Goal: Task Accomplishment & Management: Complete application form

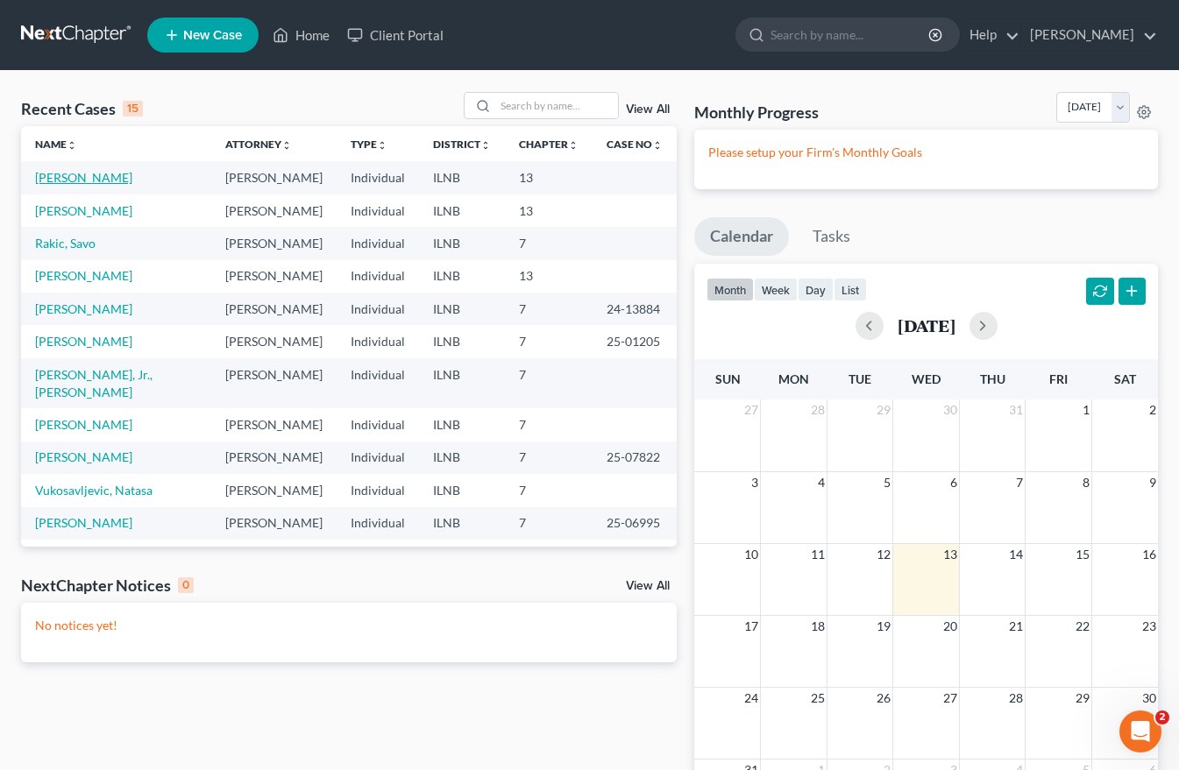
click at [64, 177] on link "[PERSON_NAME]" at bounding box center [83, 177] width 97 height 15
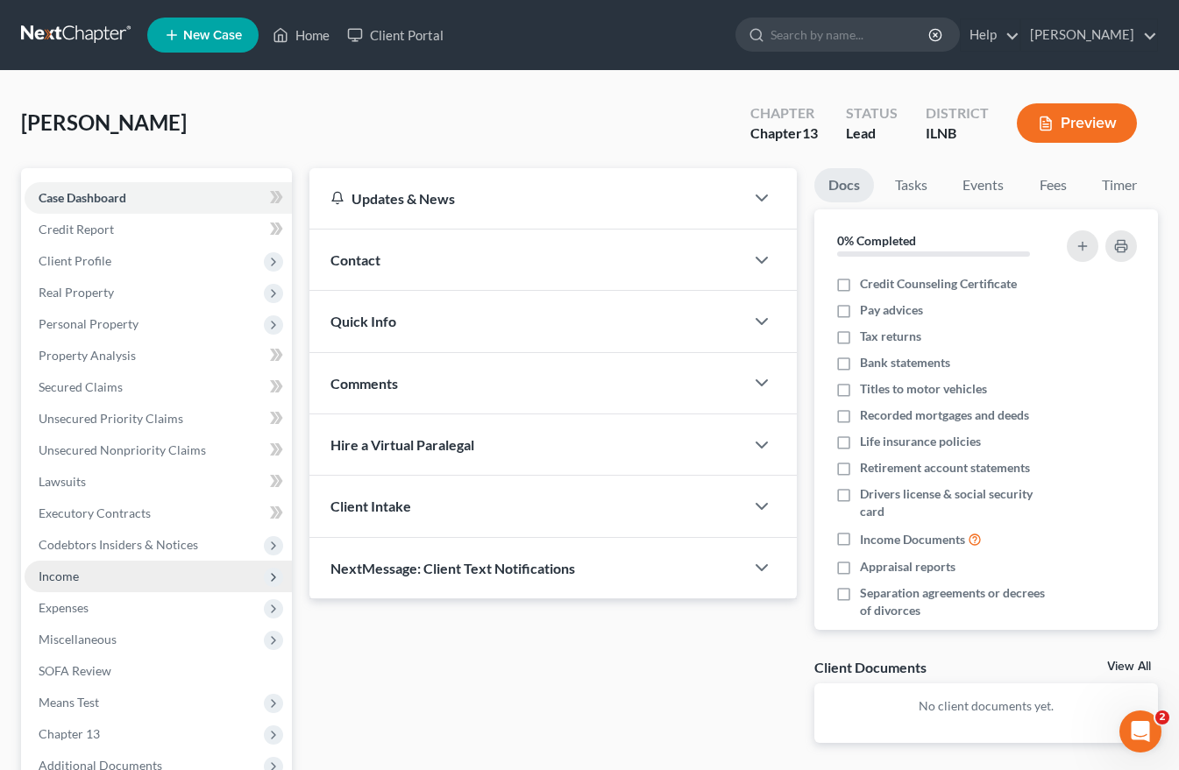
click at [57, 572] on span "Income" at bounding box center [59, 576] width 40 height 15
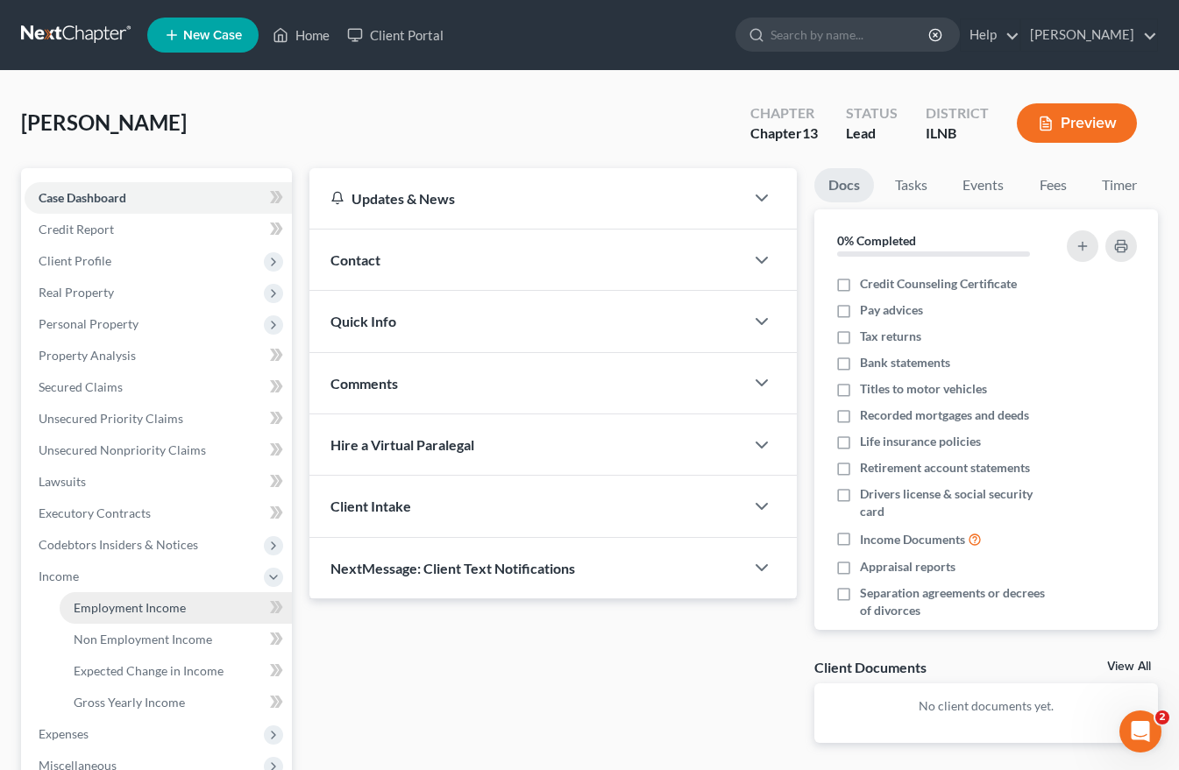
click at [102, 614] on span "Employment Income" at bounding box center [130, 607] width 112 height 15
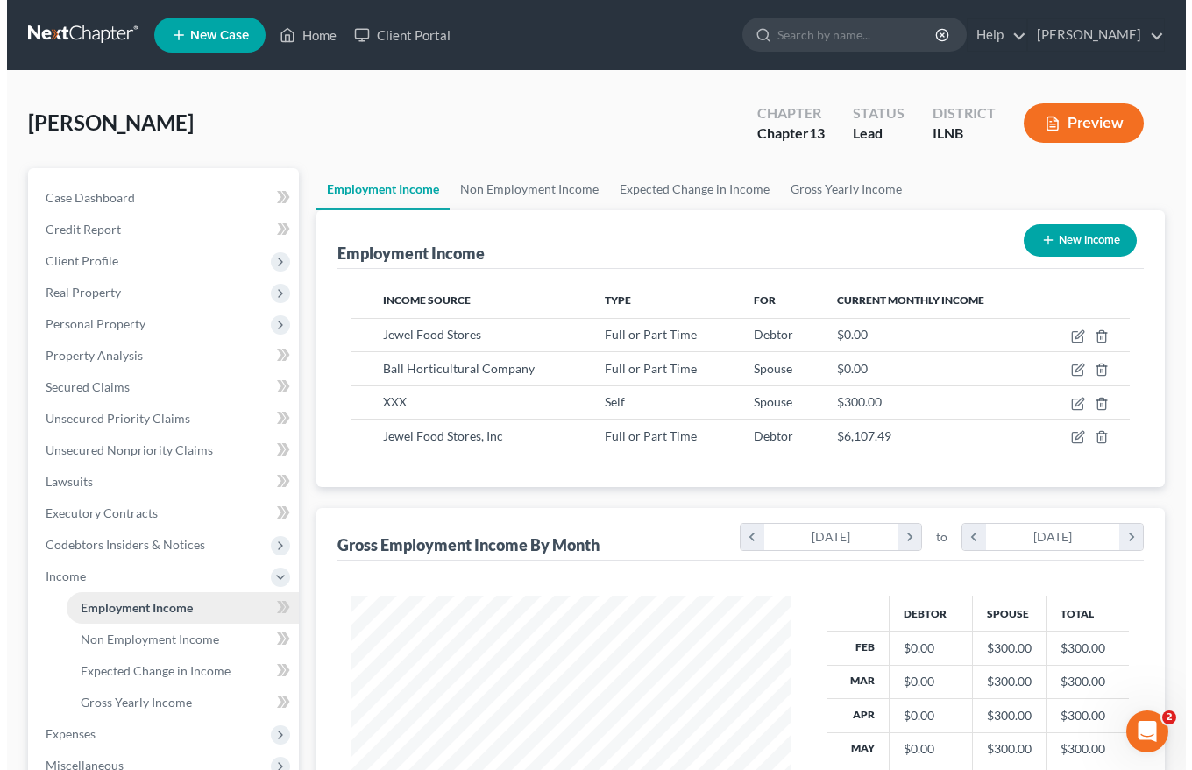
scroll to position [315, 474]
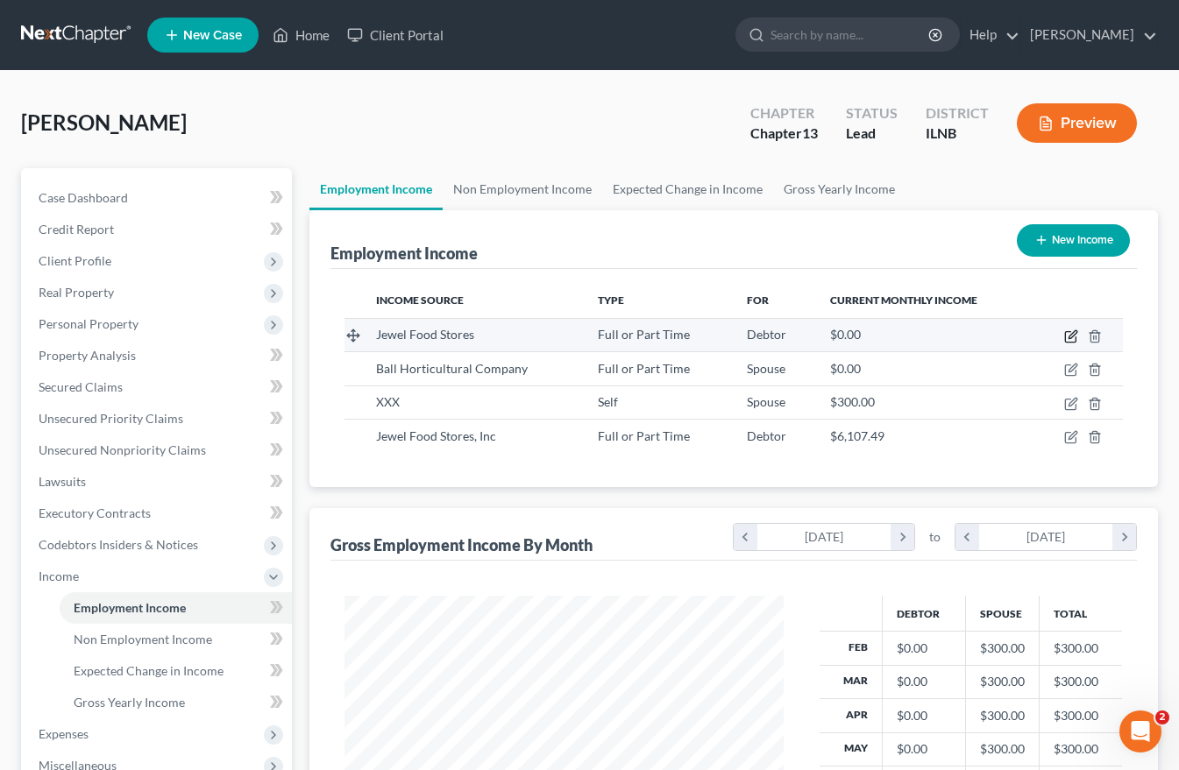
click at [1073, 332] on icon "button" at bounding box center [1071, 336] width 14 height 14
select select "0"
select select "3"
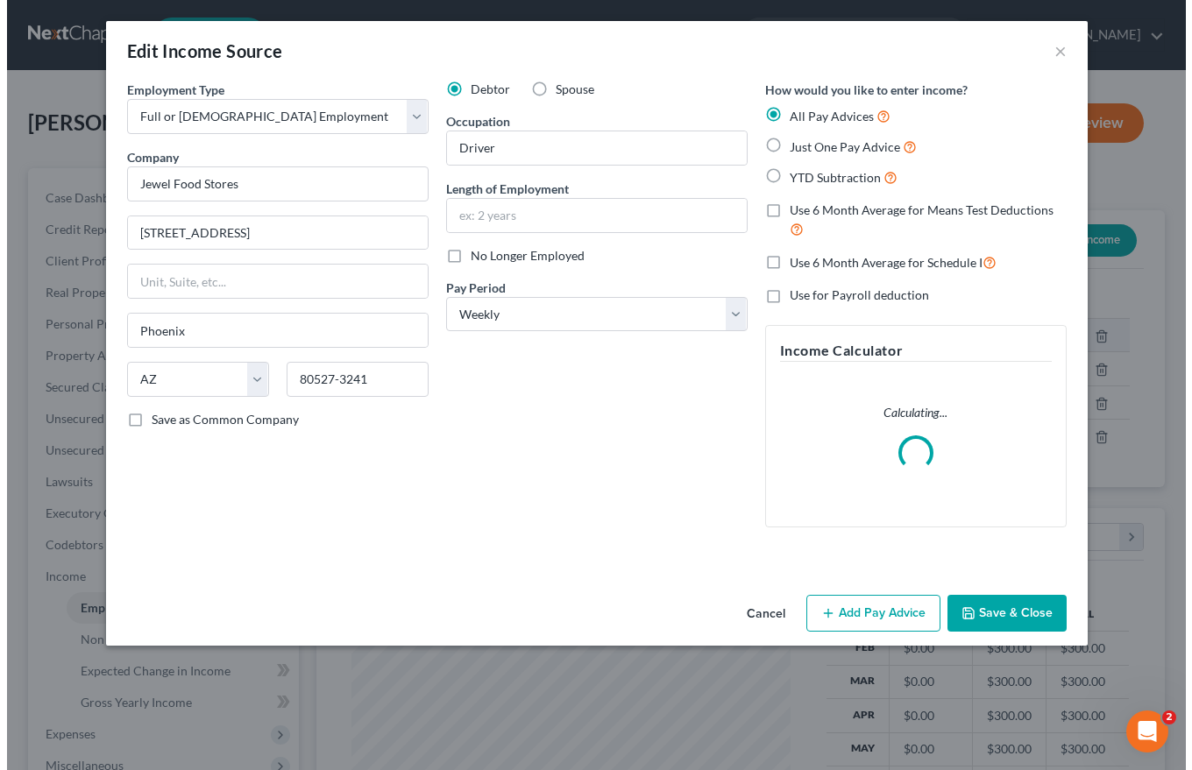
scroll to position [315, 480]
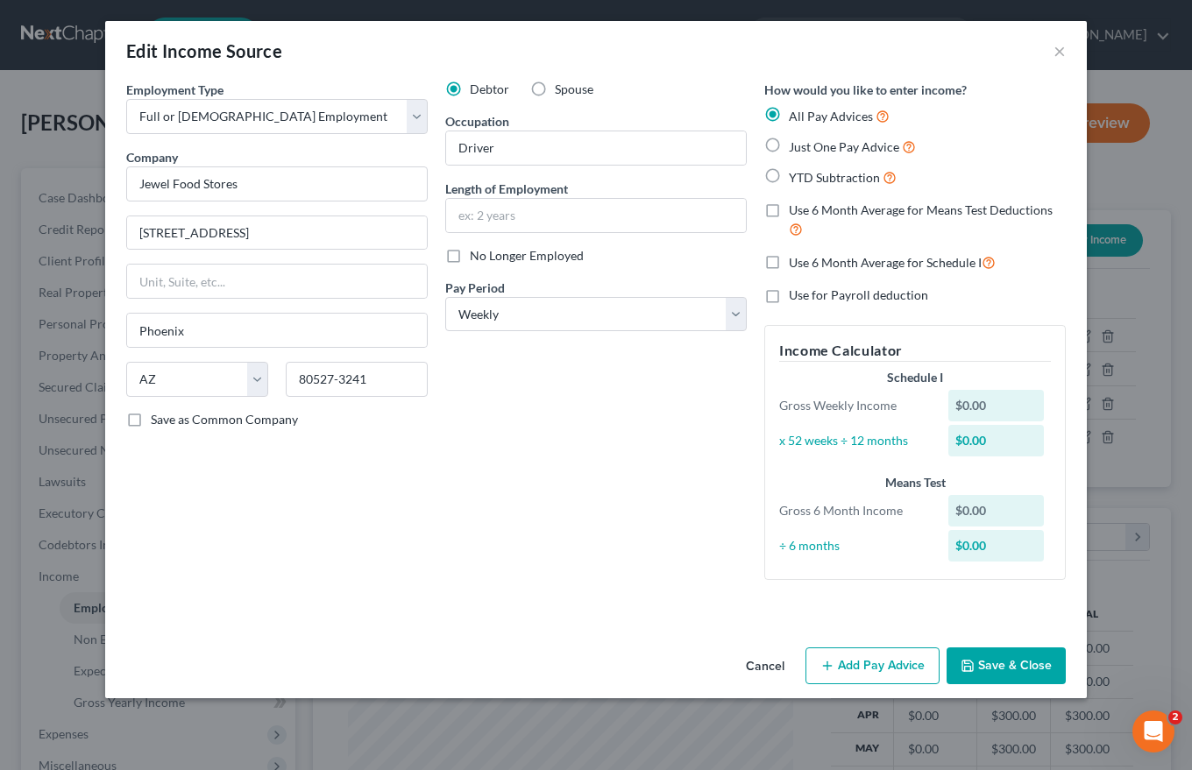
click at [866, 670] on button "Add Pay Advice" at bounding box center [872, 666] width 134 height 37
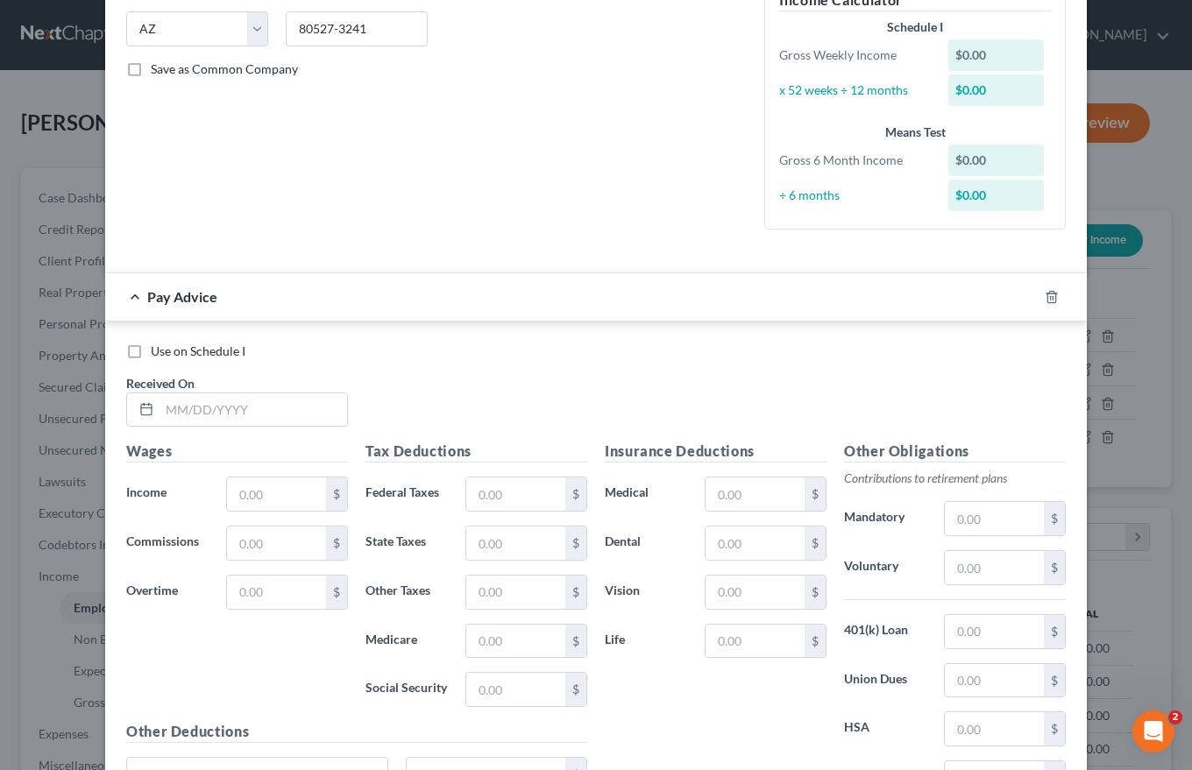
scroll to position [525, 0]
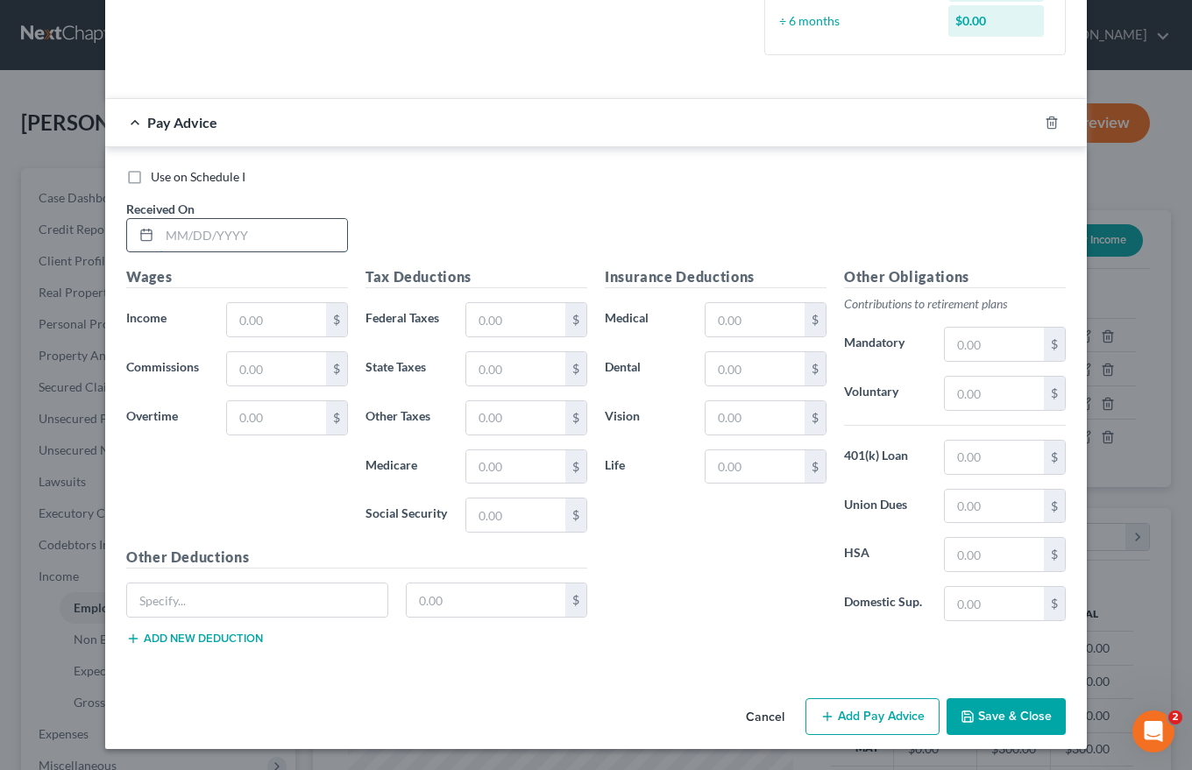
click at [164, 227] on input "text" at bounding box center [253, 235] width 188 height 33
type input "[DATE]"
click at [238, 321] on input "text" at bounding box center [276, 319] width 99 height 33
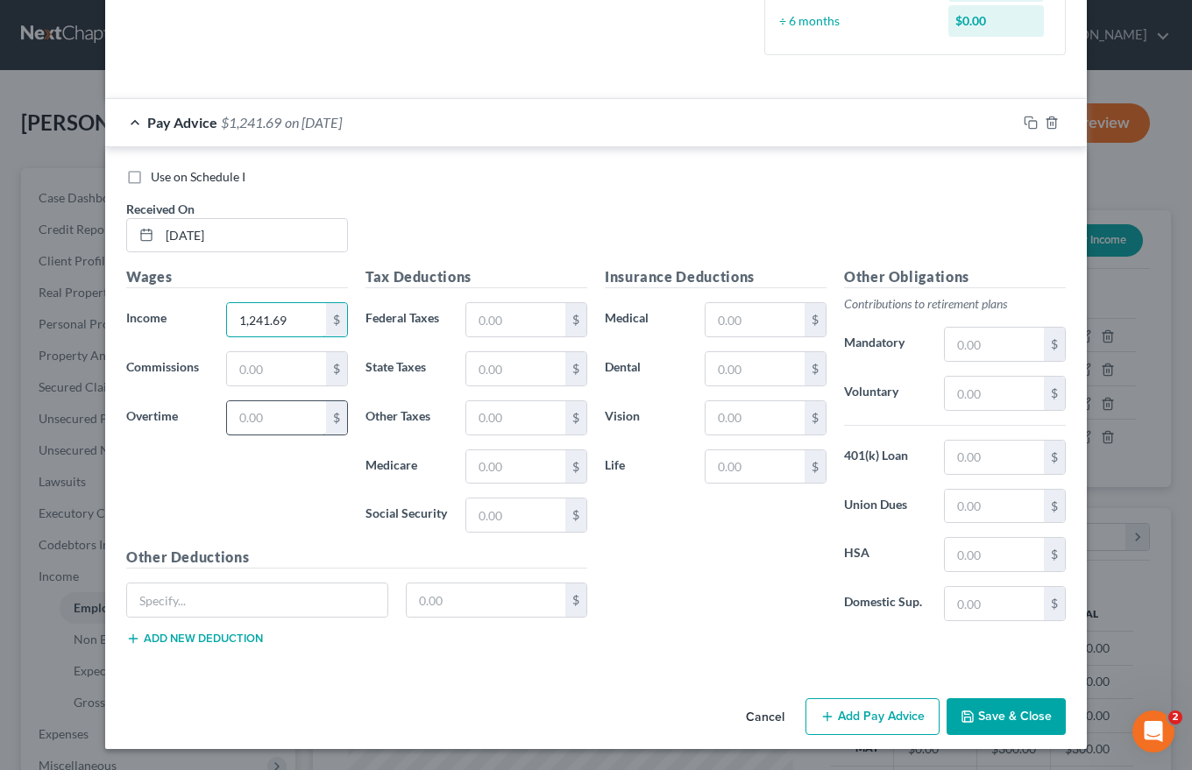
type input "1,241.69"
click at [227, 407] on input "text" at bounding box center [276, 417] width 99 height 33
type input "167.73"
click at [473, 319] on input "text" at bounding box center [515, 319] width 99 height 33
type input "105.60"
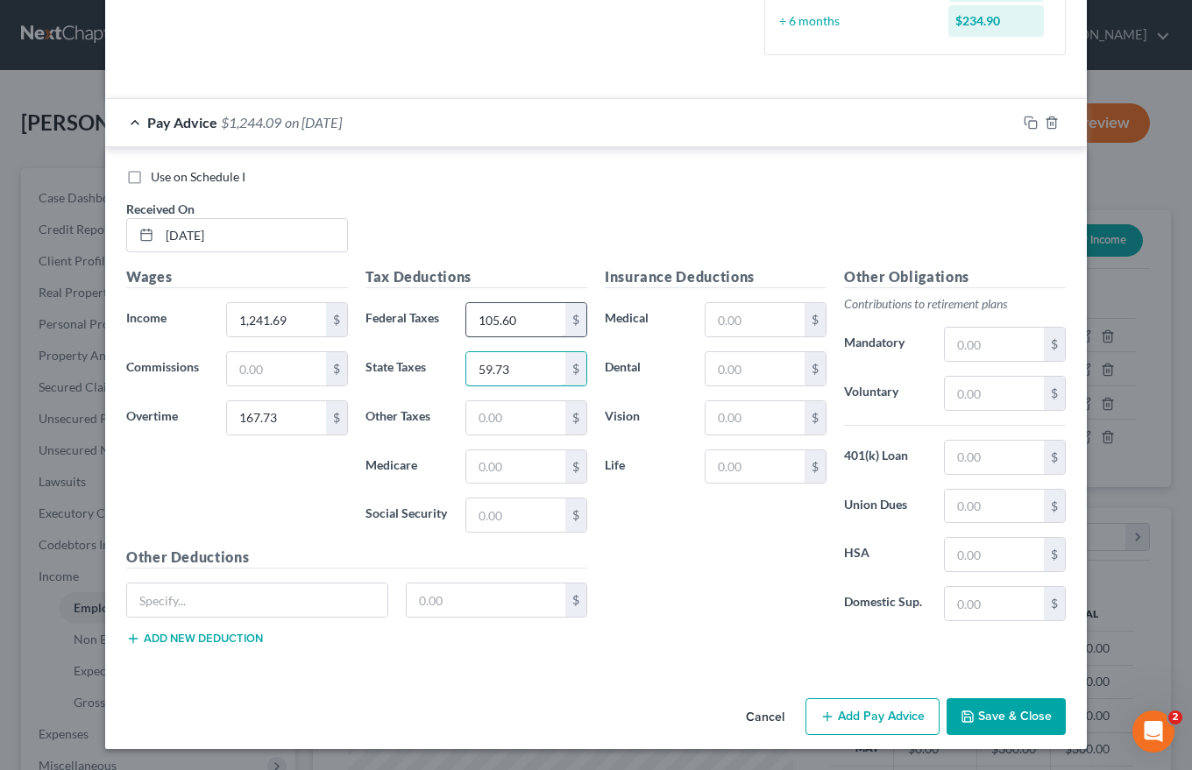
type input "59.73"
type input "18.93"
type input "80.94"
click at [134, 600] on input "text" at bounding box center [257, 600] width 260 height 33
type input "Long Term Disability"
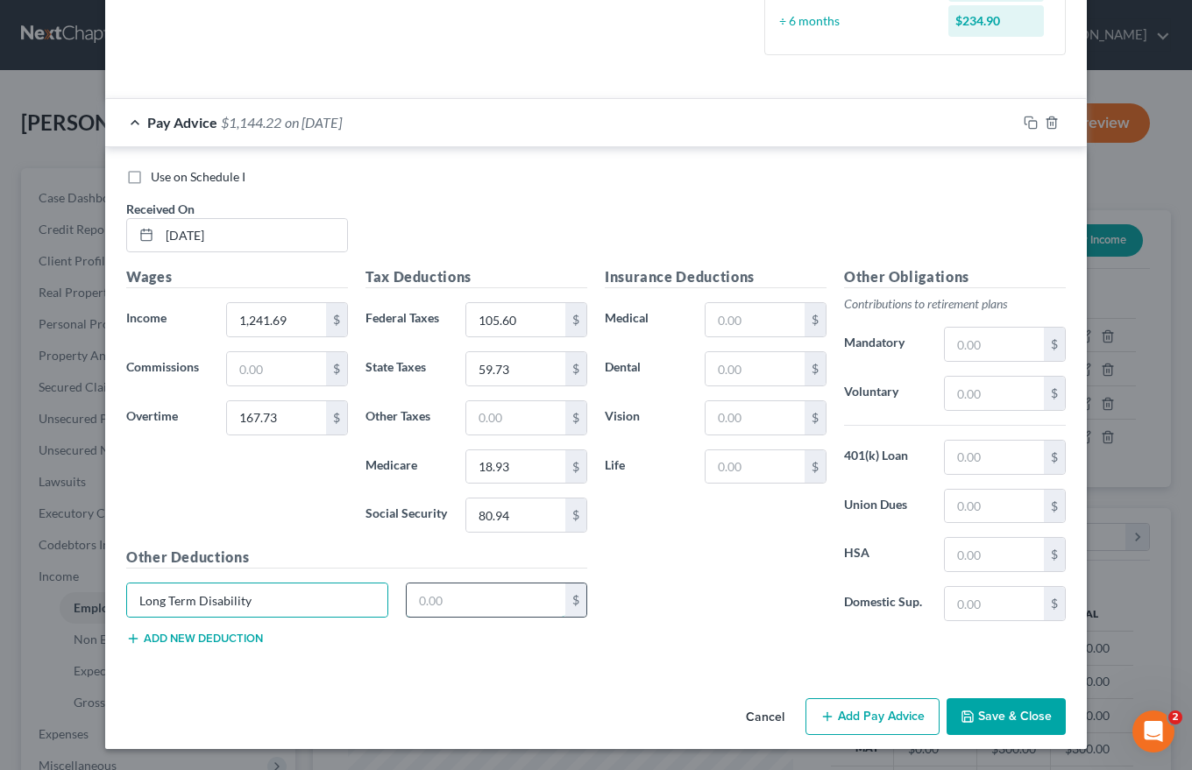
click at [412, 602] on input "text" at bounding box center [486, 600] width 159 height 33
type input "2.75"
click at [185, 635] on button "Add new deduction" at bounding box center [194, 639] width 137 height 14
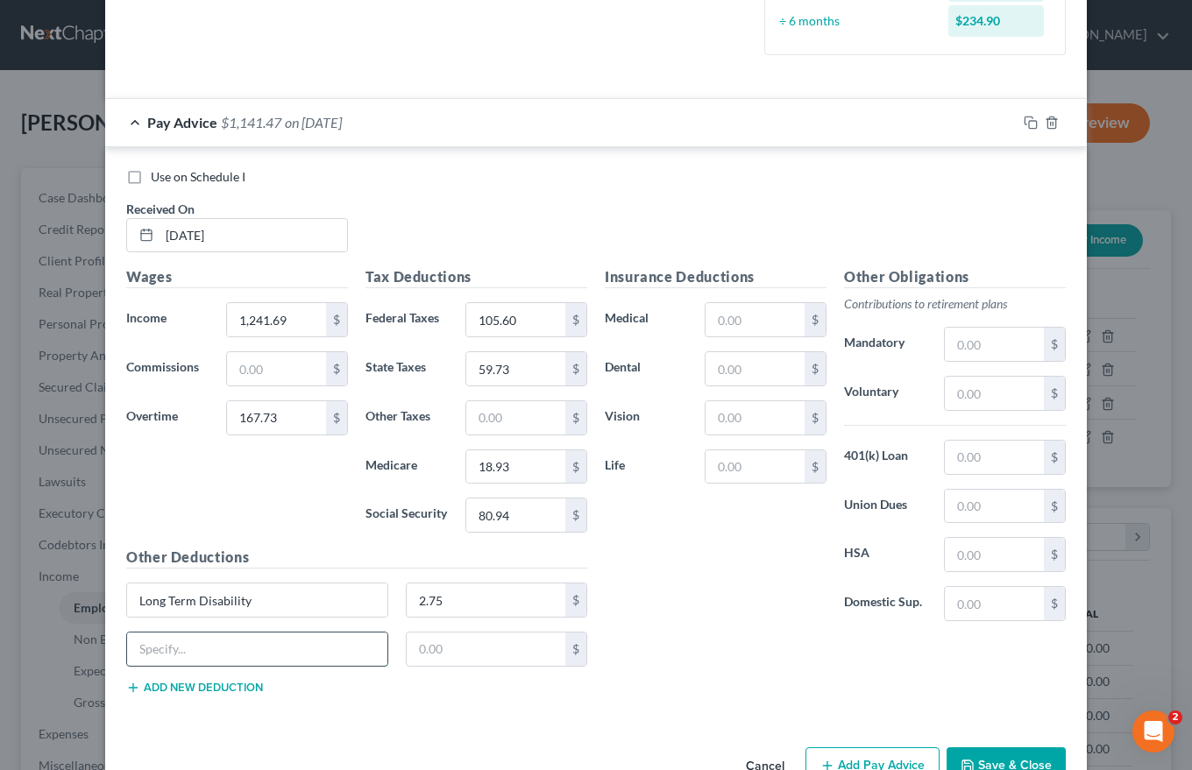
click at [163, 646] on input "text" at bounding box center [257, 649] width 260 height 33
type input "Child Life Ins"
click at [412, 651] on input "text" at bounding box center [486, 649] width 159 height 33
type input "0.19"
click at [207, 689] on button "Add new deduction" at bounding box center [194, 688] width 137 height 14
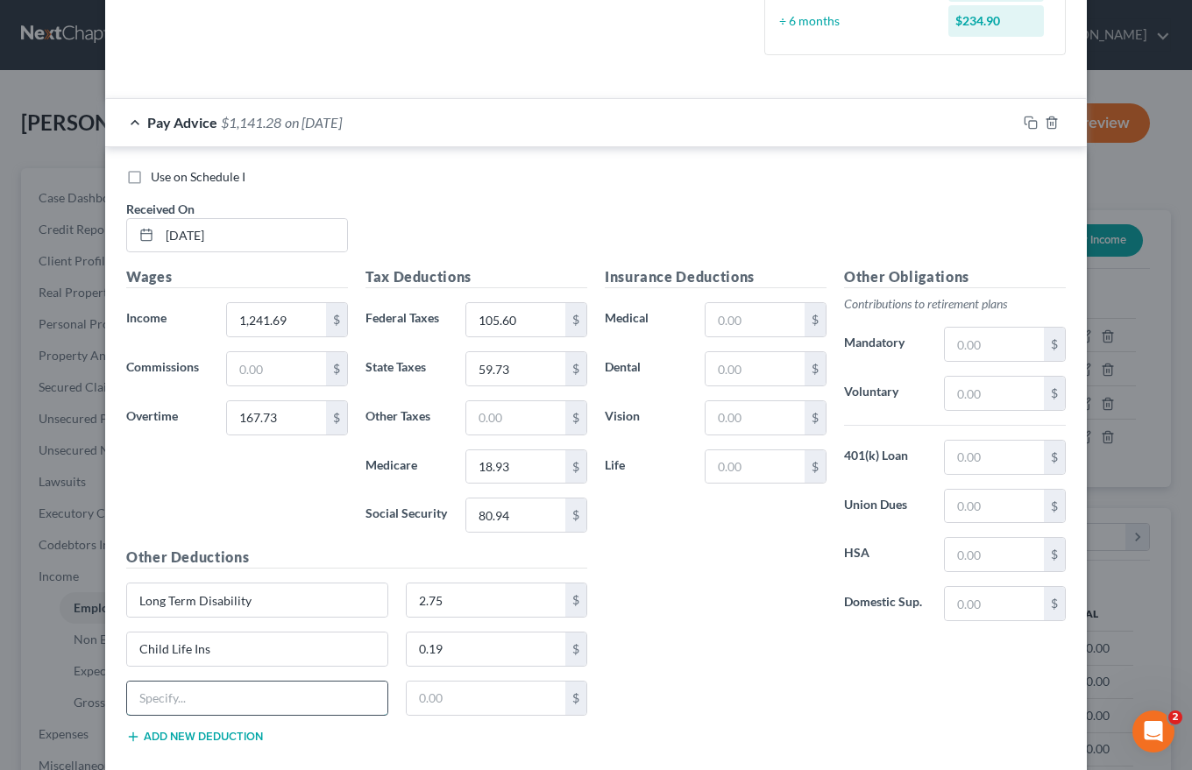
click at [141, 699] on input "text" at bounding box center [257, 698] width 260 height 33
type input "[MEDICAL_DATA]"
type input "1.94"
click at [712, 320] on input "text" at bounding box center [754, 319] width 99 height 33
type input "92.58"
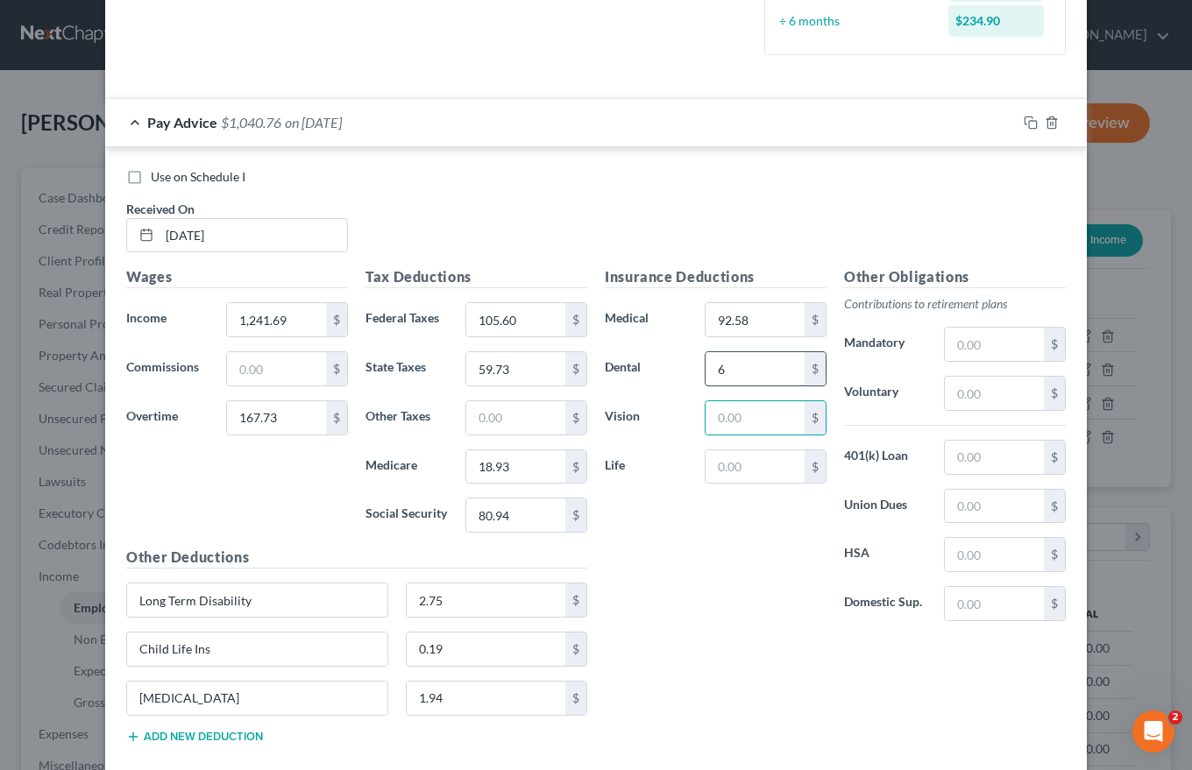
click at [722, 365] on input "6" at bounding box center [754, 368] width 99 height 33
type input "6.00"
type input "6.54"
type input "3.93"
click at [953, 341] on input "text" at bounding box center [994, 344] width 99 height 33
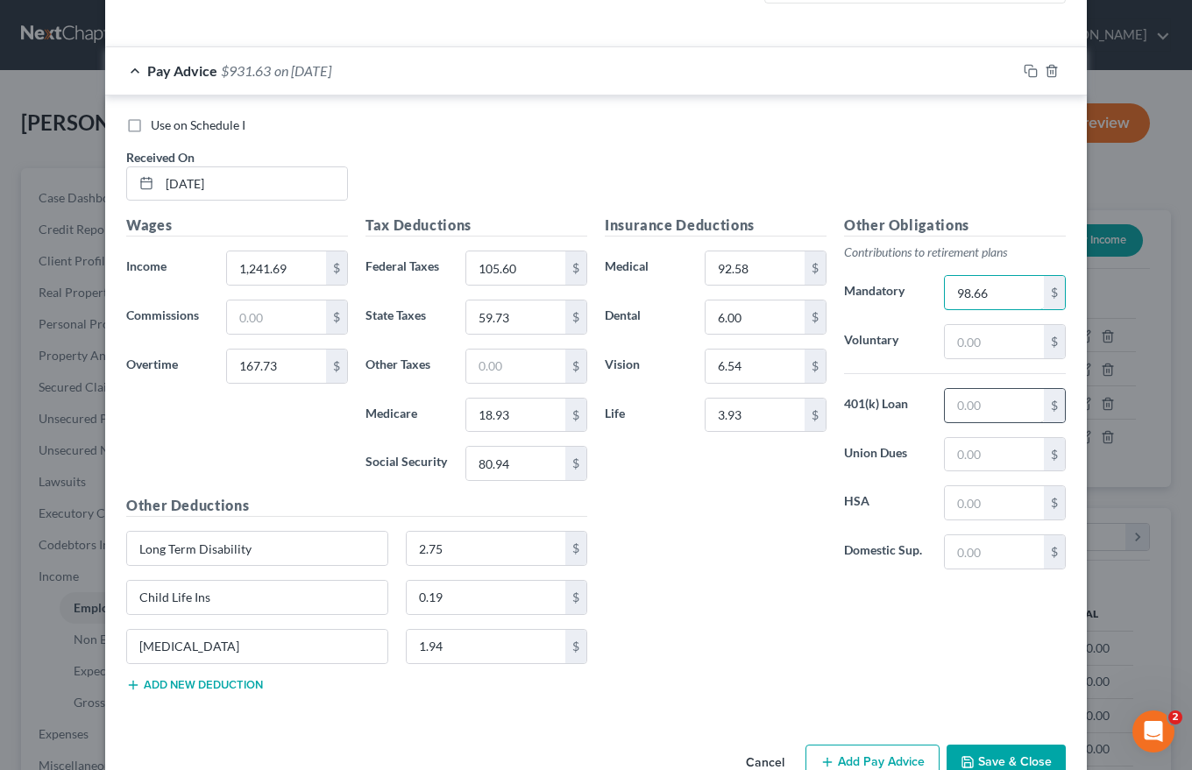
scroll to position [622, 0]
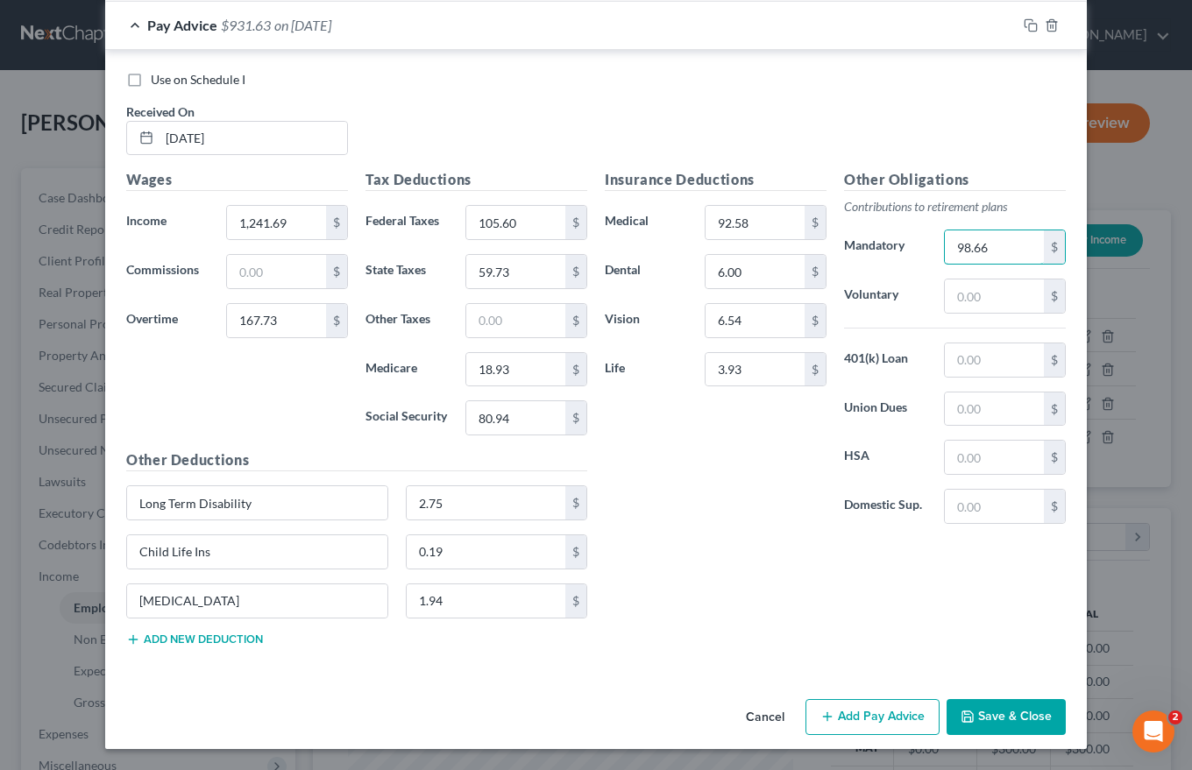
type input "98.66"
click at [881, 714] on button "Add Pay Advice" at bounding box center [872, 717] width 134 height 37
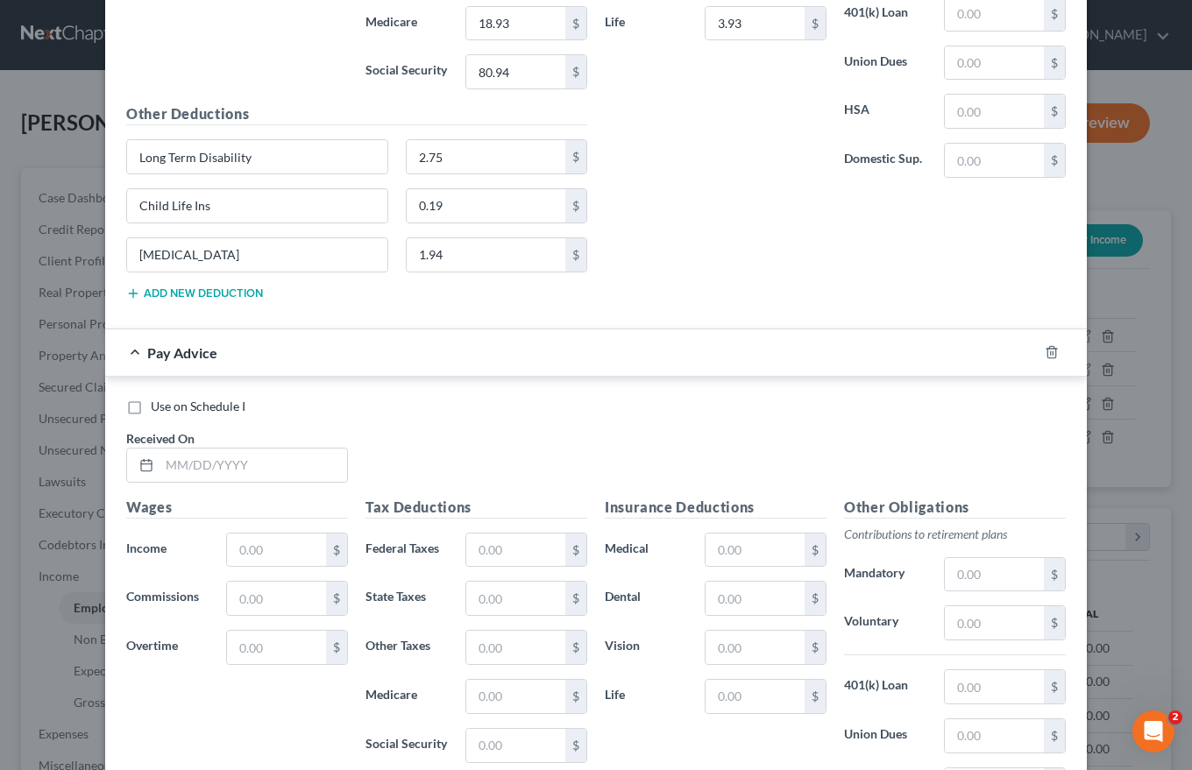
scroll to position [973, 0]
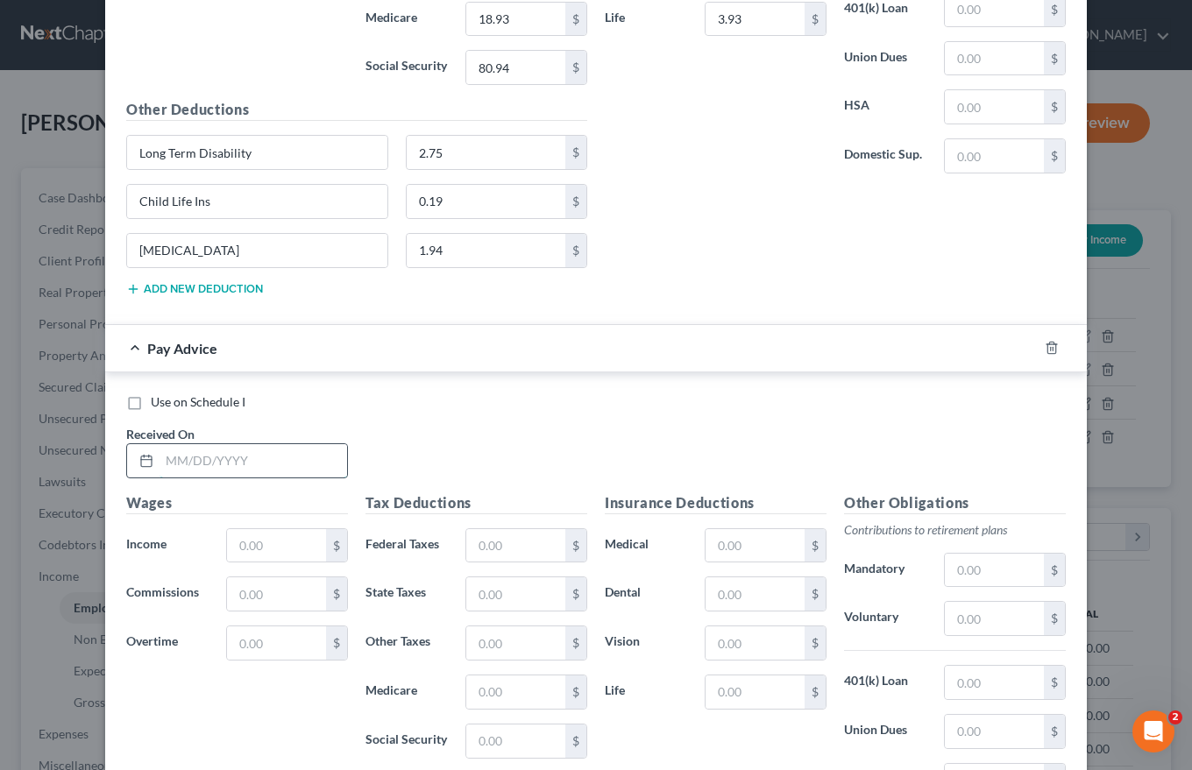
click at [159, 457] on input "text" at bounding box center [253, 460] width 188 height 33
type input "[DATE]"
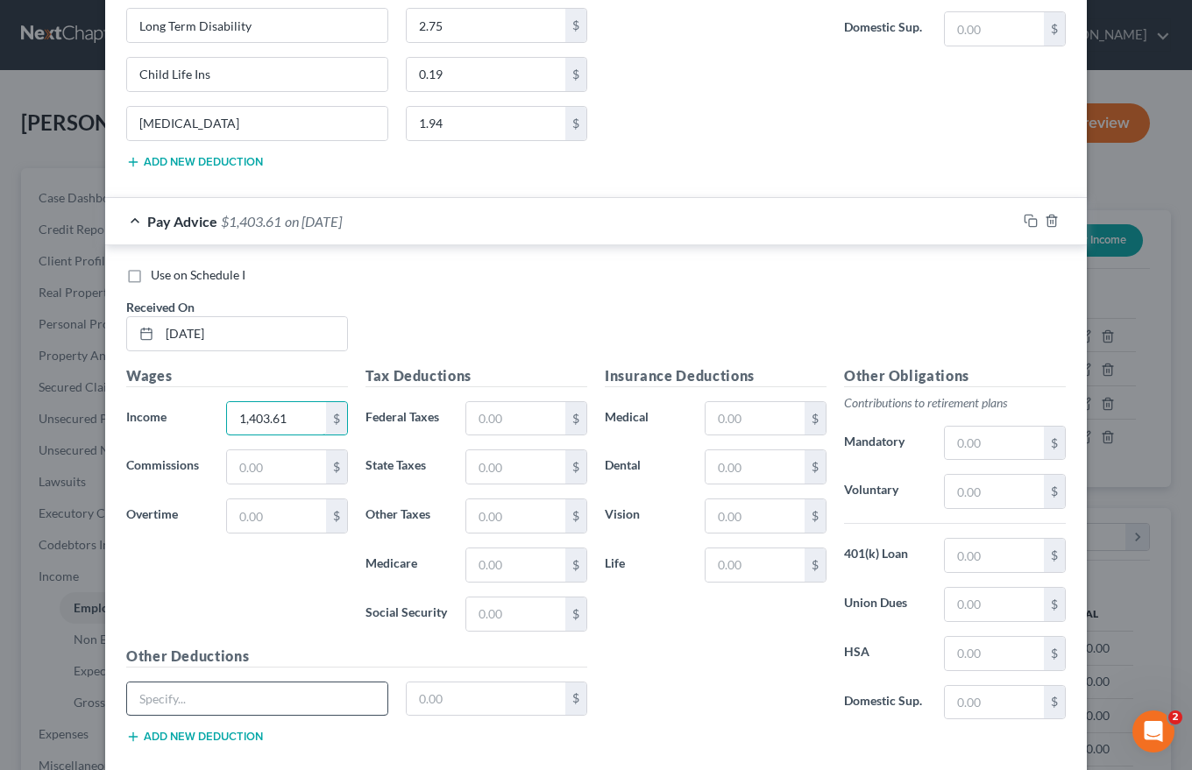
scroll to position [1148, 0]
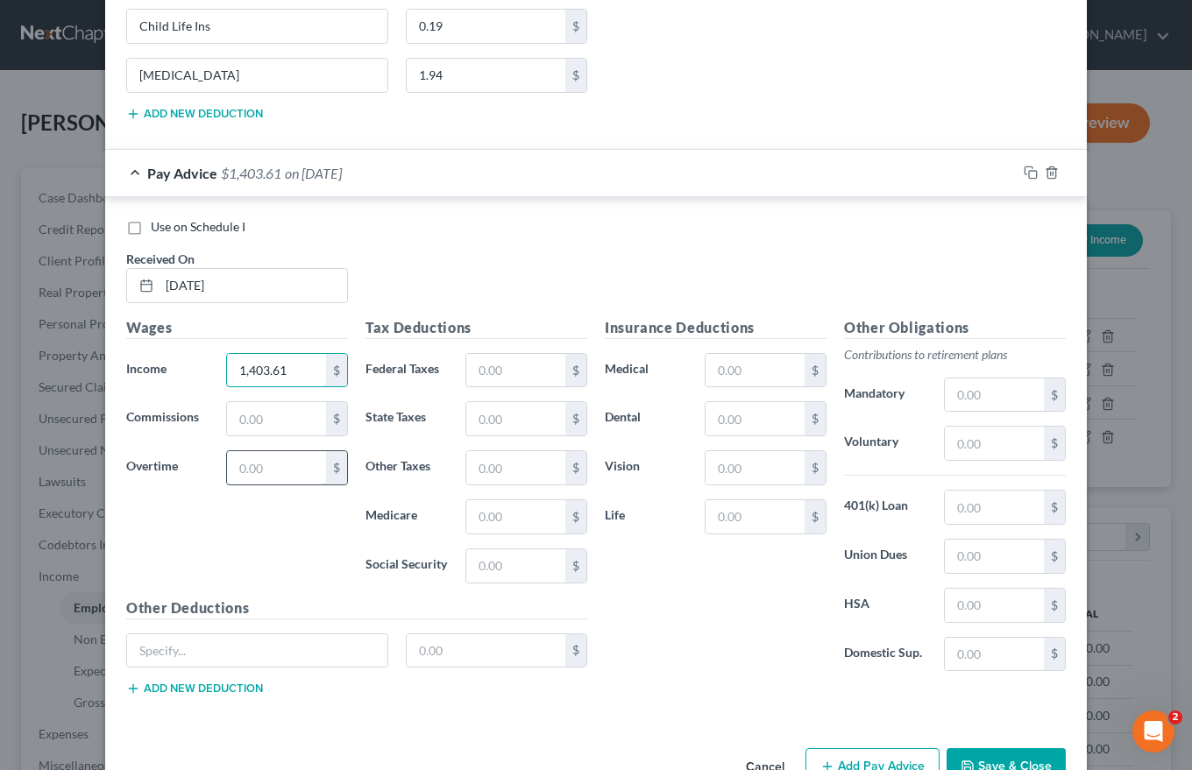
type input "1,403.61"
click at [237, 459] on input "text" at bounding box center [276, 467] width 99 height 33
type input "430.96"
click at [472, 374] on input "text" at bounding box center [515, 370] width 99 height 33
type input "191.20"
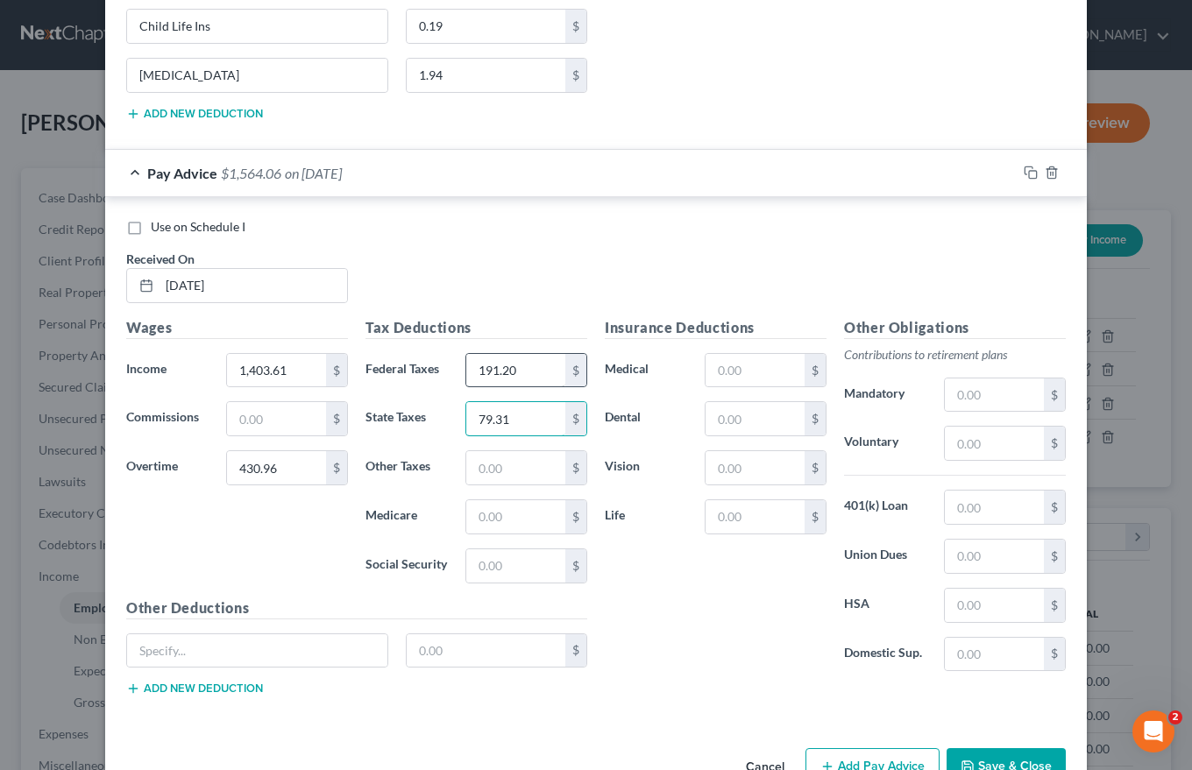
type input "79.31"
type input "25.09"
type input "107.39"
click at [147, 651] on input "text" at bounding box center [257, 650] width 260 height 33
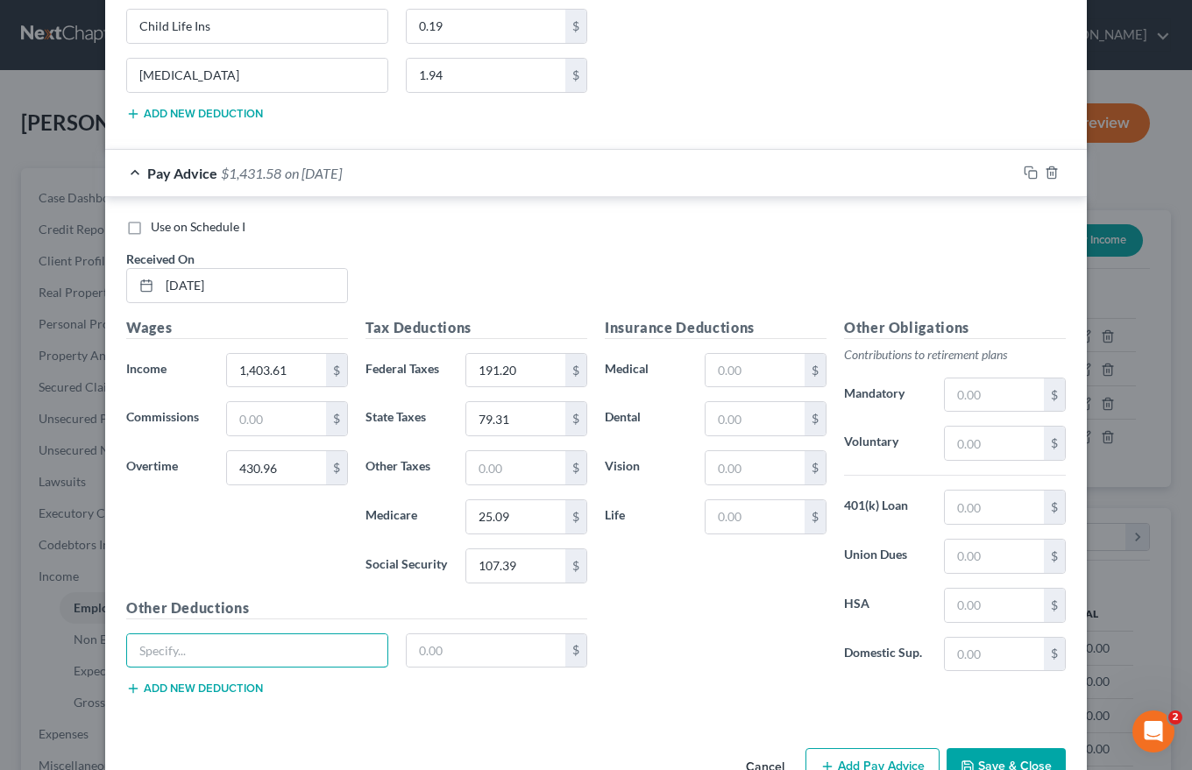
type input "Long Term Disability"
click at [411, 649] on input "text" at bounding box center [486, 650] width 159 height 33
type input "2.75"
click at [226, 693] on button "Add new deduction" at bounding box center [194, 689] width 137 height 14
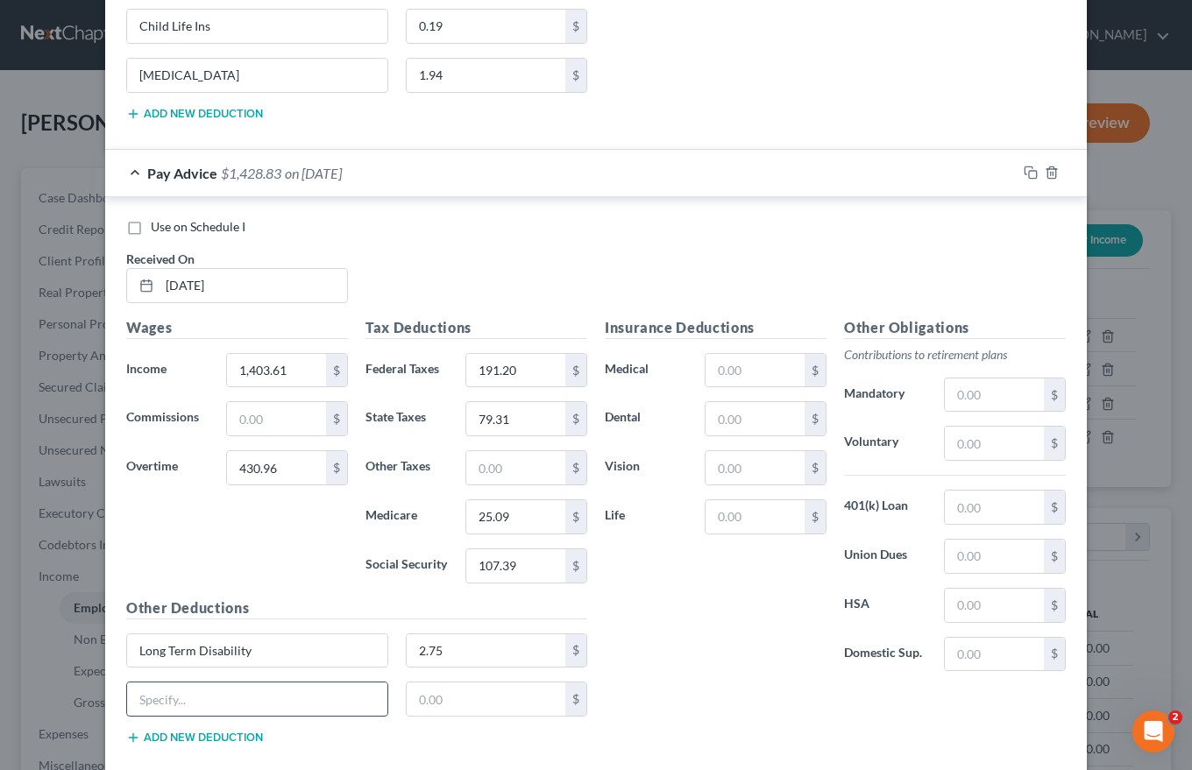
click at [156, 701] on input "text" at bounding box center [257, 699] width 260 height 33
type input "Child Life Ins"
click at [410, 698] on input "text" at bounding box center [486, 699] width 159 height 33
type input "0.19"
click at [233, 738] on button "Add new deduction" at bounding box center [194, 738] width 137 height 14
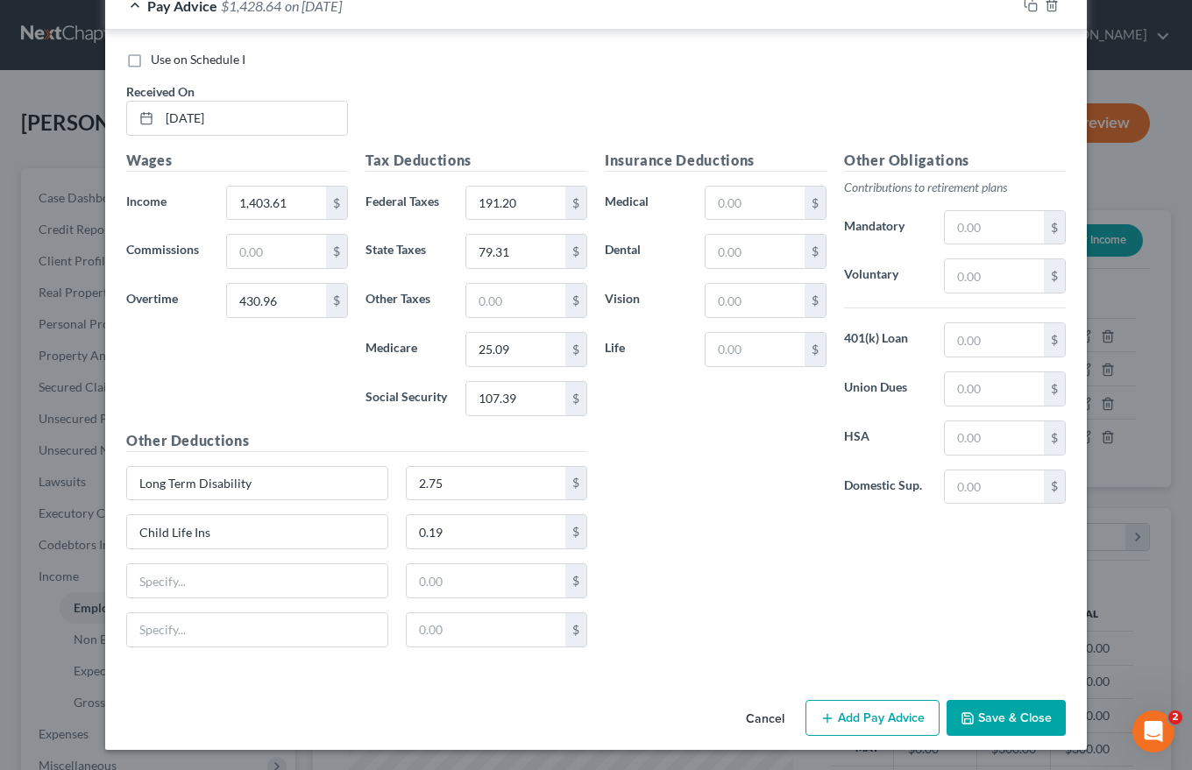
scroll to position [1316, 0]
click at [133, 575] on input "text" at bounding box center [257, 579] width 260 height 33
type input "[MEDICAL_DATA]"
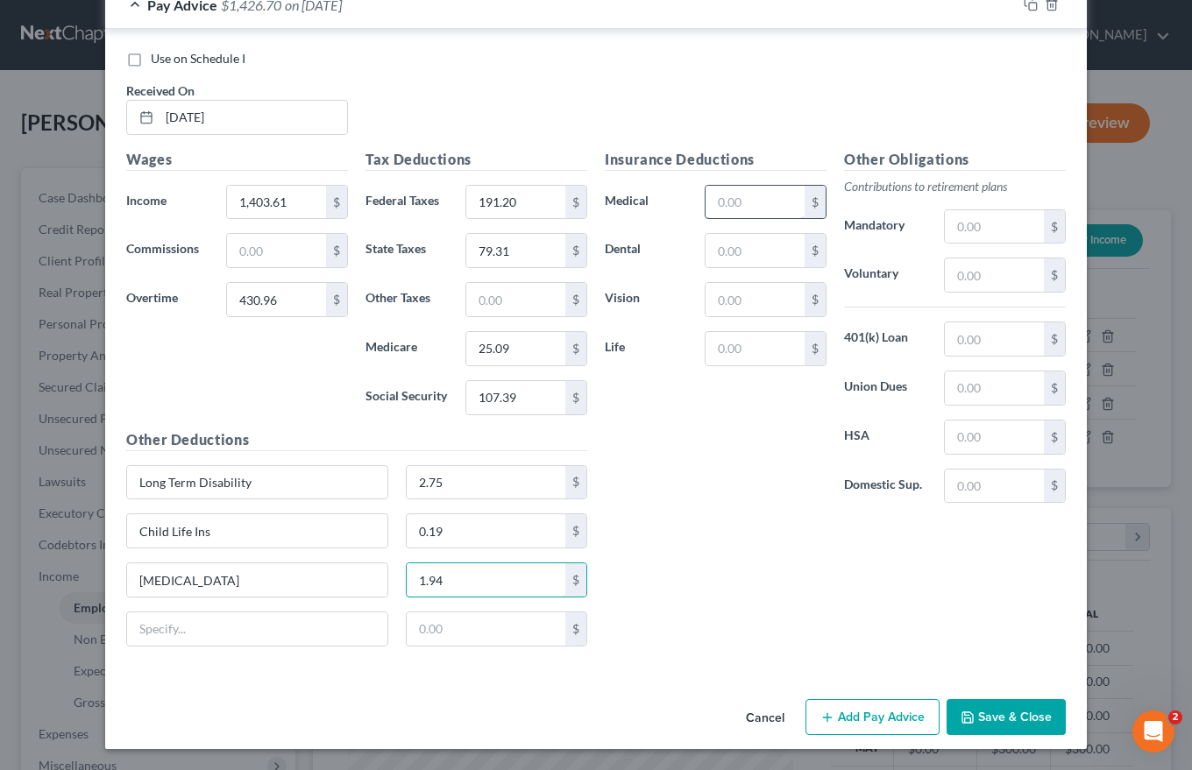
type input "1.94"
click at [712, 205] on input "text" at bounding box center [754, 202] width 99 height 33
type input "92.58"
type input "6.00"
type input "6.54"
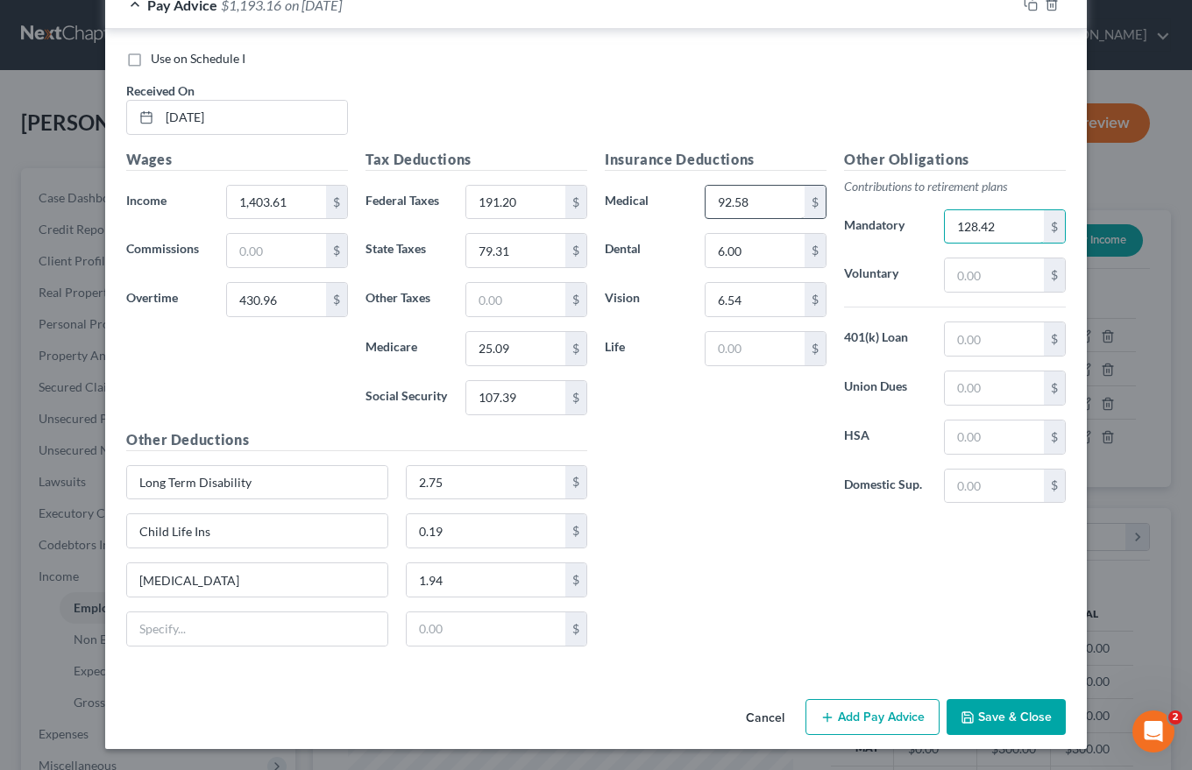
type input "128.42"
click at [861, 714] on button "Add Pay Advice" at bounding box center [872, 717] width 134 height 37
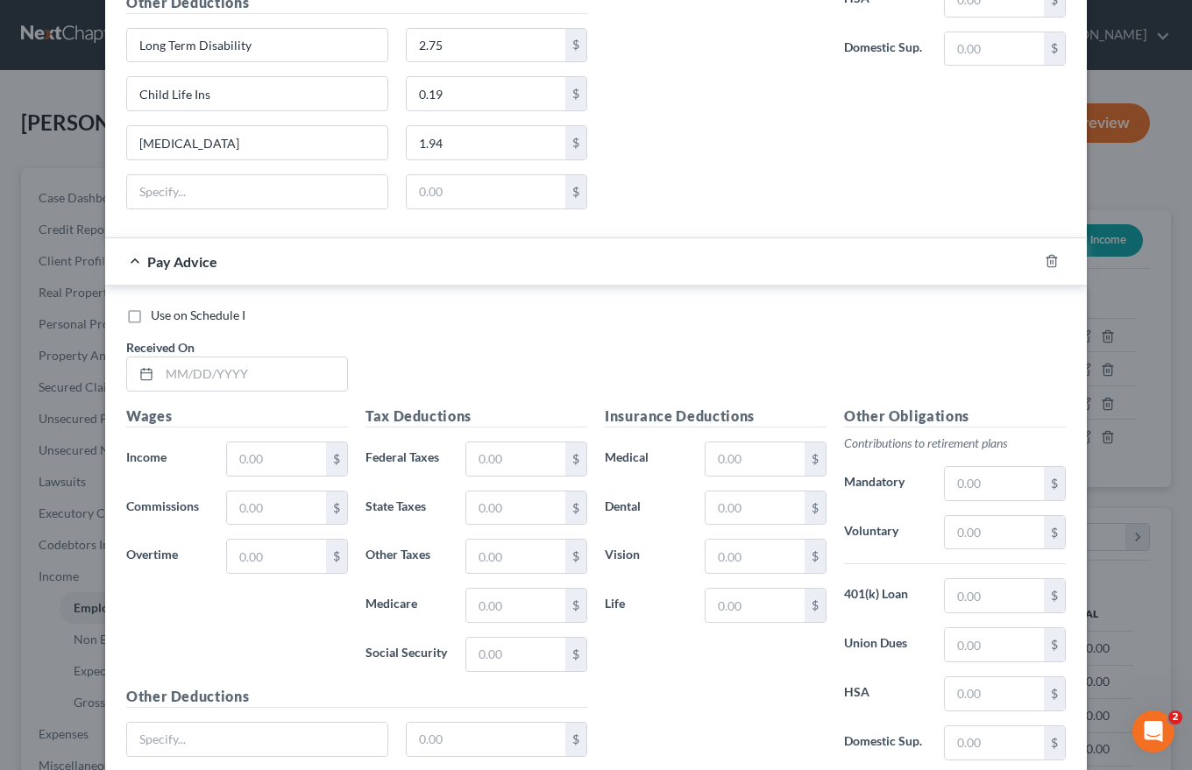
scroll to position [1754, 0]
click at [161, 372] on input "text" at bounding box center [253, 373] width 188 height 33
type input "[DATE]"
type input "1,843.57"
click at [231, 545] on input "text" at bounding box center [276, 555] width 99 height 33
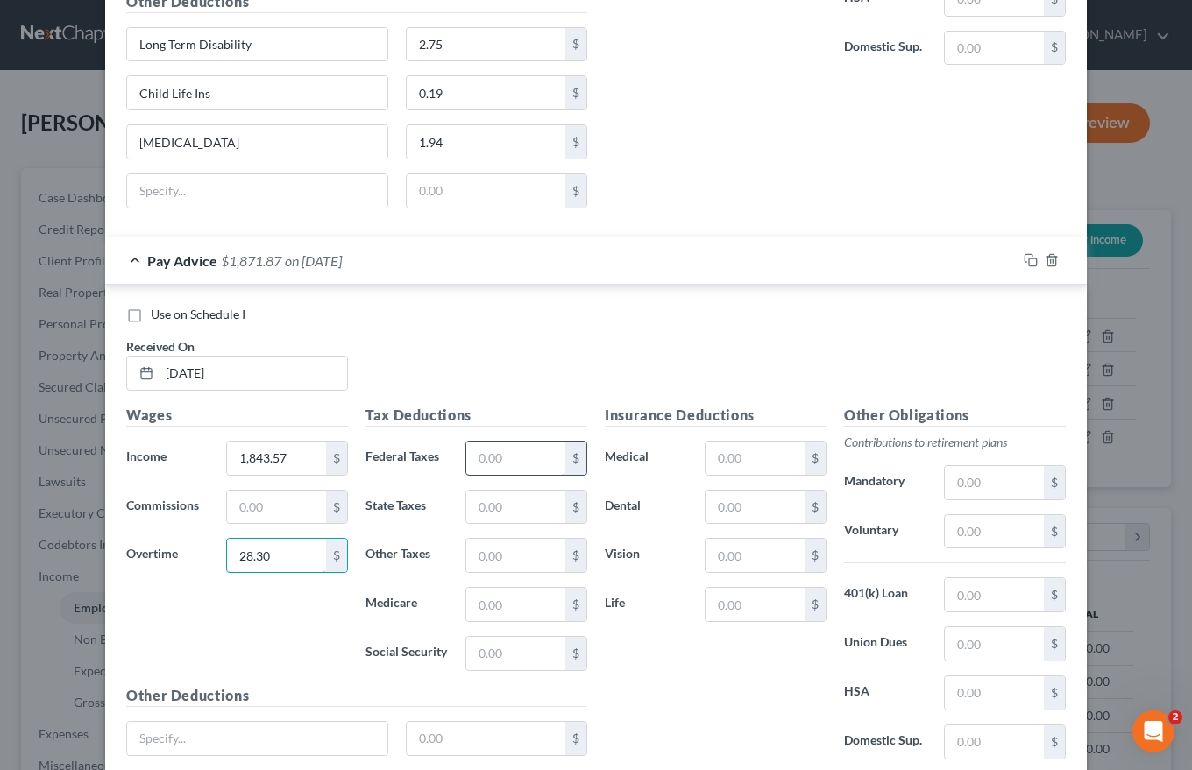
type input "28.30"
click at [475, 457] on input "text" at bounding box center [515, 458] width 99 height 33
type input "198.82"
type input "81.02"
type input "25.63"
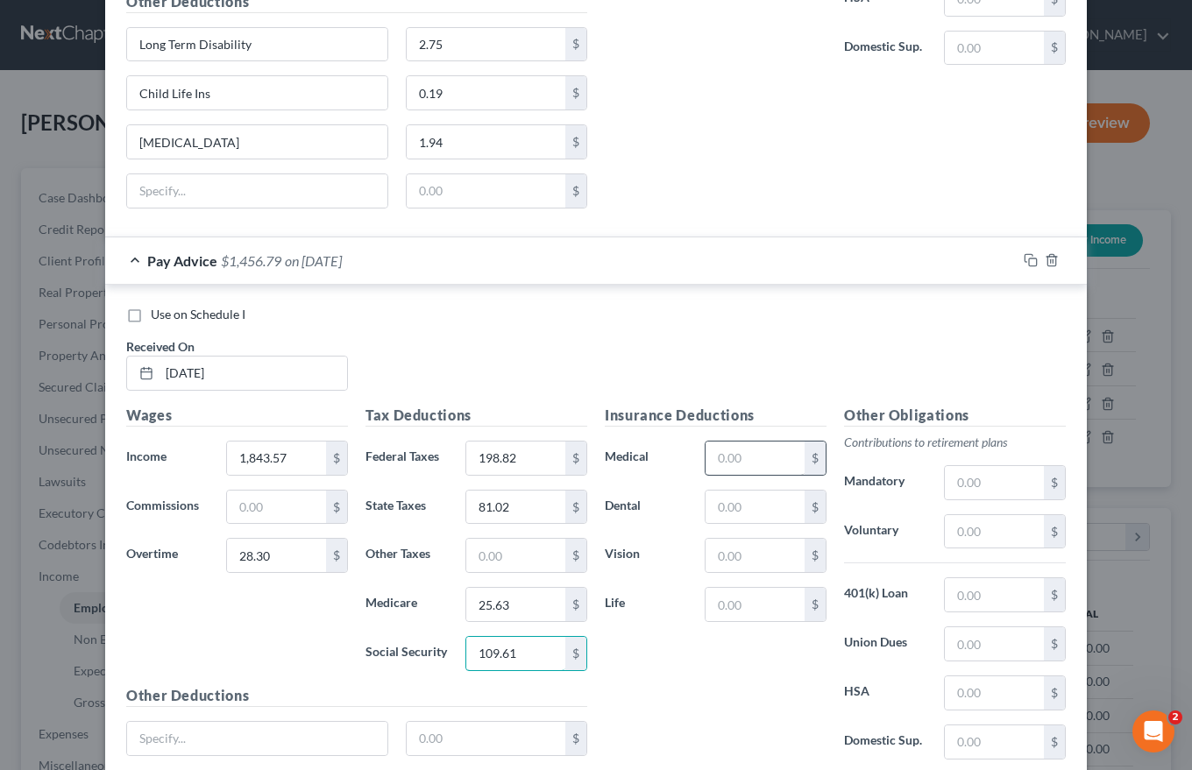
type input "109.61"
click at [715, 458] on input "text" at bounding box center [754, 458] width 99 height 33
type input "92.58"
type input "6.00"
type input "6.54"
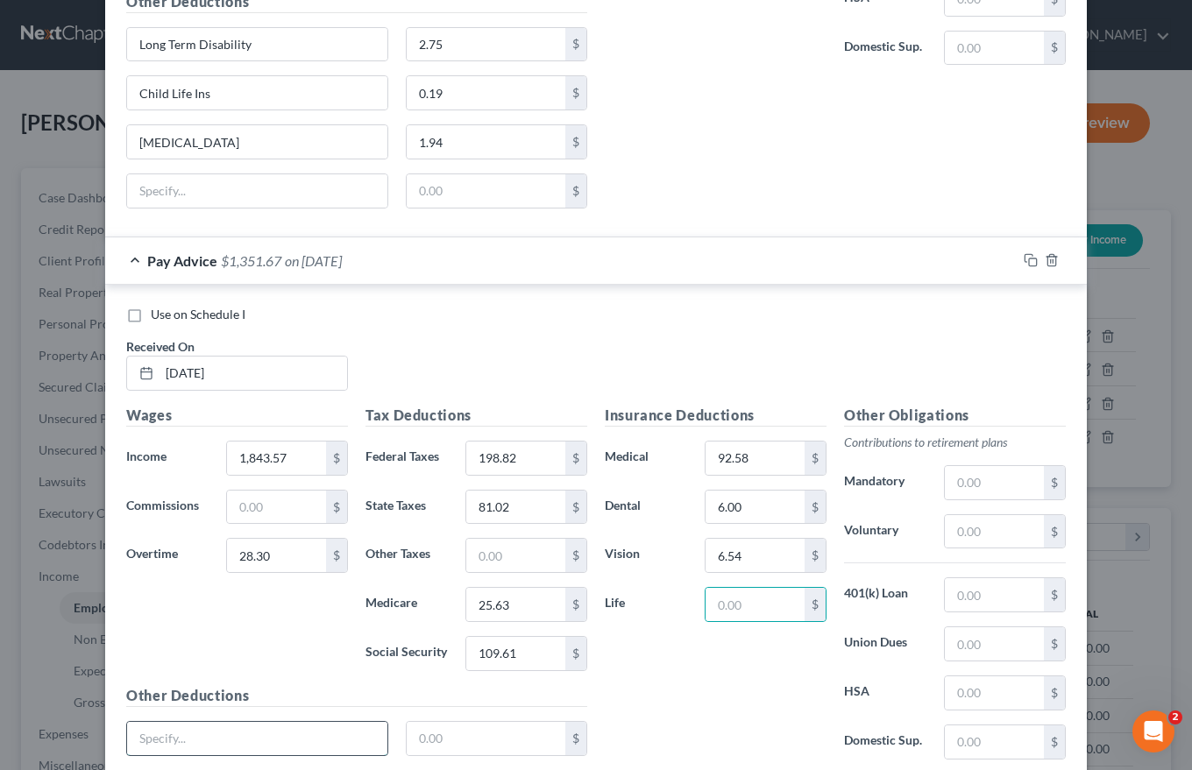
click at [132, 741] on input "text" at bounding box center [257, 738] width 260 height 33
type input "Long Term Disability"
click at [415, 740] on input "text" at bounding box center [486, 738] width 159 height 33
type input "2.75"
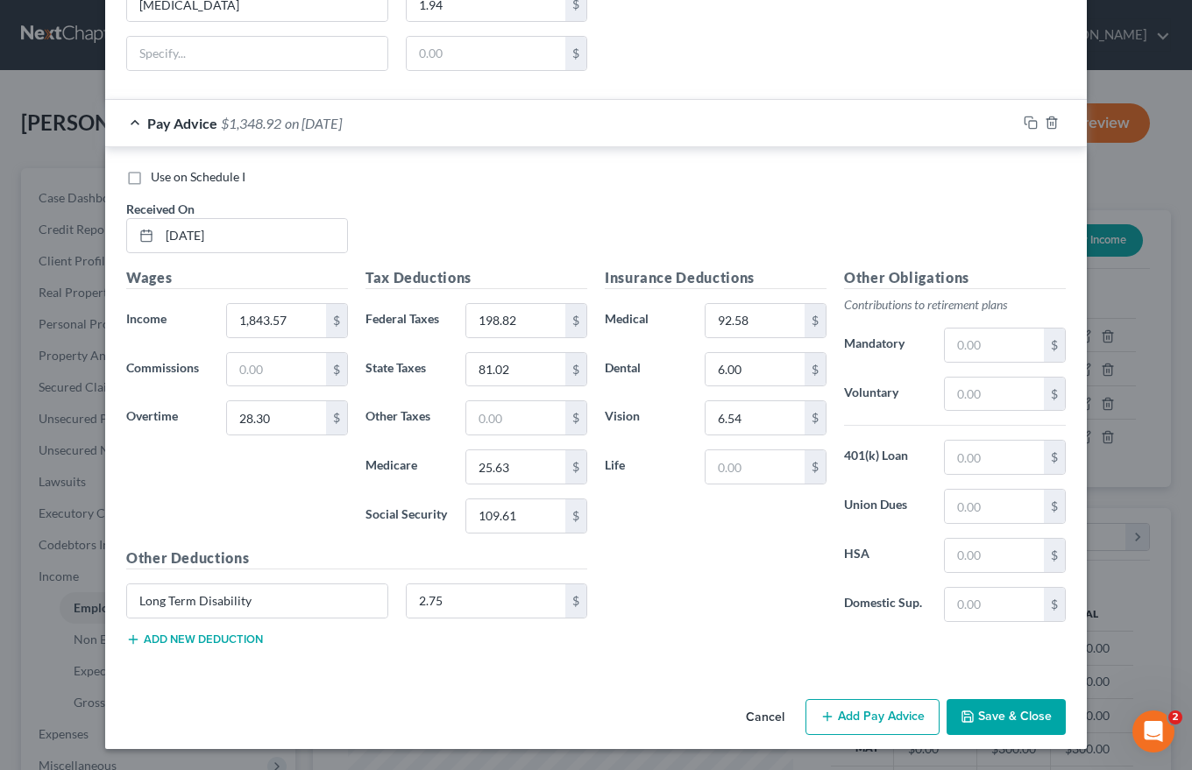
click at [161, 641] on button "Add new deduction" at bounding box center [194, 640] width 137 height 14
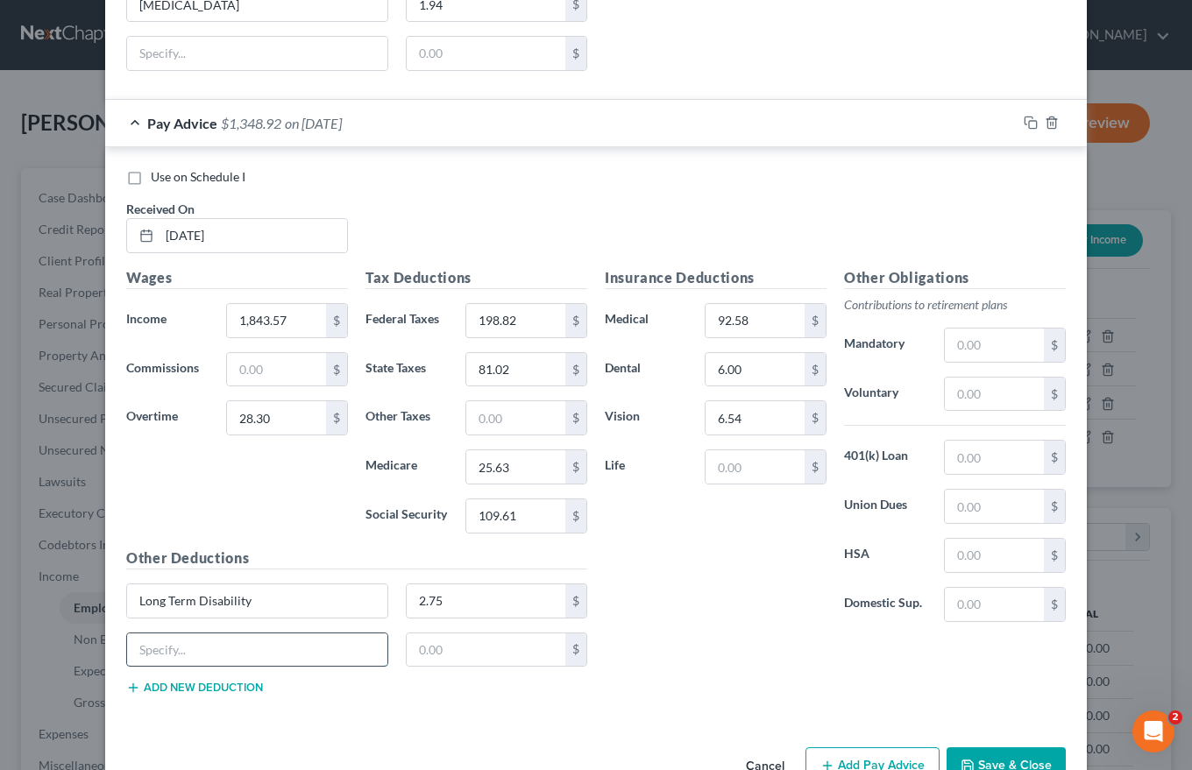
click at [141, 651] on input "text" at bounding box center [257, 650] width 260 height 33
type input "Child Life Ins"
click at [409, 651] on input "text" at bounding box center [486, 650] width 159 height 33
type input "0.19"
click at [231, 690] on button "Add new deduction" at bounding box center [194, 688] width 137 height 14
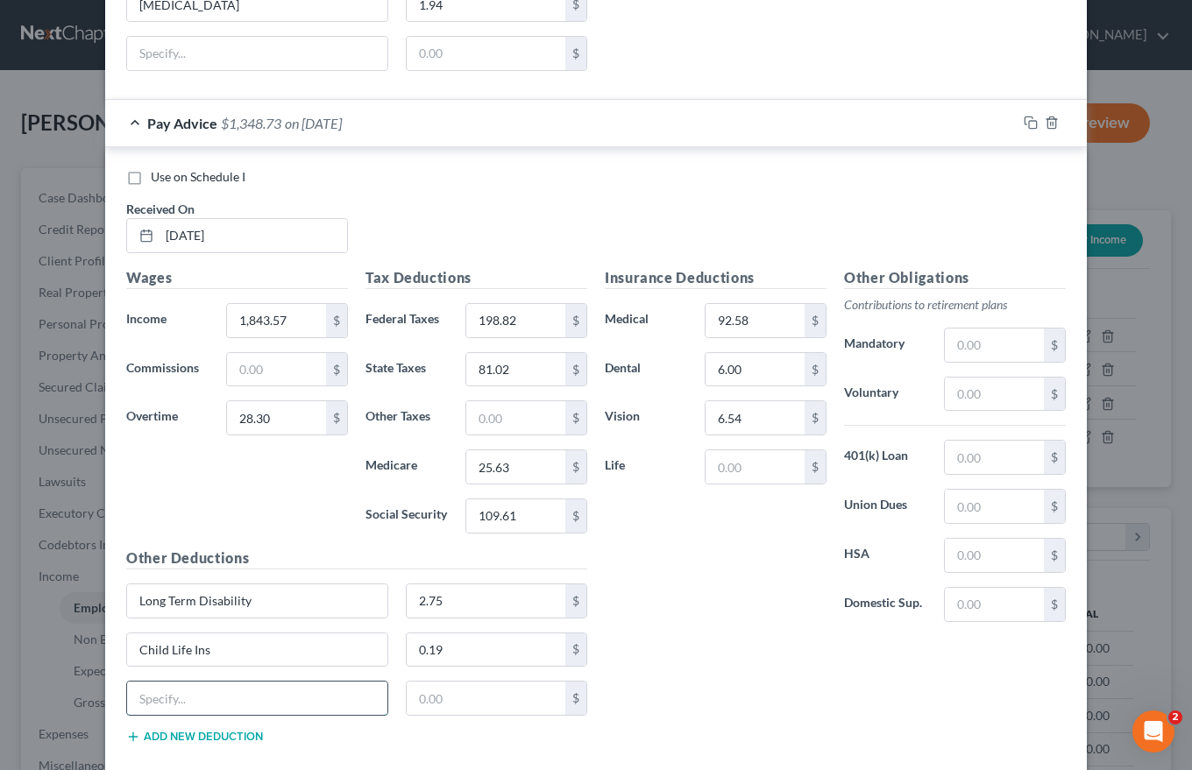
click at [133, 700] on input "text" at bounding box center [257, 698] width 260 height 33
type input "[MEDICAL_DATA]"
type input "3.93"
click at [949, 344] on input "text" at bounding box center [994, 345] width 99 height 33
type input "131.03"
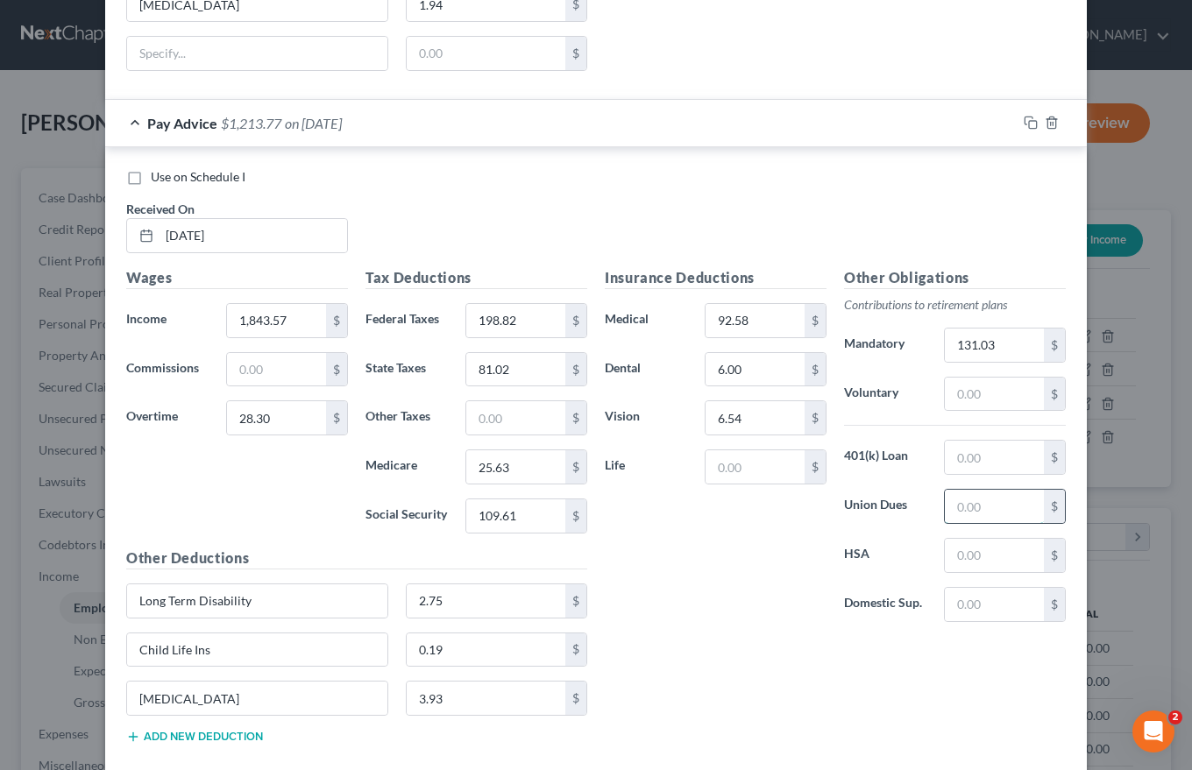
click at [953, 515] on input "text" at bounding box center [994, 506] width 99 height 33
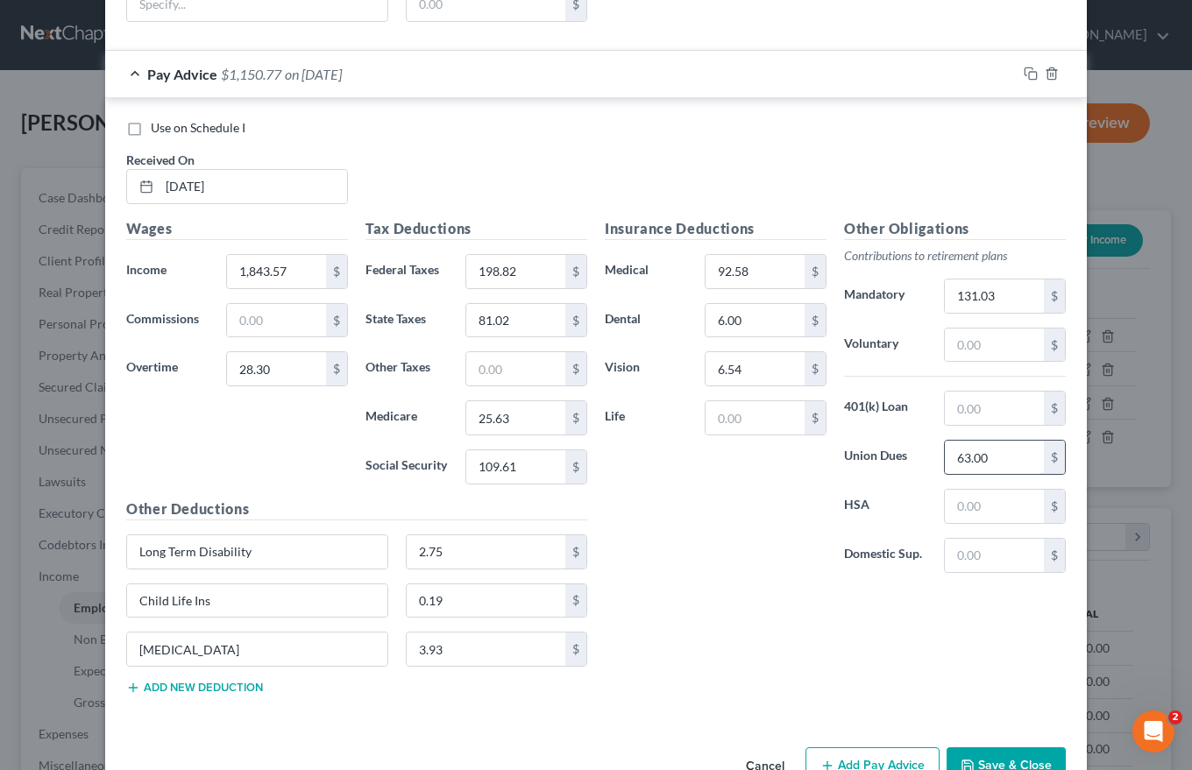
scroll to position [1990, 0]
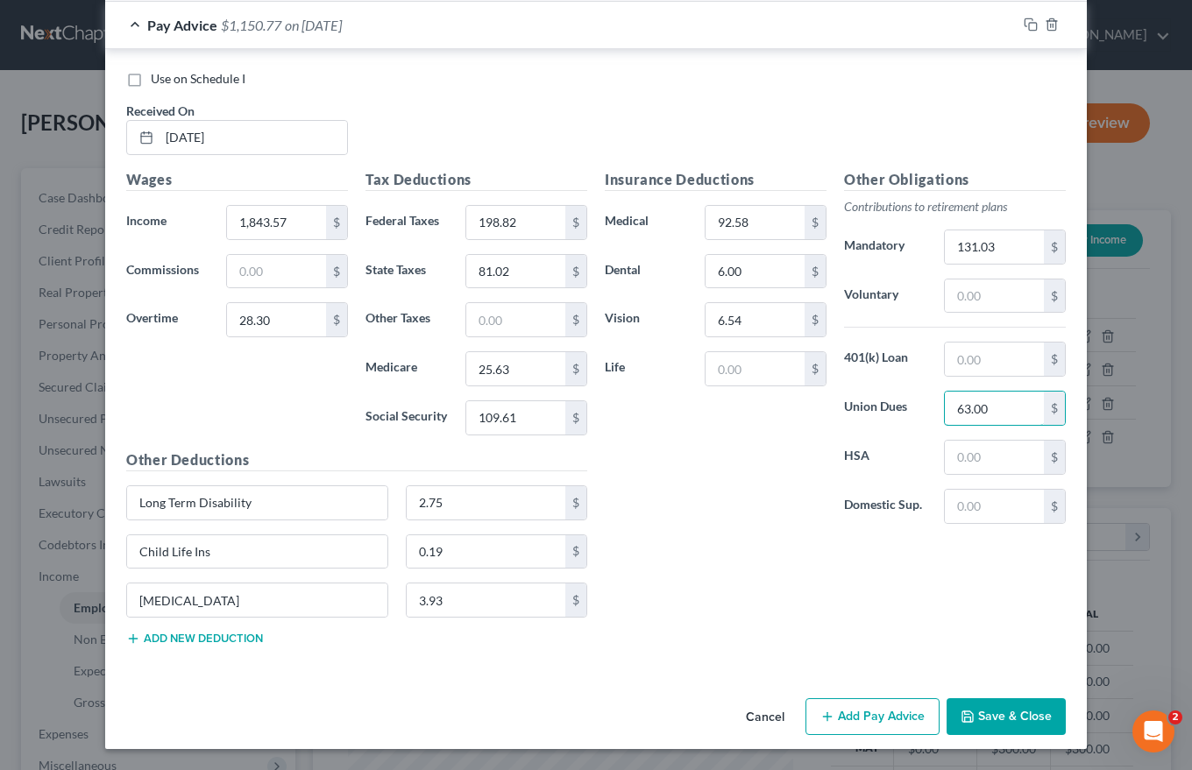
type input "63.00"
click at [877, 712] on button "Add Pay Advice" at bounding box center [872, 716] width 134 height 37
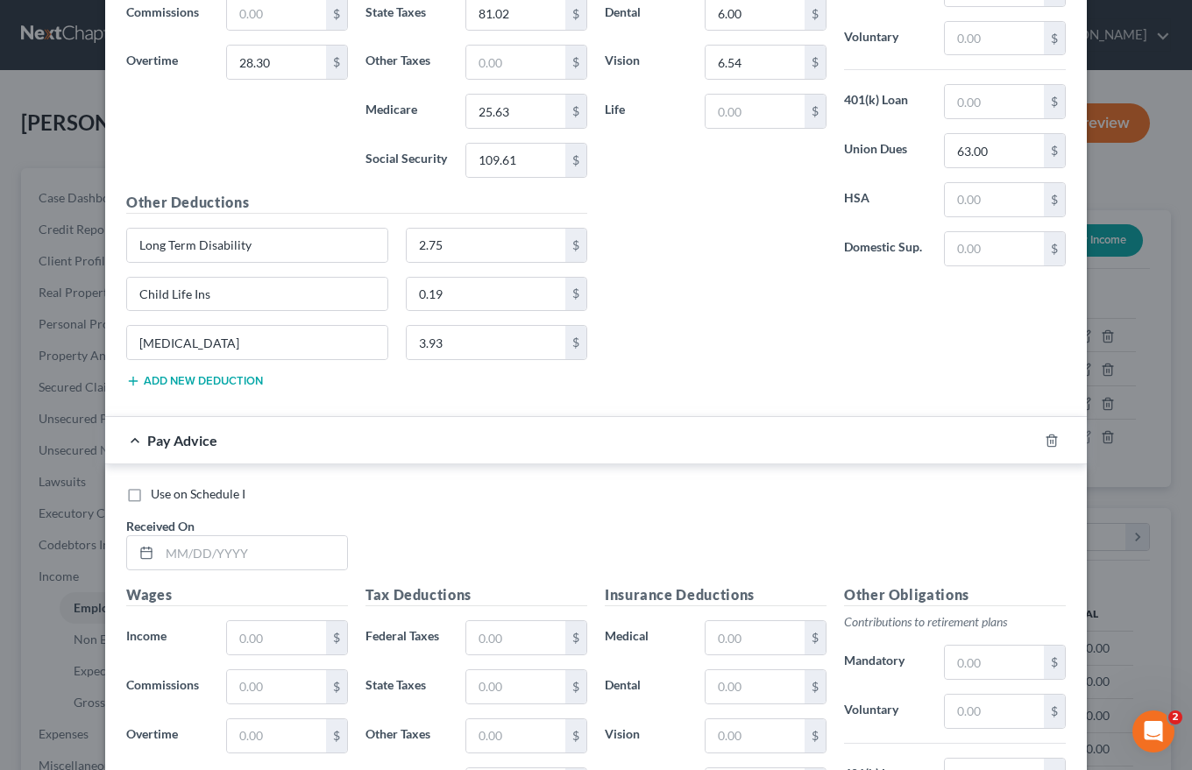
scroll to position [2253, 0]
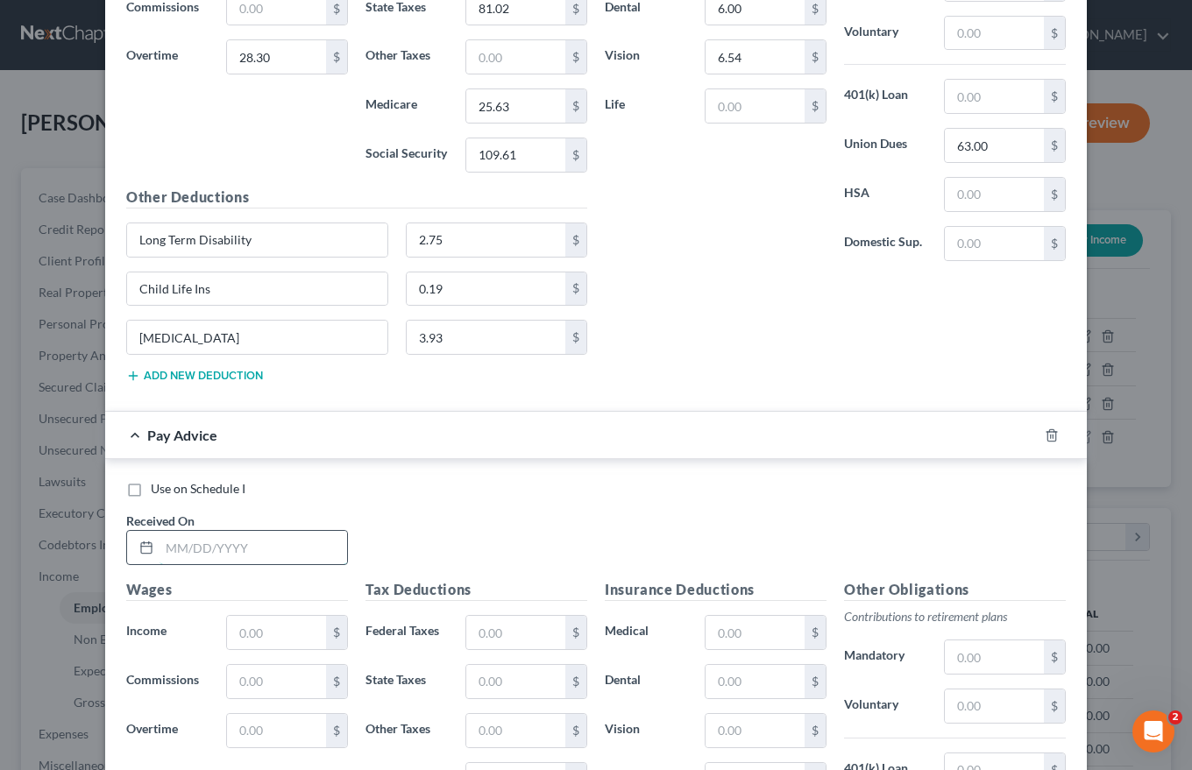
click at [159, 549] on input "text" at bounding box center [253, 547] width 188 height 33
click at [164, 546] on input "text" at bounding box center [253, 547] width 188 height 33
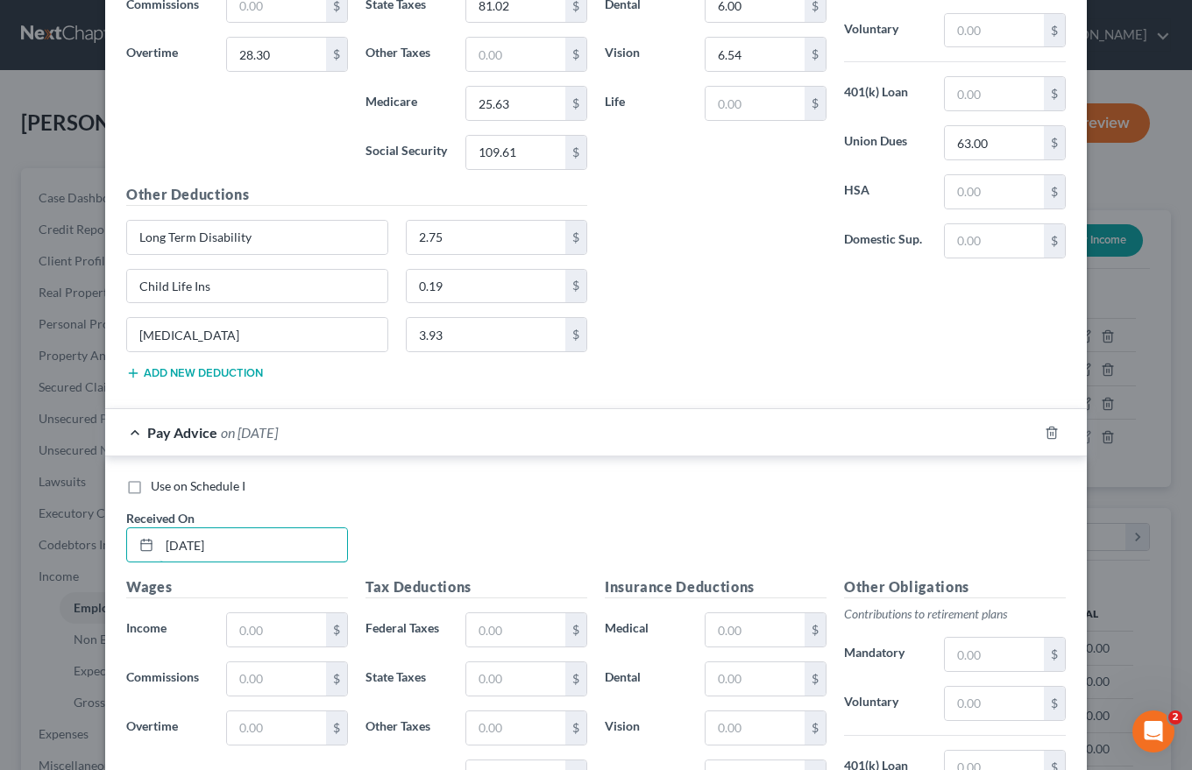
scroll to position [2341, 0]
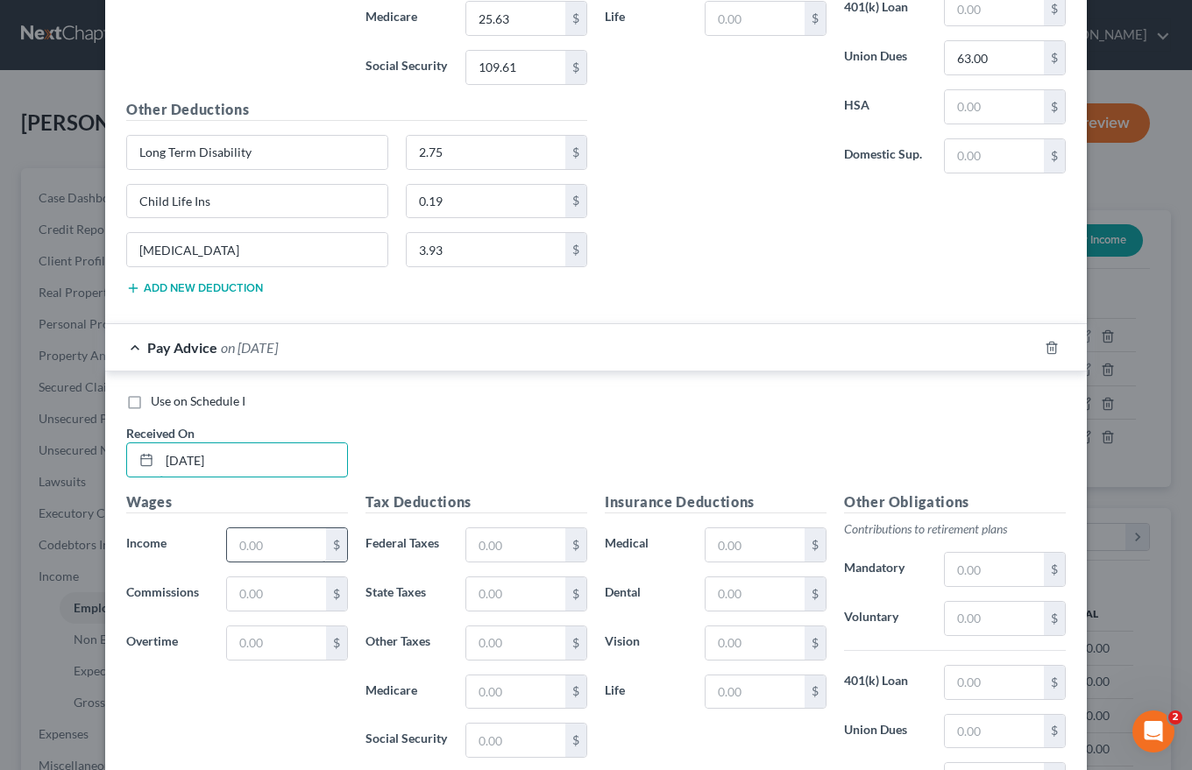
type input "[DATE]"
click at [242, 542] on input "text" at bounding box center [276, 544] width 99 height 33
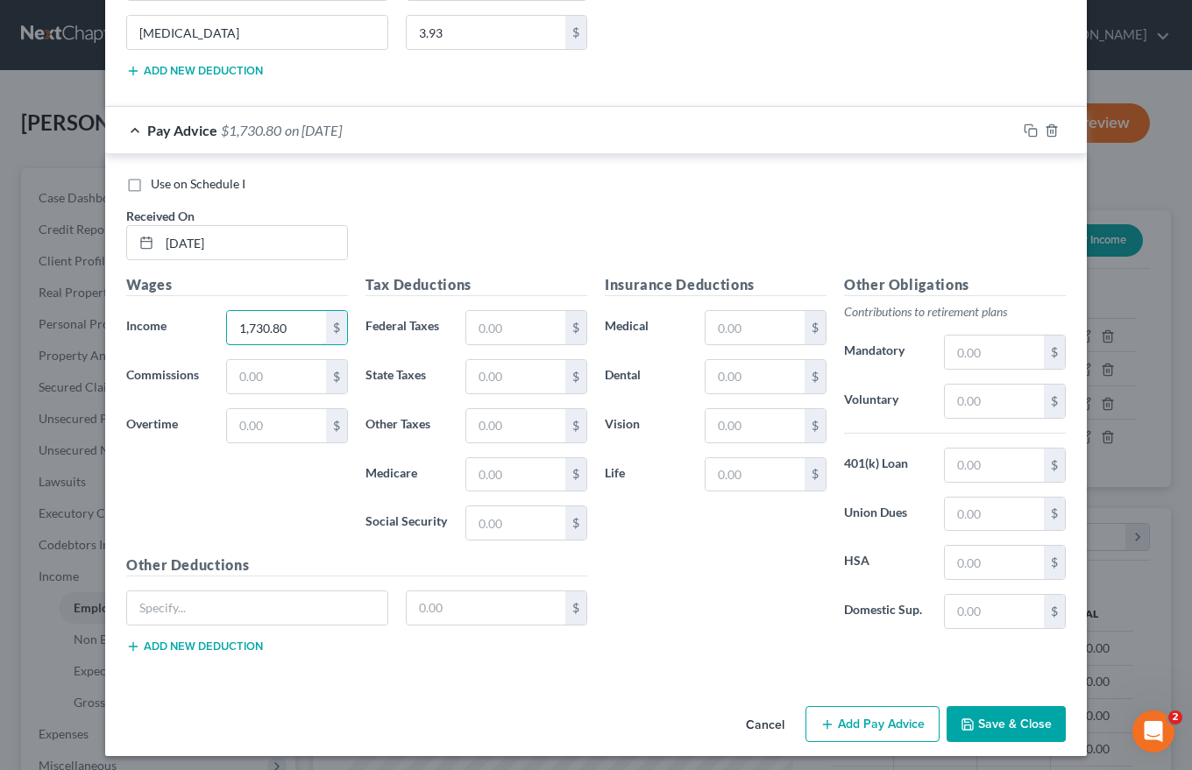
scroll to position [2565, 0]
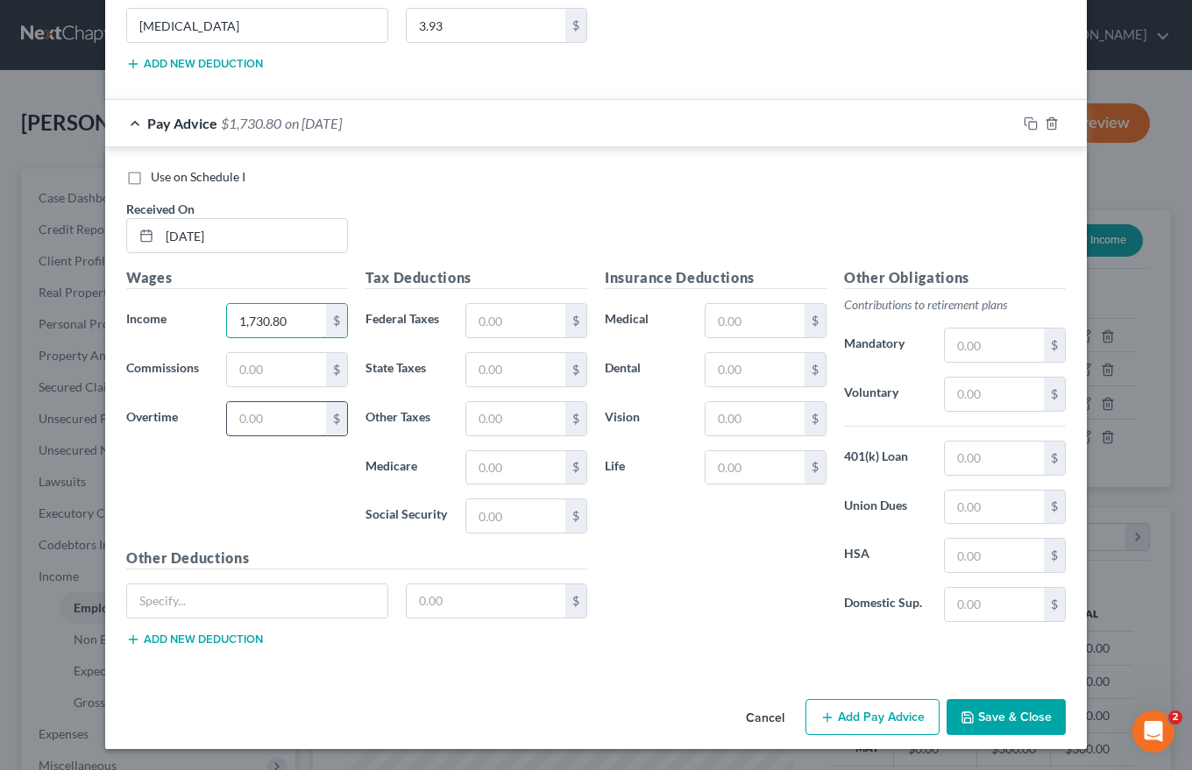
type input "1,730.80"
click at [240, 421] on input "text" at bounding box center [276, 418] width 99 height 33
type input "51.70"
click at [478, 318] on input "text" at bounding box center [515, 320] width 99 height 33
type input "180.54"
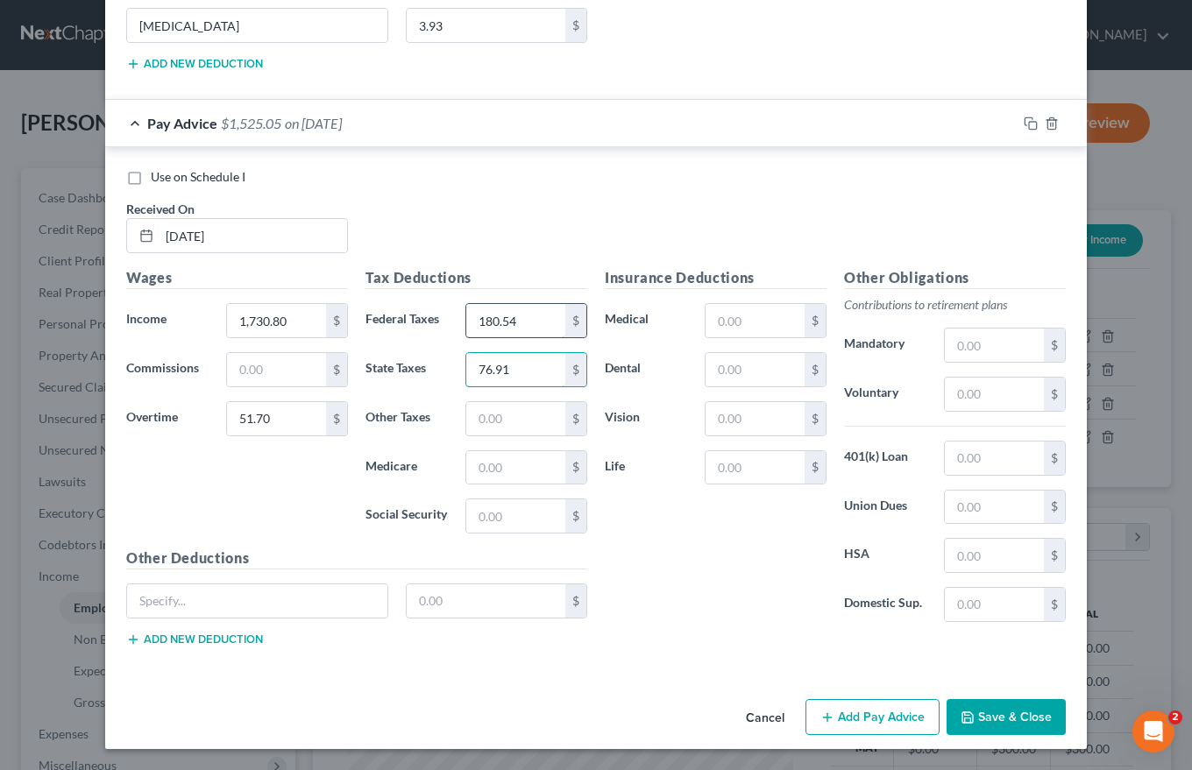
type input "76.91"
type input "24.34"
type input "104.06"
click at [154, 639] on button "Add new deduction" at bounding box center [194, 640] width 137 height 14
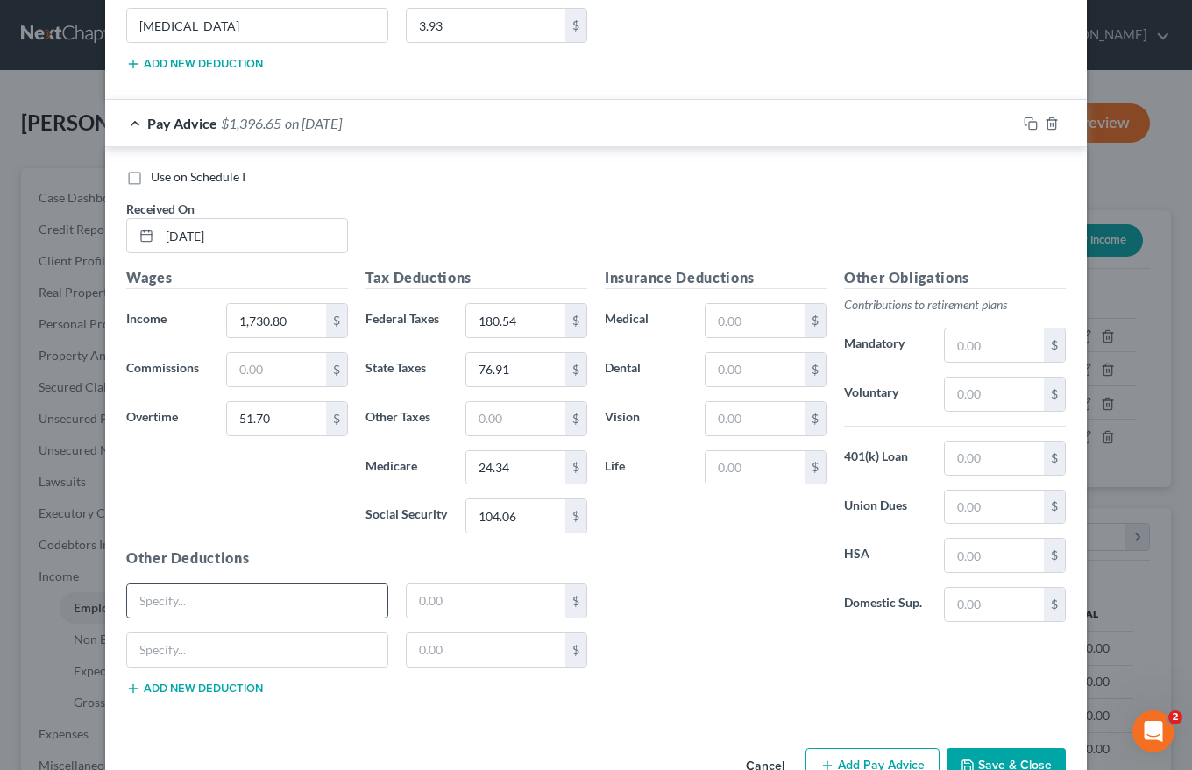
click at [153, 608] on input "text" at bounding box center [257, 600] width 260 height 33
type input "Long Term Disability"
click at [408, 603] on input "text" at bounding box center [486, 600] width 159 height 33
type input "2.75"
click at [155, 651] on input "text" at bounding box center [257, 650] width 260 height 33
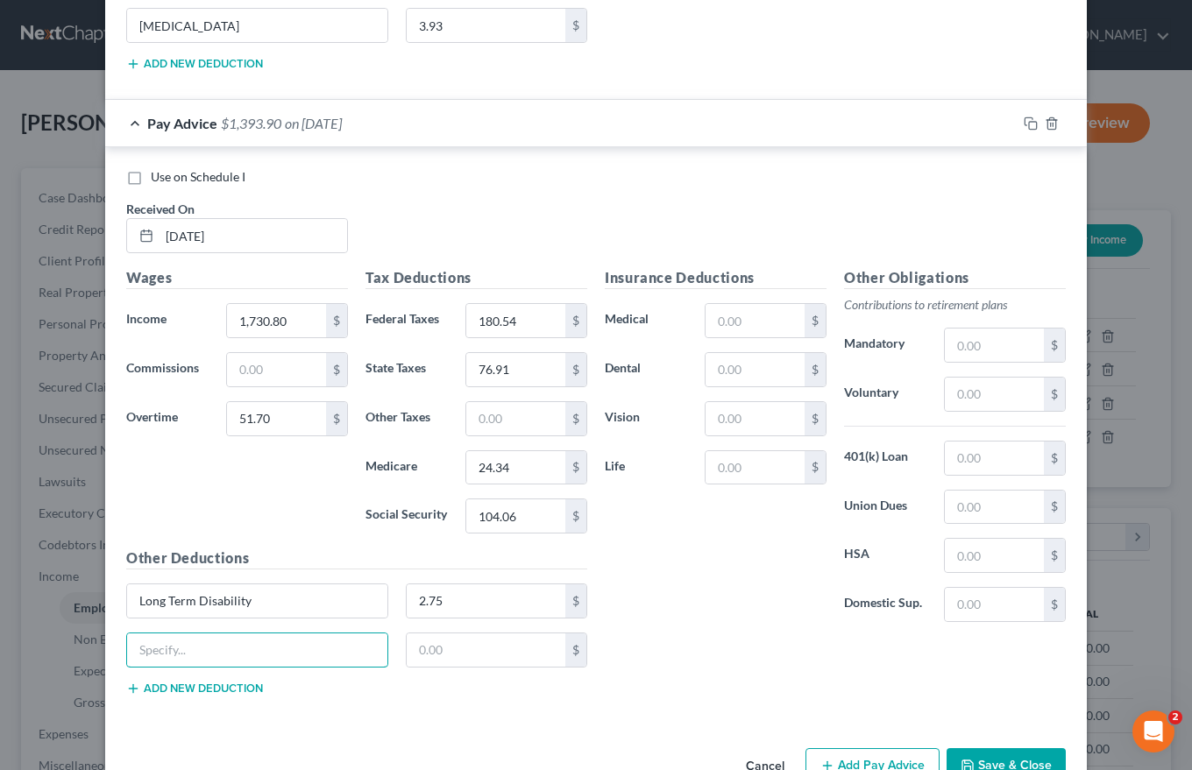
type input "Child Life Ins"
click at [413, 653] on input "text" at bounding box center [486, 650] width 159 height 33
type input "0.19"
click at [236, 687] on button "Add new deduction" at bounding box center [194, 689] width 137 height 14
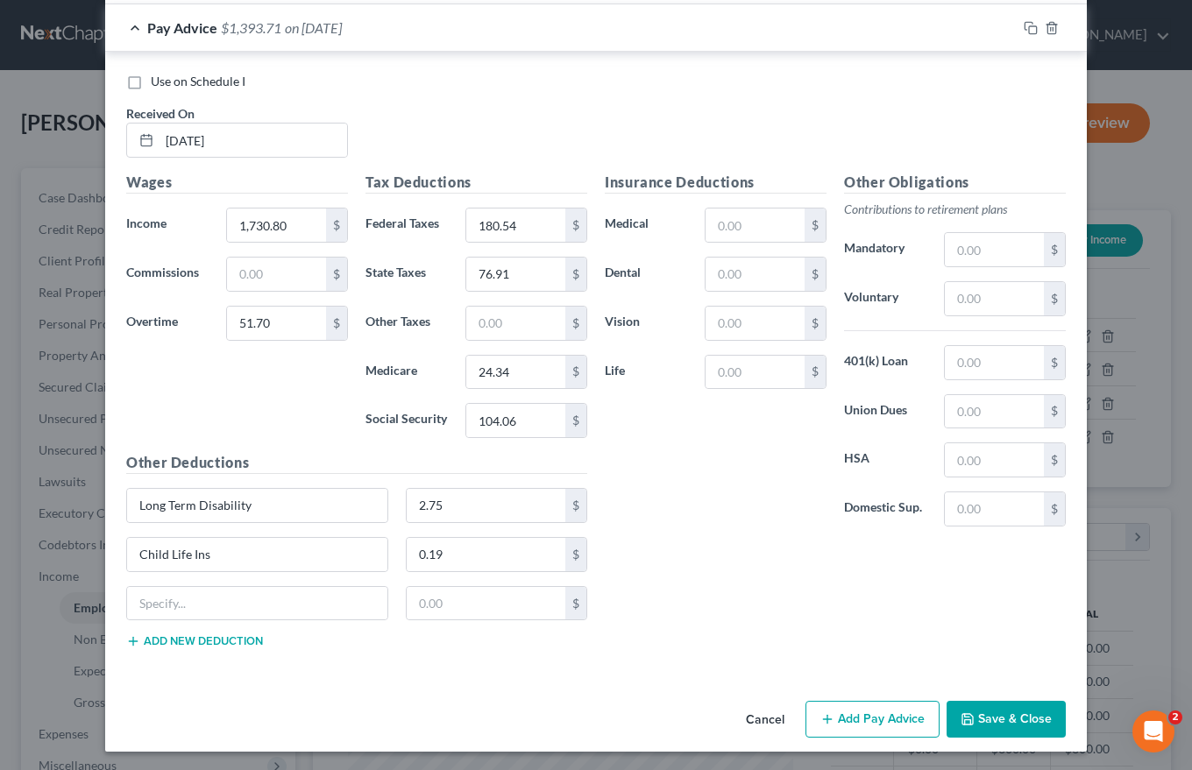
scroll to position [2663, 0]
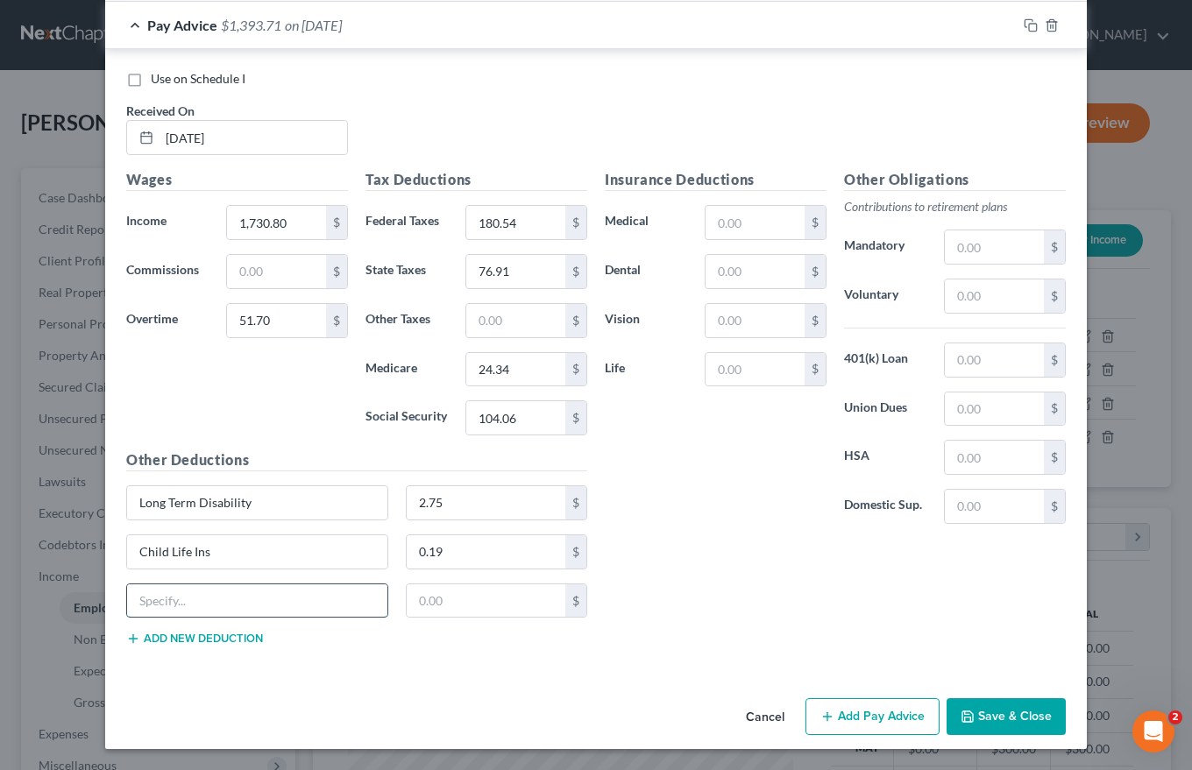
click at [145, 602] on input "text" at bounding box center [257, 600] width 260 height 33
type input "[MEDICAL_DATA]"
type input "1.94"
click at [712, 220] on input "text" at bounding box center [754, 222] width 99 height 33
type input "92.58"
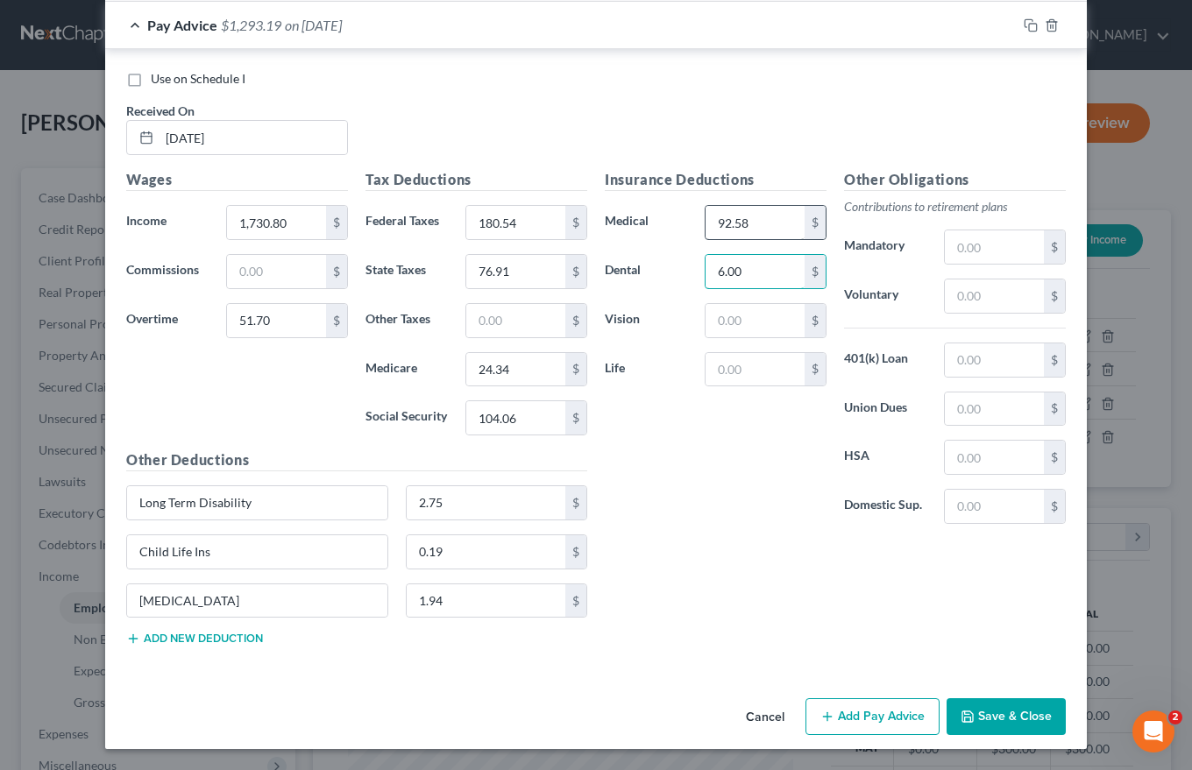
type input "6.00"
type input "6.54"
type input "3.93"
type input "124.78"
click at [879, 716] on button "Add Pay Advice" at bounding box center [872, 716] width 134 height 37
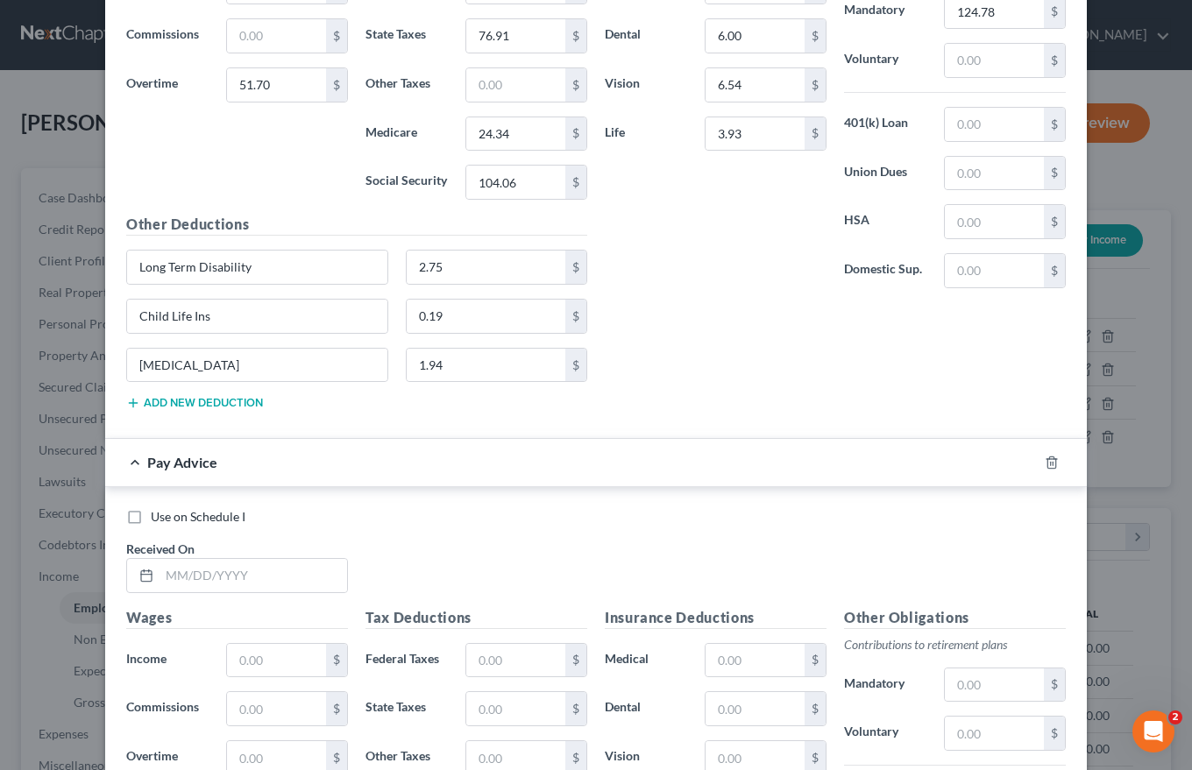
scroll to position [2926, 0]
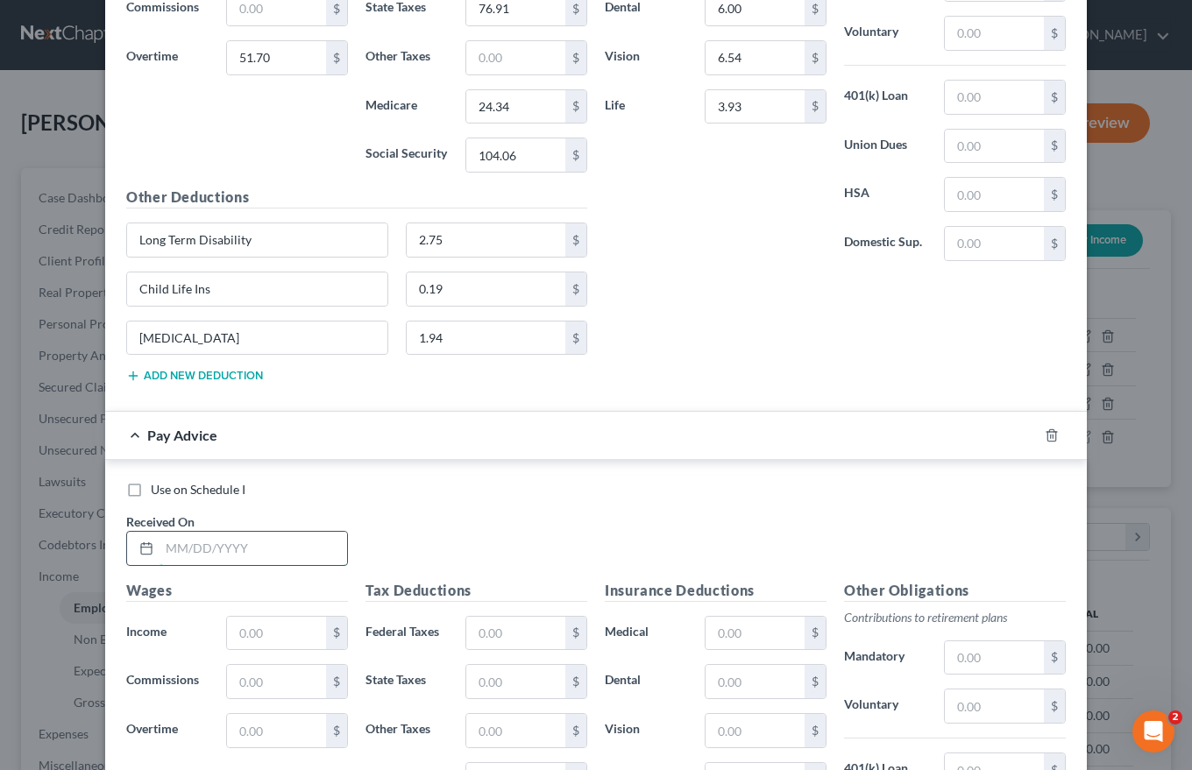
click at [159, 542] on input "text" at bounding box center [253, 548] width 188 height 33
type input "[DATE]"
click at [243, 627] on input "text" at bounding box center [276, 633] width 99 height 33
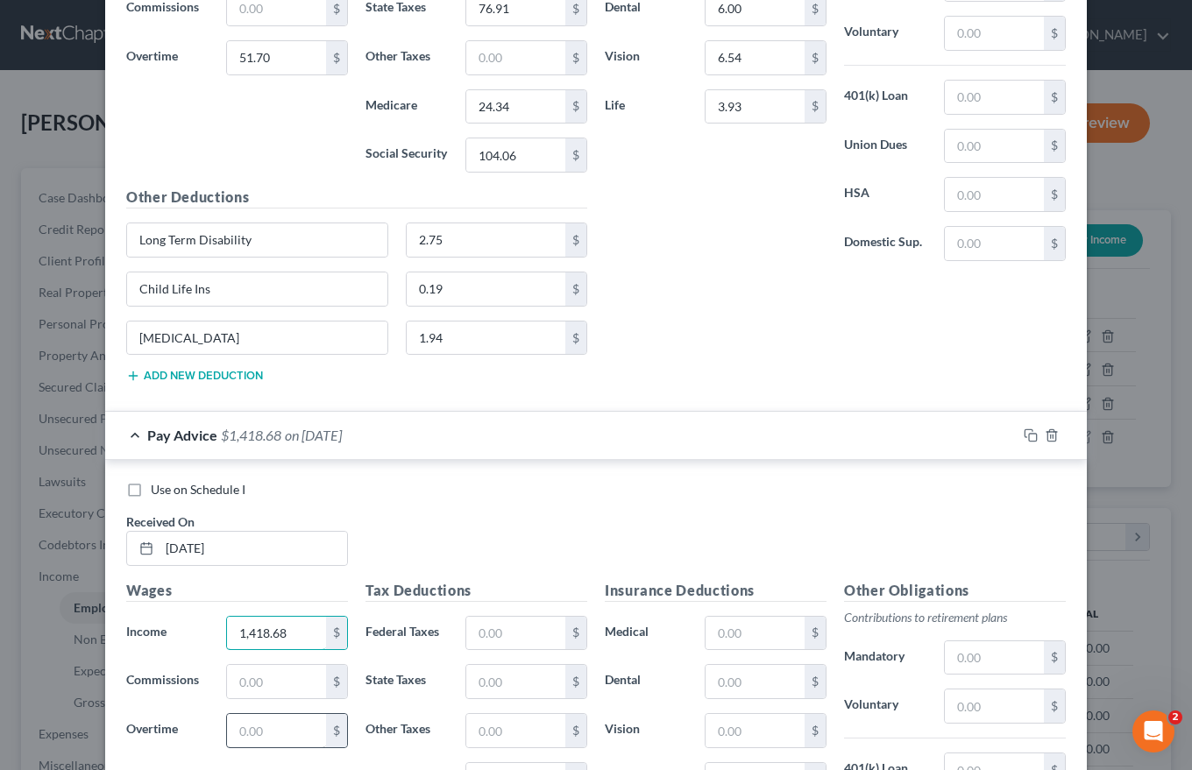
type input "1,418.68"
click at [253, 733] on input "text" at bounding box center [276, 730] width 99 height 33
click at [237, 687] on input "text" at bounding box center [276, 681] width 99 height 33
type input "4"
click at [232, 732] on input "text" at bounding box center [276, 730] width 99 height 33
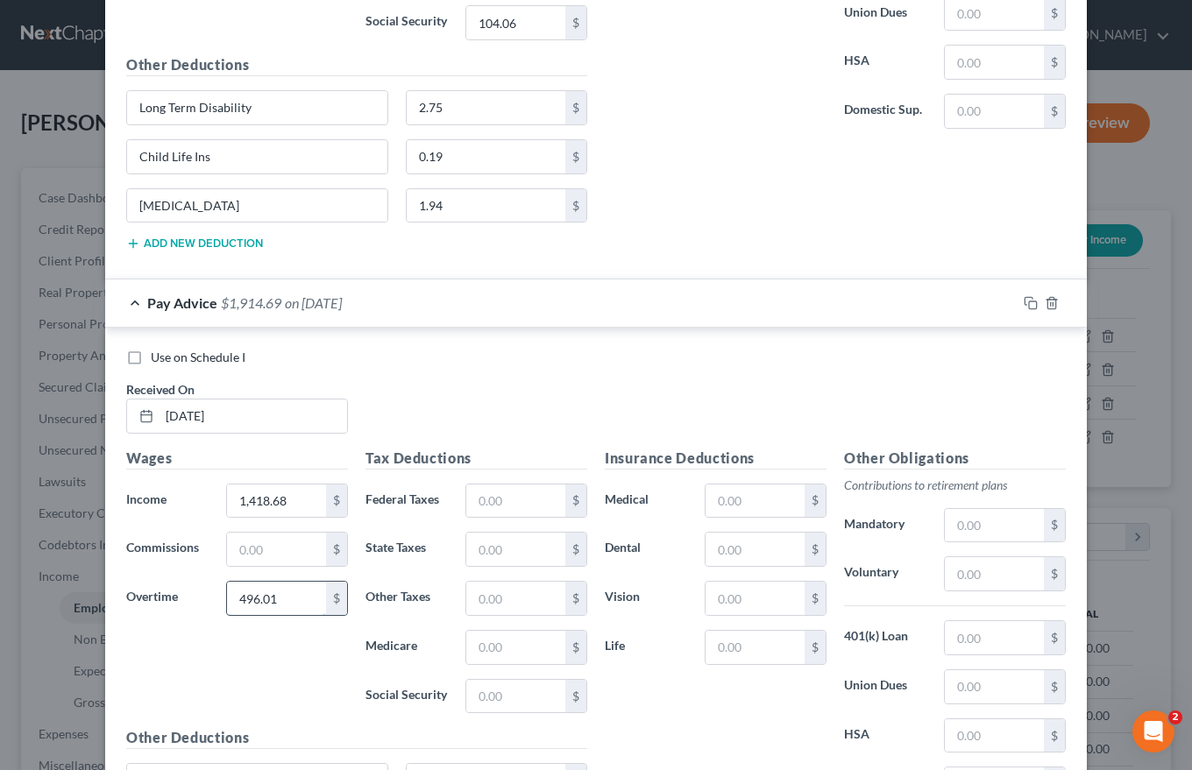
scroll to position [3239, 0]
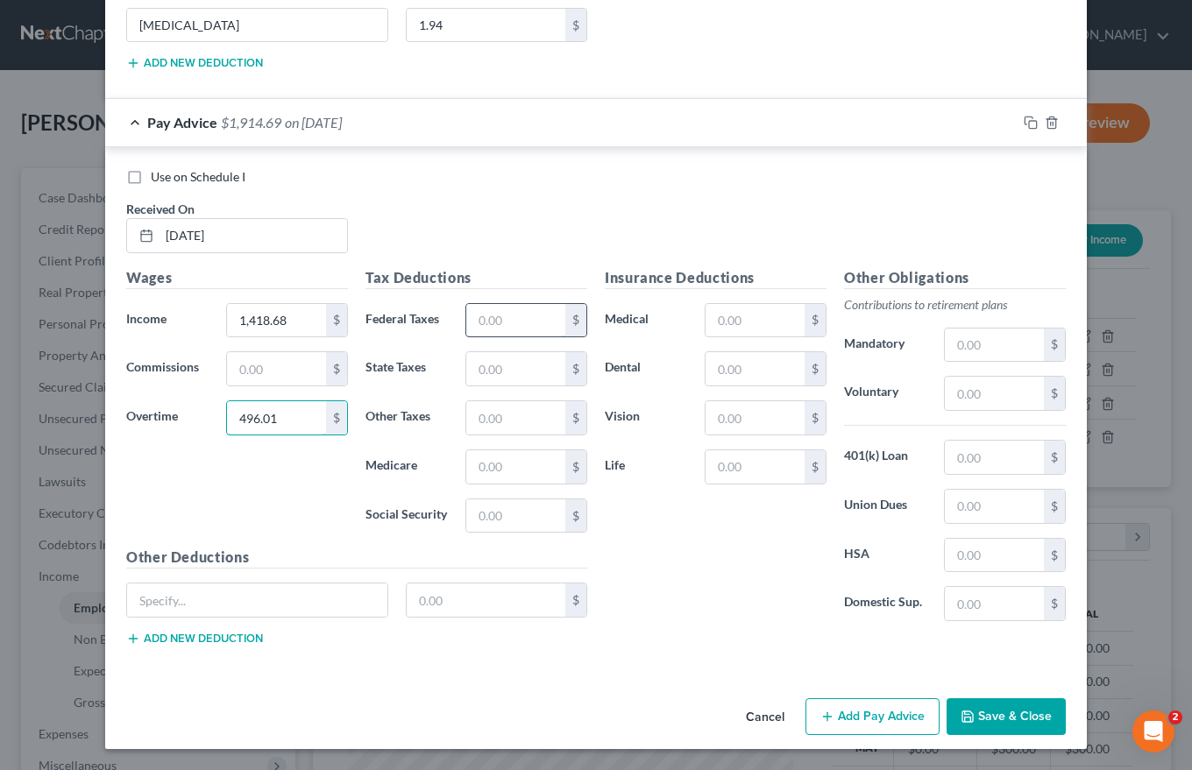
type input "496.01"
click at [473, 316] on input "text" at bounding box center [515, 320] width 99 height 33
type input "207.58"
type input "82.99"
type input "26.25"
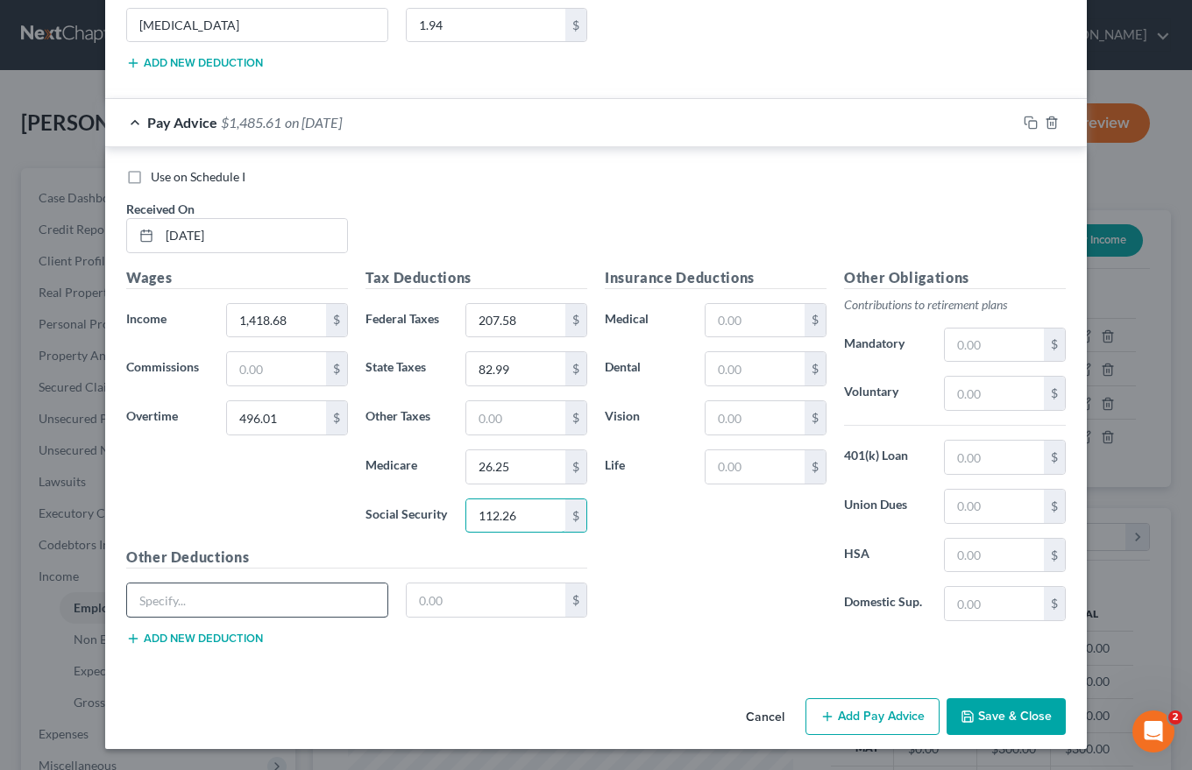
type input "112.26"
click at [167, 608] on input "text" at bounding box center [257, 600] width 260 height 33
type input "Long Term Disability"
click at [421, 602] on input "text" at bounding box center [486, 600] width 159 height 33
type input "2.75"
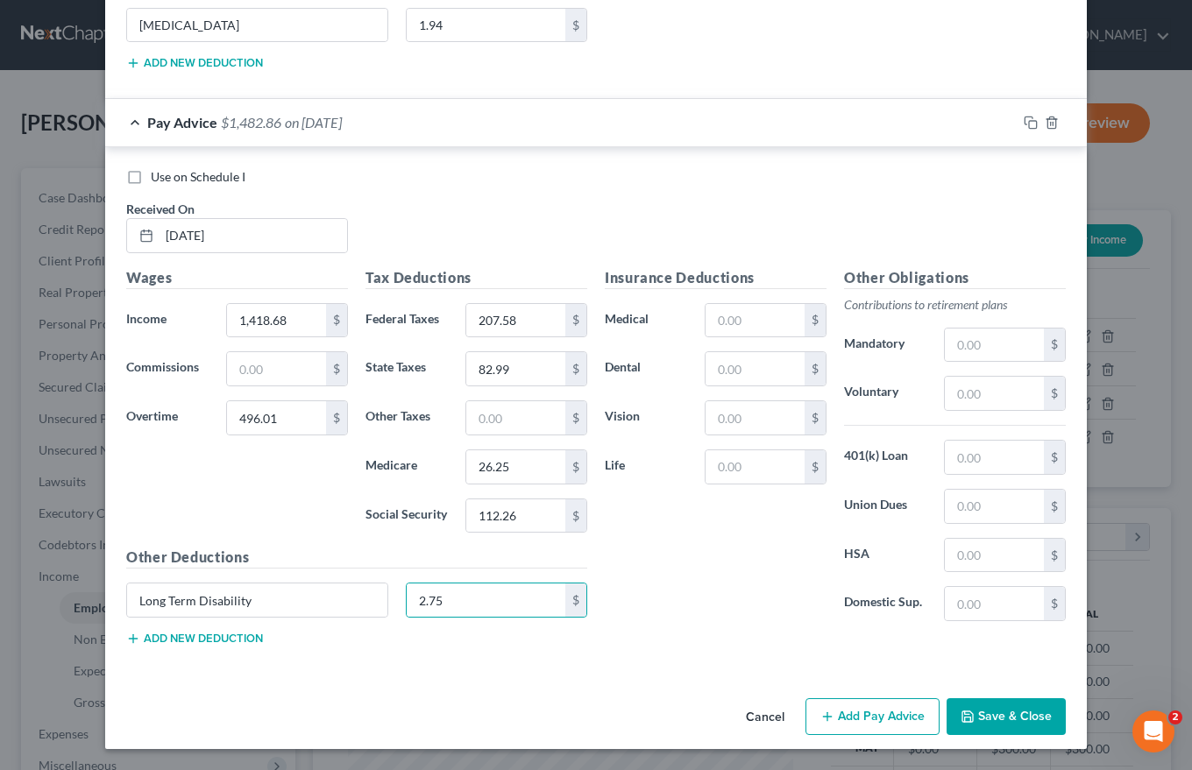
click at [195, 638] on button "Add new deduction" at bounding box center [194, 639] width 137 height 14
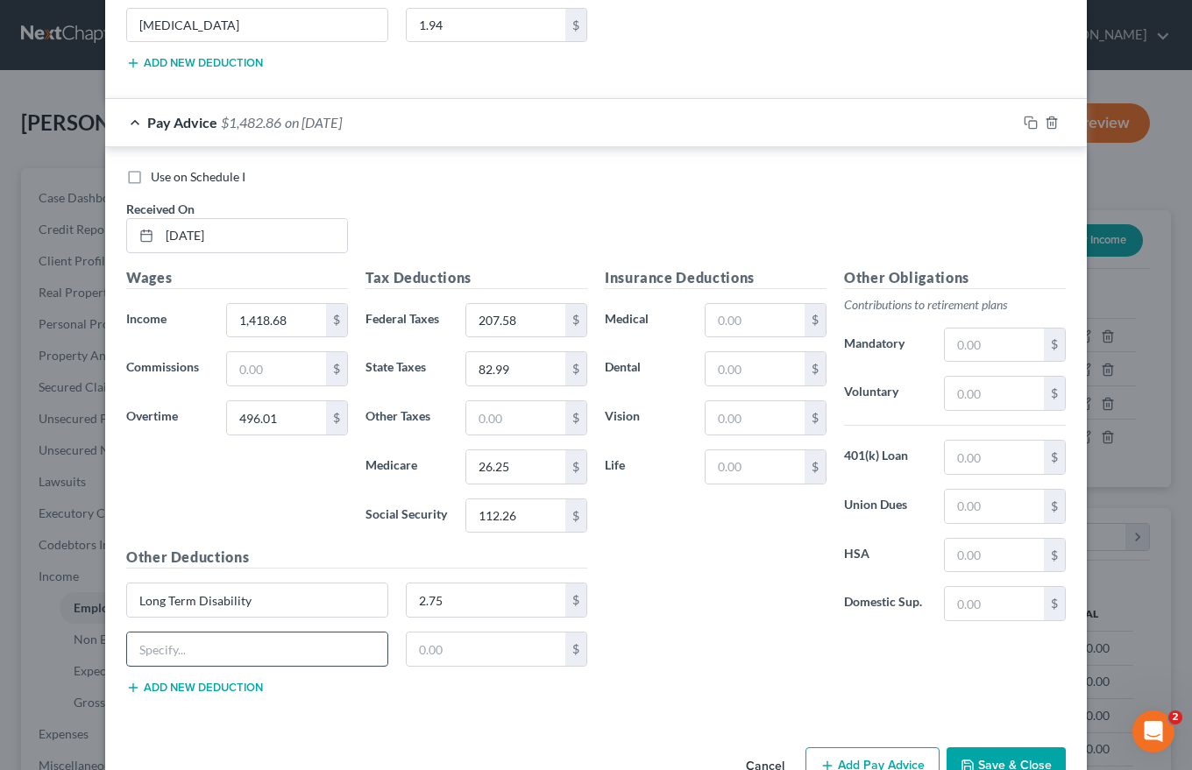
click at [156, 647] on input "text" at bounding box center [257, 649] width 260 height 33
type input "Child Life Ins"
click at [412, 649] on input "text" at bounding box center [486, 649] width 159 height 33
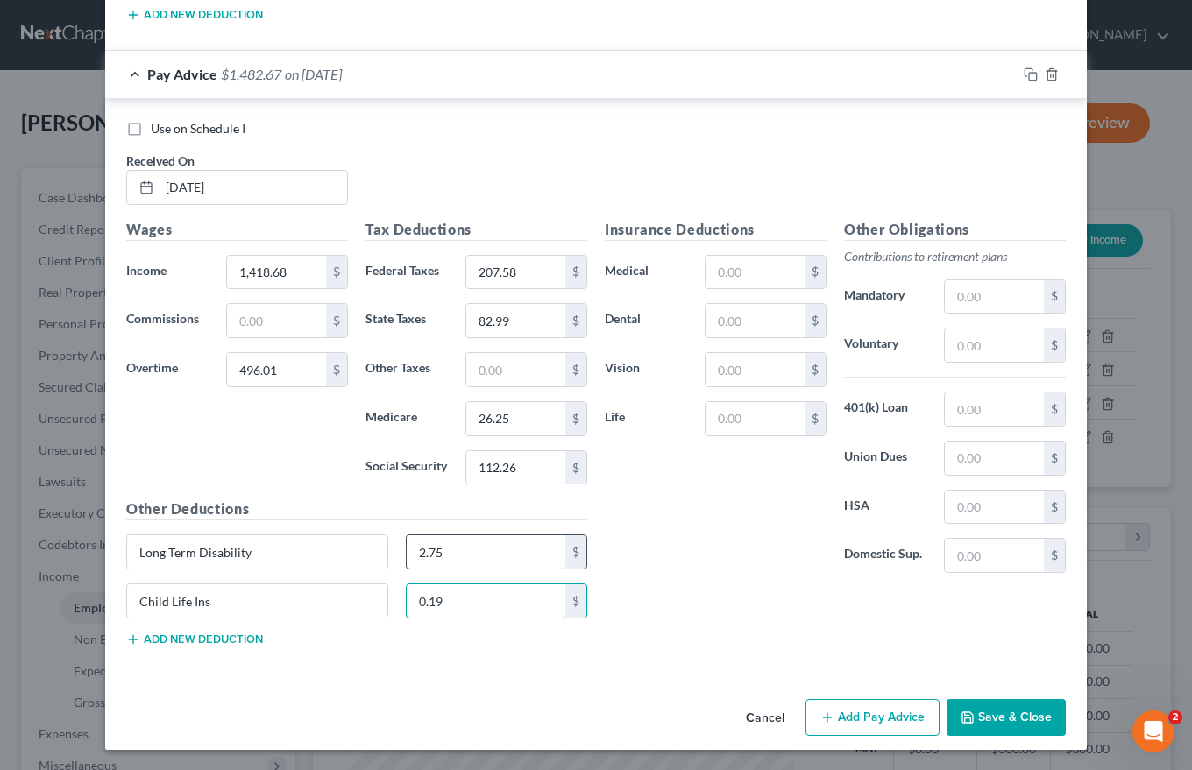
scroll to position [3288, 0]
type input "0.19"
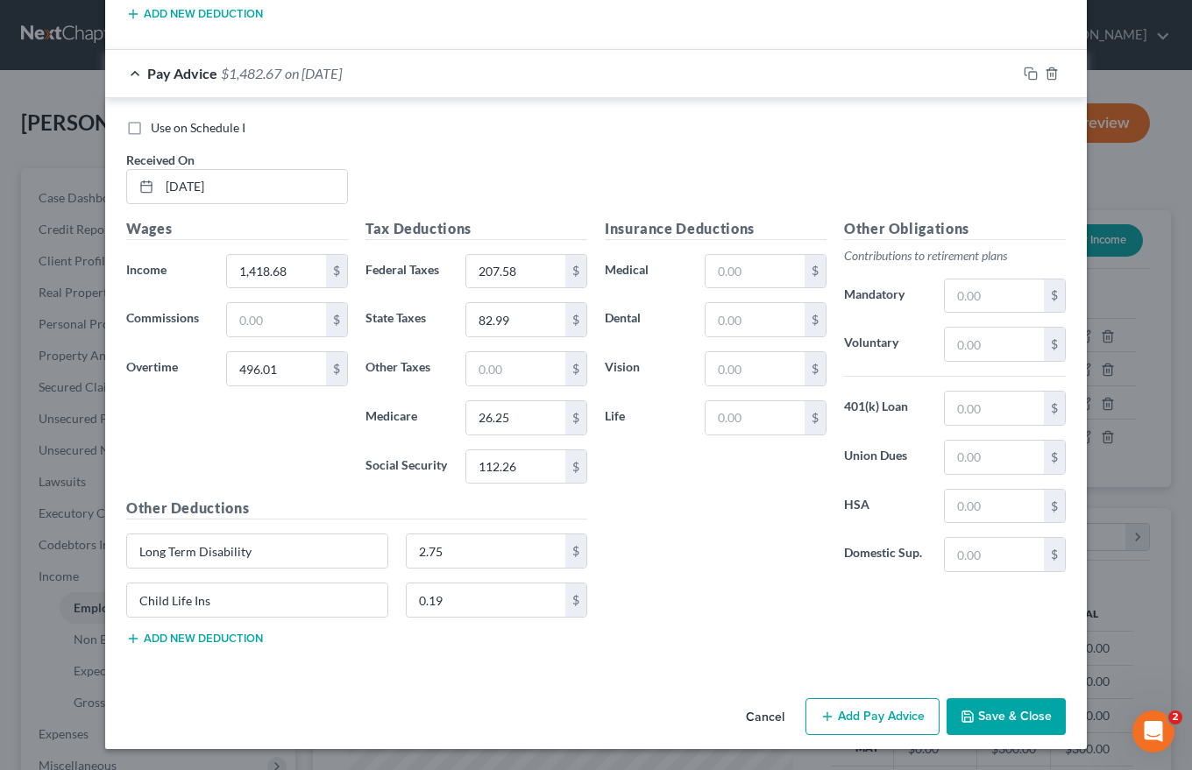
click at [213, 638] on button "Add new deduction" at bounding box center [194, 639] width 137 height 14
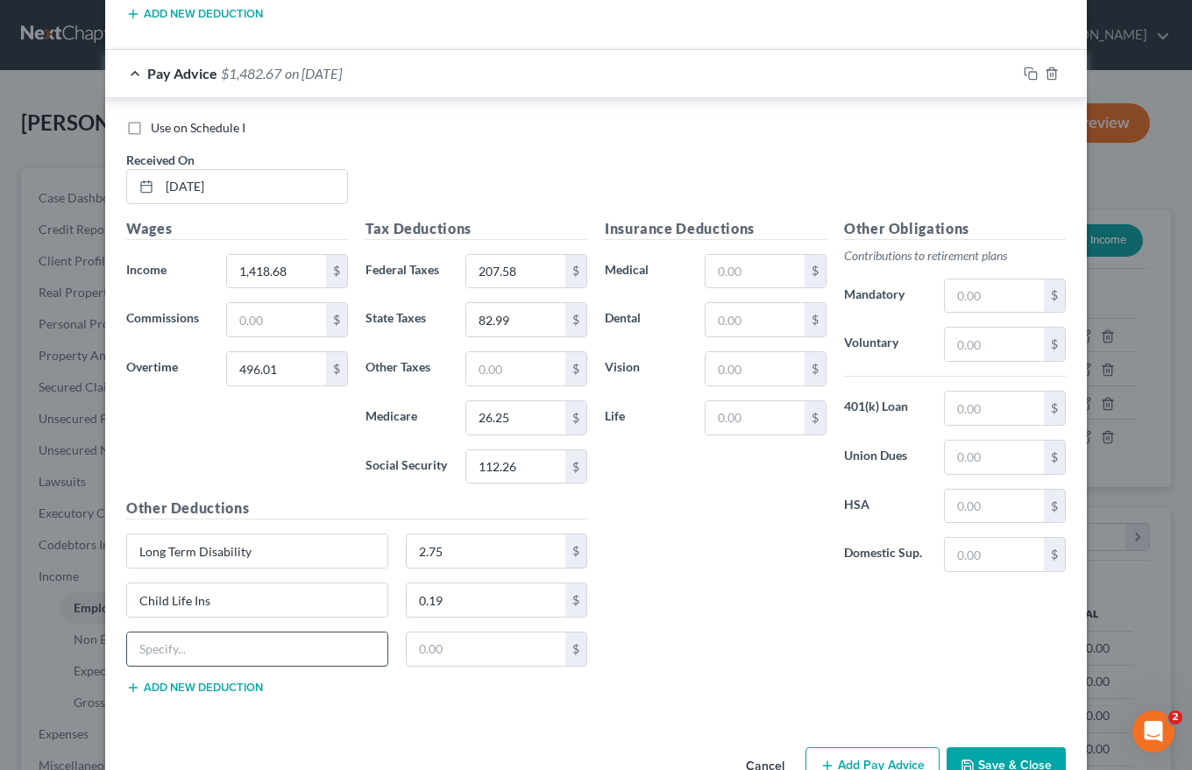
click at [170, 643] on input "text" at bounding box center [257, 649] width 260 height 33
type input "[MEDICAL_DATA]"
type input "1.94"
click at [709, 263] on input "text" at bounding box center [754, 271] width 99 height 33
type input "92.58"
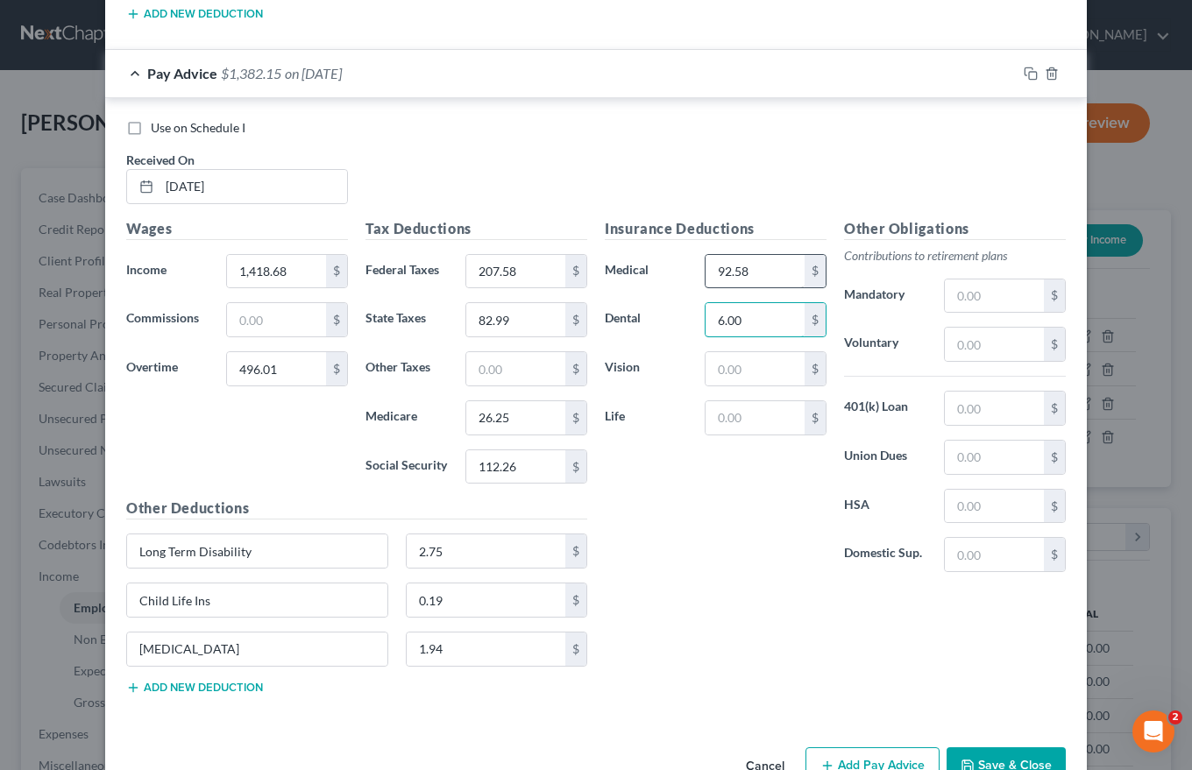
type input "6.00"
type input "6.54"
type input "3.93"
click at [972, 293] on input "text" at bounding box center [994, 296] width 99 height 33
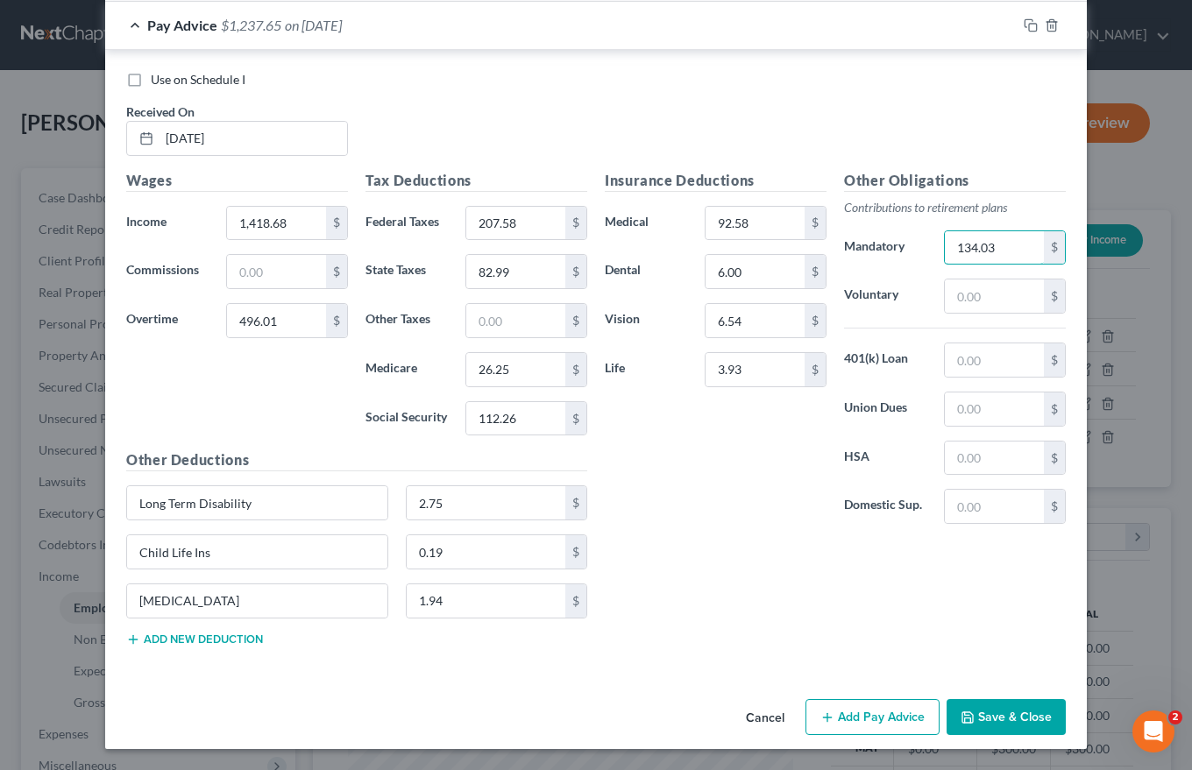
type input "134.03"
click at [865, 724] on button "Add Pay Advice" at bounding box center [872, 717] width 134 height 37
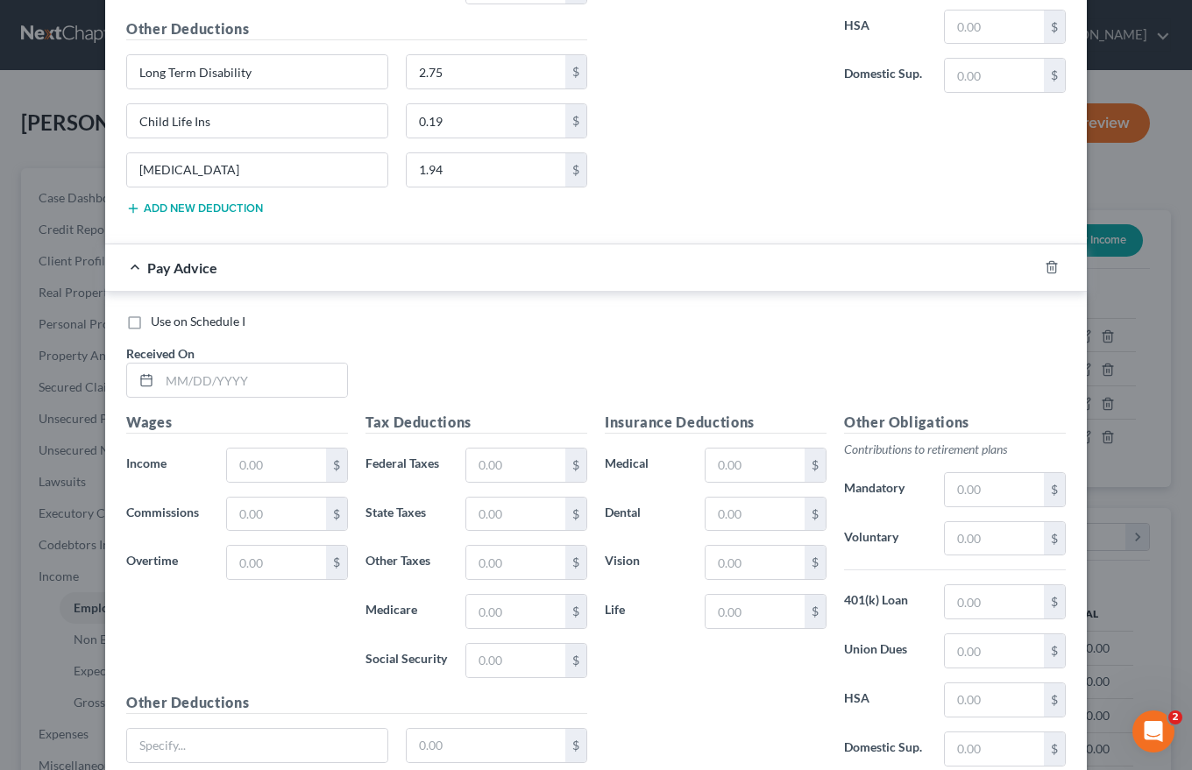
scroll to position [3774, 0]
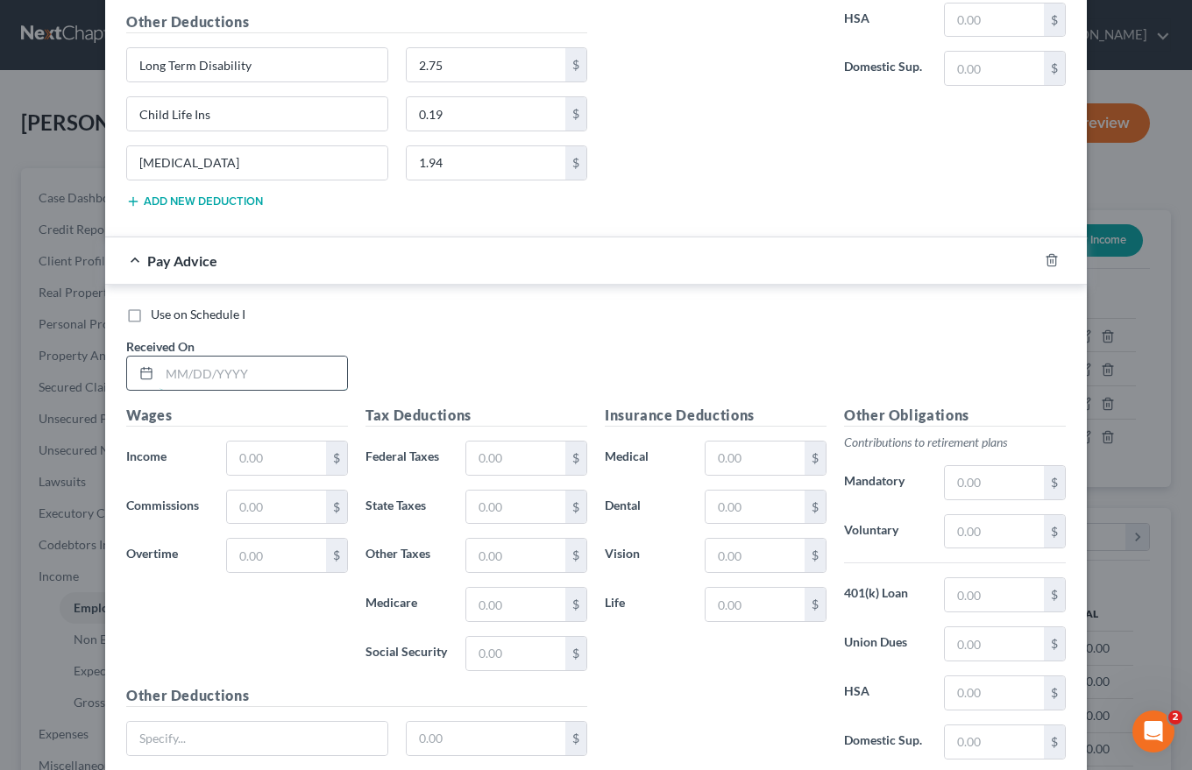
click at [164, 373] on input "text" at bounding box center [253, 373] width 188 height 33
type input "[DATE]"
click at [237, 454] on input "text" at bounding box center [276, 458] width 99 height 33
type input "1,121.62"
click at [237, 560] on input "text" at bounding box center [276, 555] width 99 height 33
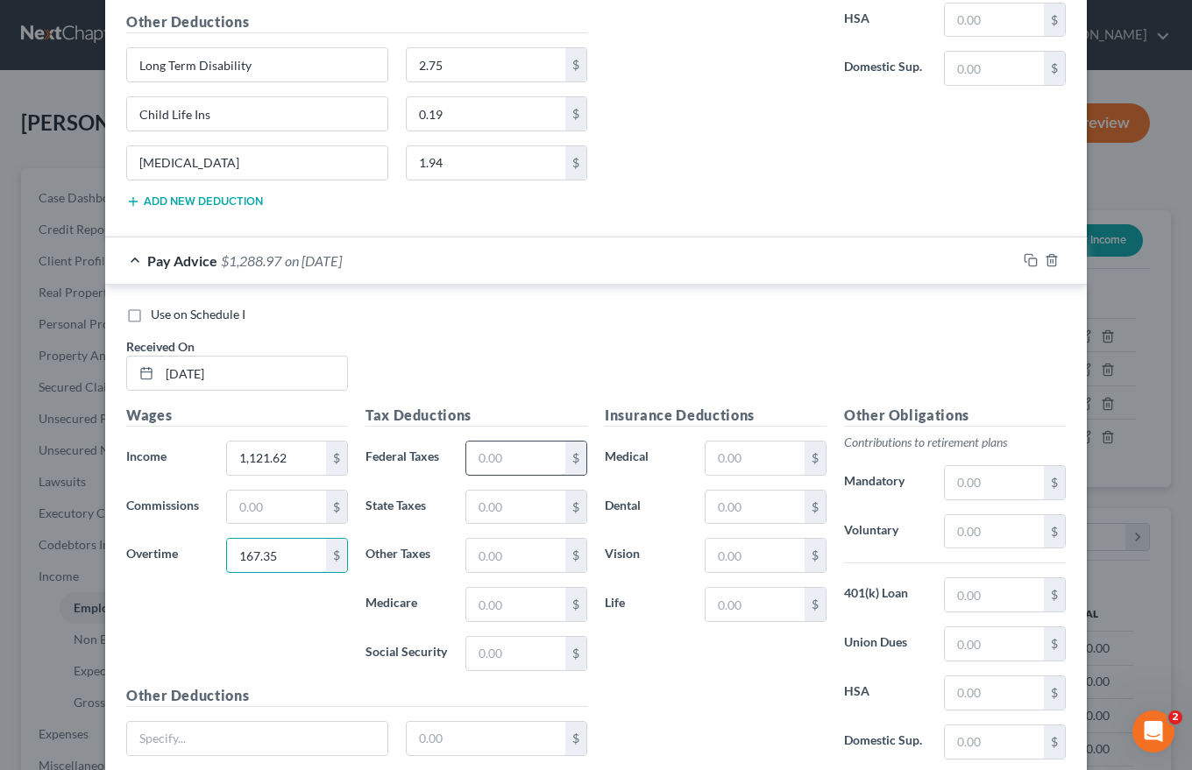
type input "167.35"
click at [466, 460] on input "text" at bounding box center [515, 458] width 99 height 33
type input "92.16"
type input "54.19"
type input "17.19"
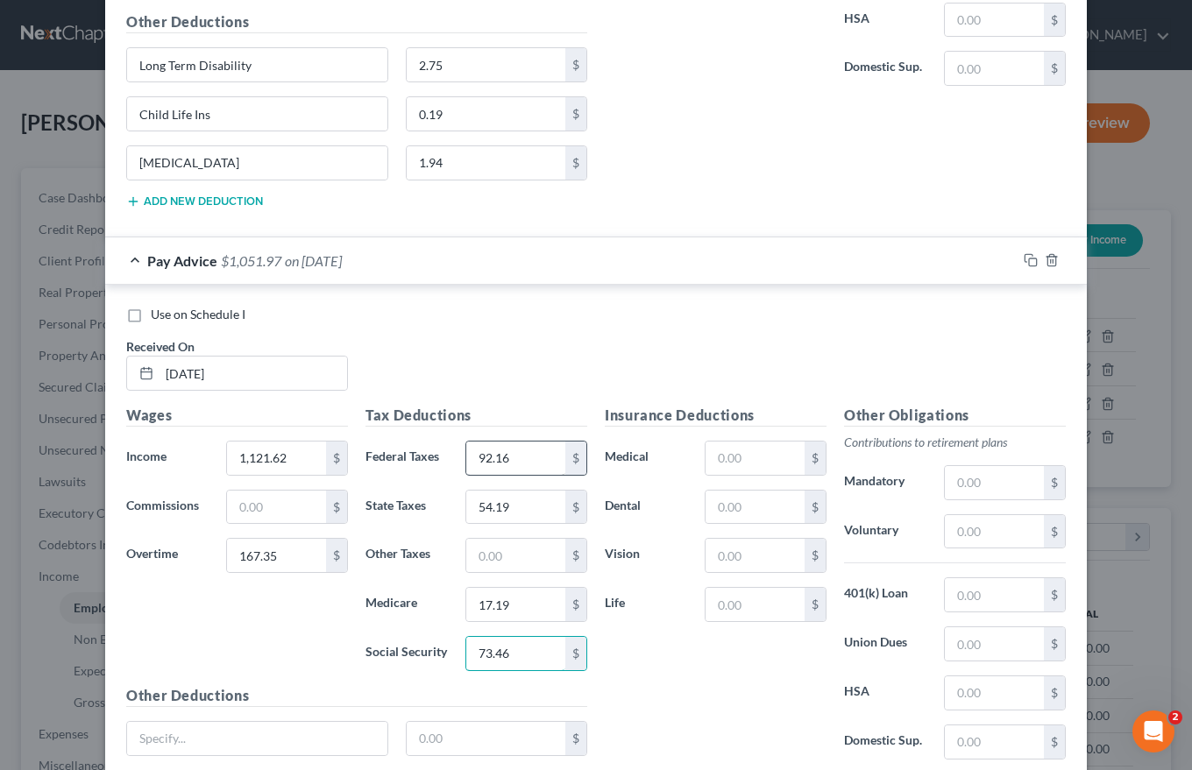
type input "73.46"
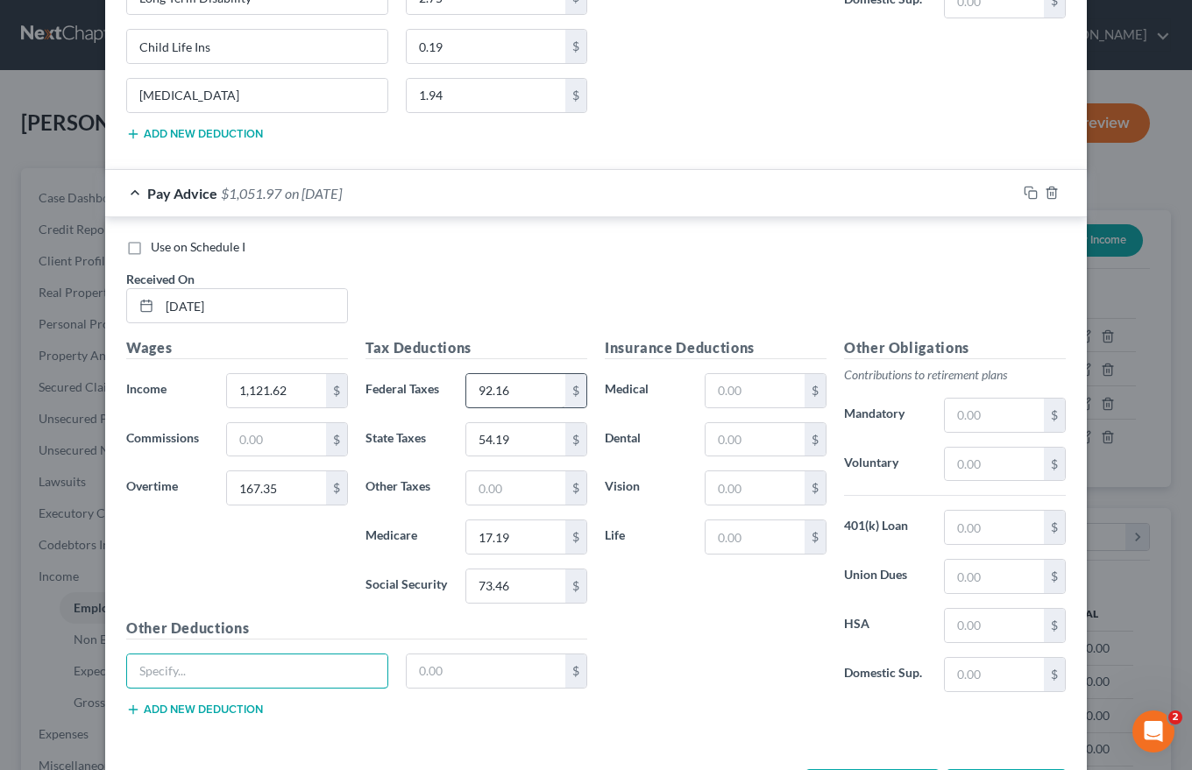
scroll to position [3912, 0]
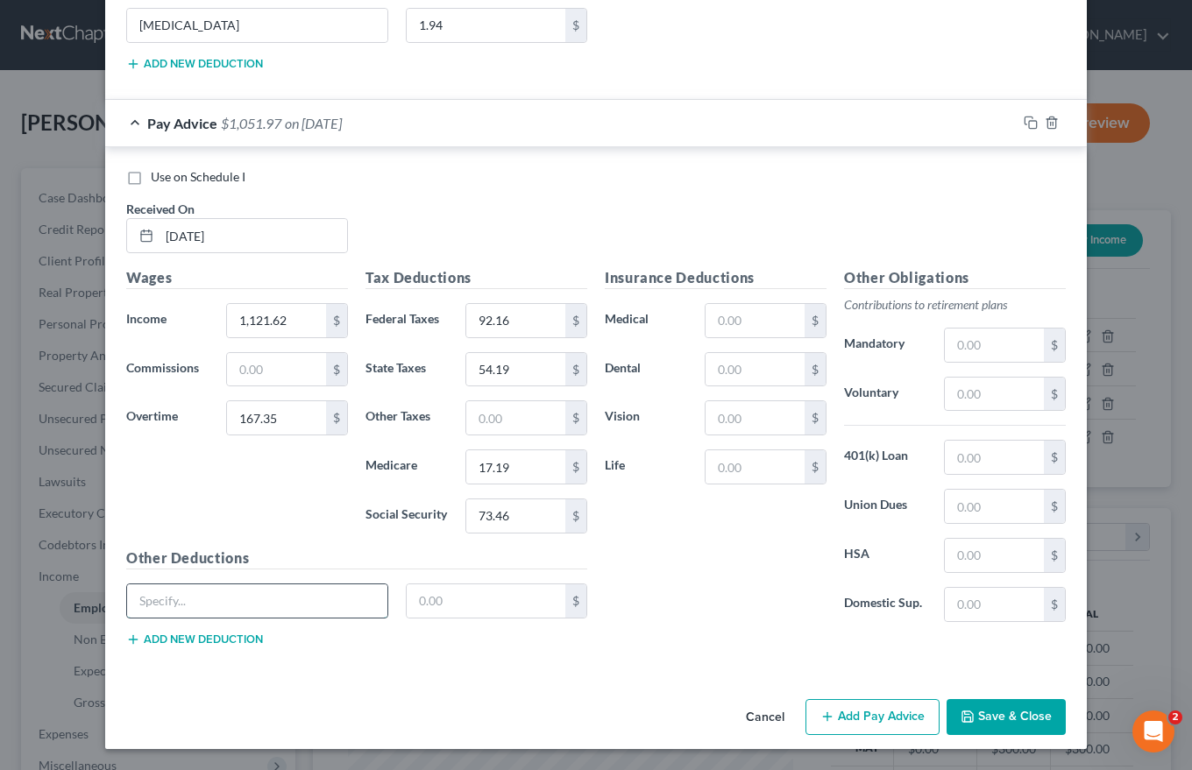
click at [180, 598] on input "text" at bounding box center [257, 600] width 260 height 33
type input "Long Term Disability"
click at [420, 604] on input "text" at bounding box center [486, 600] width 159 height 33
type input "2.75"
click at [183, 635] on button "Add new deduction" at bounding box center [194, 640] width 137 height 14
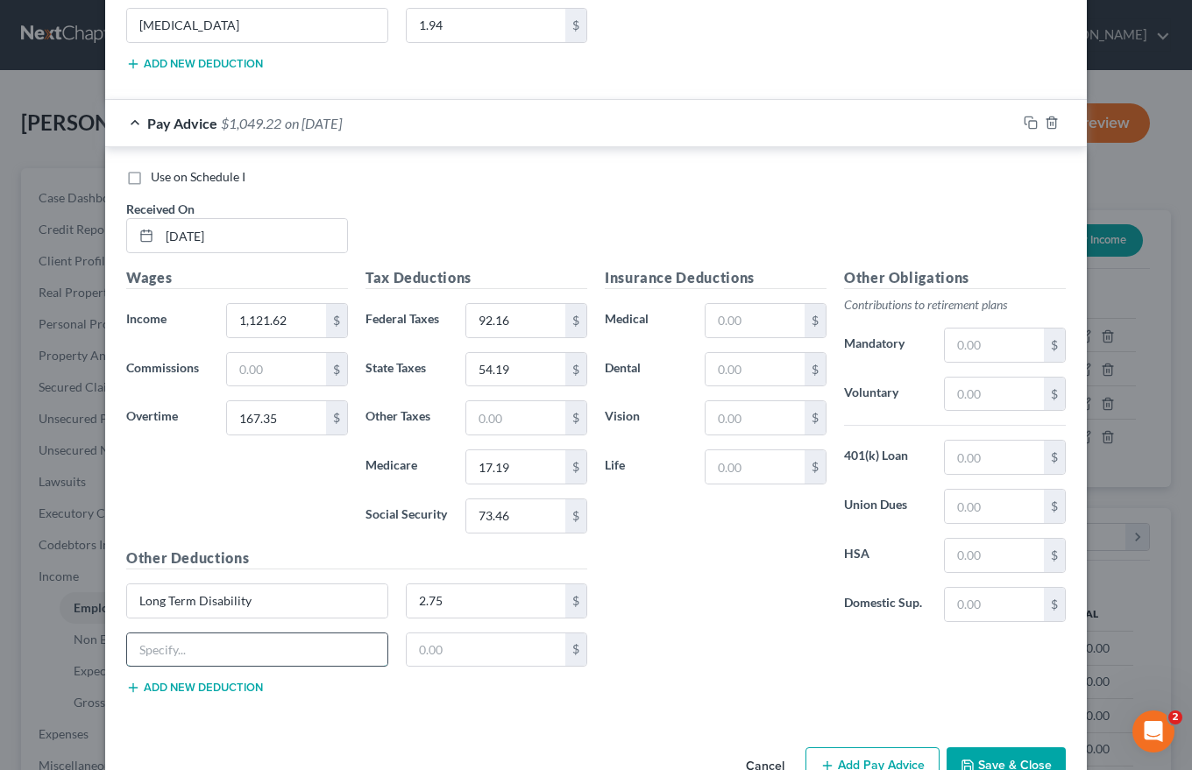
click at [157, 653] on input "text" at bounding box center [257, 650] width 260 height 33
type input "Child Life Ins"
click at [430, 652] on input "text" at bounding box center [486, 650] width 159 height 33
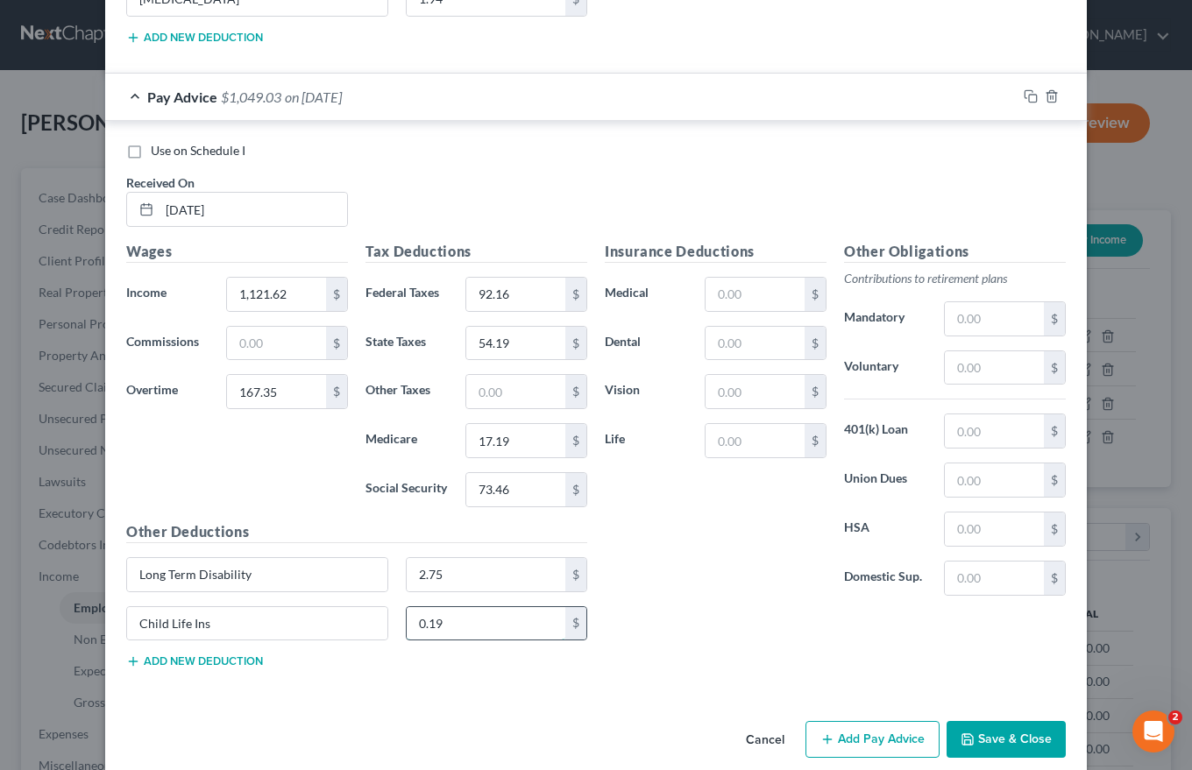
scroll to position [3961, 0]
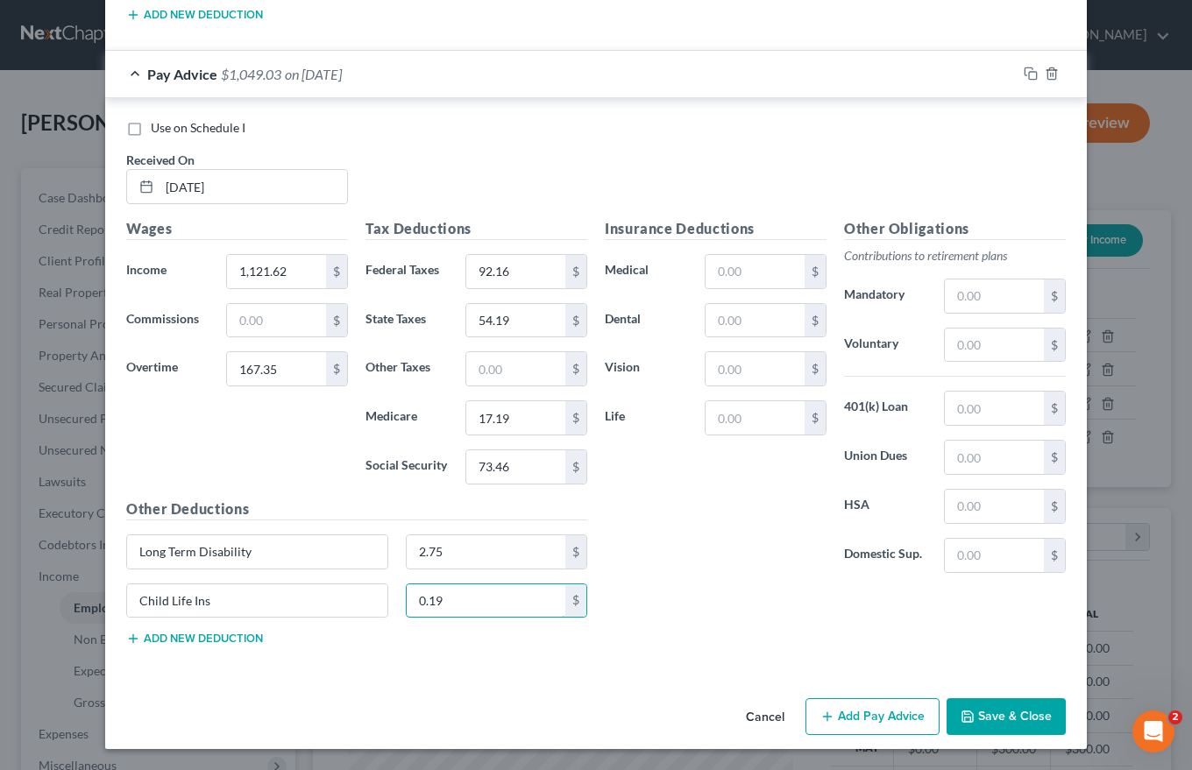
type input "0.19"
click at [225, 636] on button "Add new deduction" at bounding box center [194, 639] width 137 height 14
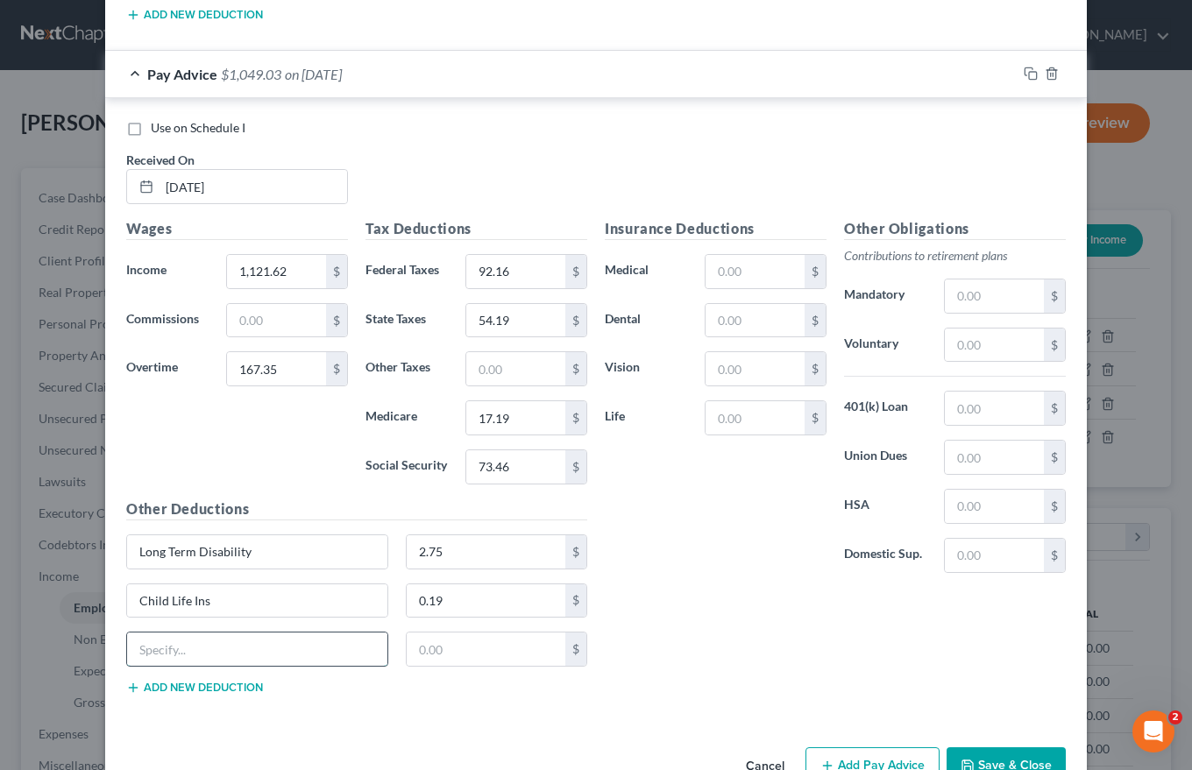
click at [167, 651] on input "text" at bounding box center [257, 649] width 260 height 33
type input "[MEDICAL_DATA]"
type input "1.94"
click at [717, 280] on input "text" at bounding box center [754, 271] width 99 height 33
type input "92.58"
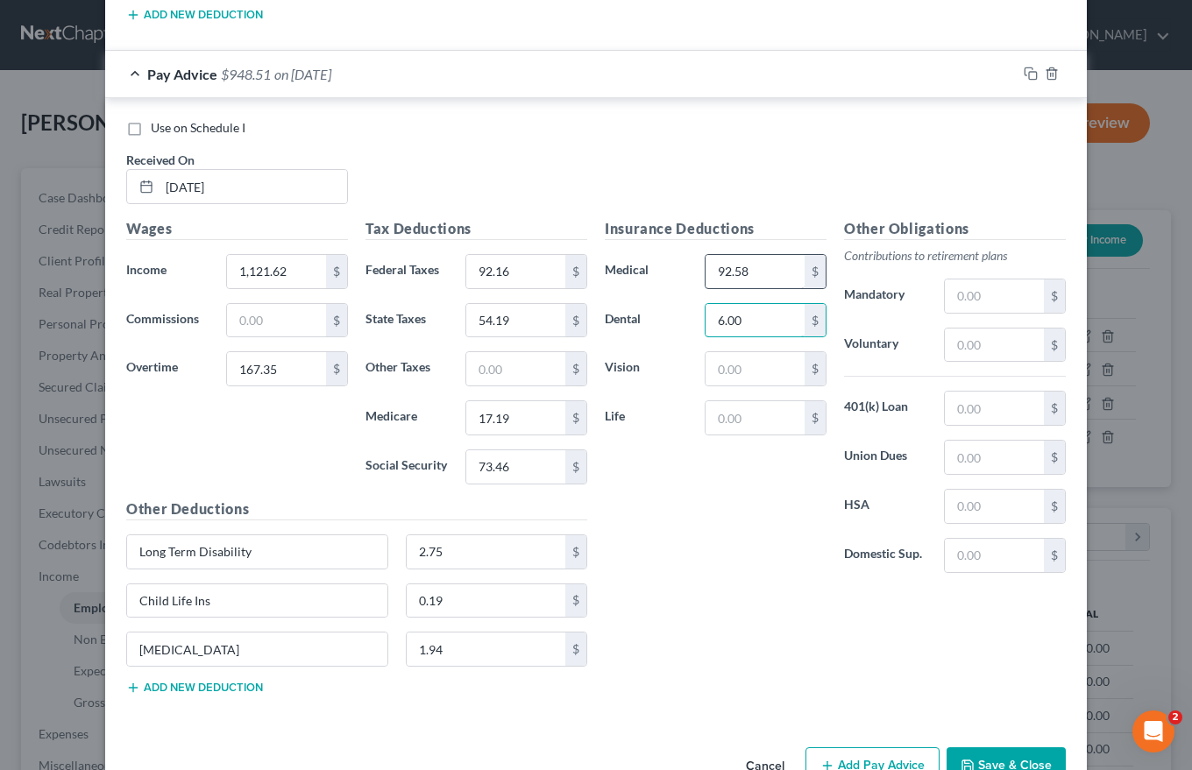
type input "6.00"
type input "6.54"
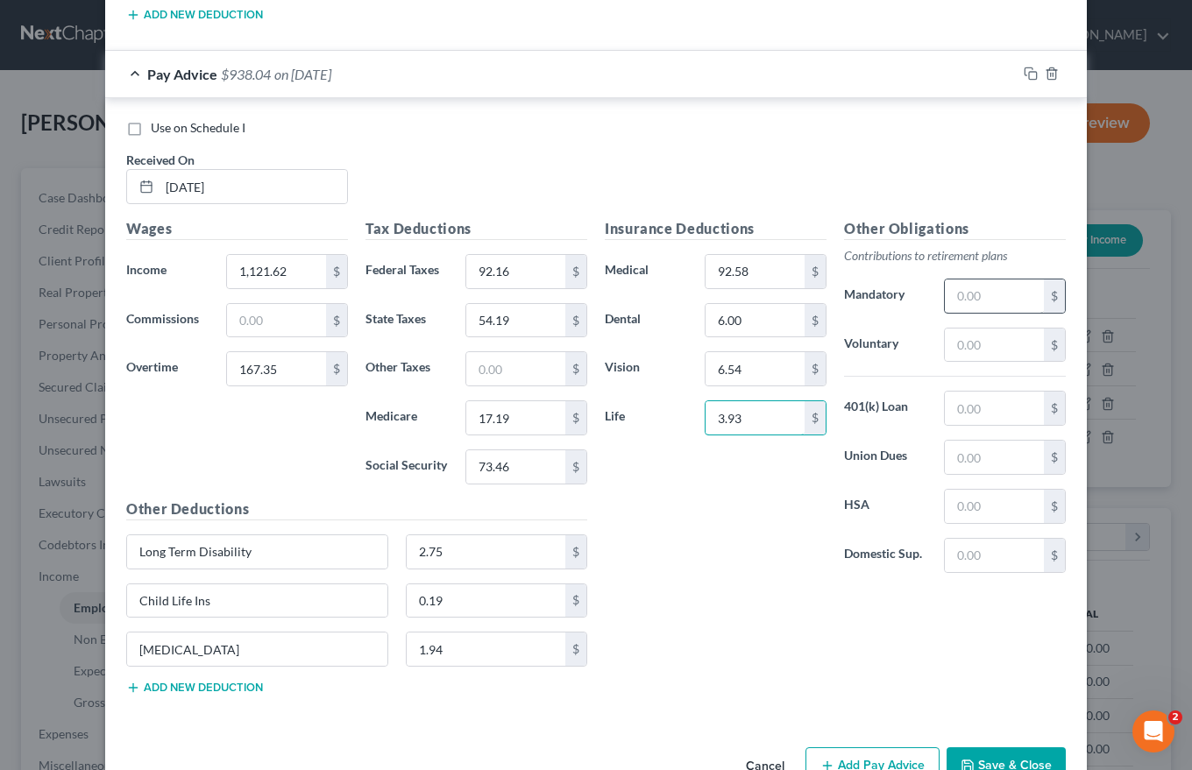
type input "3.93"
click at [948, 292] on input "text" at bounding box center [994, 296] width 99 height 33
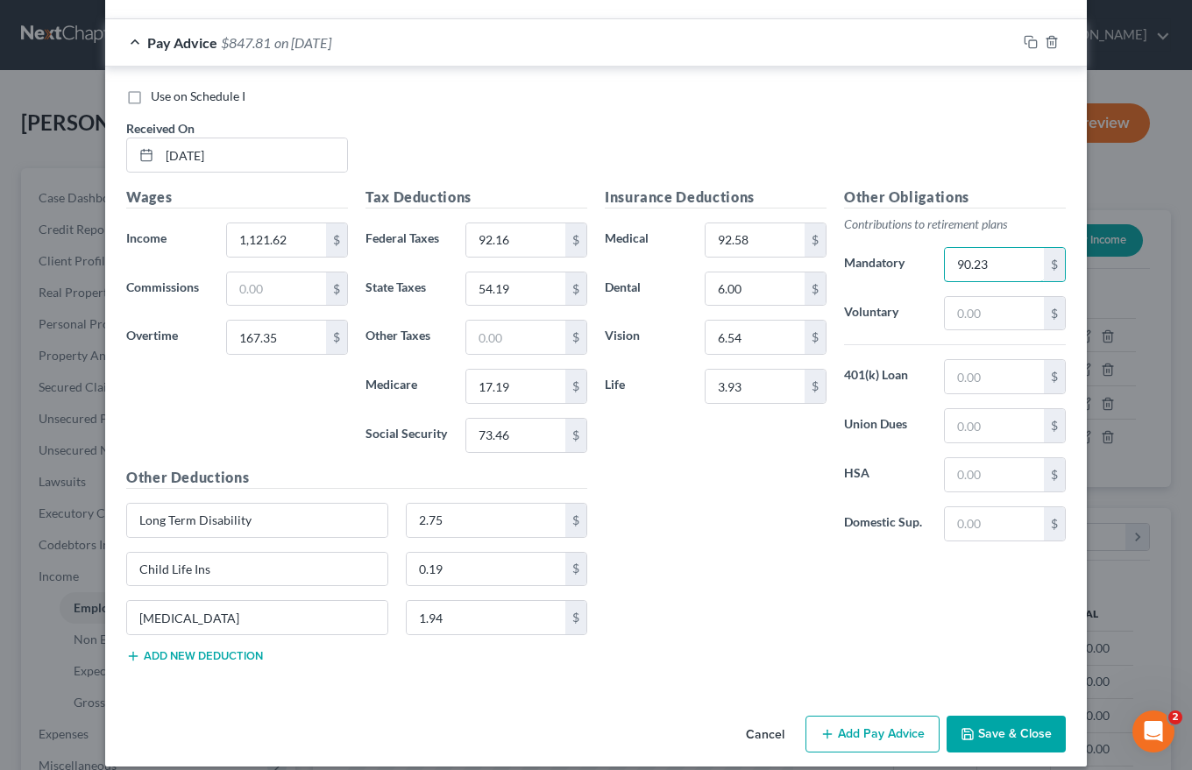
scroll to position [4010, 0]
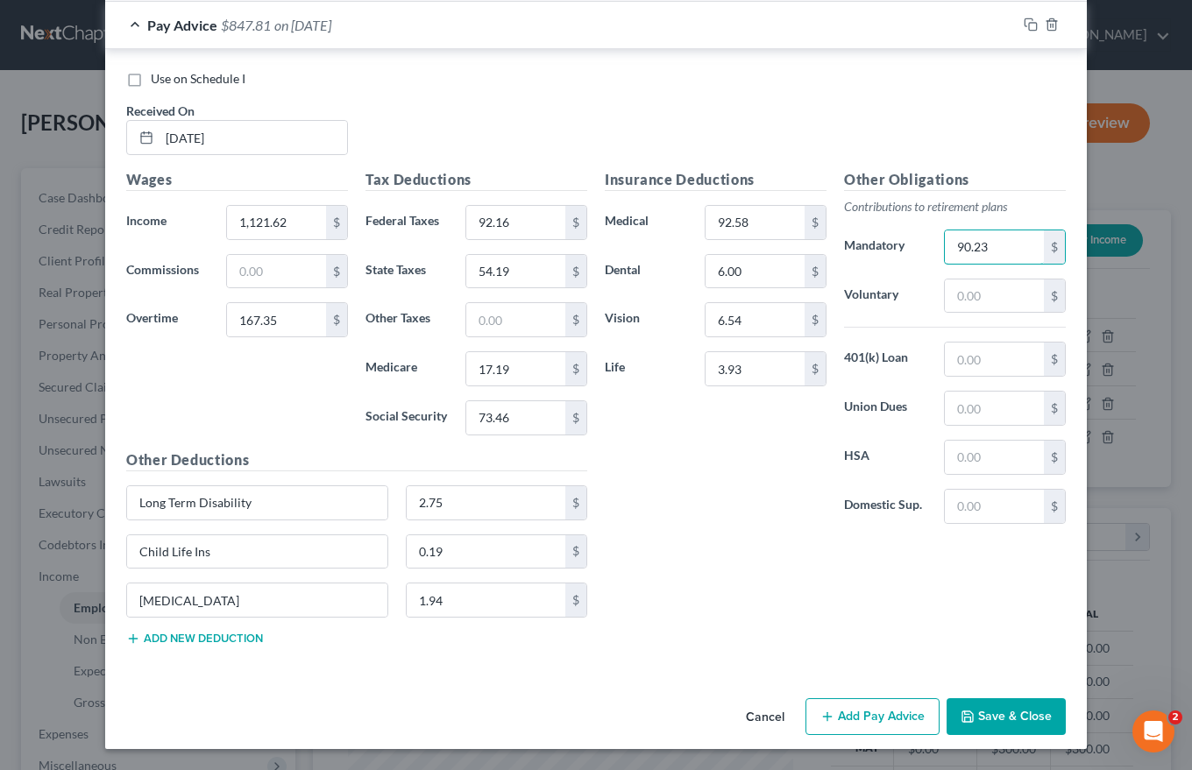
type input "90.23"
click at [843, 711] on button "Add Pay Advice" at bounding box center [872, 716] width 134 height 37
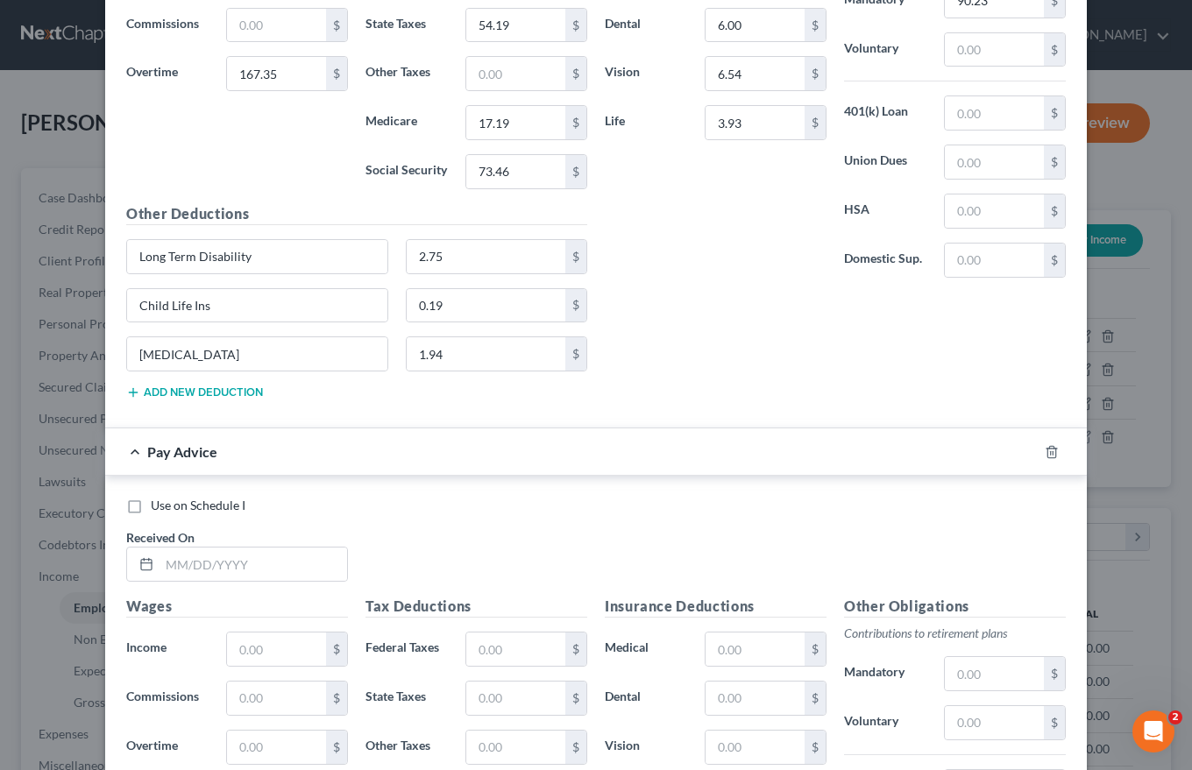
scroll to position [4273, 0]
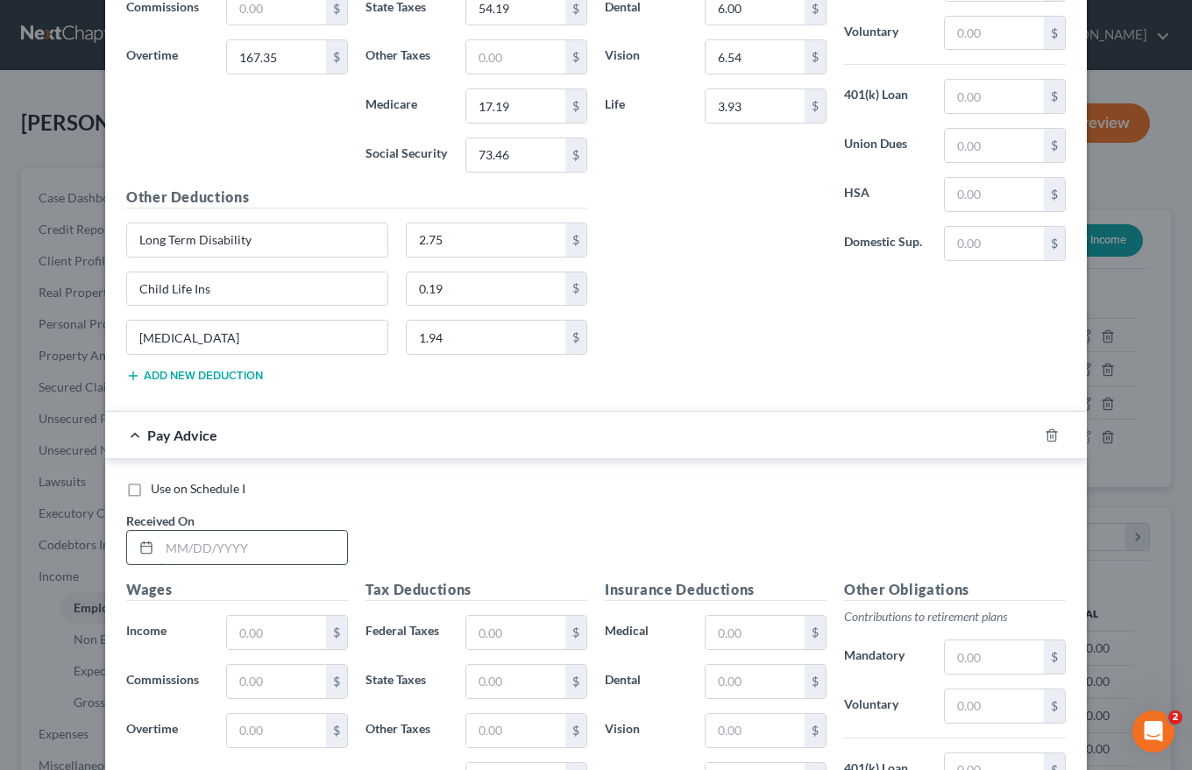
click at [161, 552] on input "text" at bounding box center [253, 547] width 188 height 33
type input "[DATE]"
click at [236, 627] on input "text" at bounding box center [276, 632] width 99 height 33
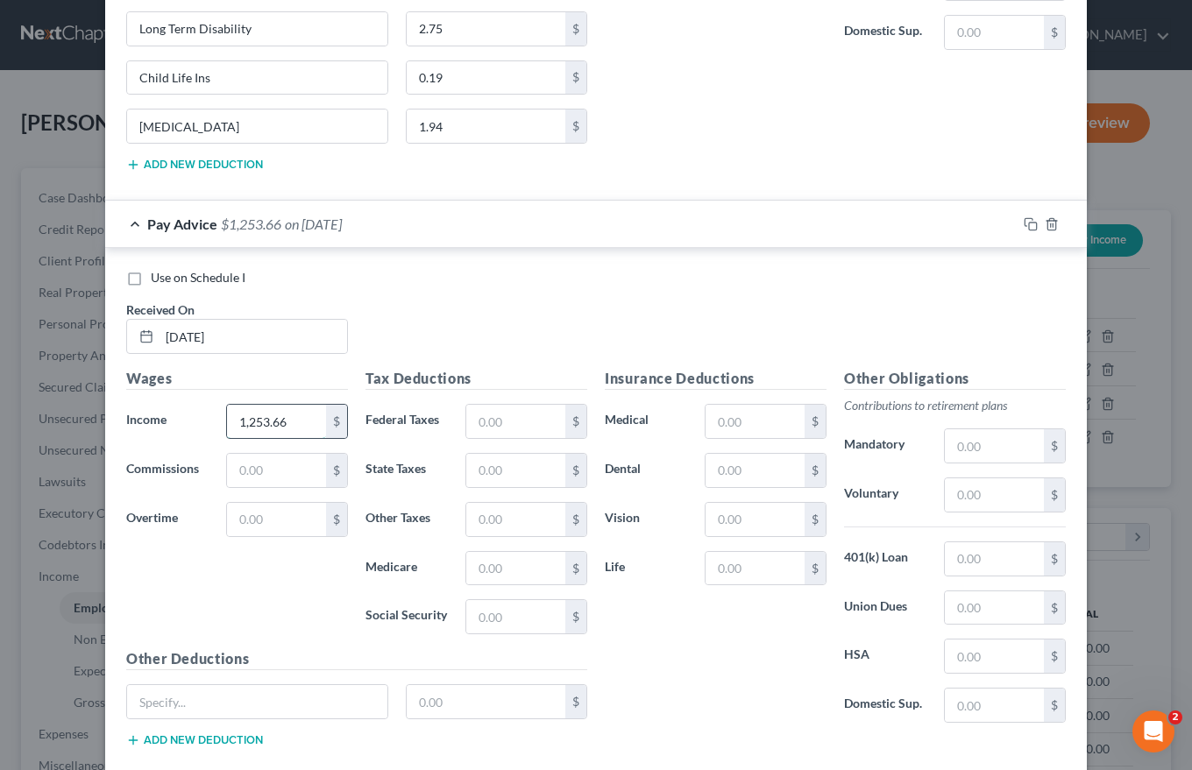
scroll to position [4586, 0]
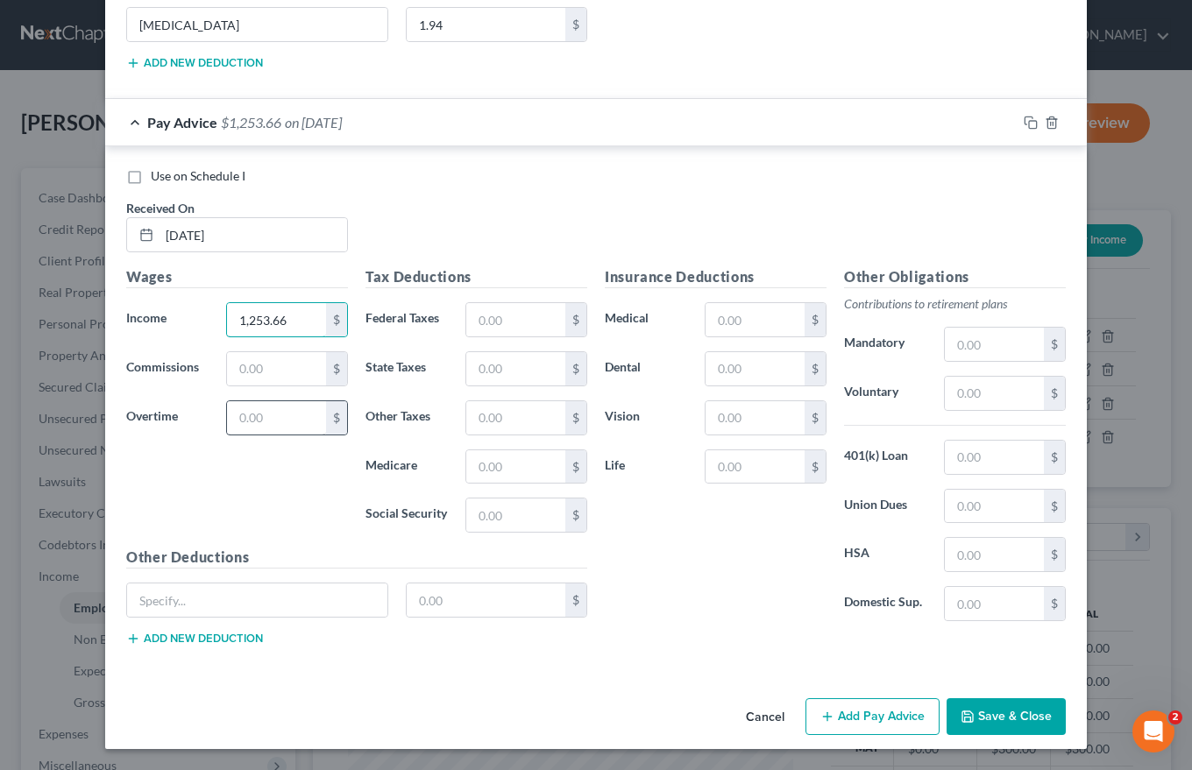
type input "1,253.66"
click at [235, 421] on input "text" at bounding box center [276, 417] width 99 height 33
type input "560.88"
click at [472, 320] on input "text" at bounding box center [515, 319] width 99 height 33
type input "187.09"
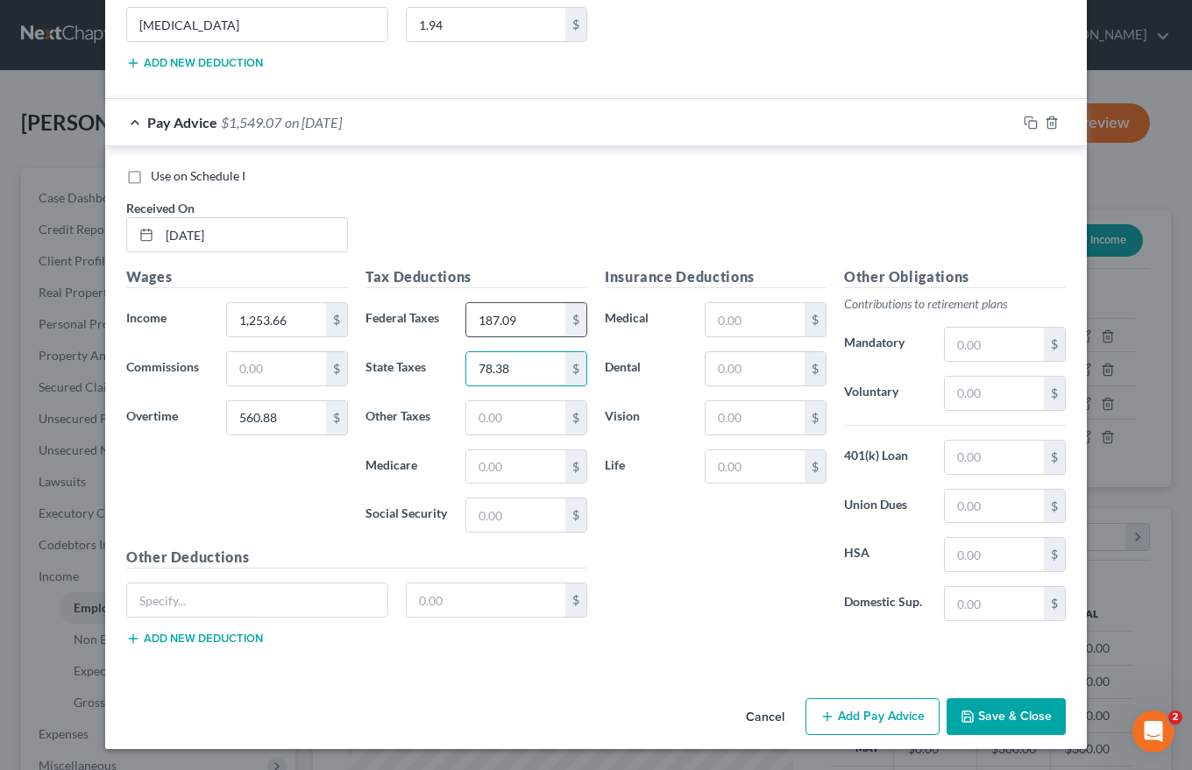
type input "78.38"
type input "24.80"
type input "106.05"
click at [147, 602] on input "text" at bounding box center [257, 600] width 260 height 33
type input "Long Term Disability"
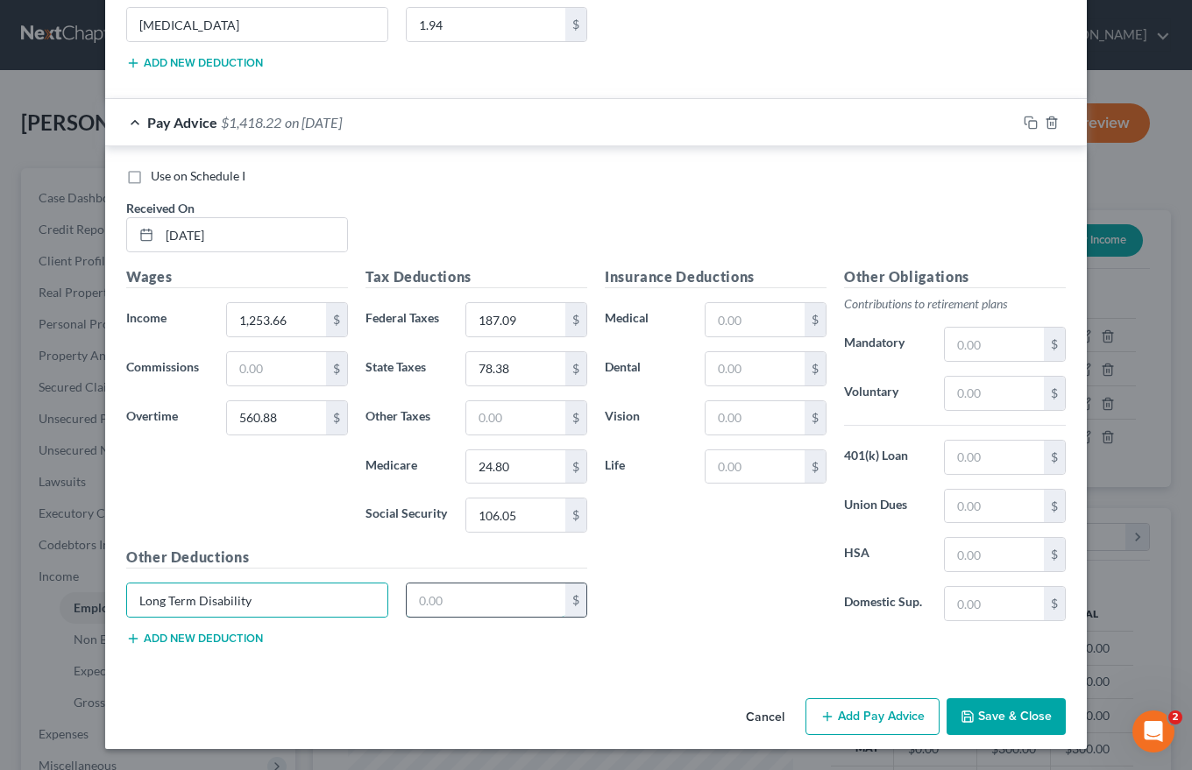
click at [409, 602] on input "text" at bounding box center [486, 600] width 159 height 33
type input "2.75"
click at [178, 638] on button "Add new deduction" at bounding box center [194, 639] width 137 height 14
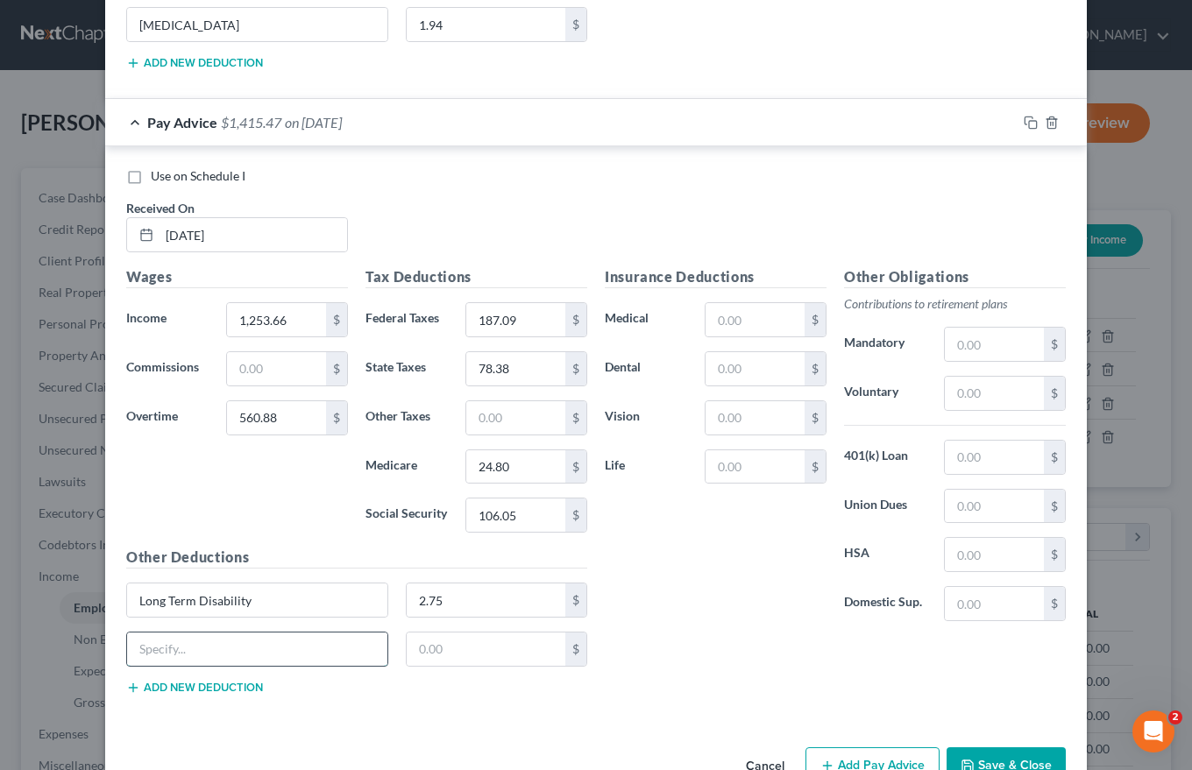
click at [170, 644] on input "text" at bounding box center [257, 649] width 260 height 33
type input "Child Life Ins"
click at [414, 653] on input "text" at bounding box center [486, 649] width 159 height 33
type input "0.19"
click at [219, 685] on button "Add new deduction" at bounding box center [194, 688] width 137 height 14
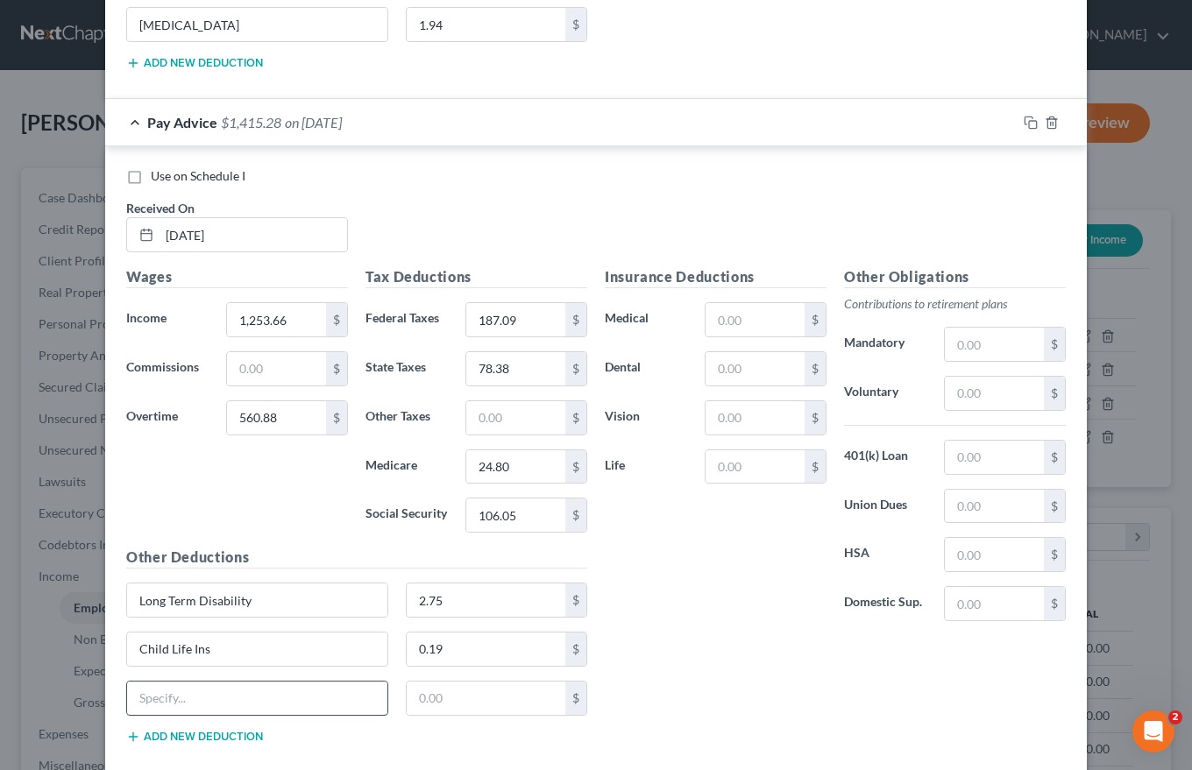
click at [147, 692] on input "text" at bounding box center [257, 698] width 260 height 33
type input "[MEDICAL_DATA]"
type input "1.94"
click at [714, 321] on input "text" at bounding box center [754, 319] width 99 height 33
type input "92.58"
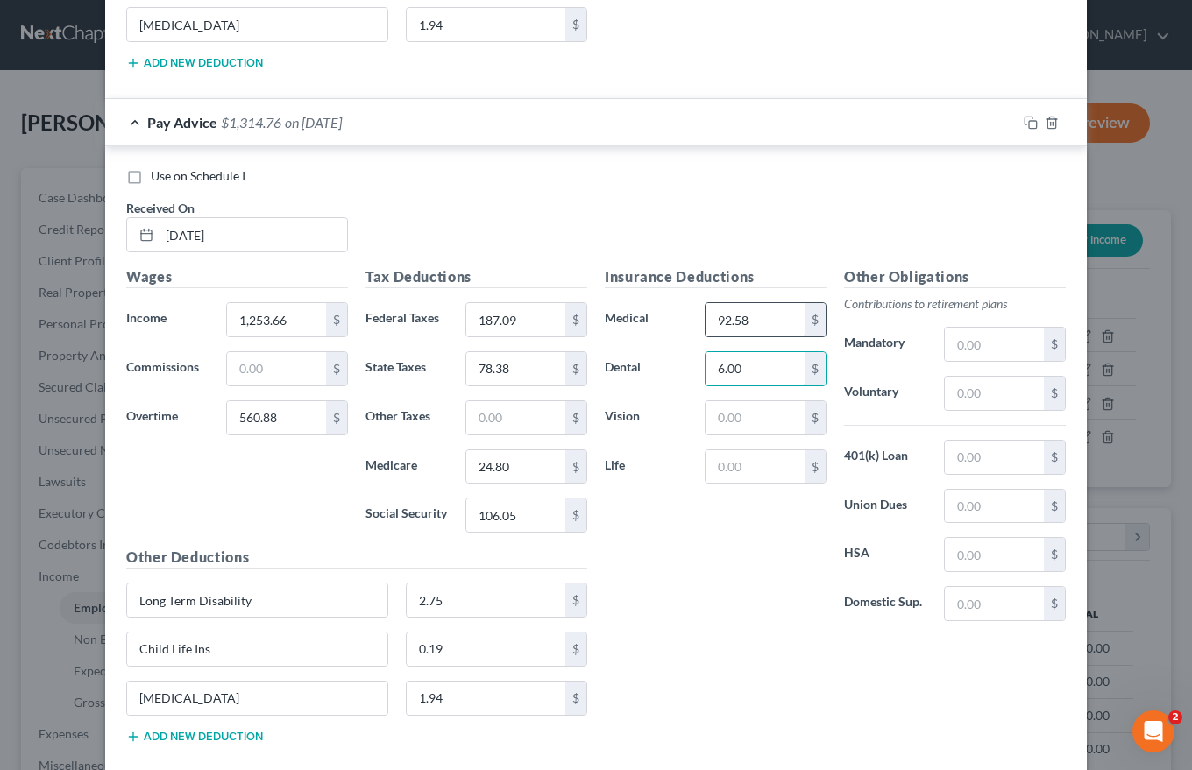
type input "6.00"
type input "6.54"
type input "3"
type input "0"
type input "3.93"
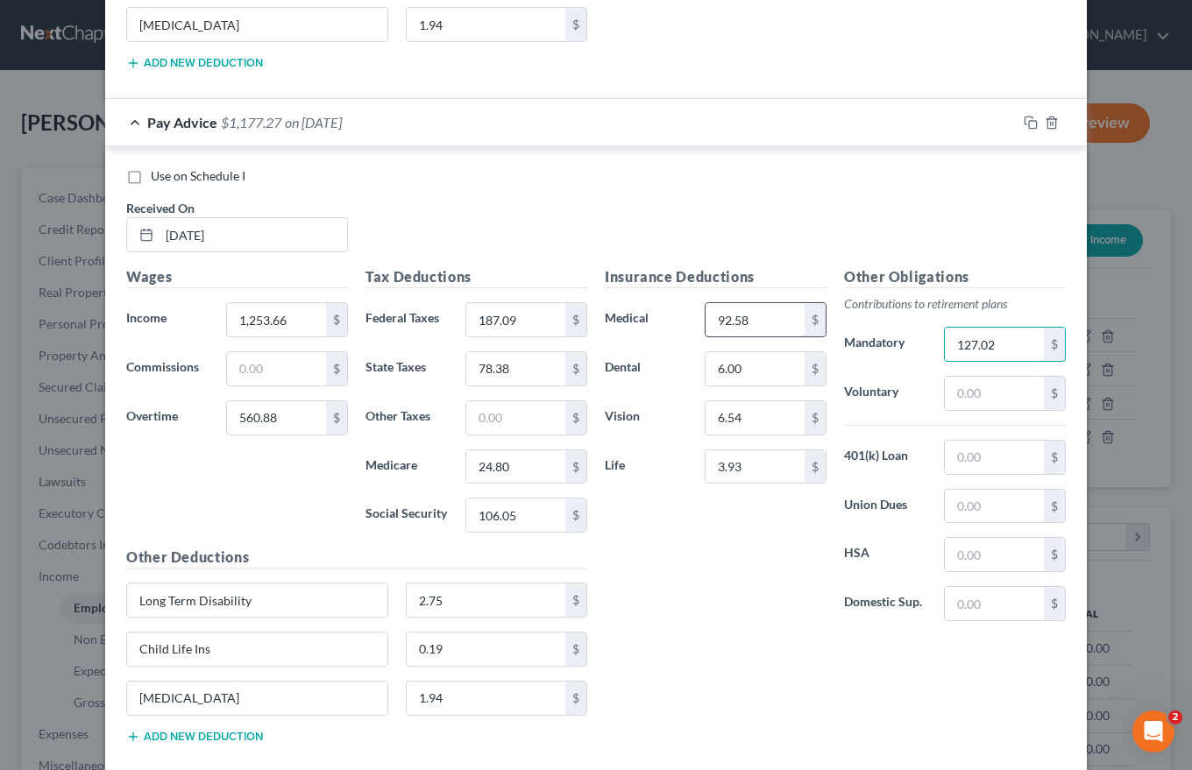
type input "127.02"
click at [948, 504] on input "text" at bounding box center [994, 506] width 99 height 33
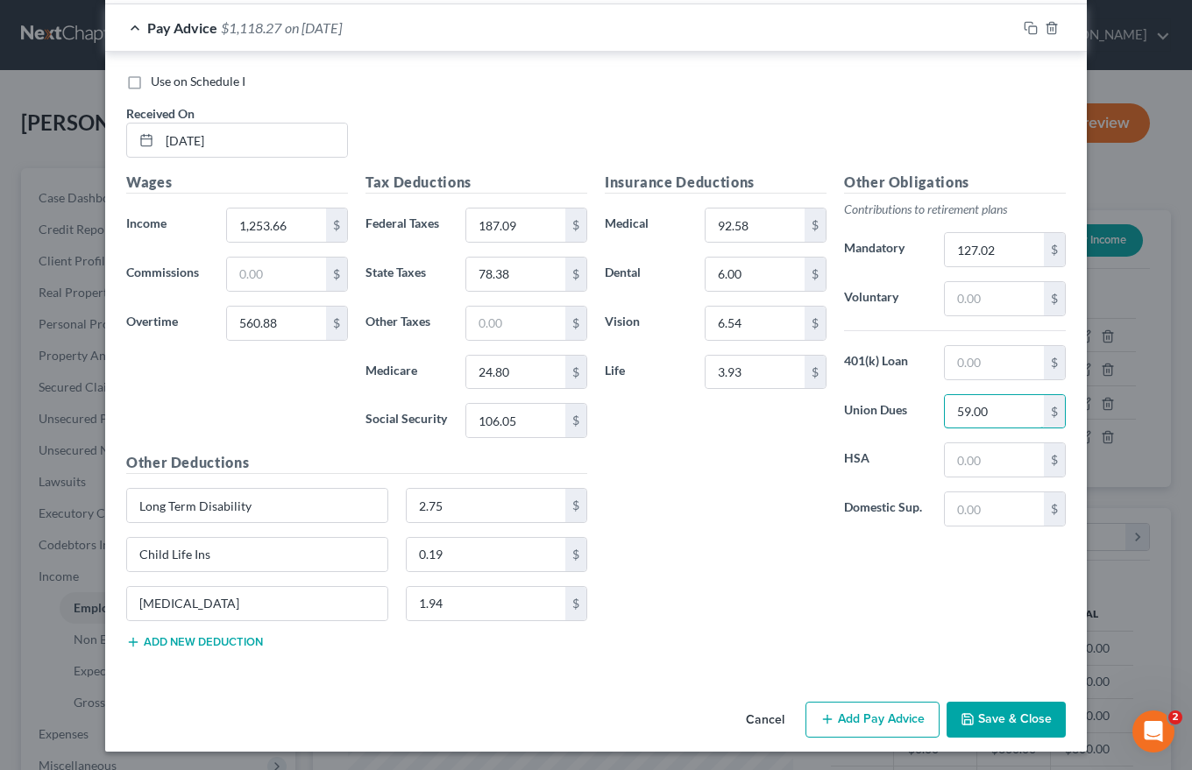
scroll to position [4683, 0]
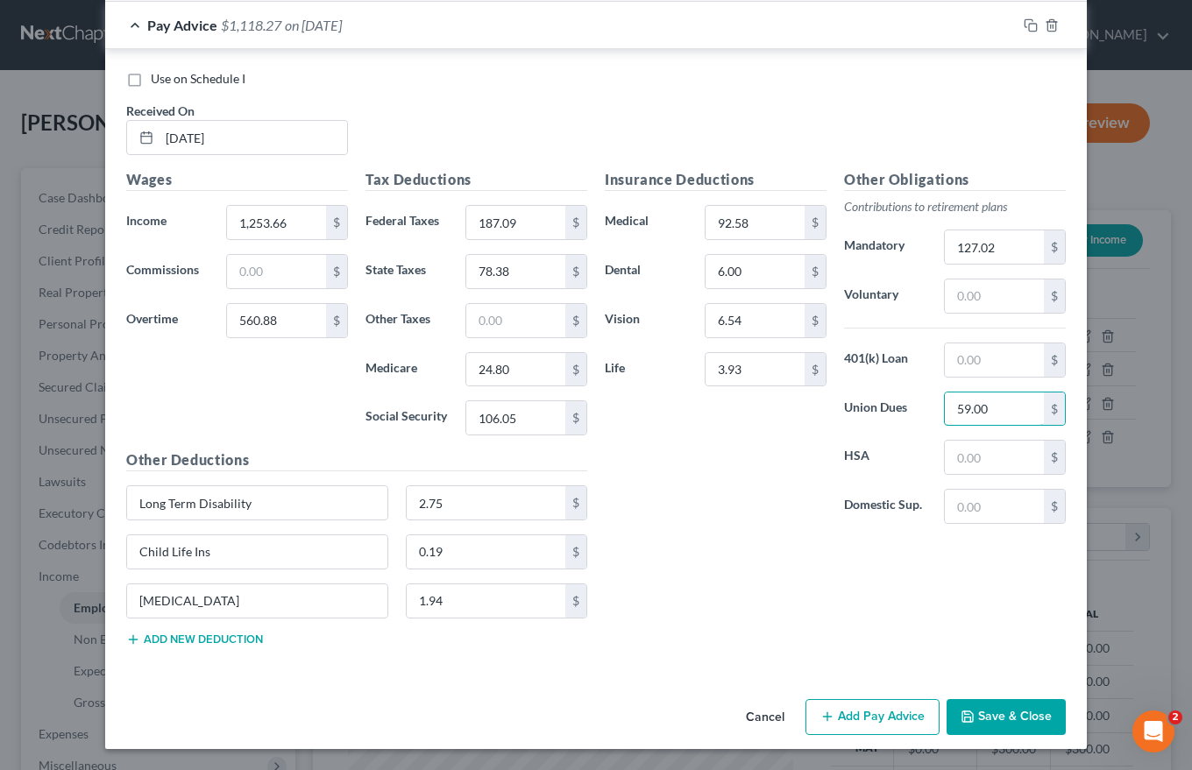
type input "59.00"
click at [881, 707] on button "Add Pay Advice" at bounding box center [872, 717] width 134 height 37
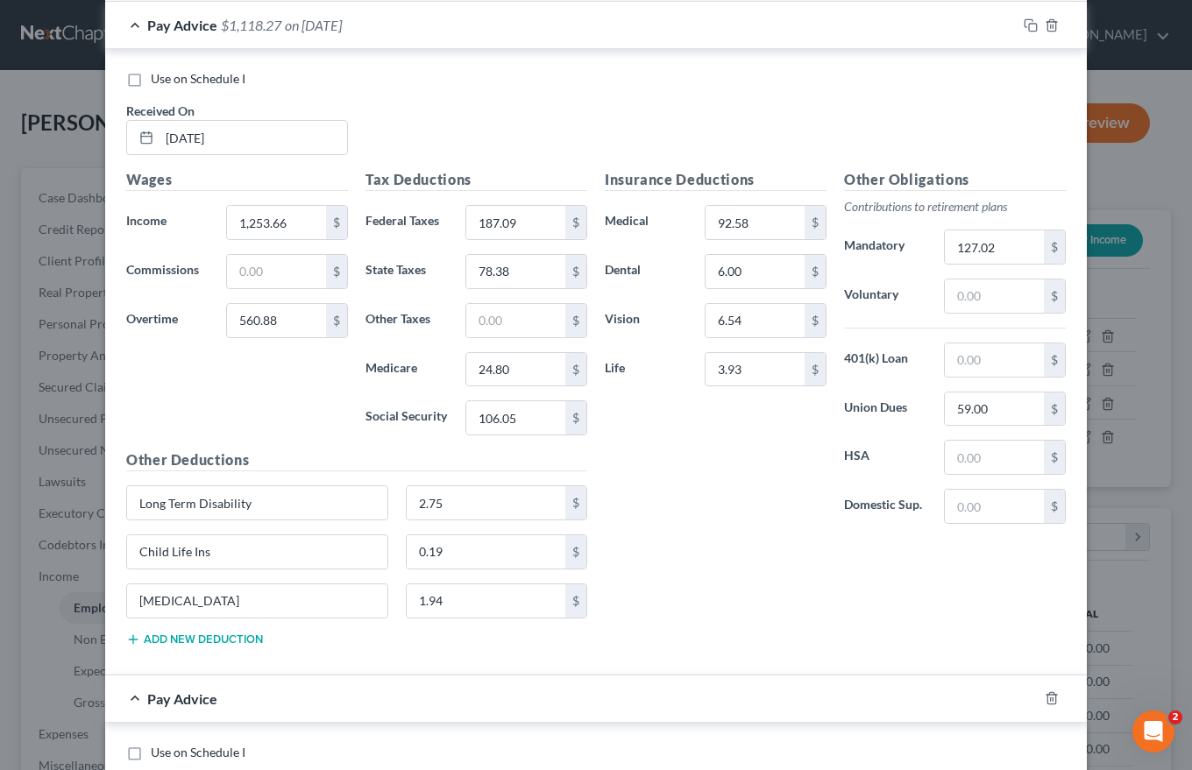
scroll to position [5033, 0]
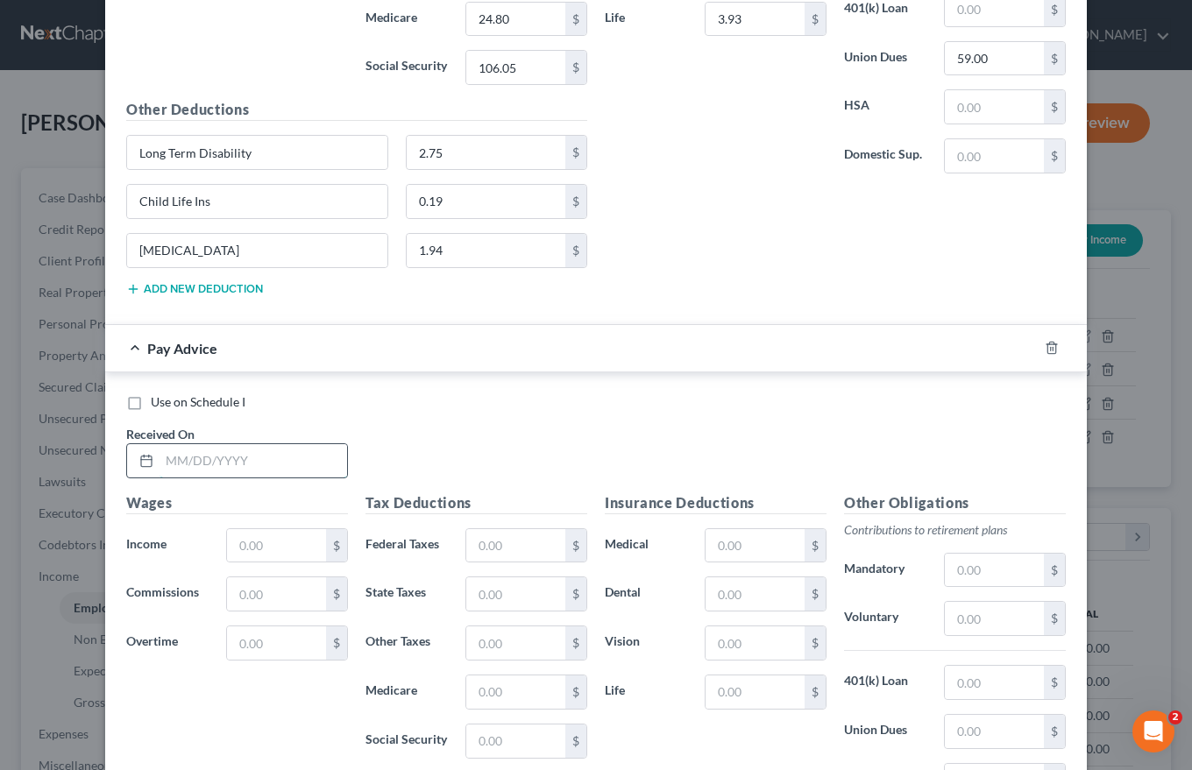
click at [161, 462] on input "text" at bounding box center [253, 460] width 188 height 33
type input "[DATE]"
type input "1,684.65"
type input "219.49"
click at [482, 540] on input "text" at bounding box center [515, 545] width 99 height 33
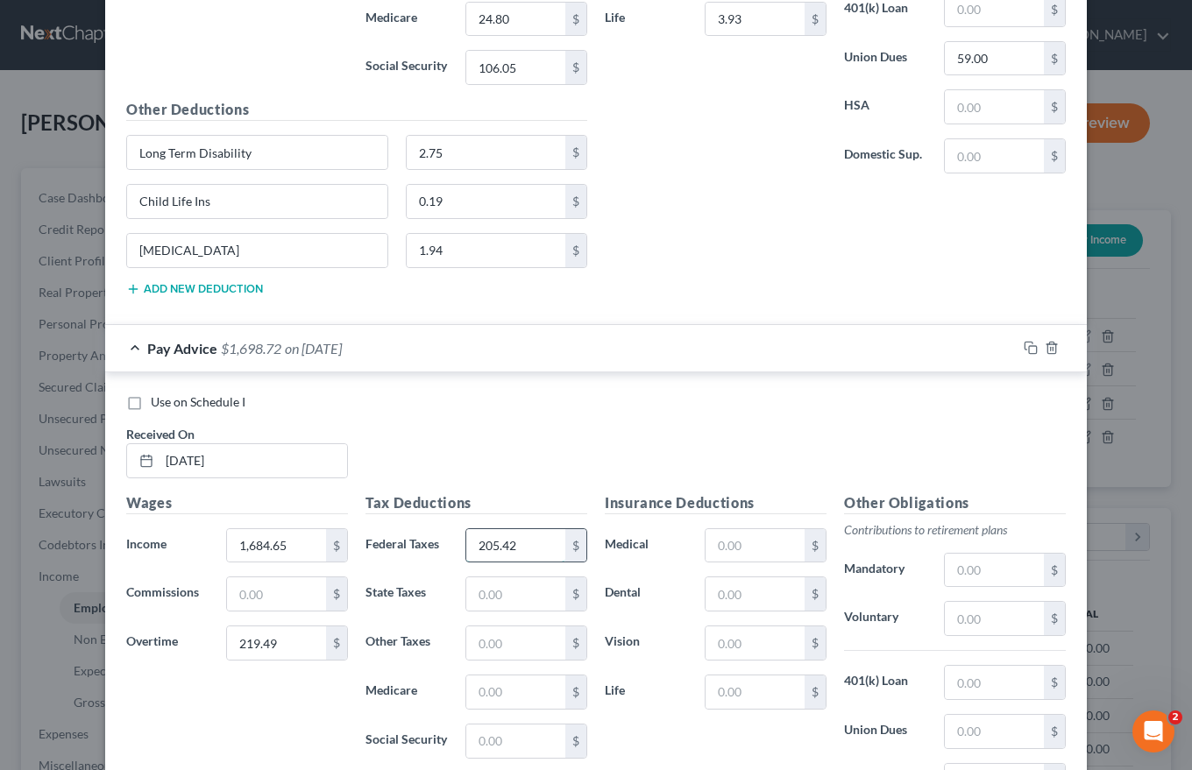
type input "205.42"
type input "82.51"
type input "26.10"
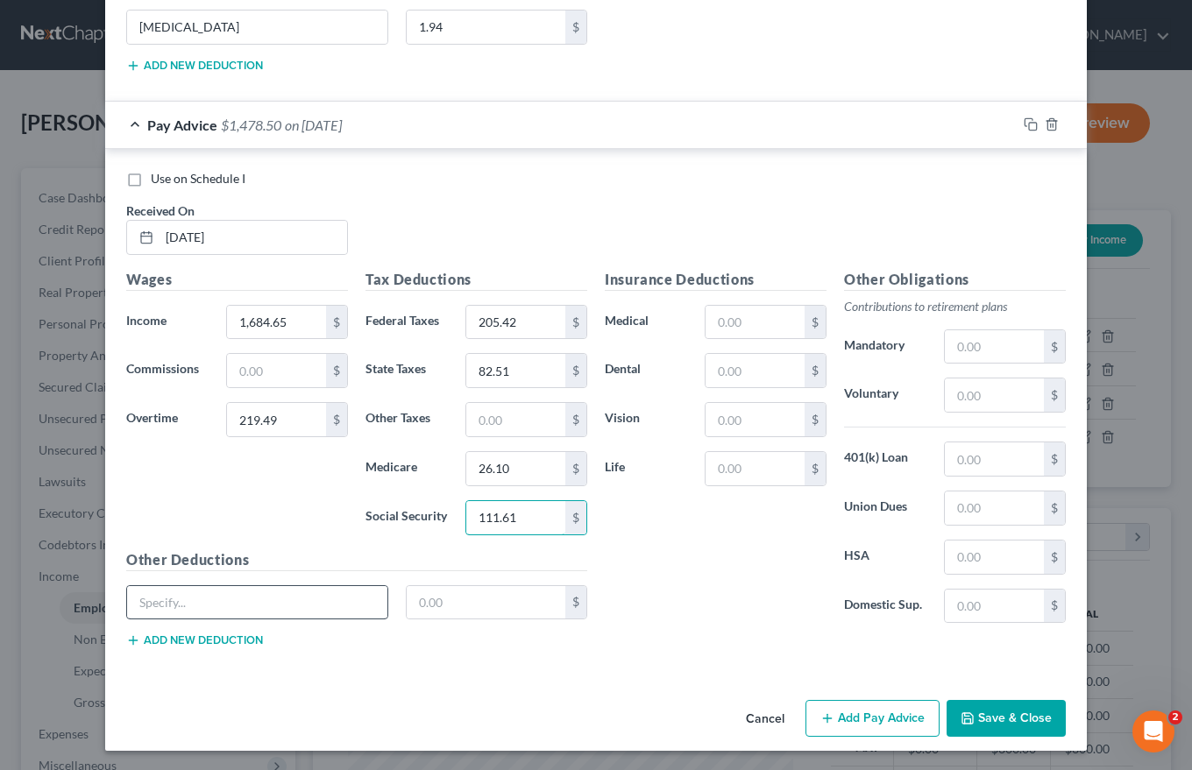
scroll to position [5259, 0]
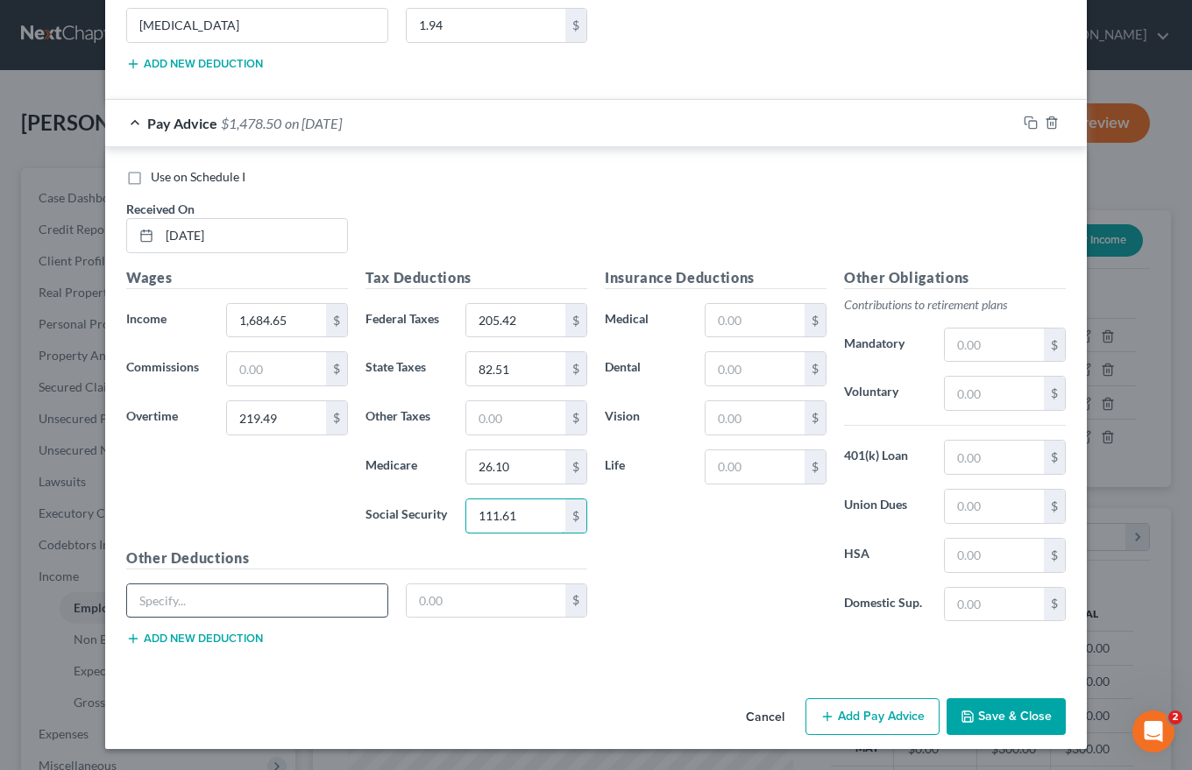
type input "111.61"
click at [166, 604] on input "text" at bounding box center [257, 600] width 260 height 33
type input "Long Term Disability"
click at [414, 602] on input "text" at bounding box center [486, 600] width 159 height 33
type input "2.75"
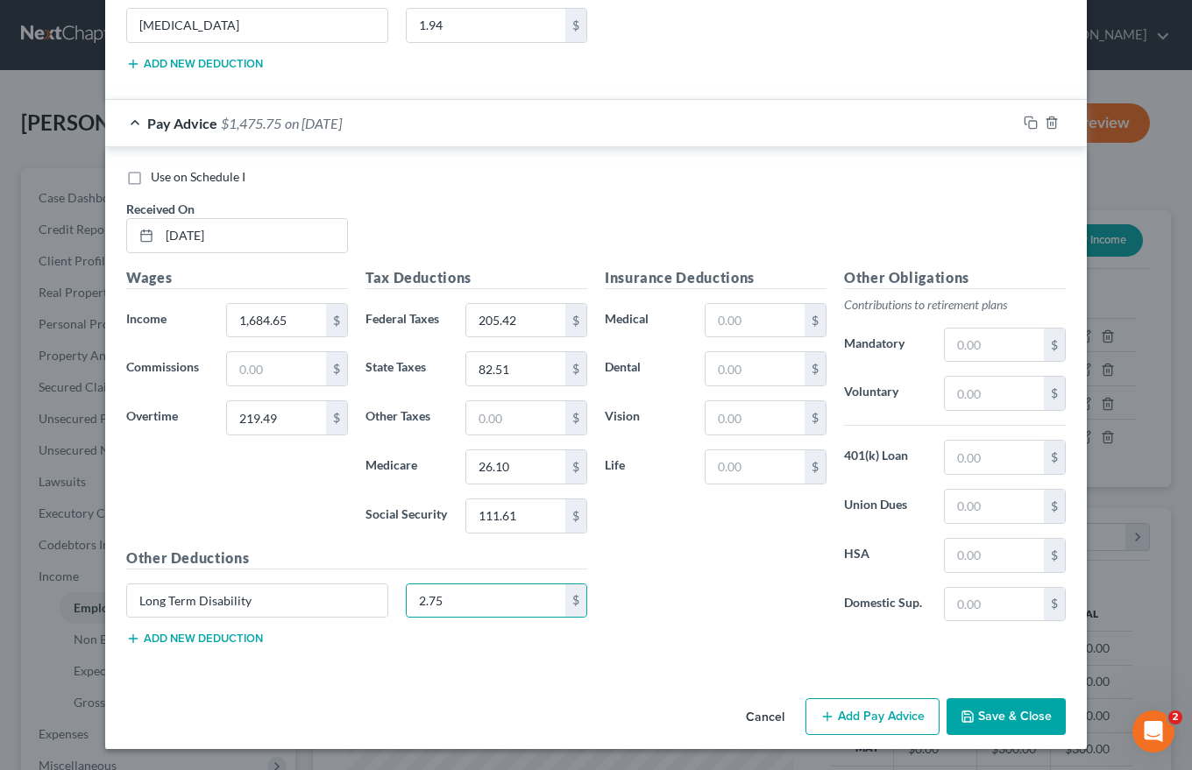
click at [228, 631] on div "Long Term Disability 2.75 $" at bounding box center [356, 608] width 478 height 49
click at [218, 635] on button "Add new deduction" at bounding box center [194, 639] width 137 height 14
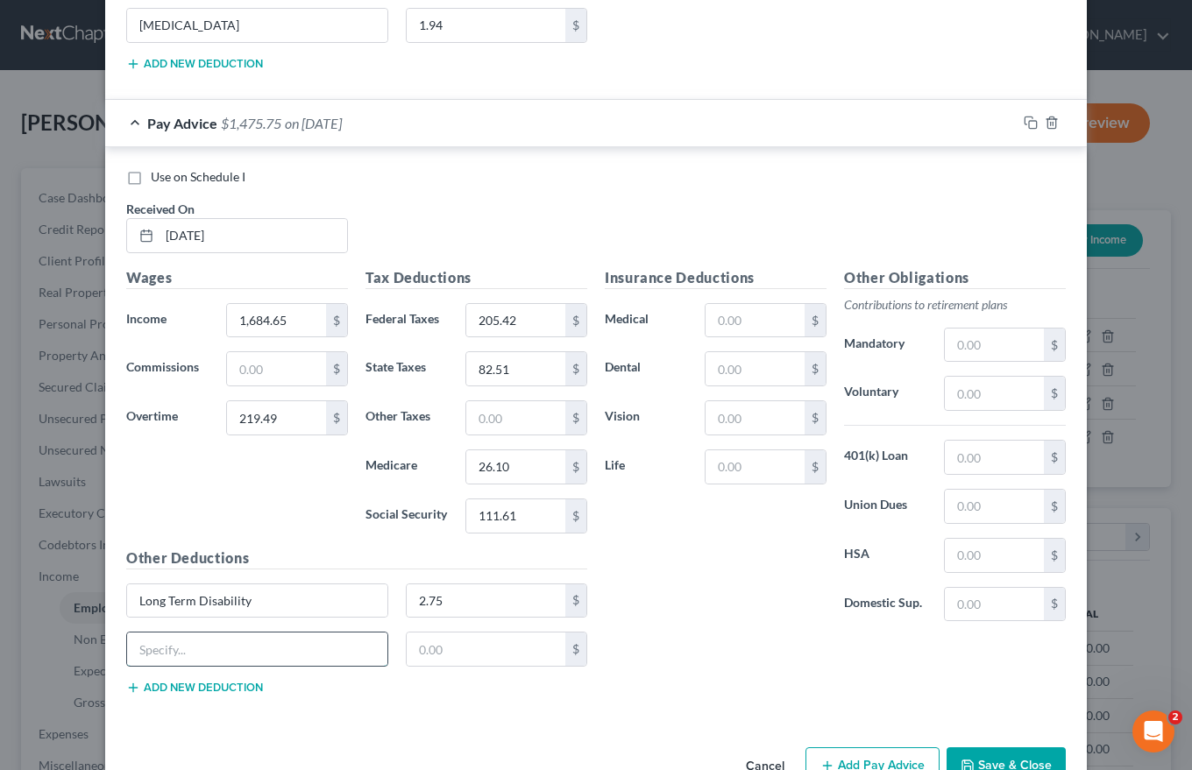
click at [173, 643] on input "text" at bounding box center [257, 649] width 260 height 33
type input "Child Life Ins"
click at [410, 651] on input "text" at bounding box center [486, 649] width 159 height 33
type input "0.19"
click at [202, 689] on button "Add new deduction" at bounding box center [194, 688] width 137 height 14
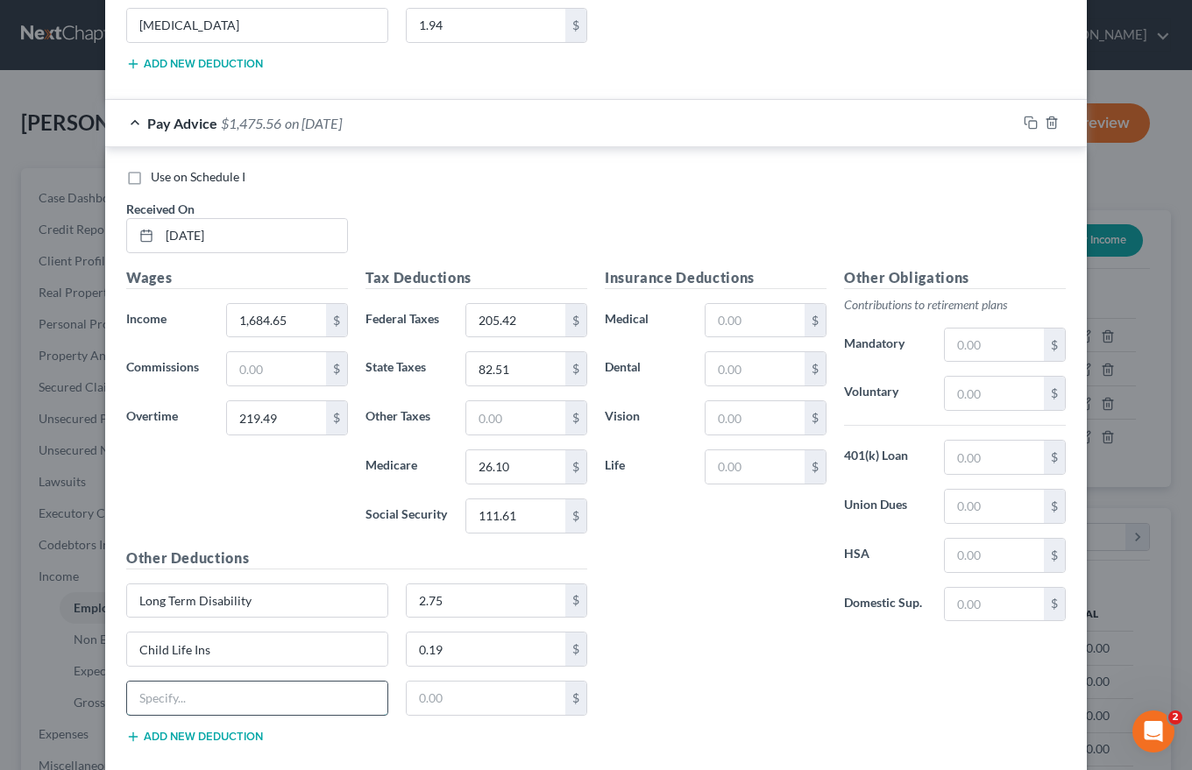
click at [139, 695] on input "text" at bounding box center [257, 698] width 260 height 33
type input "[MEDICAL_DATA]"
type input "1.94"
click at [709, 312] on input "text" at bounding box center [754, 320] width 99 height 33
type input "92.58"
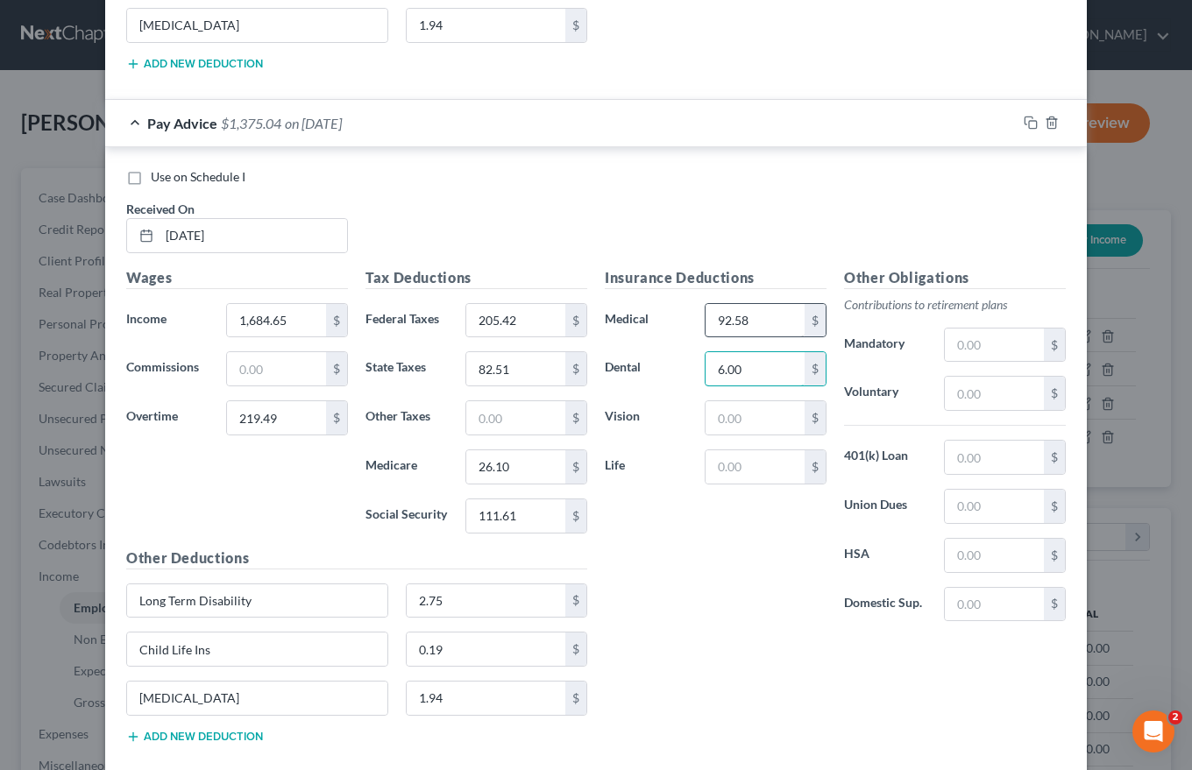
type input "6.00"
type input "6.54"
type input "3.93"
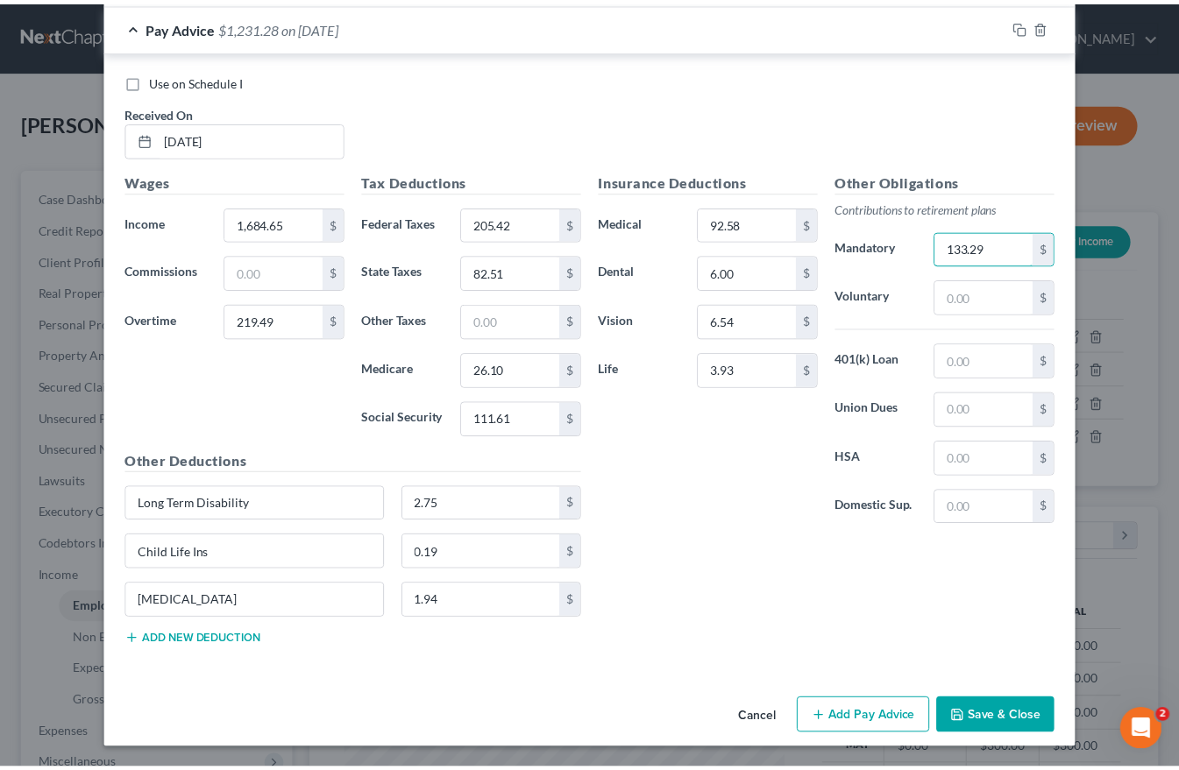
scroll to position [5356, 0]
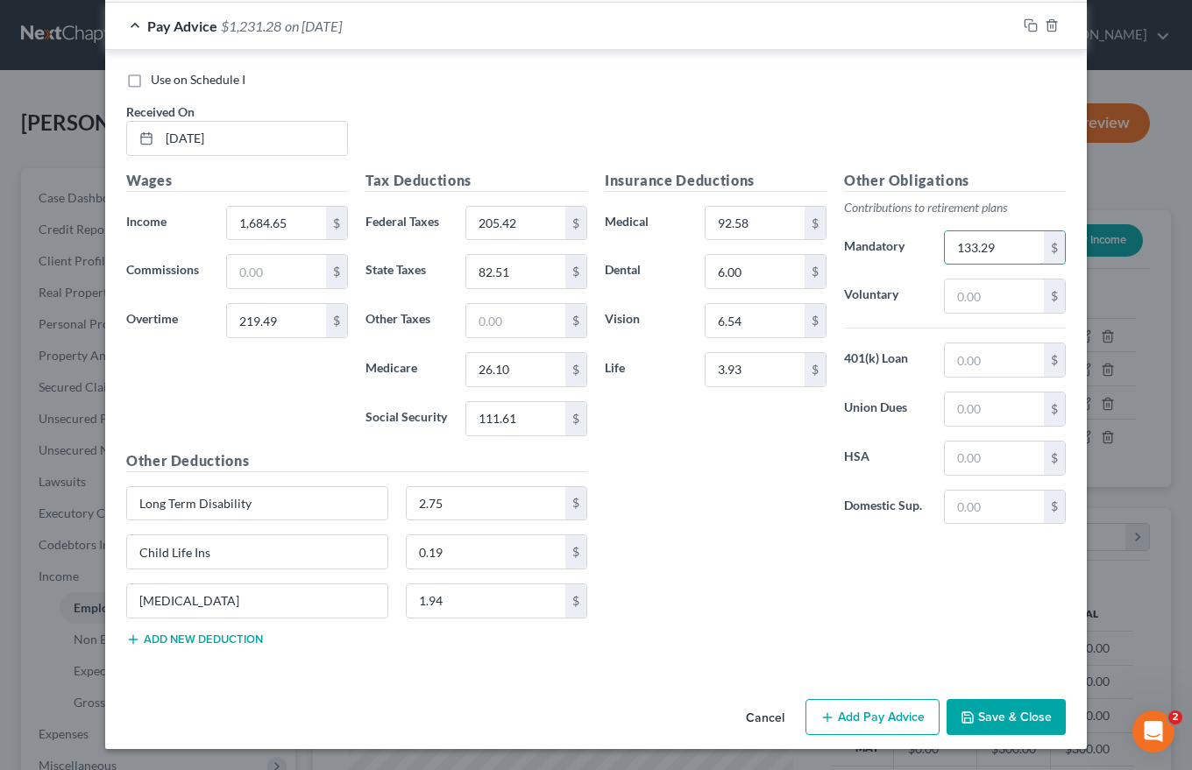
type input "133.29"
click at [991, 716] on button "Save & Close" at bounding box center [1005, 717] width 119 height 37
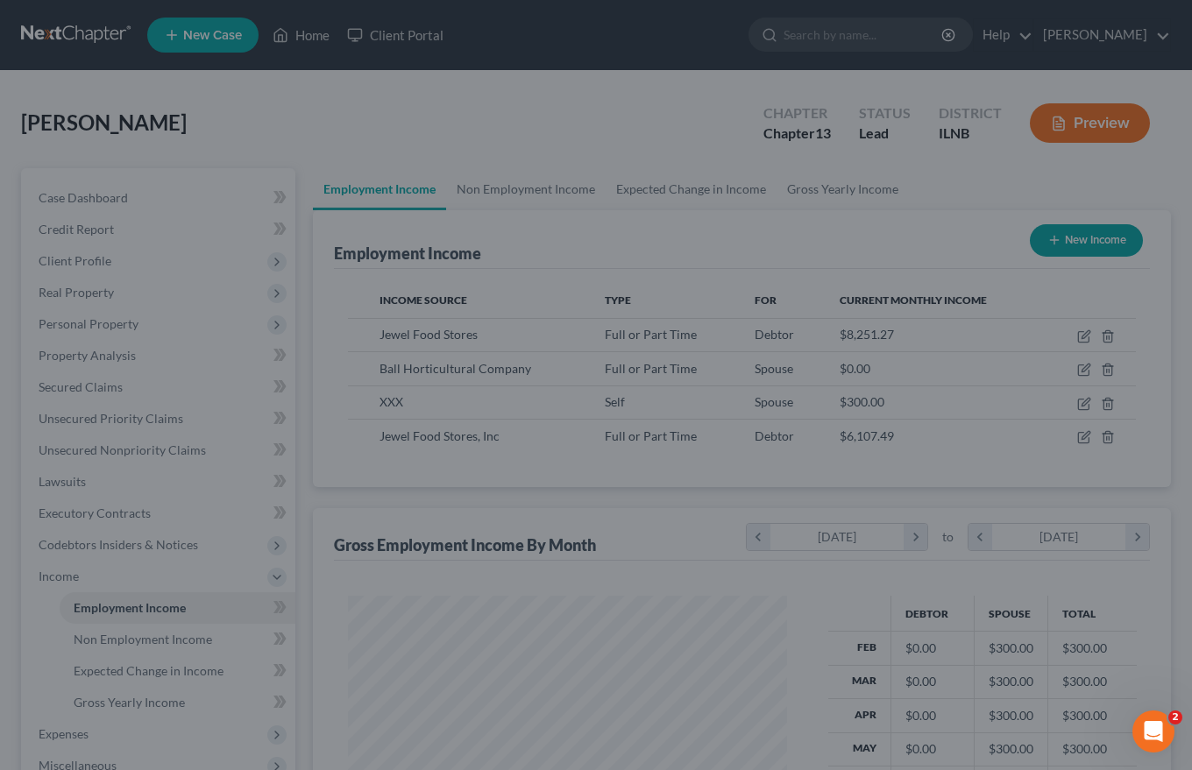
scroll to position [875963, 875803]
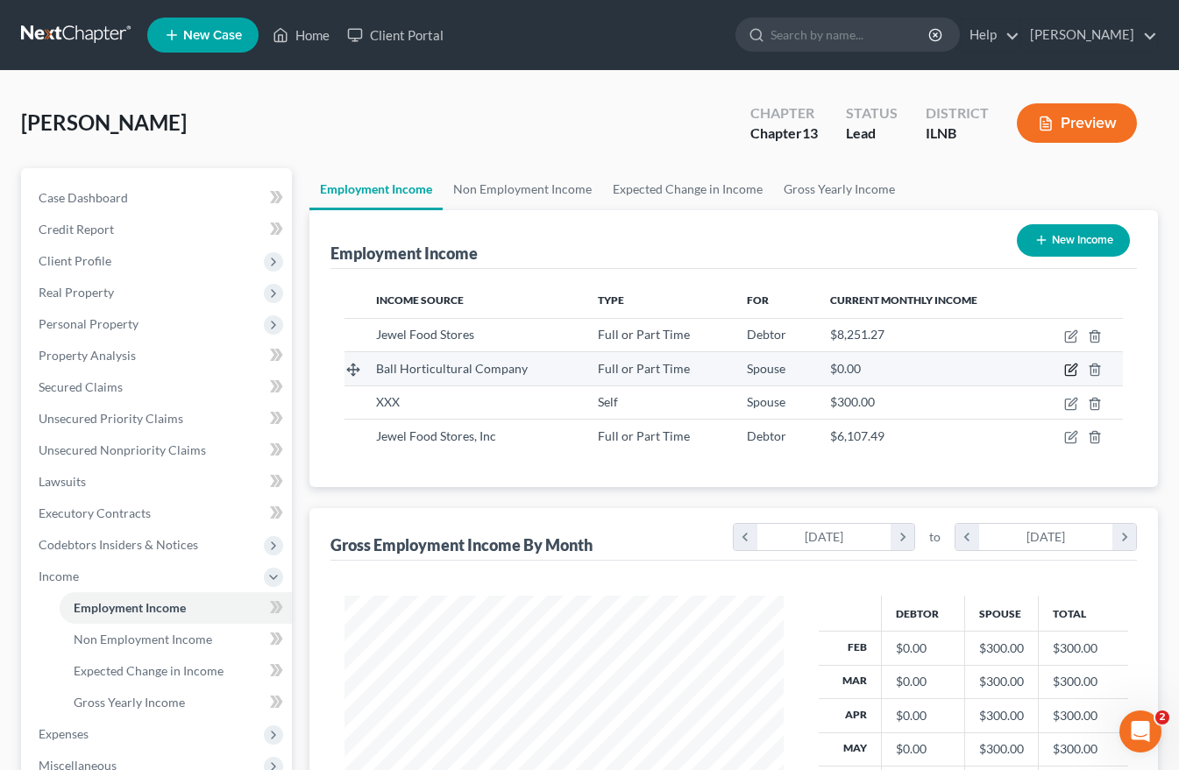
click at [1074, 370] on icon "button" at bounding box center [1071, 370] width 14 height 14
select select "0"
select select "14"
select select "2"
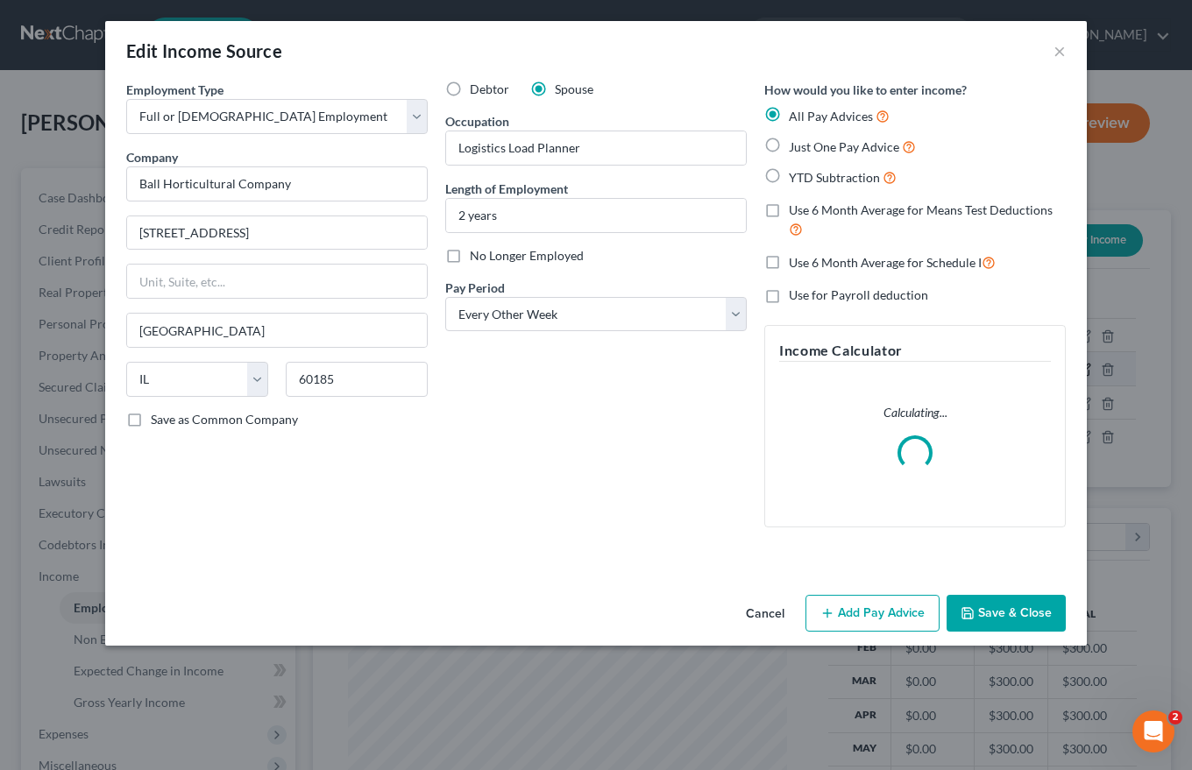
scroll to position [315, 480]
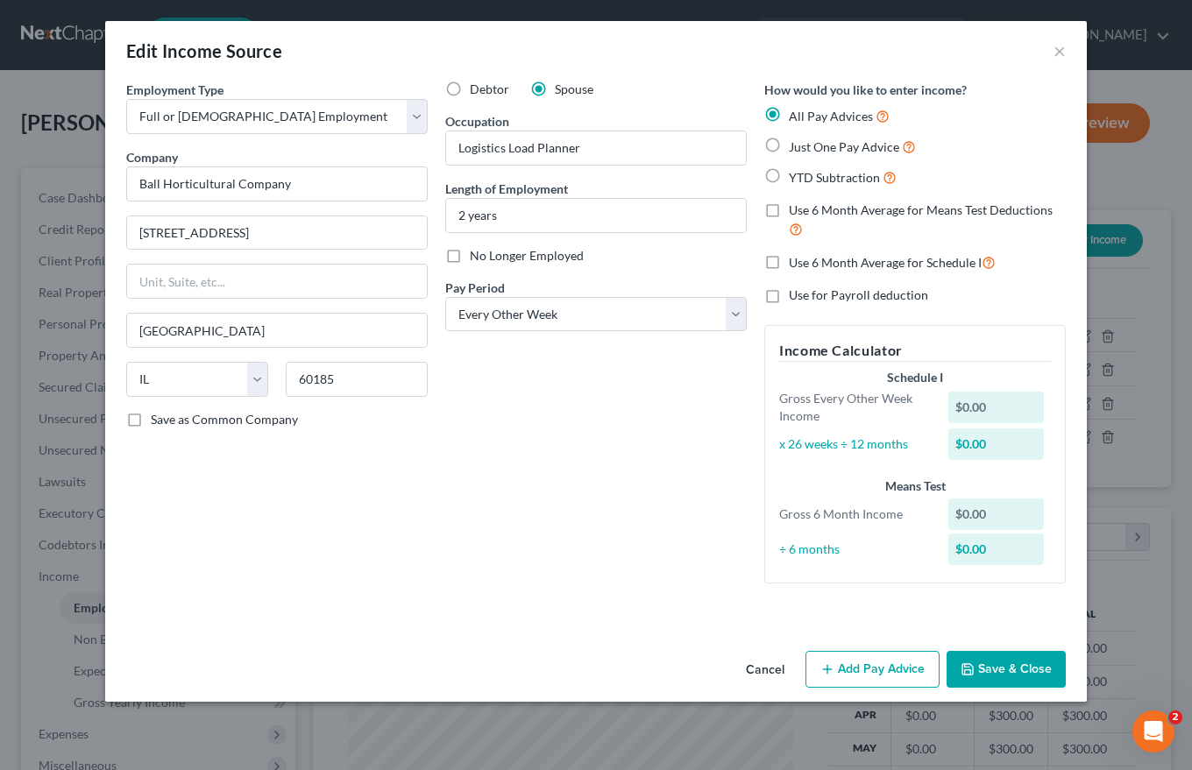
click at [894, 675] on button "Add Pay Advice" at bounding box center [872, 669] width 134 height 37
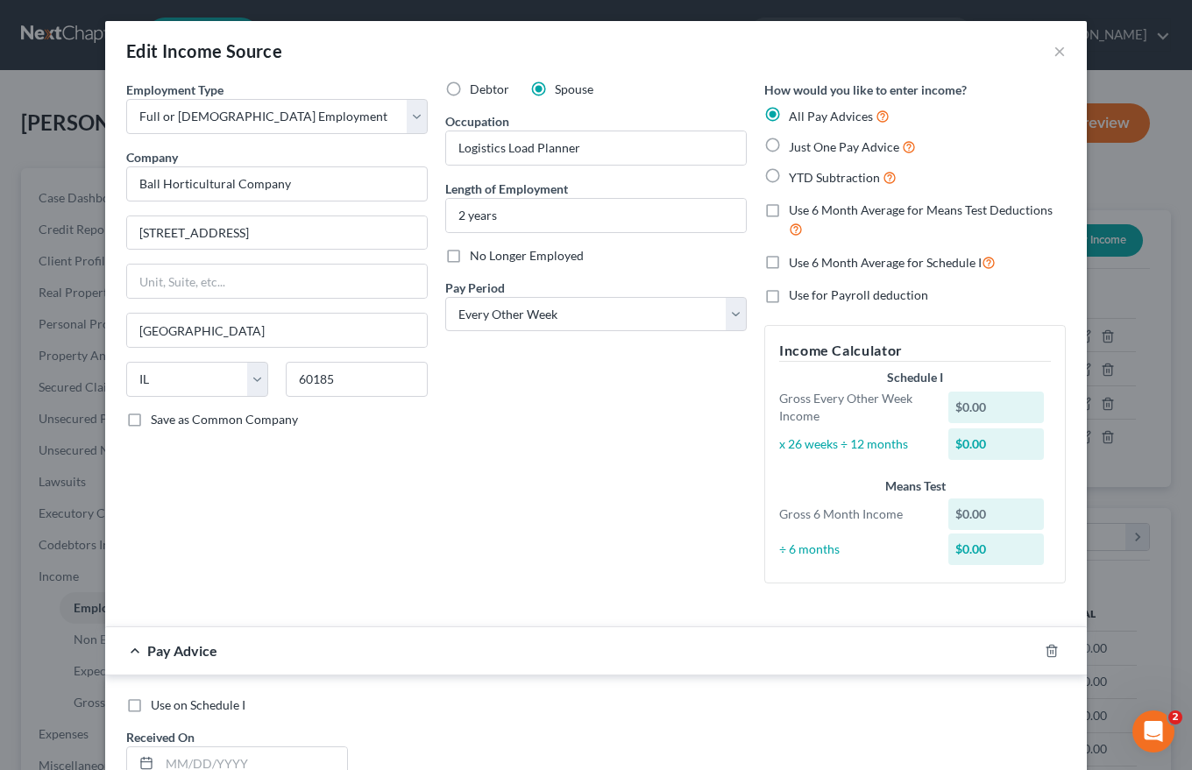
scroll to position [351, 0]
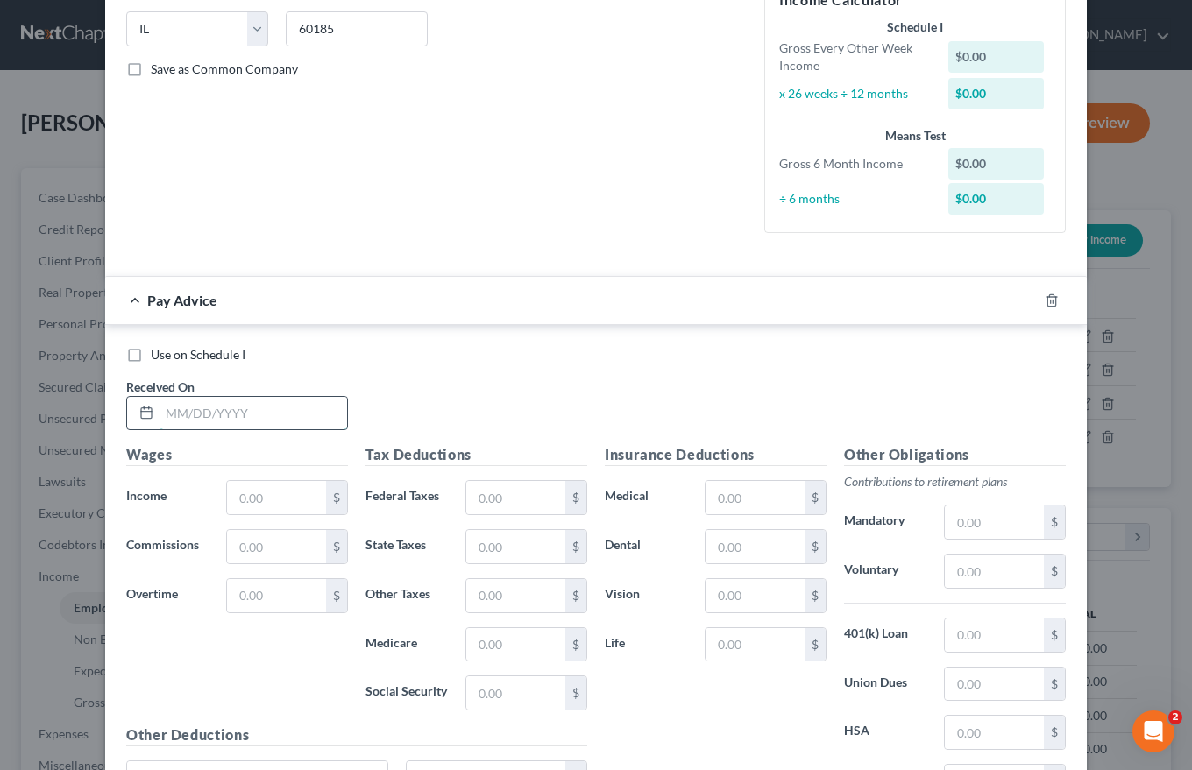
click at [162, 413] on input "text" at bounding box center [253, 413] width 188 height 33
type input "[DATE]"
type input "2,139.76"
click at [482, 502] on input "text" at bounding box center [515, 497] width 99 height 33
type input "97.40"
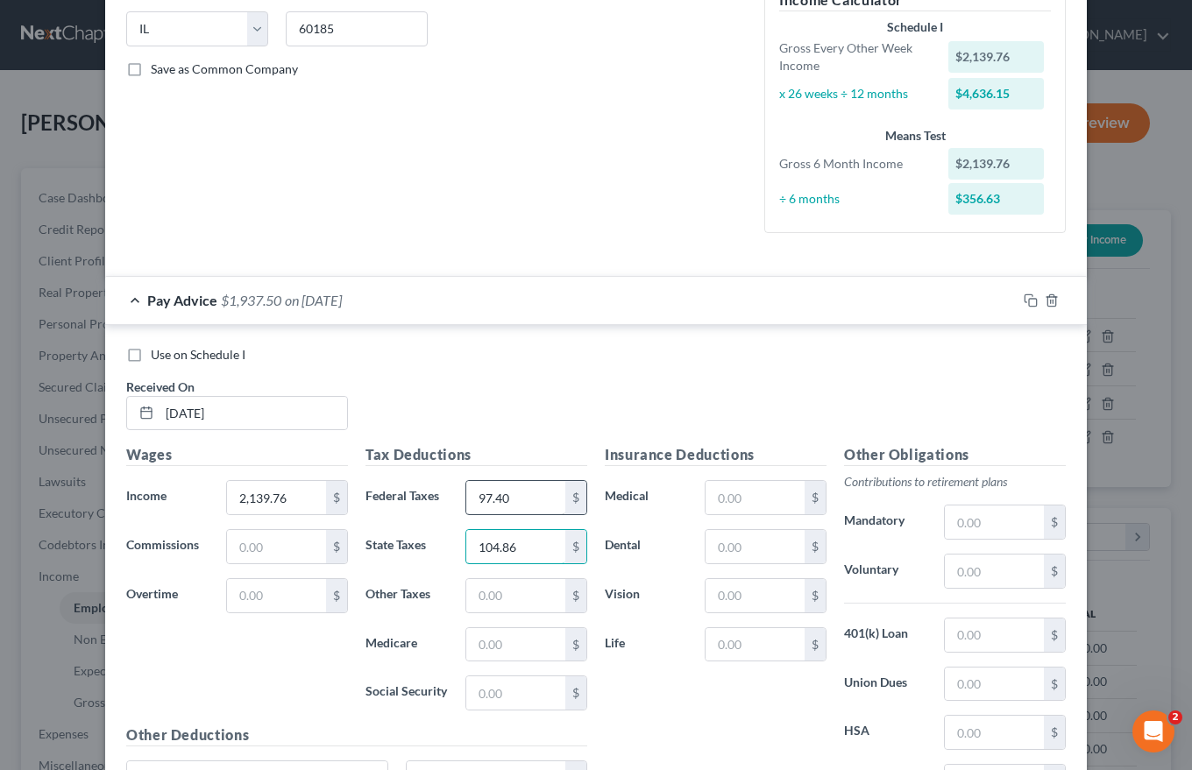
type input "104.86"
type input "31.03"
type input "132.67"
click at [956, 637] on input "text" at bounding box center [994, 635] width 99 height 33
type input "129.37"
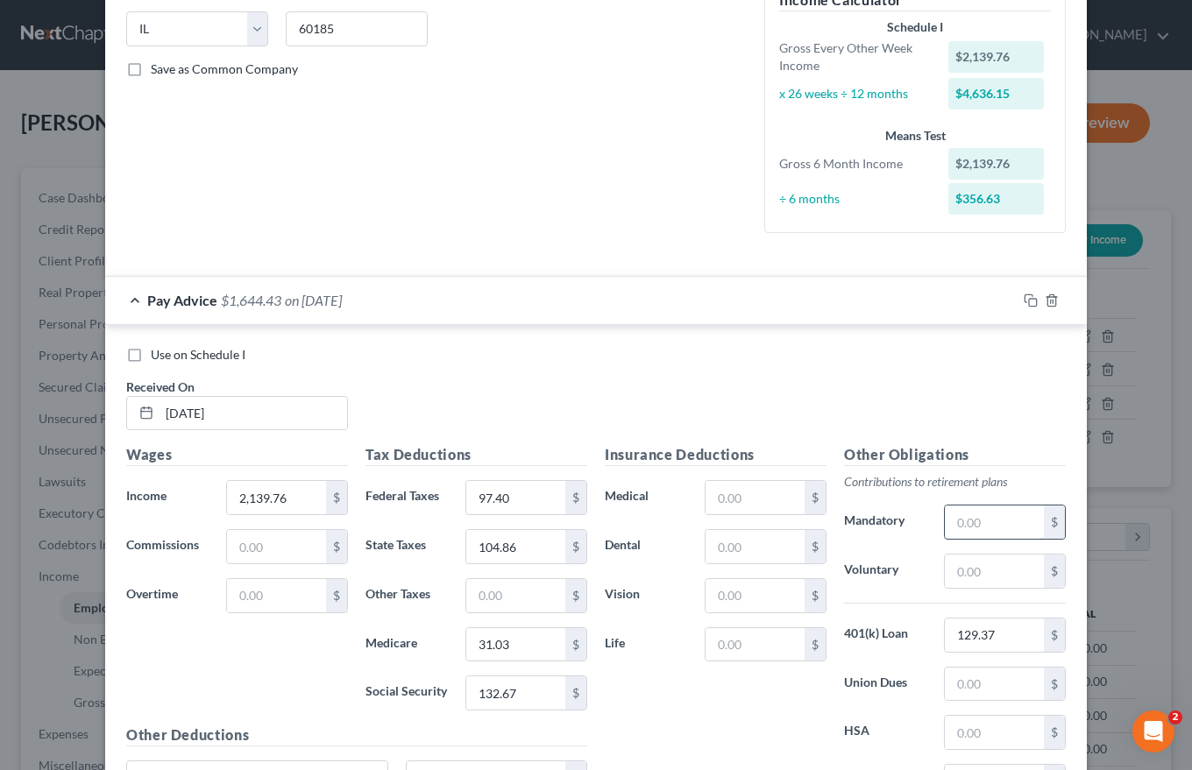
click at [954, 528] on input "text" at bounding box center [994, 522] width 99 height 33
type input "21.40"
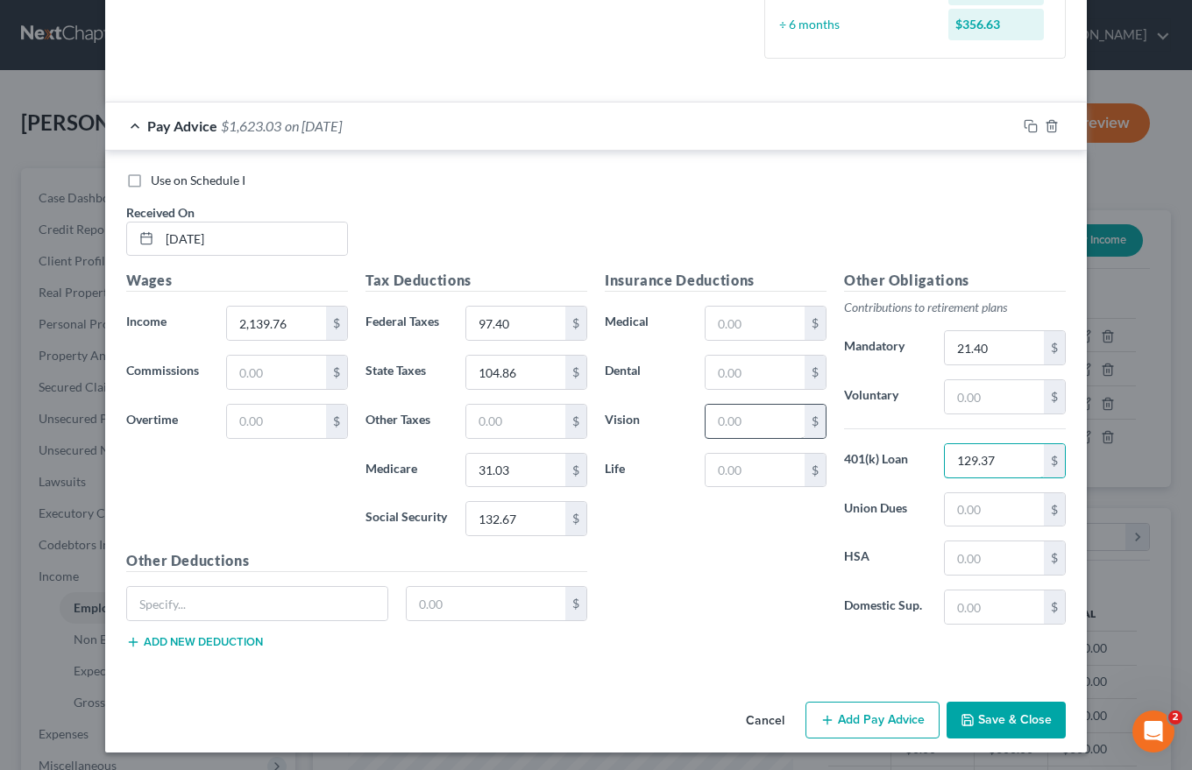
scroll to position [528, 0]
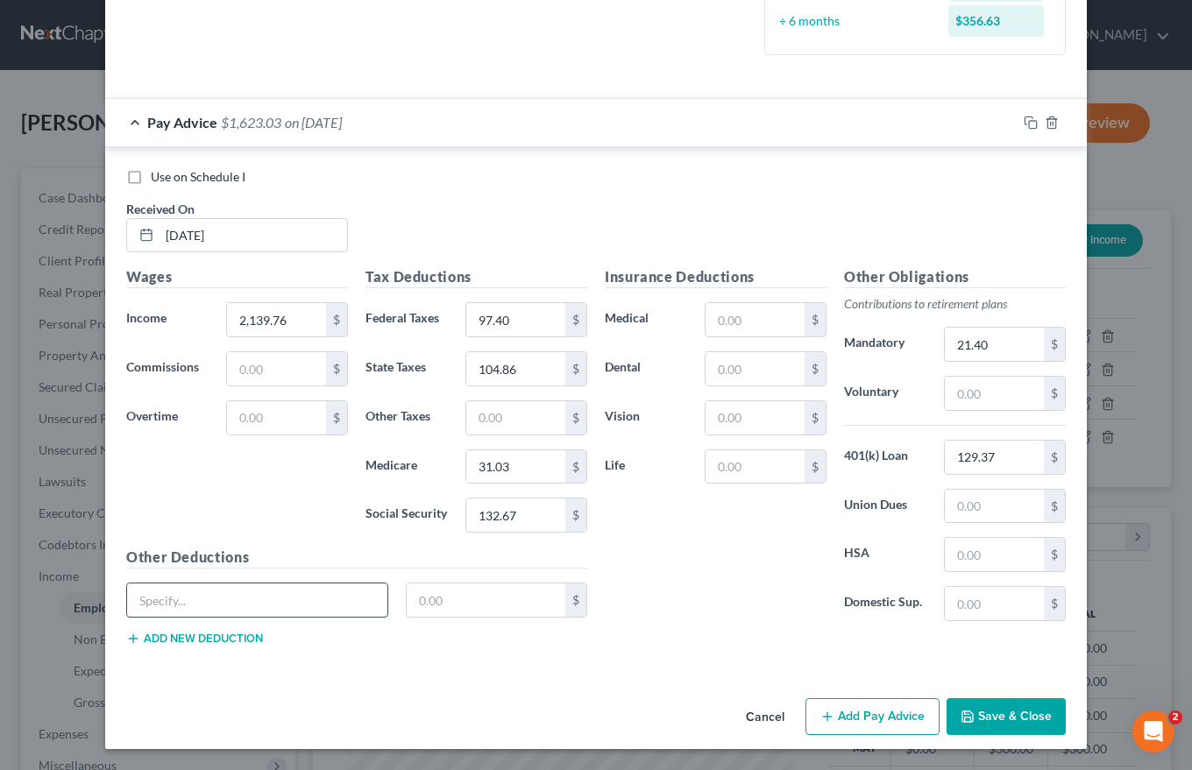
click at [152, 608] on input "text" at bounding box center [257, 600] width 260 height 33
click at [135, 599] on input "text" at bounding box center [257, 600] width 260 height 33
type input "Ce Life insurance"
type input "1.00"
drag, startPoint x: 226, startPoint y: 601, endPoint x: 93, endPoint y: 601, distance: 133.2
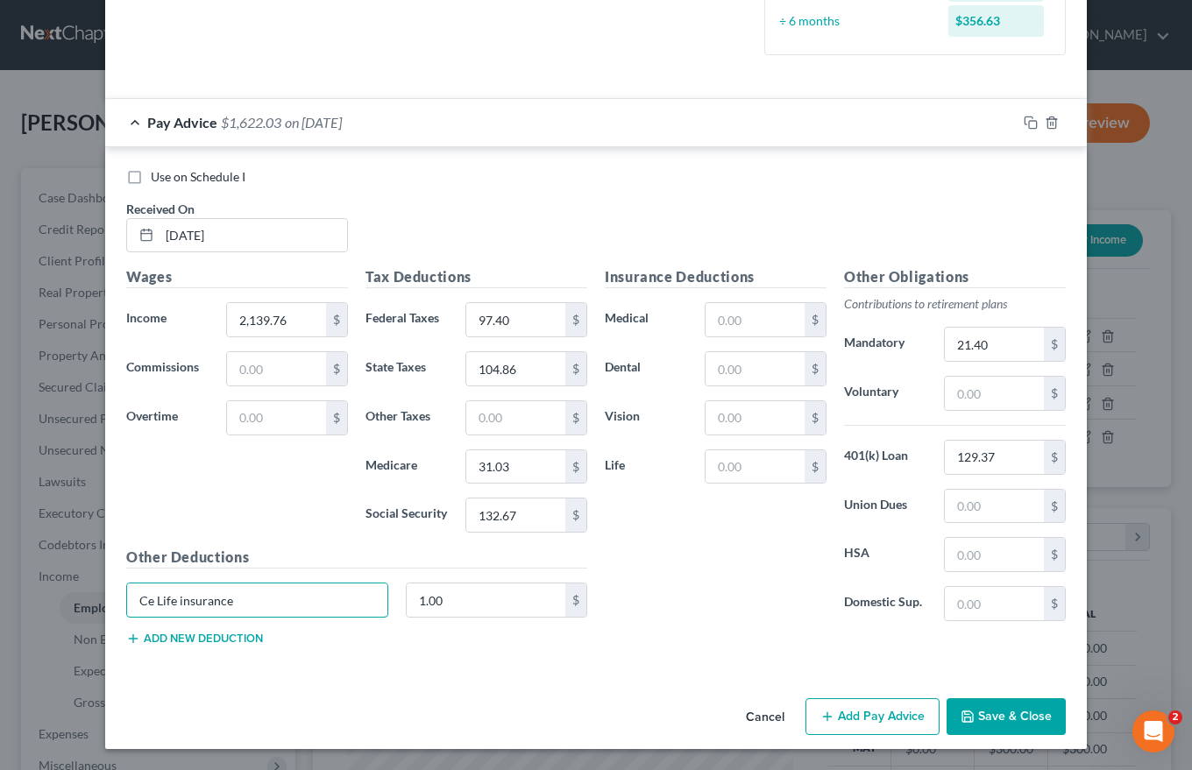
click at [93, 601] on div "Edit Income Source × Employment Type * Select Full or [DEMOGRAPHIC_DATA] Employ…" at bounding box center [596, 385] width 1192 height 770
click at [141, 605] on input "text" at bounding box center [257, 600] width 260 height 33
type input "Long Term Disability"
type input "4.85"
click at [195, 637] on button "Add new deduction" at bounding box center [194, 639] width 137 height 14
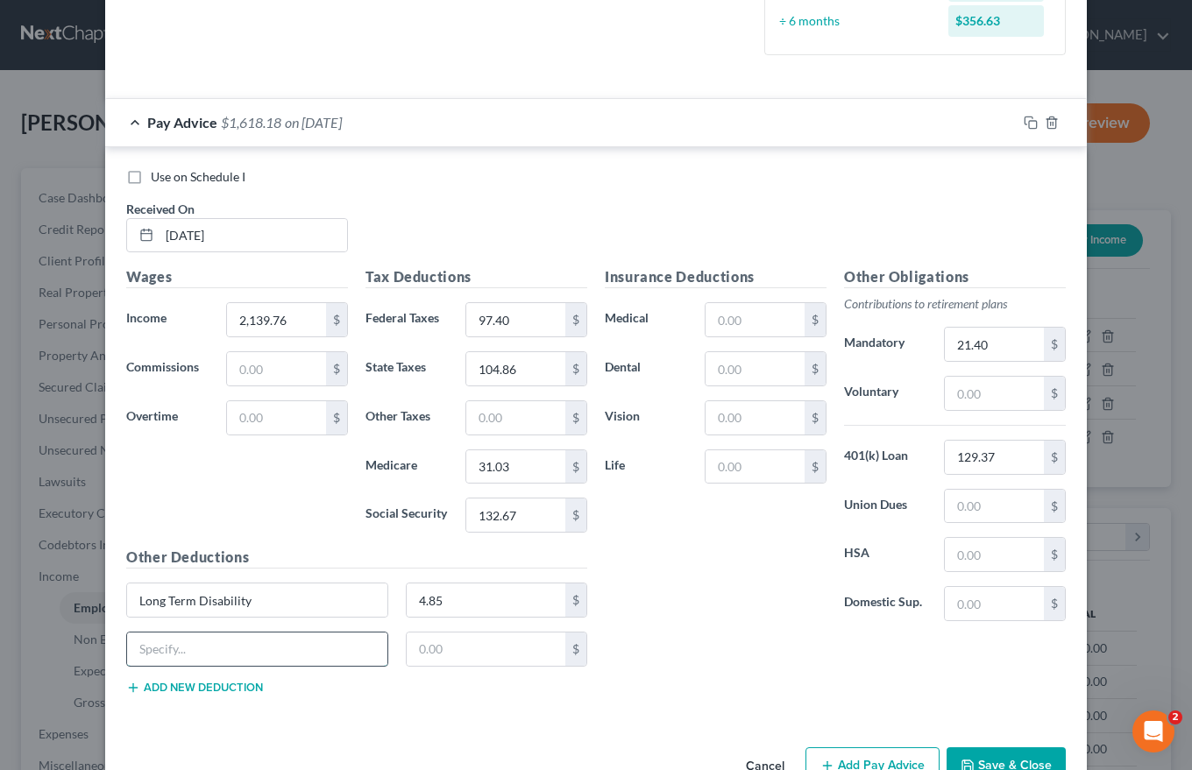
click at [174, 647] on input "text" at bounding box center [257, 649] width 260 height 33
type input "Child Life Ins"
click at [414, 658] on input "text" at bounding box center [486, 649] width 159 height 33
type input "1.00"
click at [212, 683] on button "Add new deduction" at bounding box center [194, 688] width 137 height 14
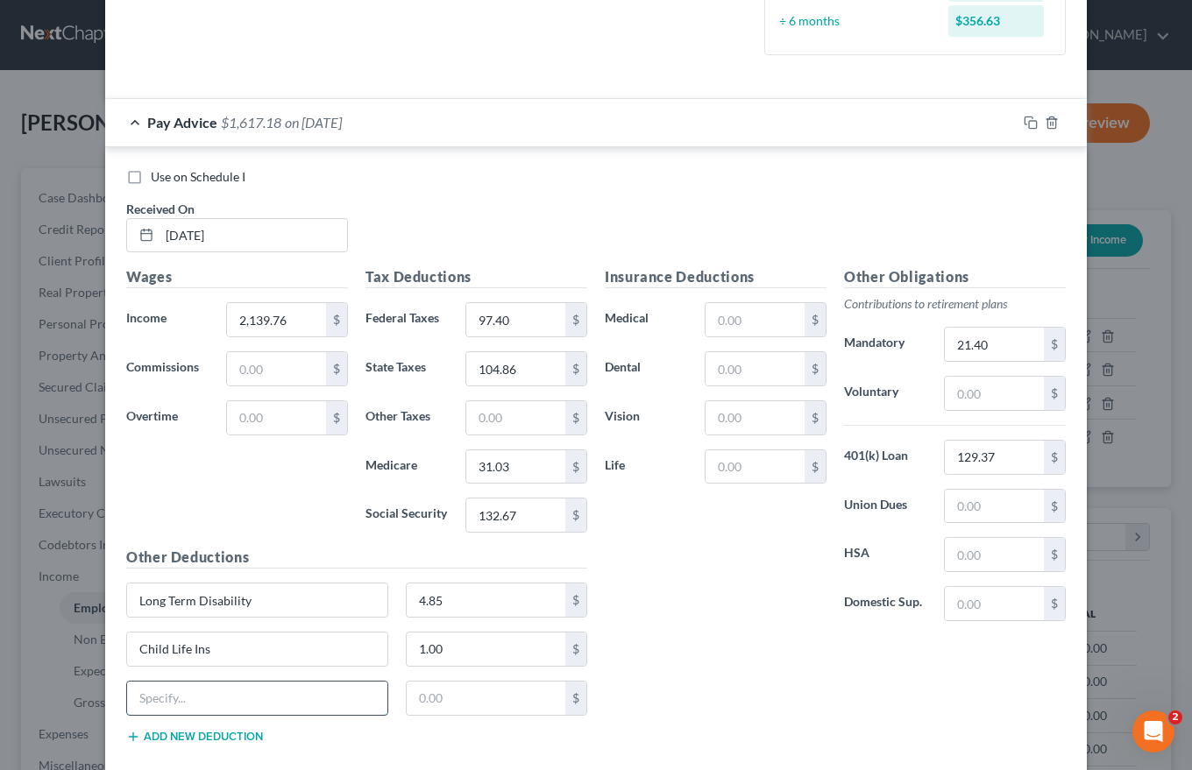
click at [132, 700] on input "text" at bounding box center [257, 698] width 260 height 33
type input "Spouse Life Ins."
type input "10.00"
click at [144, 734] on button "Add new deduction" at bounding box center [194, 737] width 137 height 14
click at [140, 745] on input "text" at bounding box center [257, 747] width 260 height 33
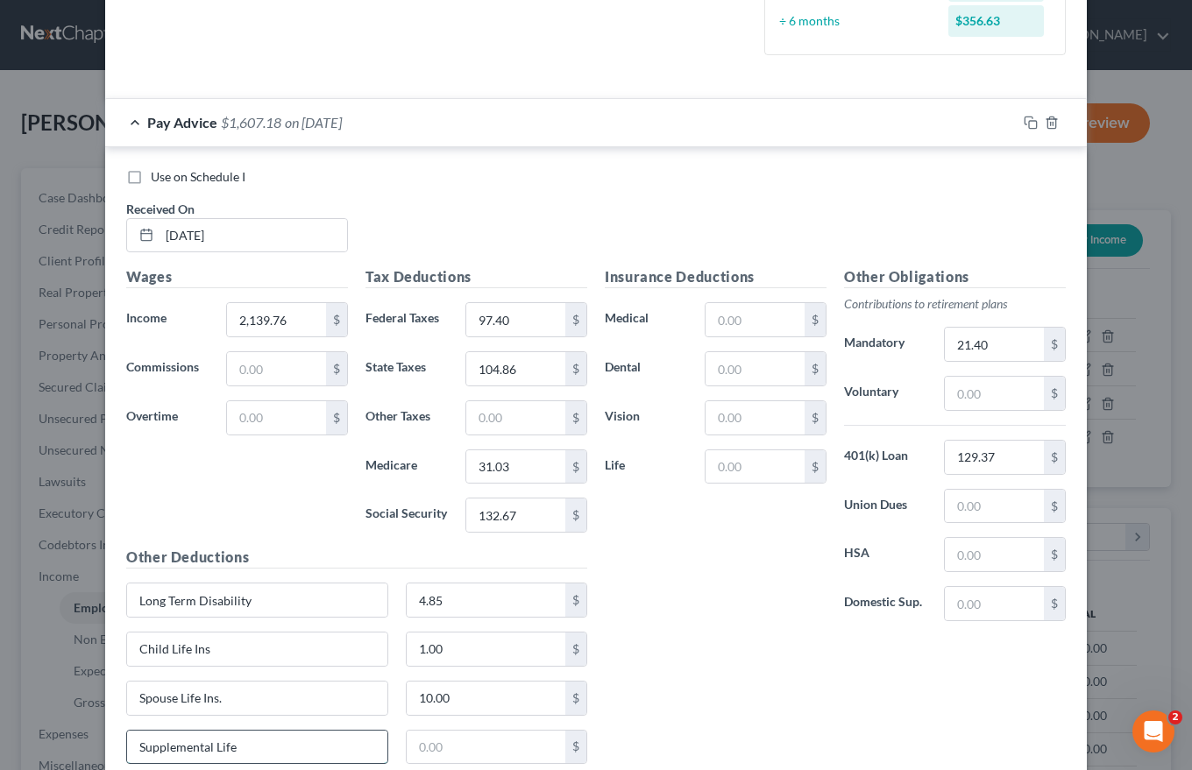
type input "Supplemental Life"
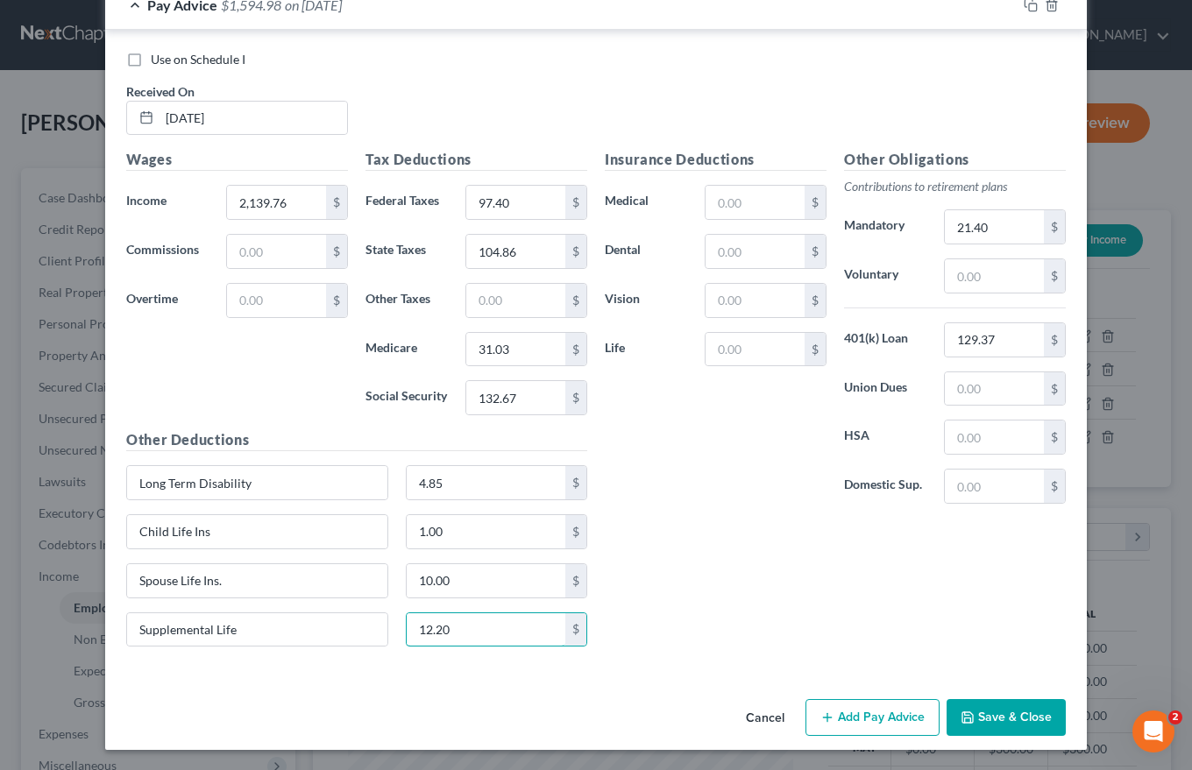
scroll to position [647, 0]
type input "12.20"
click at [712, 347] on input "text" at bounding box center [754, 348] width 99 height 33
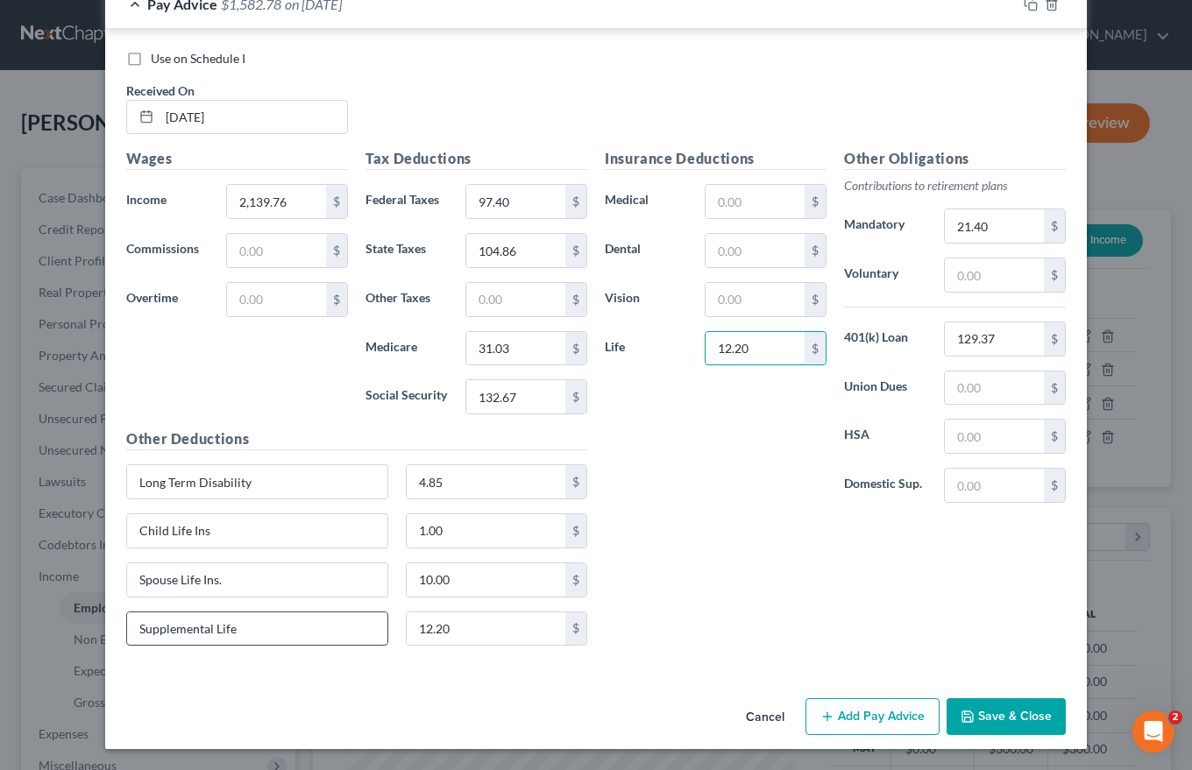
type input "12.20"
drag, startPoint x: 244, startPoint y: 627, endPoint x: 49, endPoint y: 623, distance: 195.4
click at [53, 627] on div "Edit Income Source × Employment Type * Select Full or [DEMOGRAPHIC_DATA] Employ…" at bounding box center [596, 385] width 1192 height 770
type input "401 k # 2"
type input "41.89"
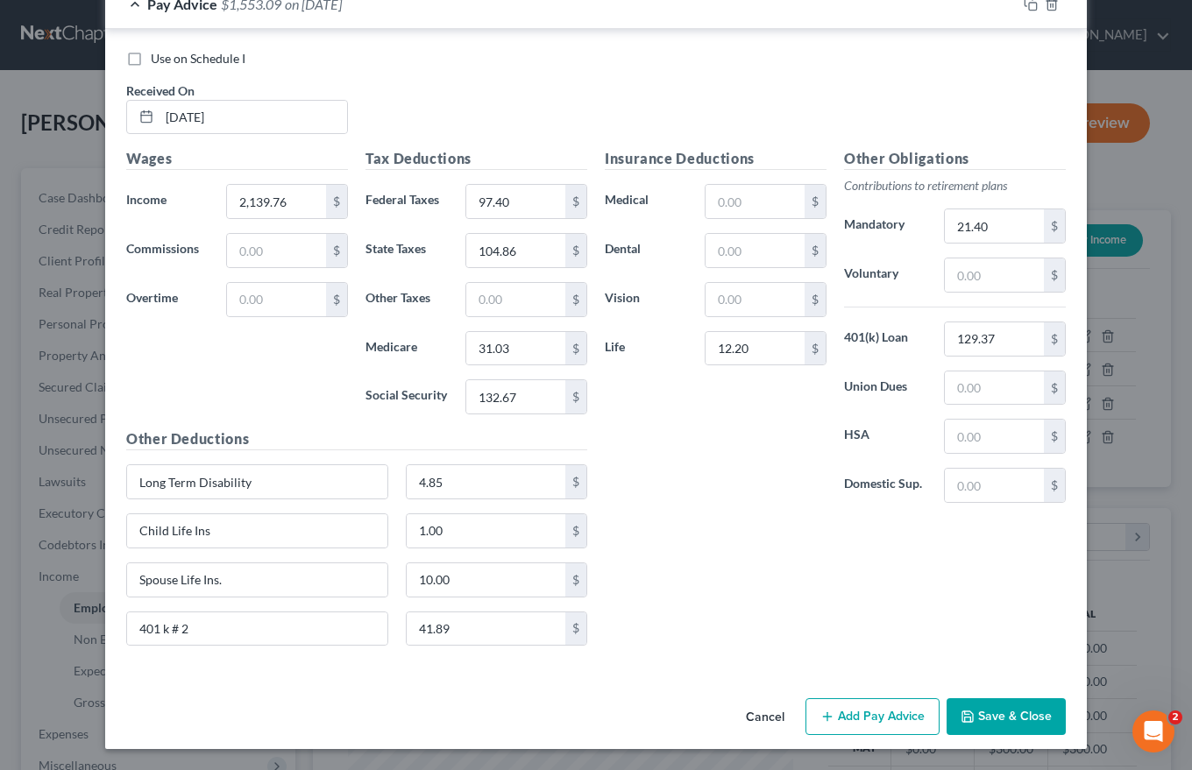
click at [857, 710] on button "Add Pay Advice" at bounding box center [872, 716] width 134 height 37
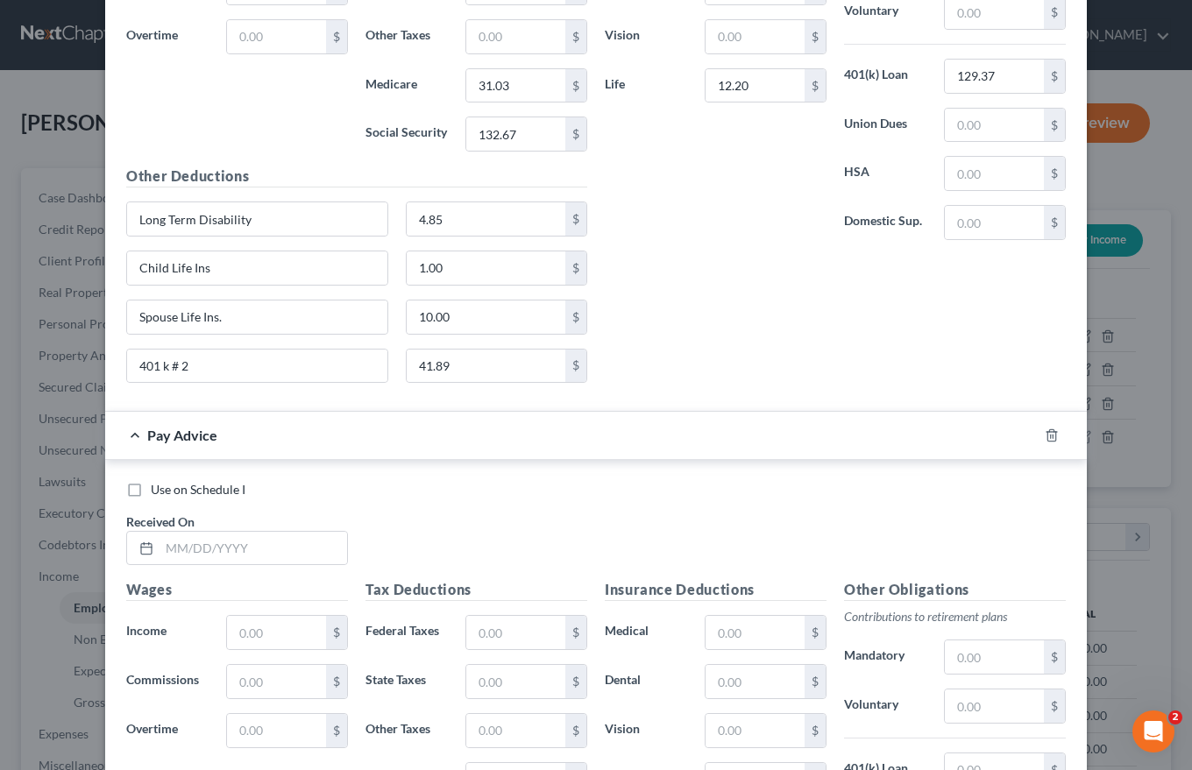
scroll to position [1172, 0]
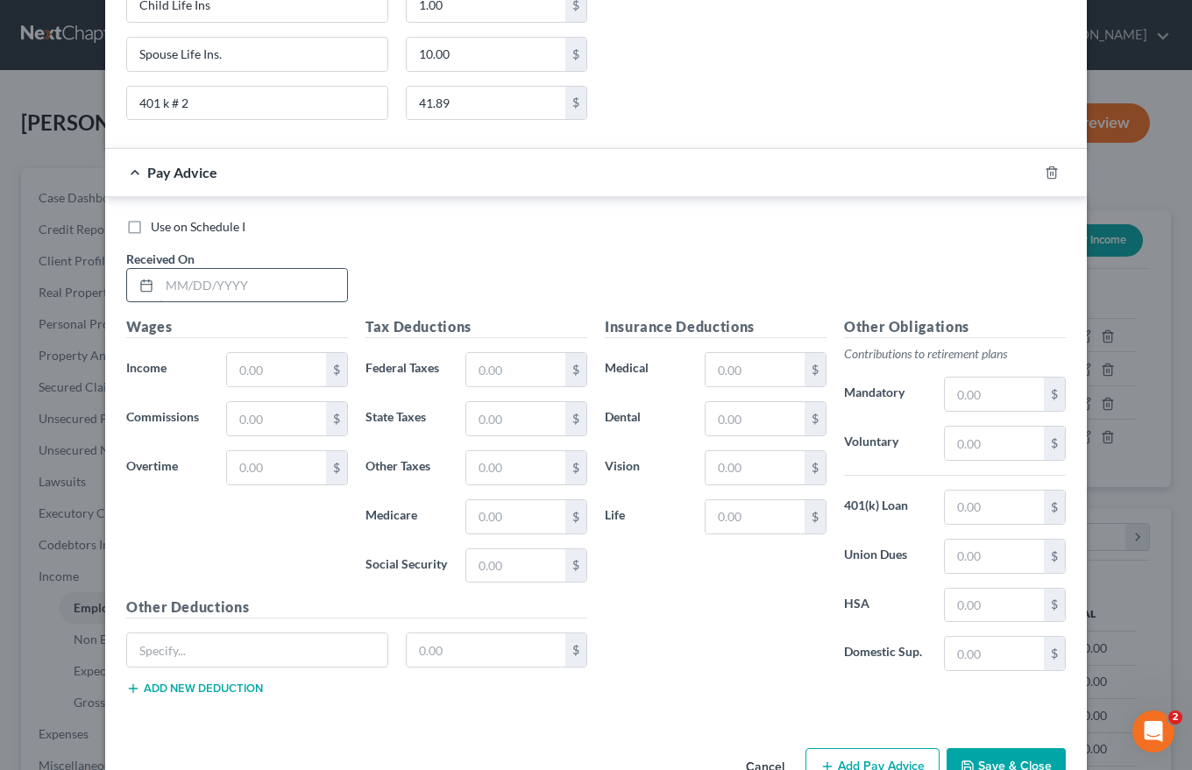
click at [162, 282] on input "text" at bounding box center [253, 285] width 188 height 33
type input "[DATE]"
click at [231, 377] on input "text" at bounding box center [276, 369] width 99 height 33
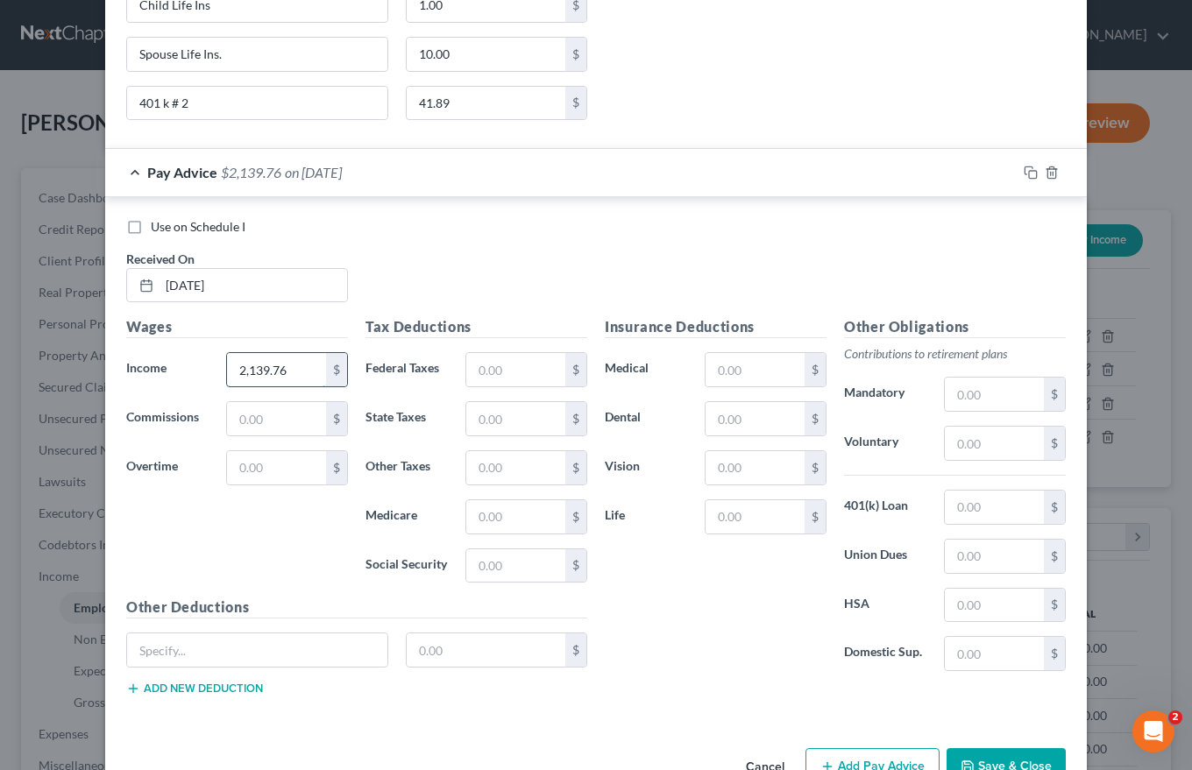
type input "2,139.76"
type input "97.40"
type input "104.86"
type input "31.03"
type input "132.67"
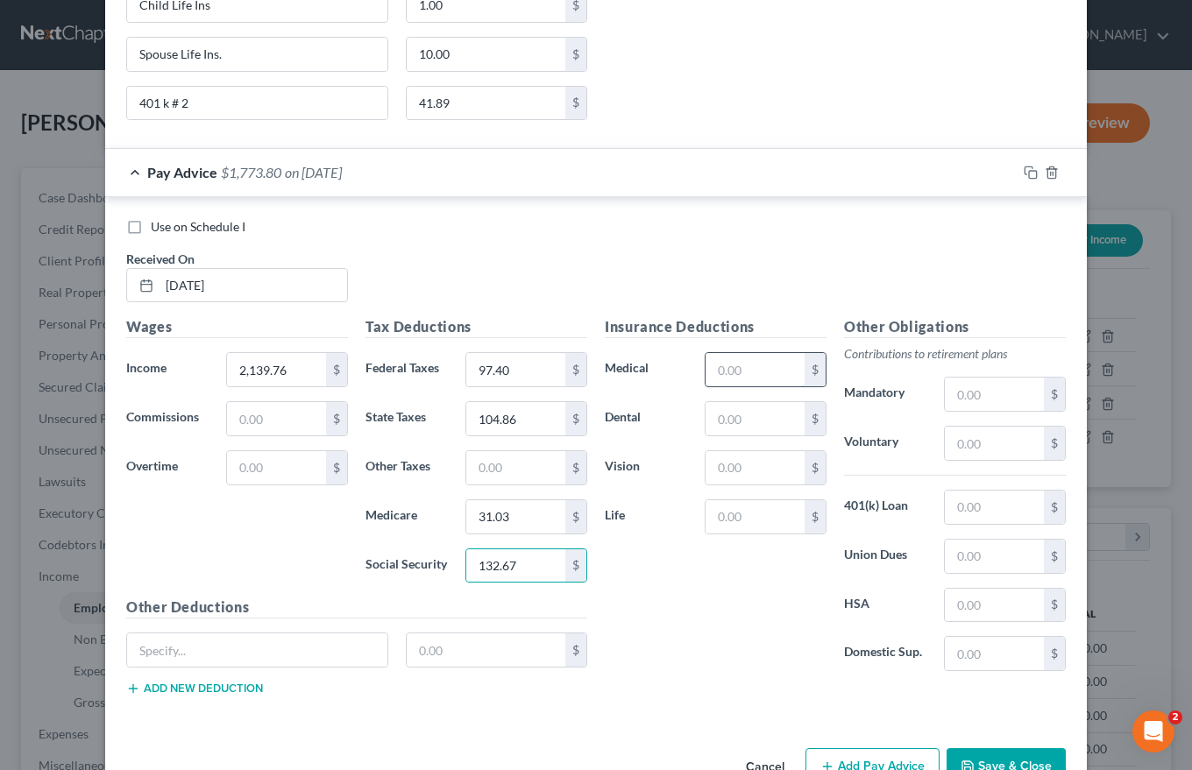
click at [710, 372] on input "text" at bounding box center [754, 369] width 99 height 33
click at [715, 515] on input "text" at bounding box center [754, 516] width 99 height 33
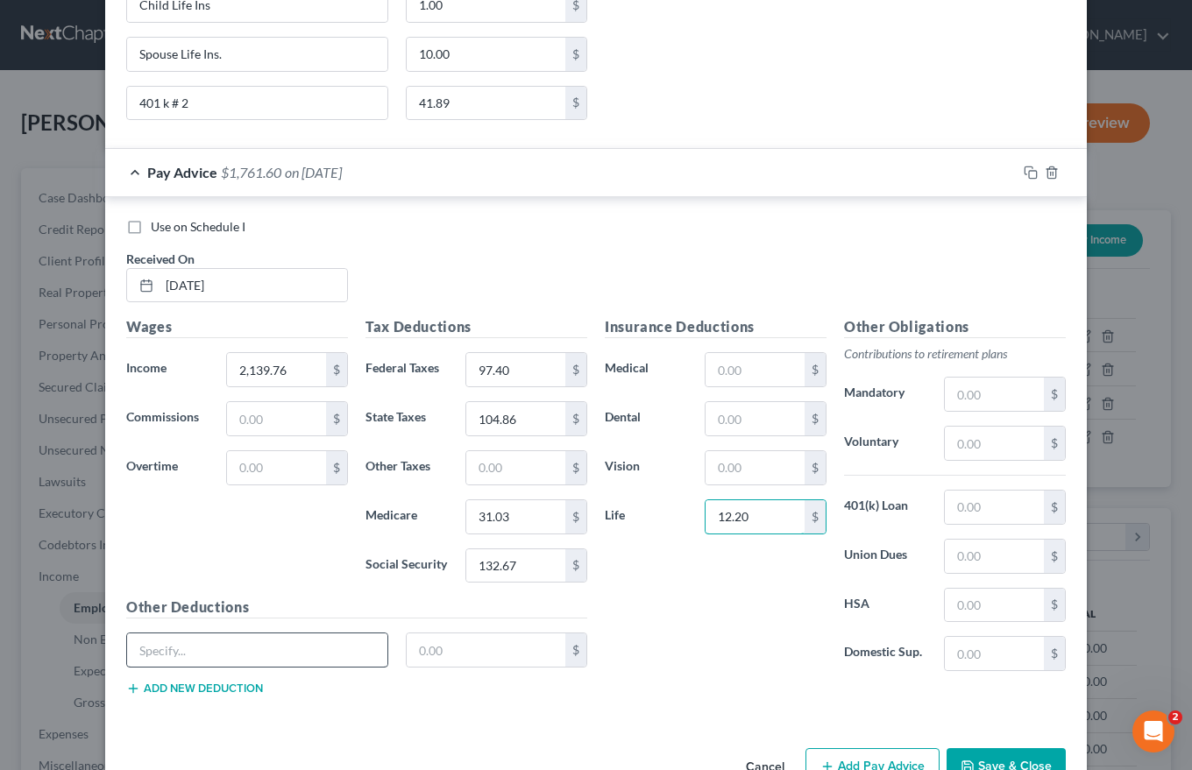
type input "12.20"
click at [132, 648] on input "text" at bounding box center [257, 650] width 260 height 33
type input "Long Term Disability"
type input "4.85"
click at [166, 688] on button "Add new deduction" at bounding box center [194, 689] width 137 height 14
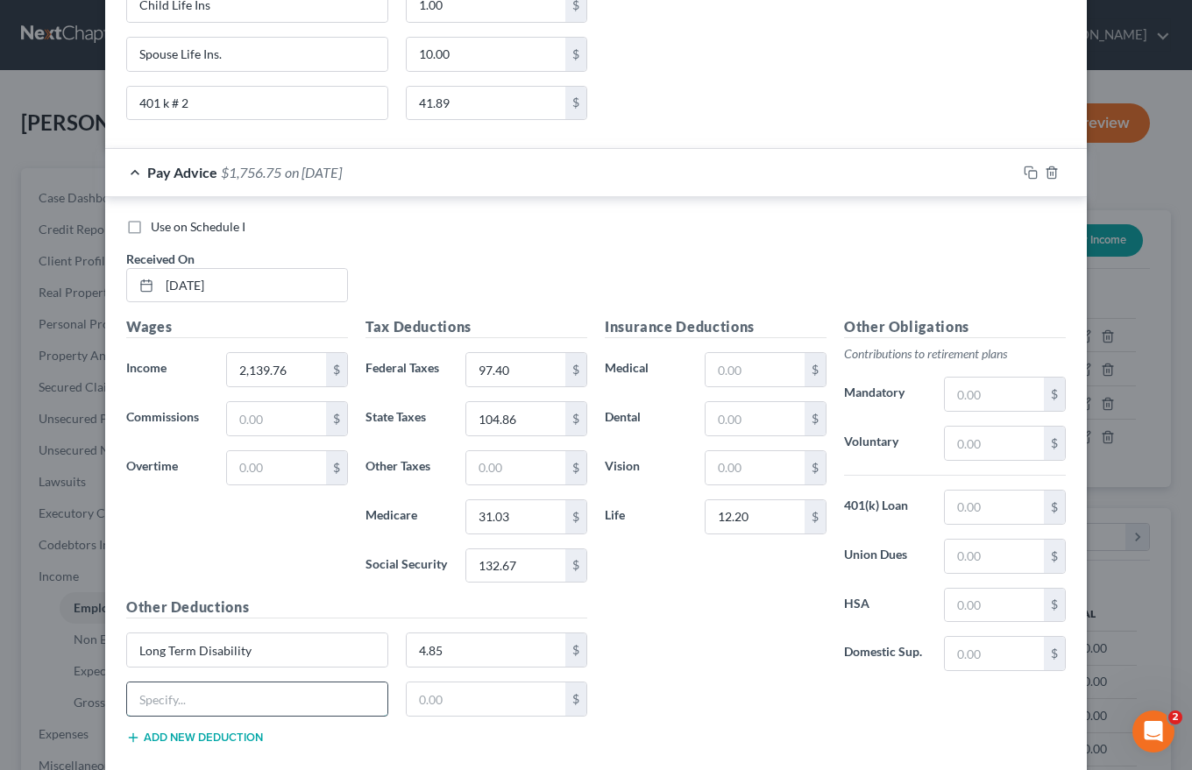
click at [159, 698] on input "text" at bounding box center [257, 699] width 260 height 33
type input "Child Life Ins"
click at [413, 696] on input "text" at bounding box center [486, 699] width 159 height 33
type input "1.00"
click at [235, 735] on button "Add new deduction" at bounding box center [194, 738] width 137 height 14
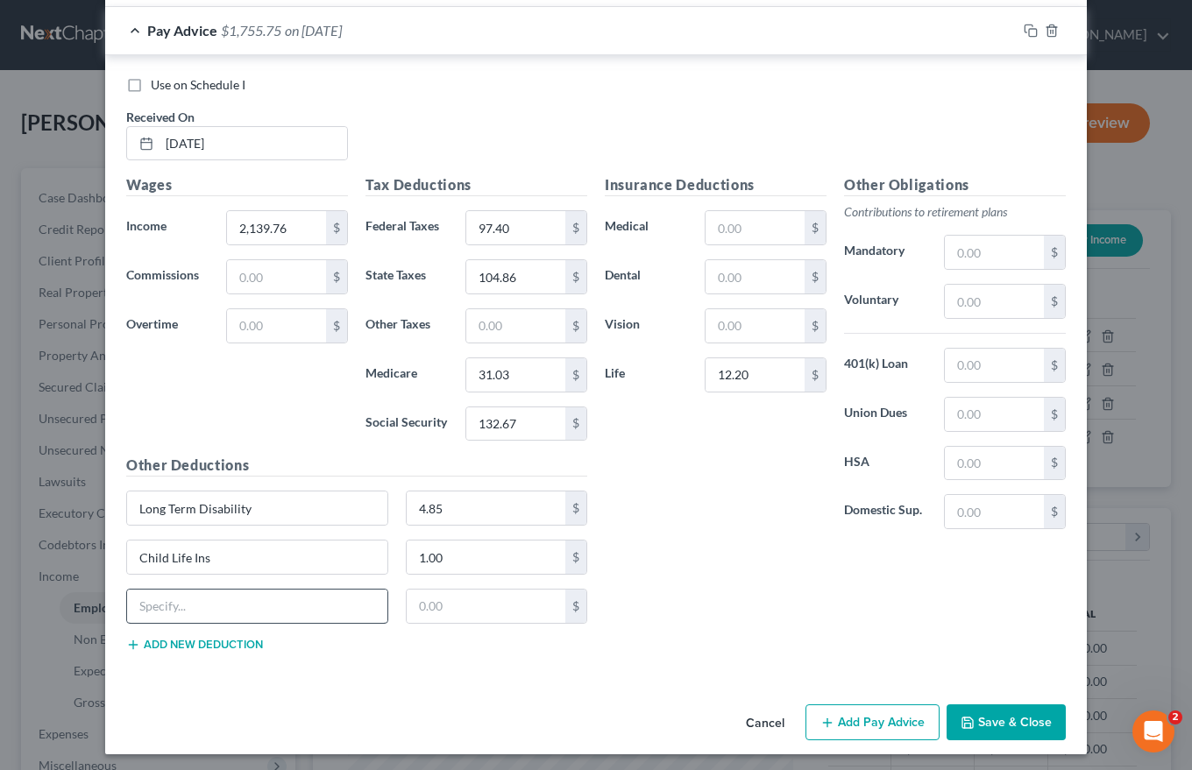
scroll to position [1320, 0]
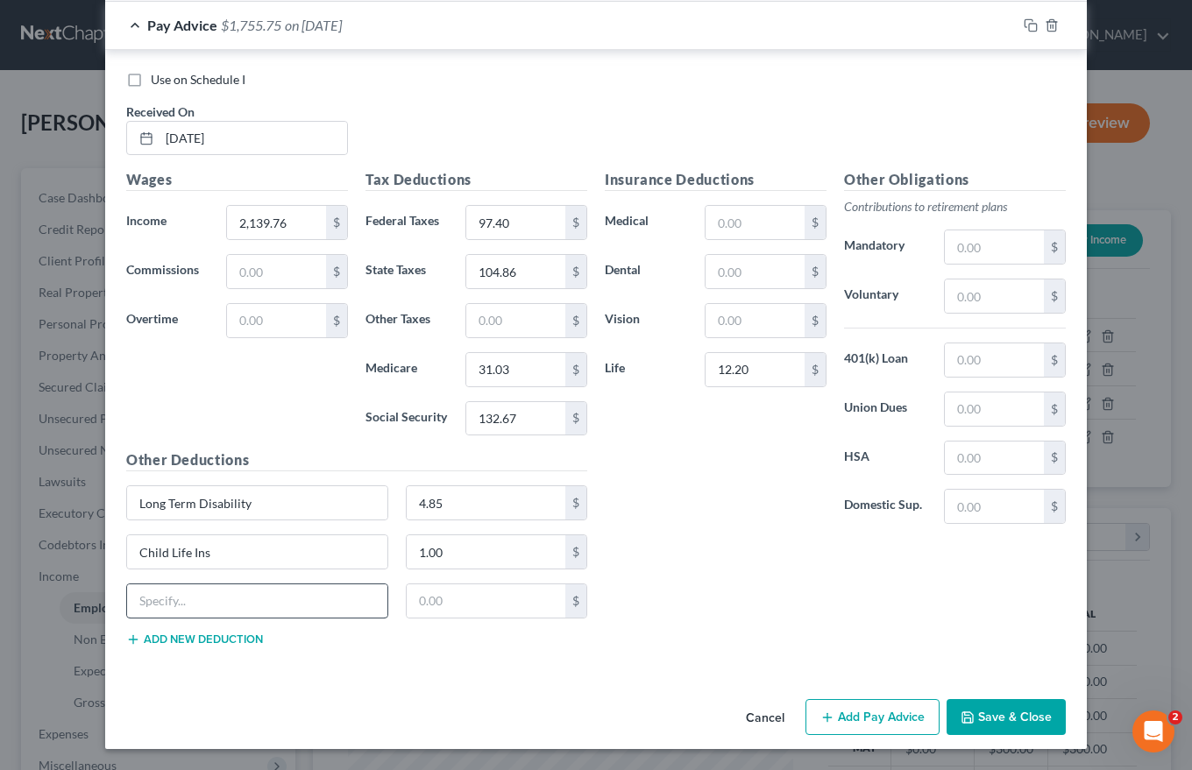
click button "Add new deduction" at bounding box center [194, 640] width 137 height 14
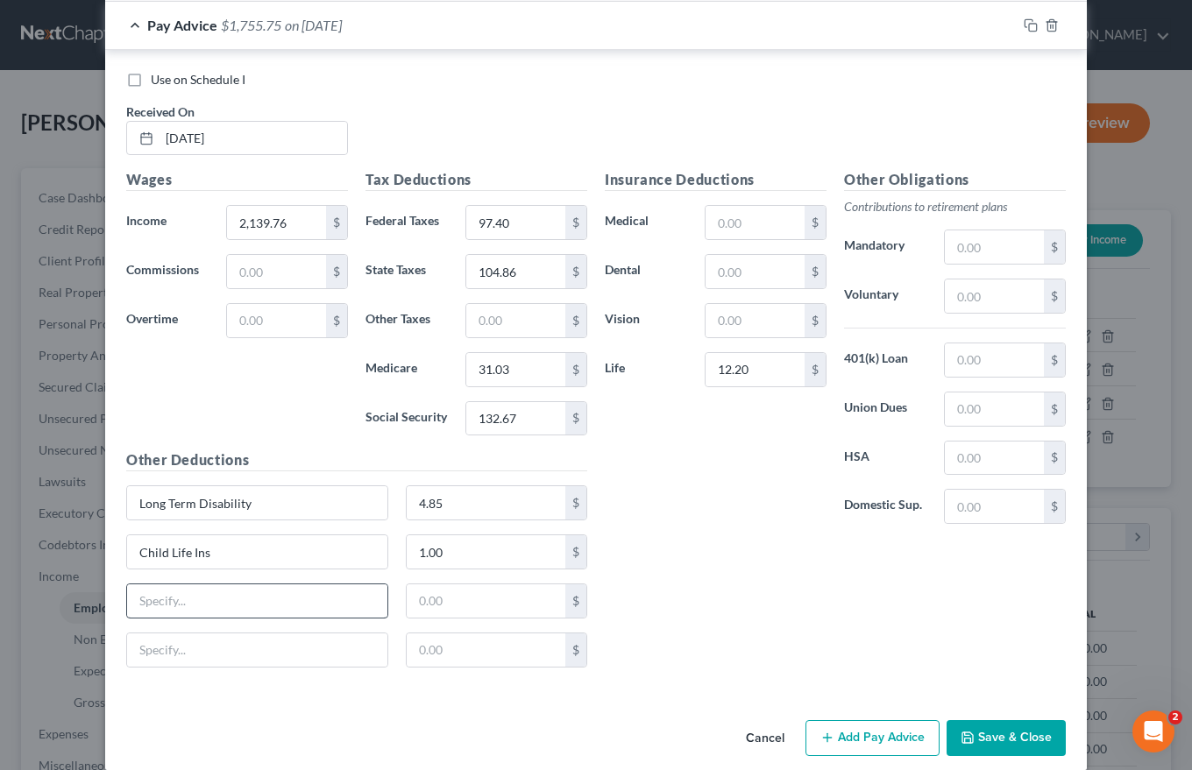
scroll to position [1341, 0]
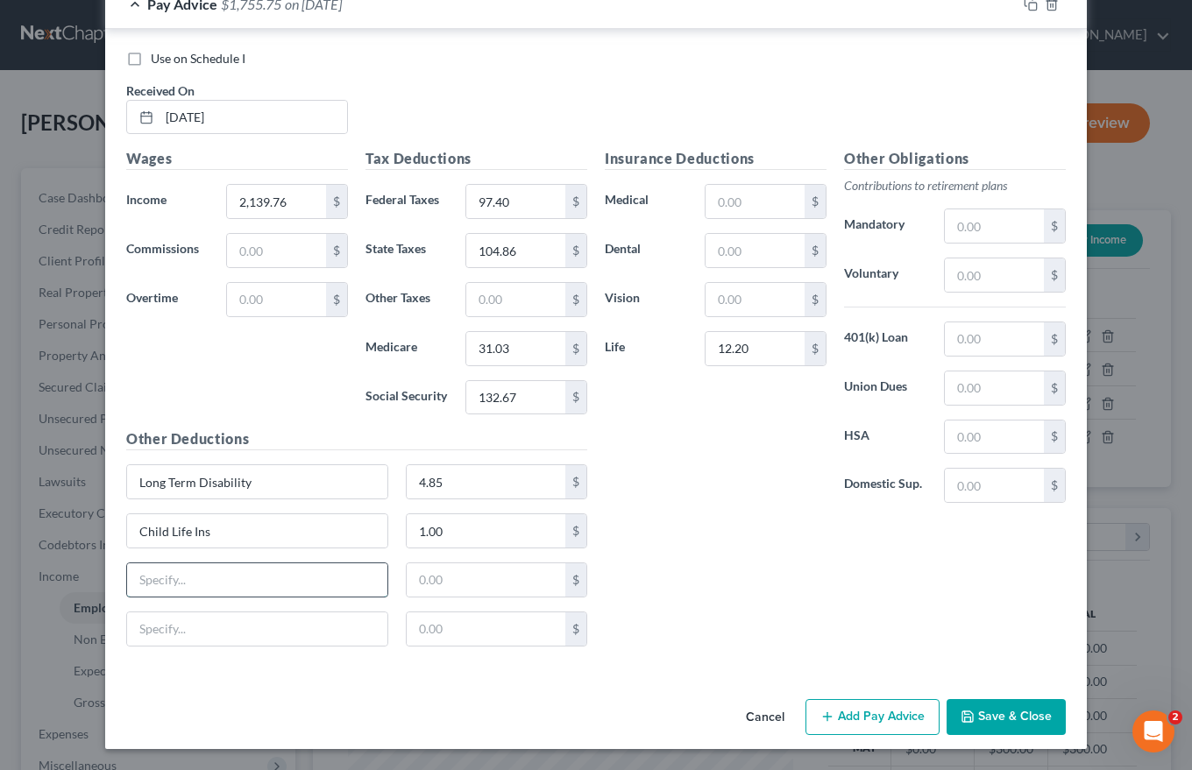
click at [128, 578] on input "text" at bounding box center [257, 579] width 260 height 33
type input "Spouse Life ins"
type input "10.00"
type input "401k # 2"
type input "41.89"
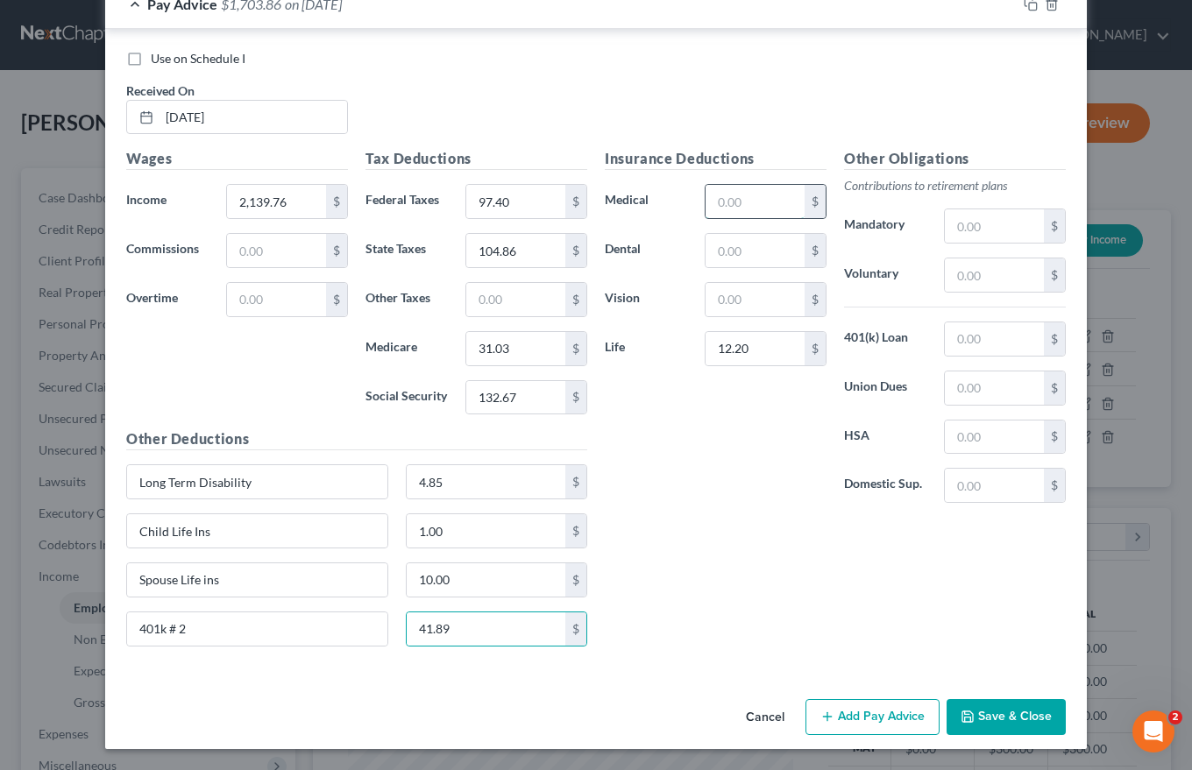
click at [712, 202] on input "text" at bounding box center [754, 201] width 99 height 33
click at [953, 218] on input "text" at bounding box center [994, 225] width 99 height 33
type input "21.40"
type input "129.37"
click at [861, 721] on button "Add Pay Advice" at bounding box center [872, 717] width 134 height 37
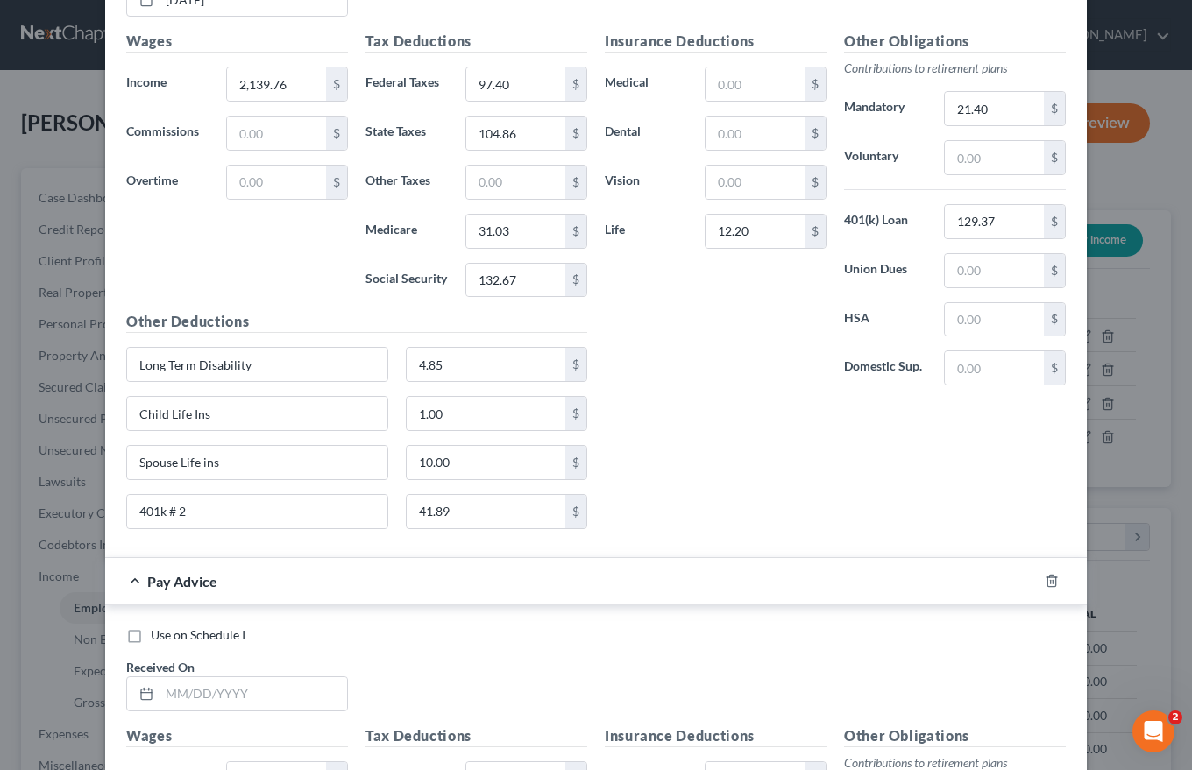
scroll to position [1604, 0]
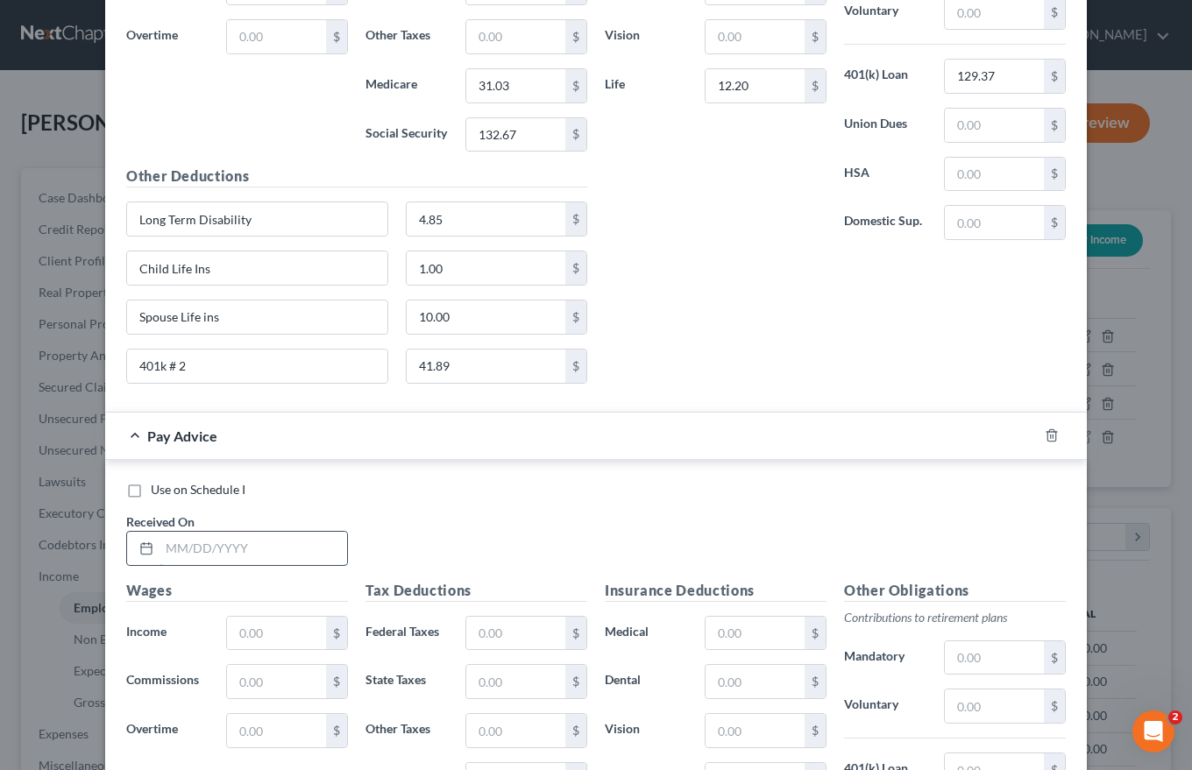
click at [165, 548] on input "text" at bounding box center [253, 548] width 188 height 33
type input "[DATE]"
click at [237, 636] on input "text" at bounding box center [276, 633] width 99 height 33
type input "2,139.76"
click at [474, 636] on input "text" at bounding box center [515, 633] width 99 height 33
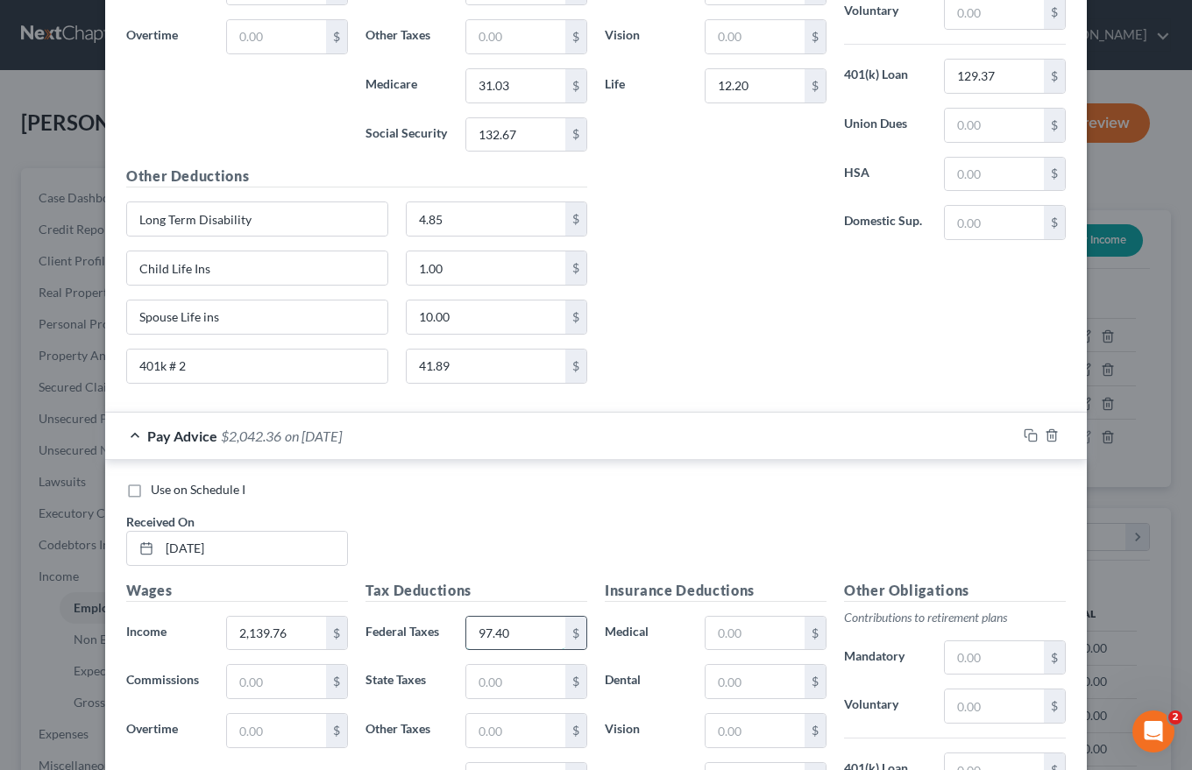
type input "97.40"
type input "104.86"
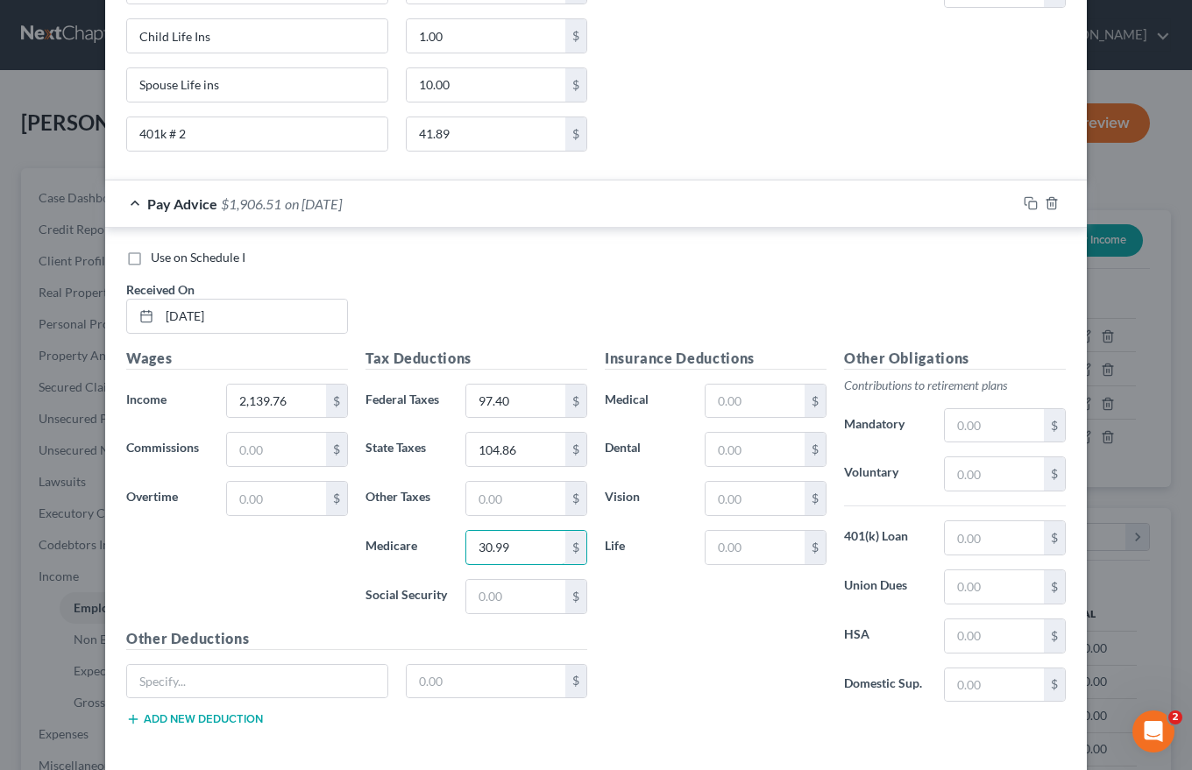
scroll to position [1805, 0]
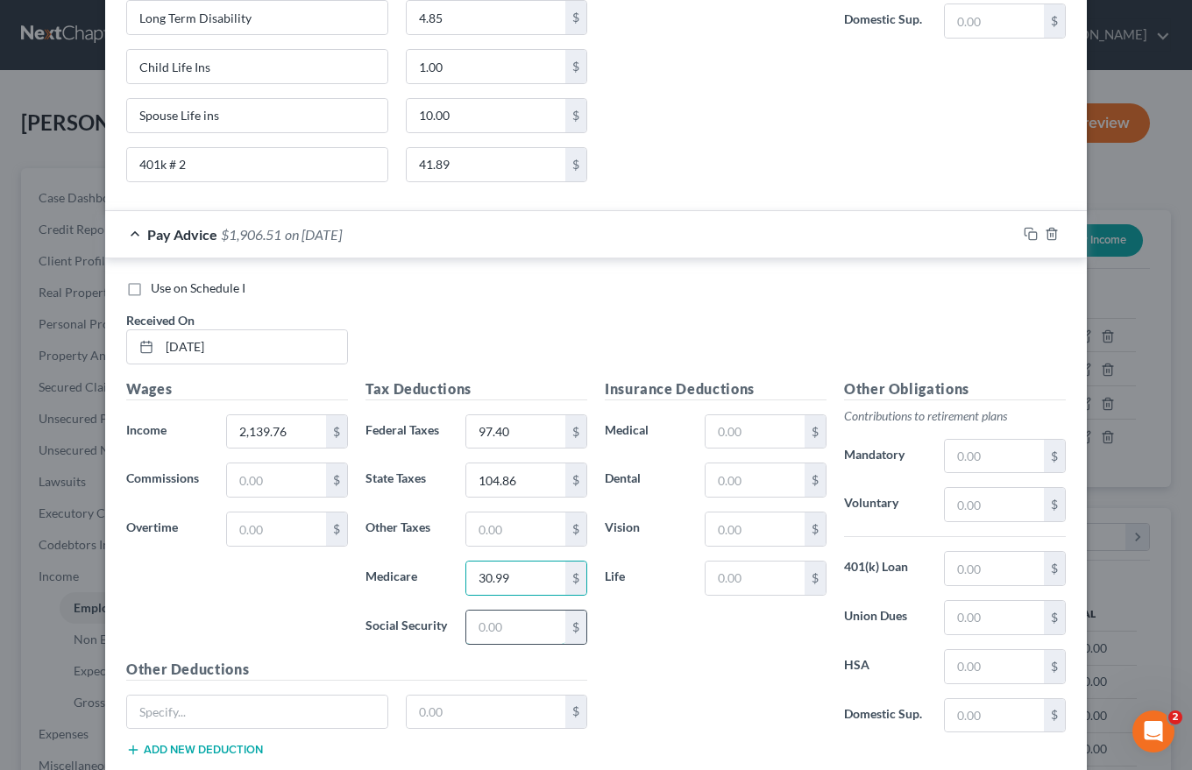
click at [474, 613] on input "text" at bounding box center [515, 627] width 99 height 33
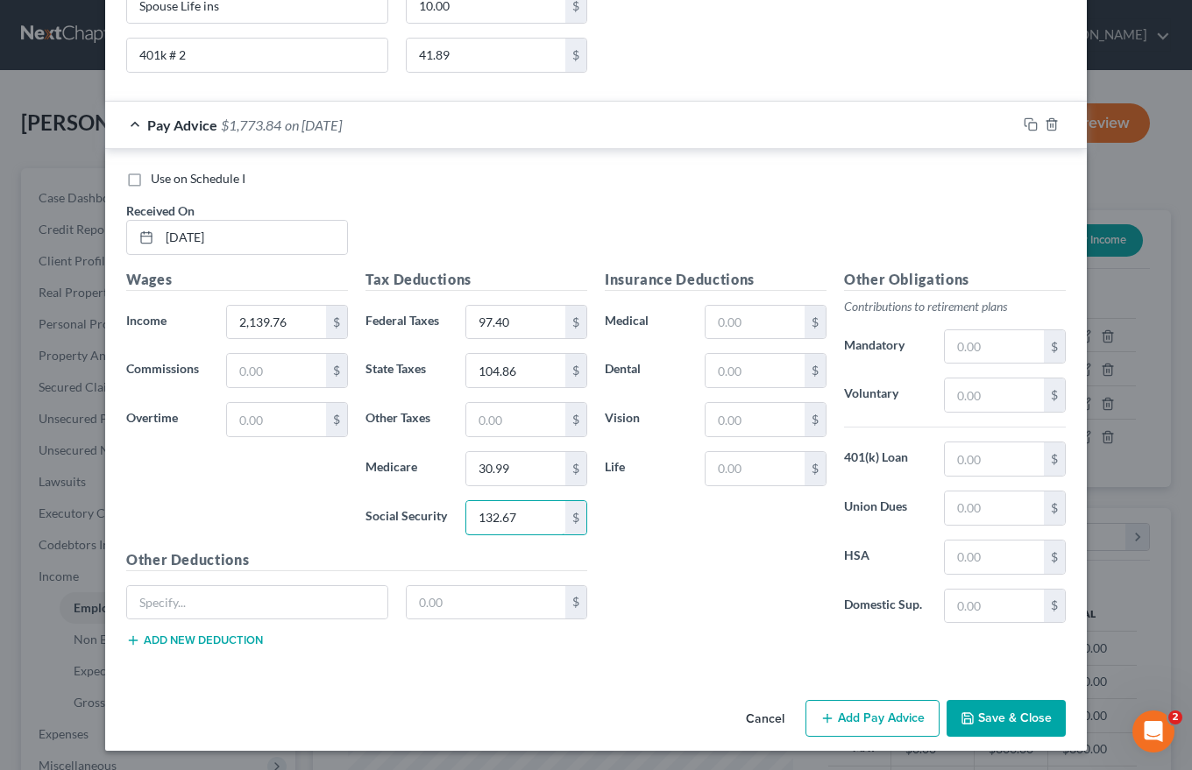
scroll to position [1916, 0]
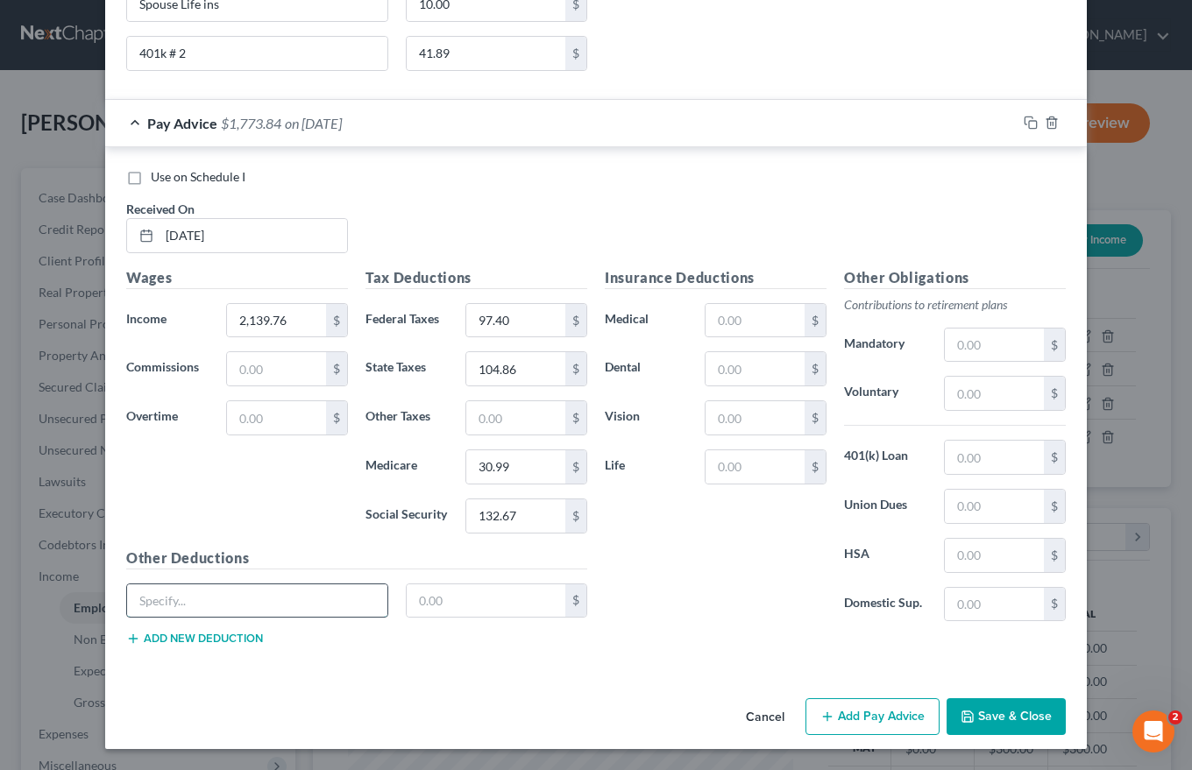
click at [166, 602] on input "text" at bounding box center [257, 600] width 260 height 33
click at [411, 604] on input "text" at bounding box center [486, 600] width 159 height 33
click at [217, 637] on button "Add new deduction" at bounding box center [194, 639] width 137 height 14
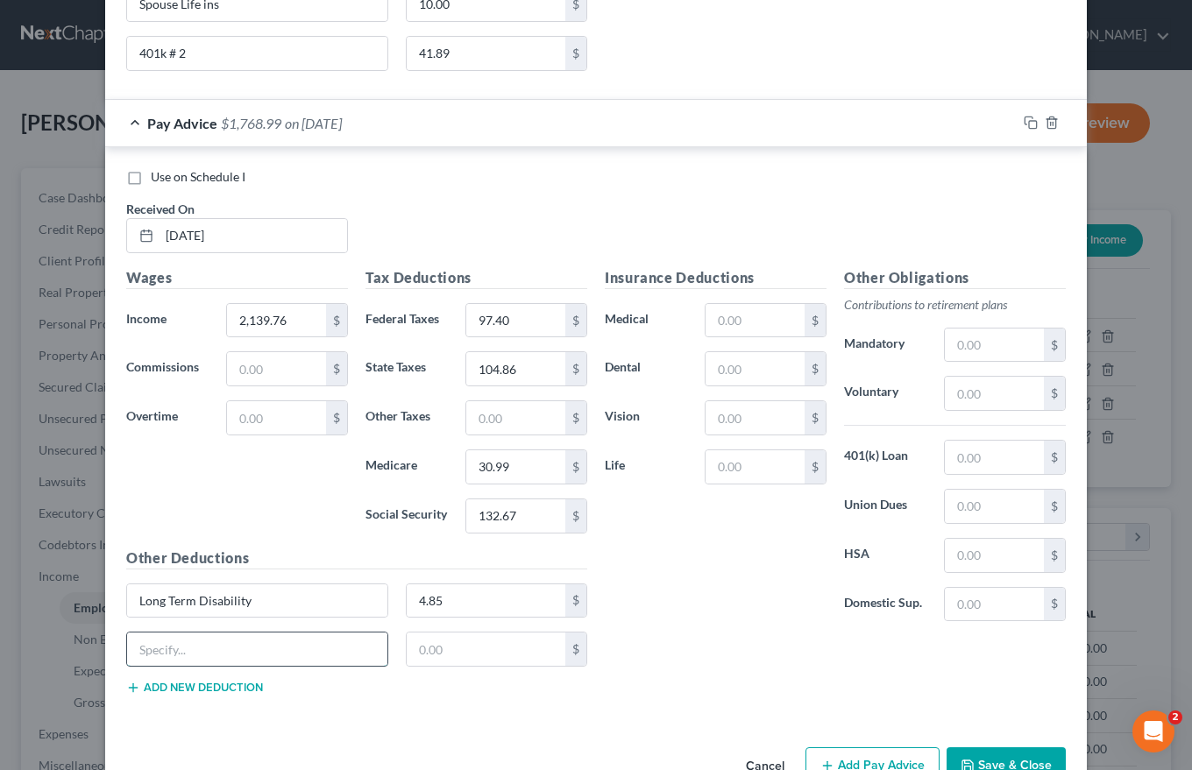
click at [179, 643] on input "text" at bounding box center [257, 649] width 260 height 33
click at [414, 648] on input "text" at bounding box center [486, 649] width 159 height 33
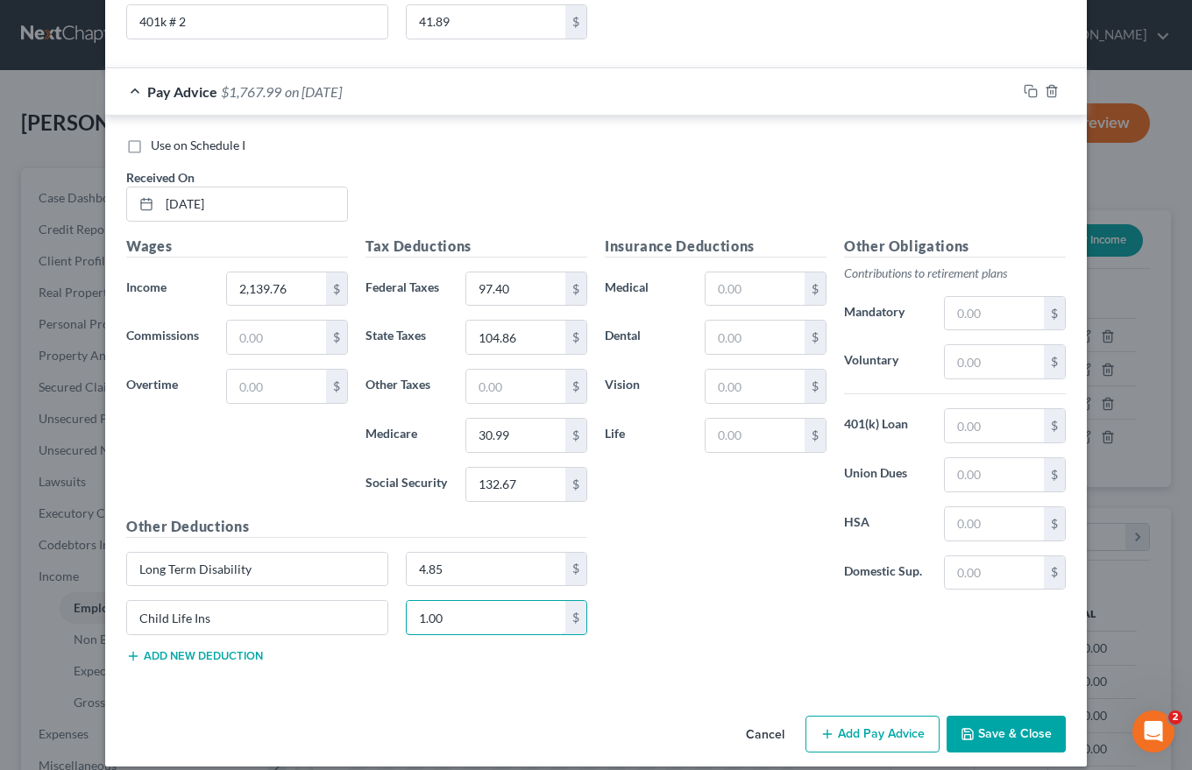
scroll to position [1965, 0]
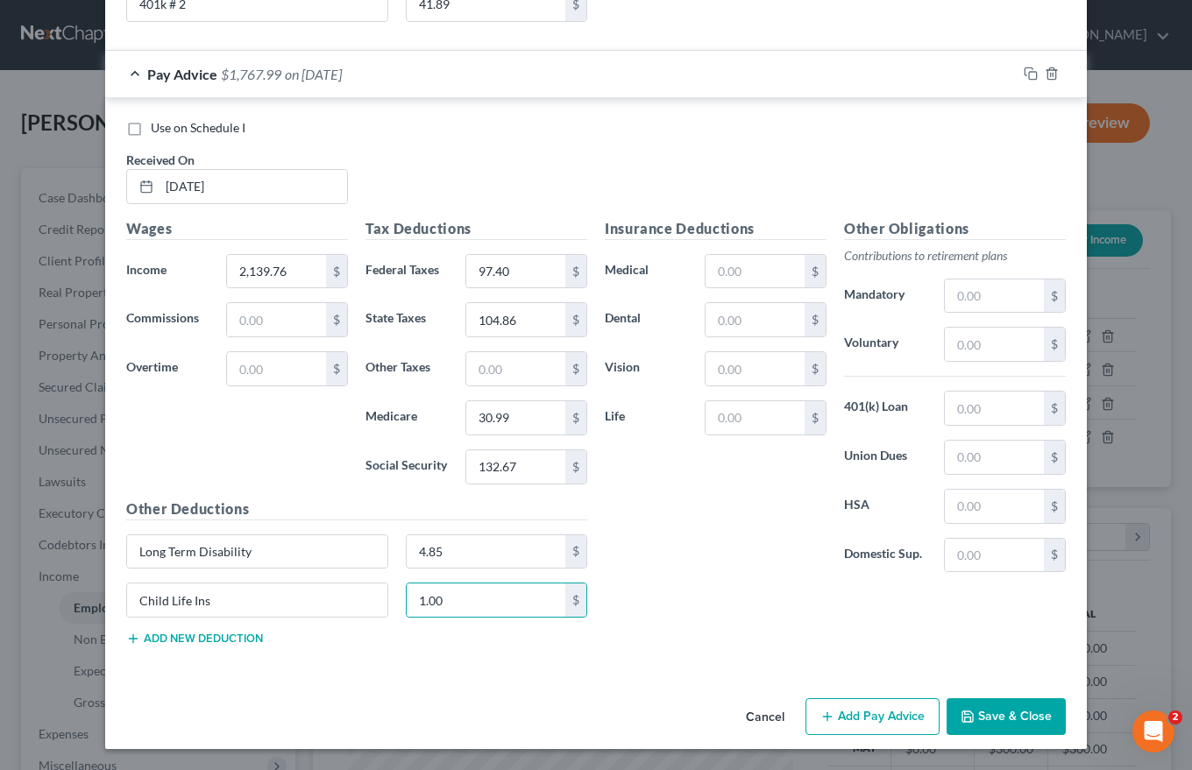
click at [202, 631] on div "Child Life Ins 1.00 $" at bounding box center [356, 607] width 478 height 49
click at [200, 635] on button "Add new deduction" at bounding box center [194, 639] width 137 height 14
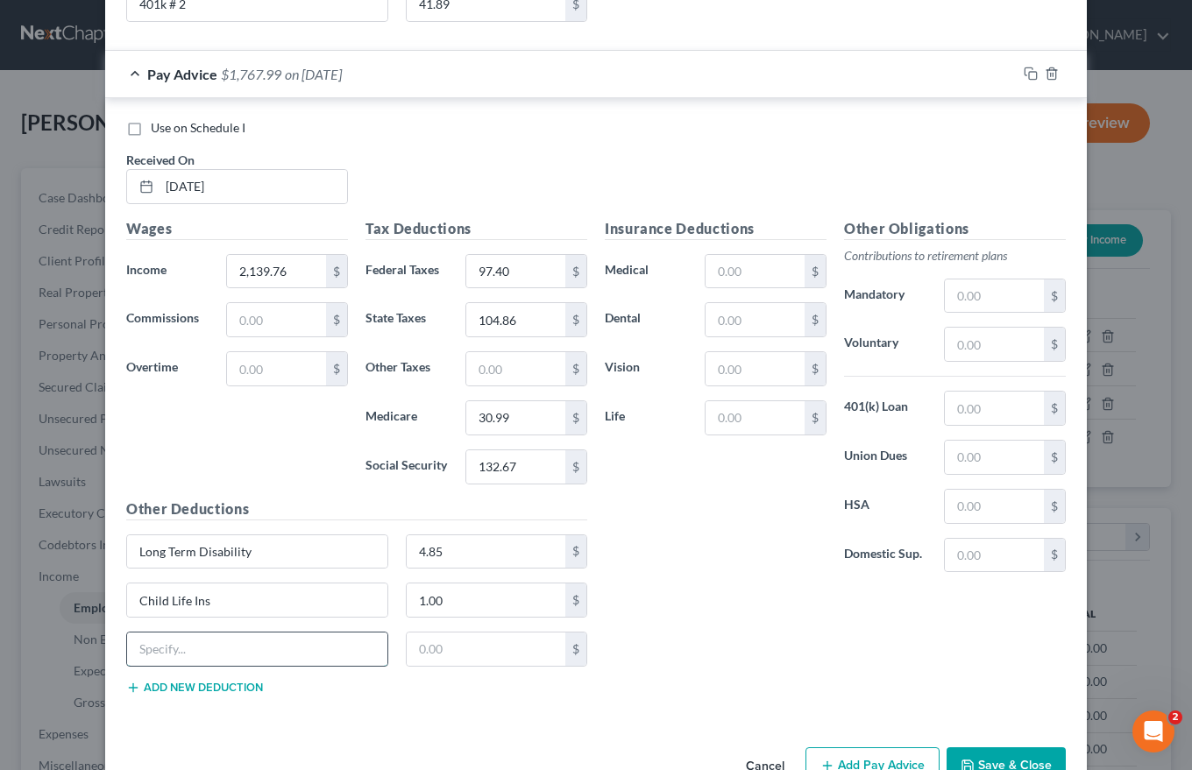
click at [137, 650] on input "text" at bounding box center [257, 649] width 260 height 33
click at [160, 687] on button "Add new deduction" at bounding box center [194, 688] width 137 height 14
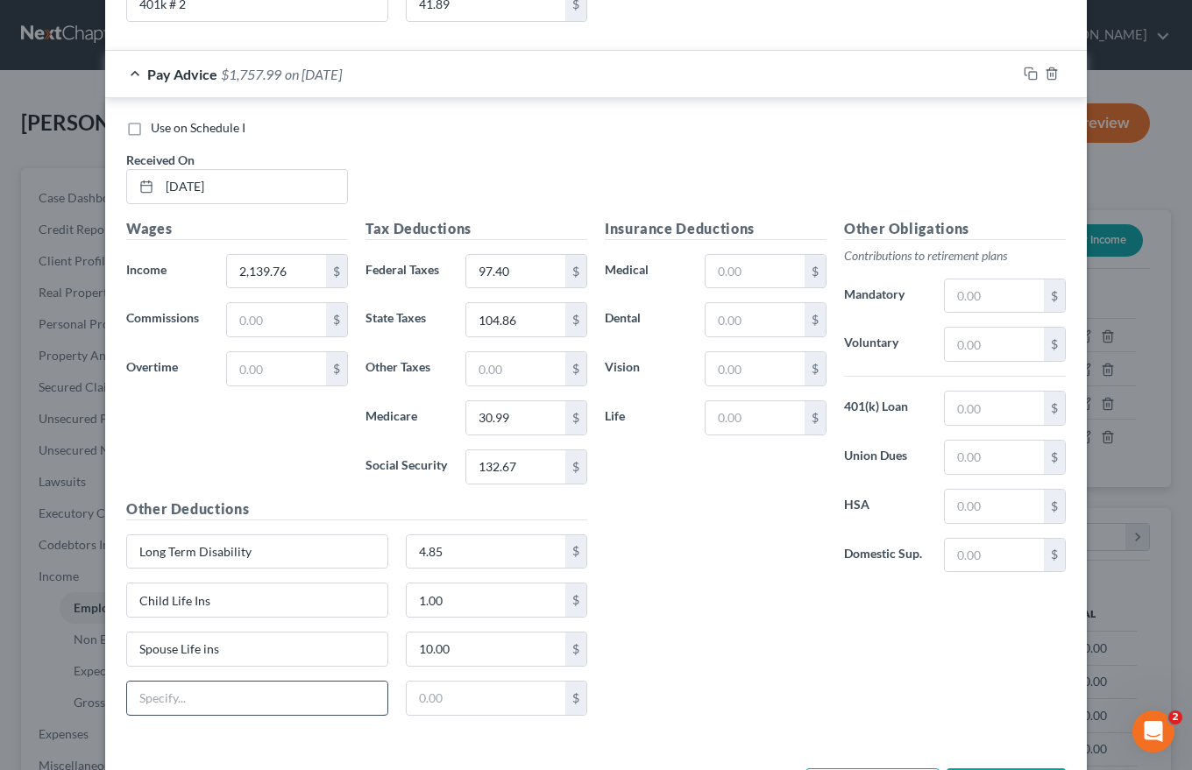
click at [140, 699] on input "text" at bounding box center [257, 698] width 260 height 33
click at [711, 315] on input "text" at bounding box center [754, 319] width 99 height 33
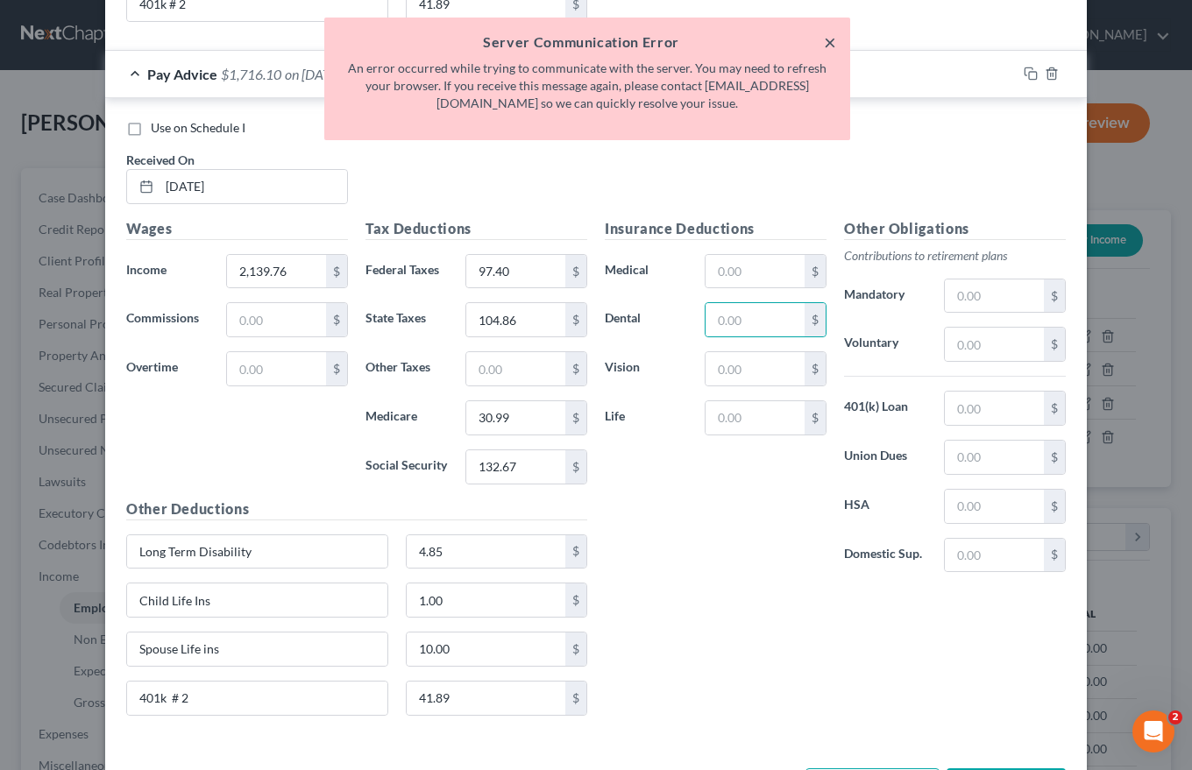
click at [830, 42] on button "×" at bounding box center [830, 42] width 12 height 21
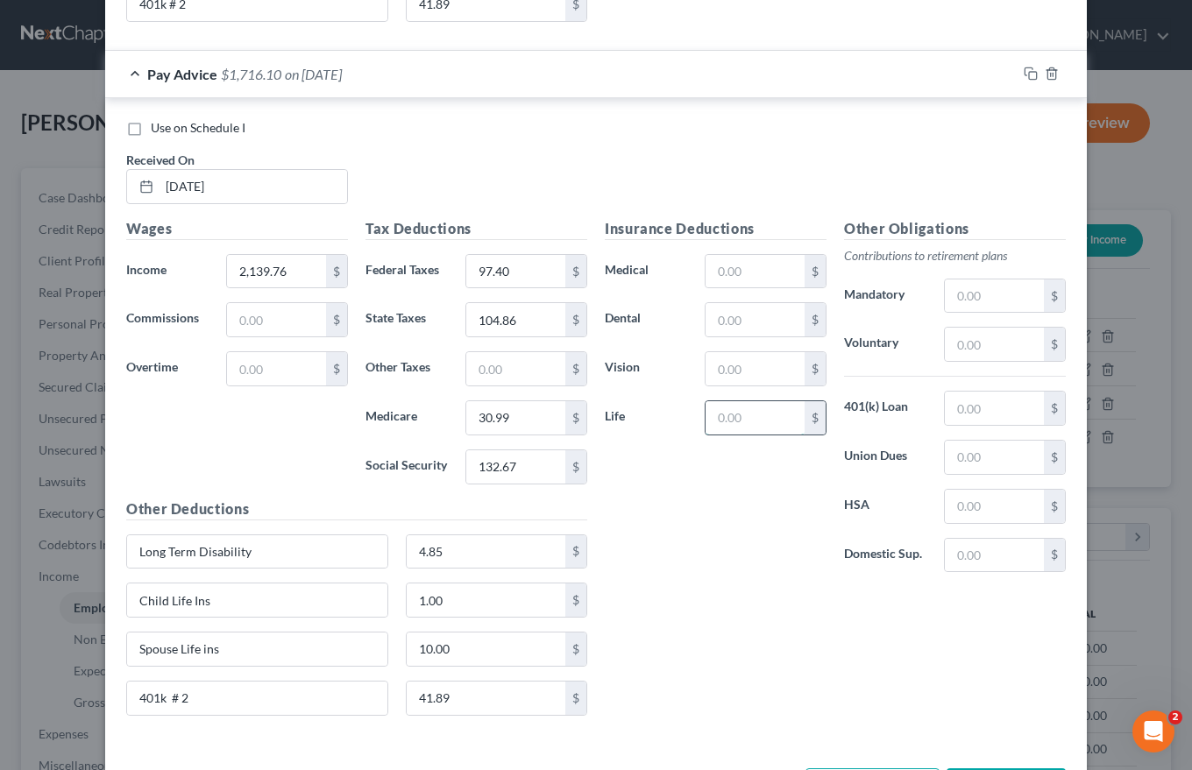
click at [716, 410] on input "text" at bounding box center [754, 417] width 99 height 33
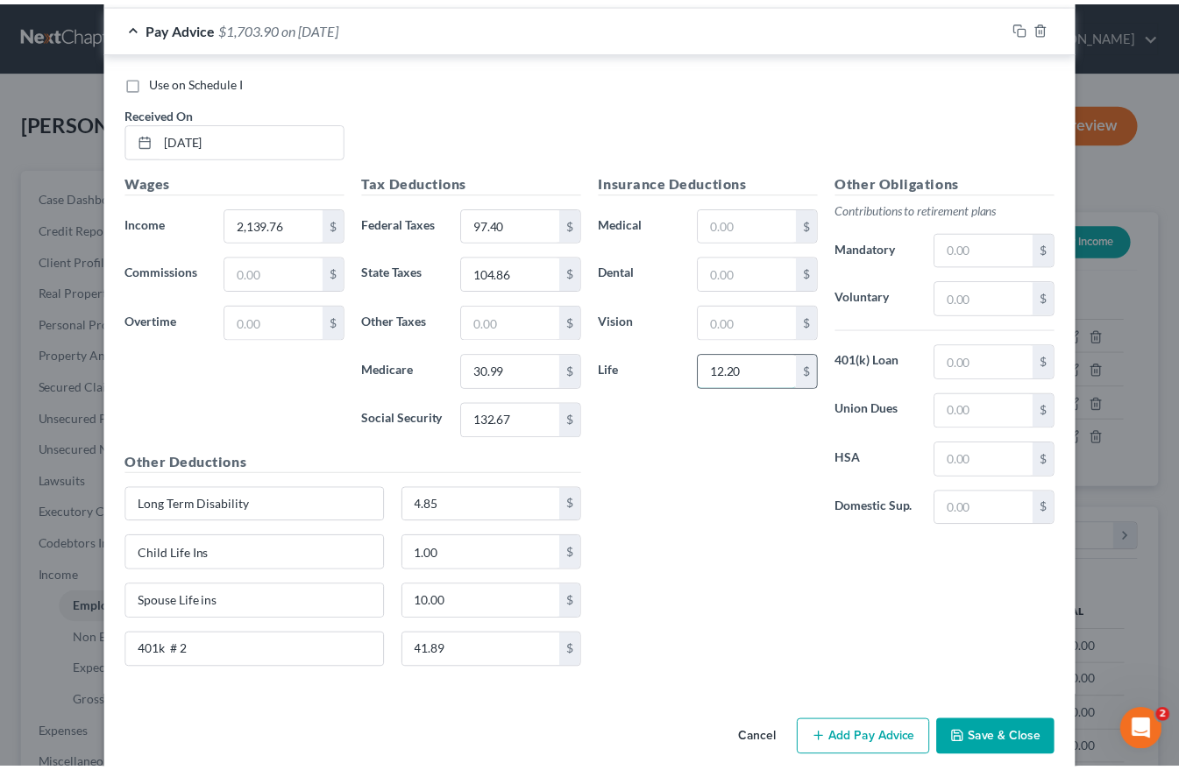
scroll to position [2035, 0]
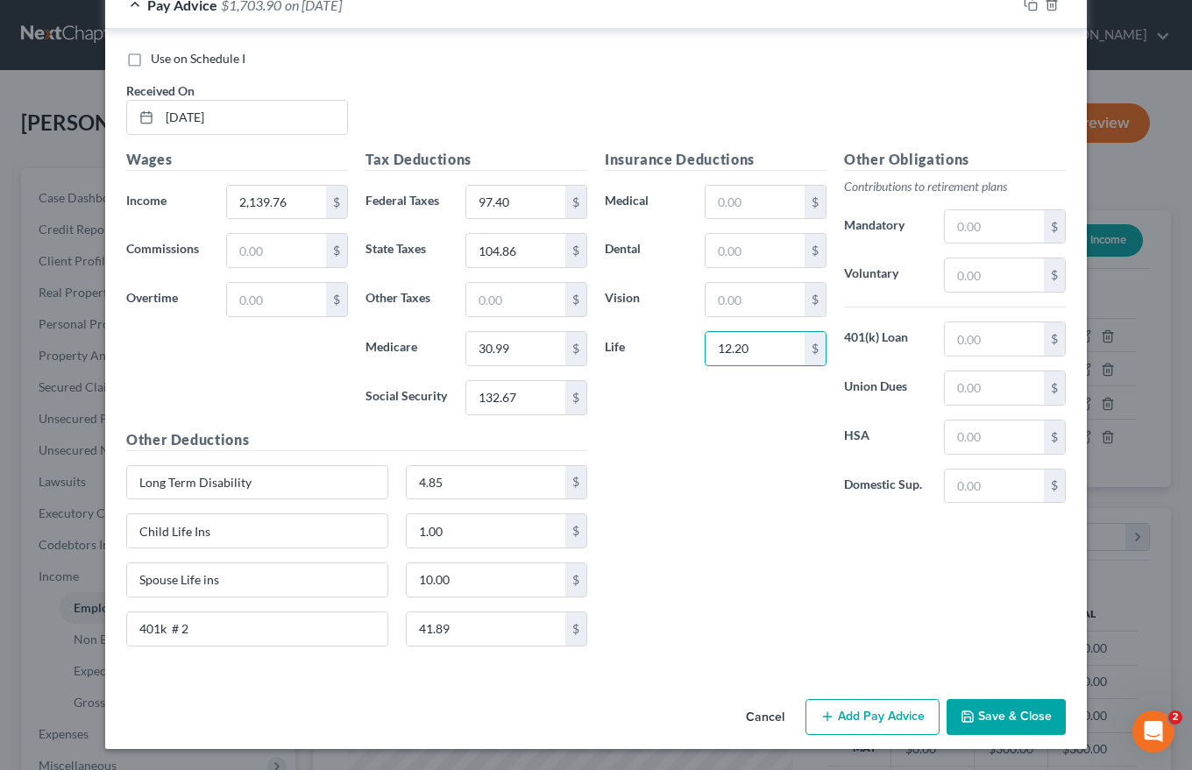
click at [989, 715] on button "Save & Close" at bounding box center [1005, 717] width 119 height 37
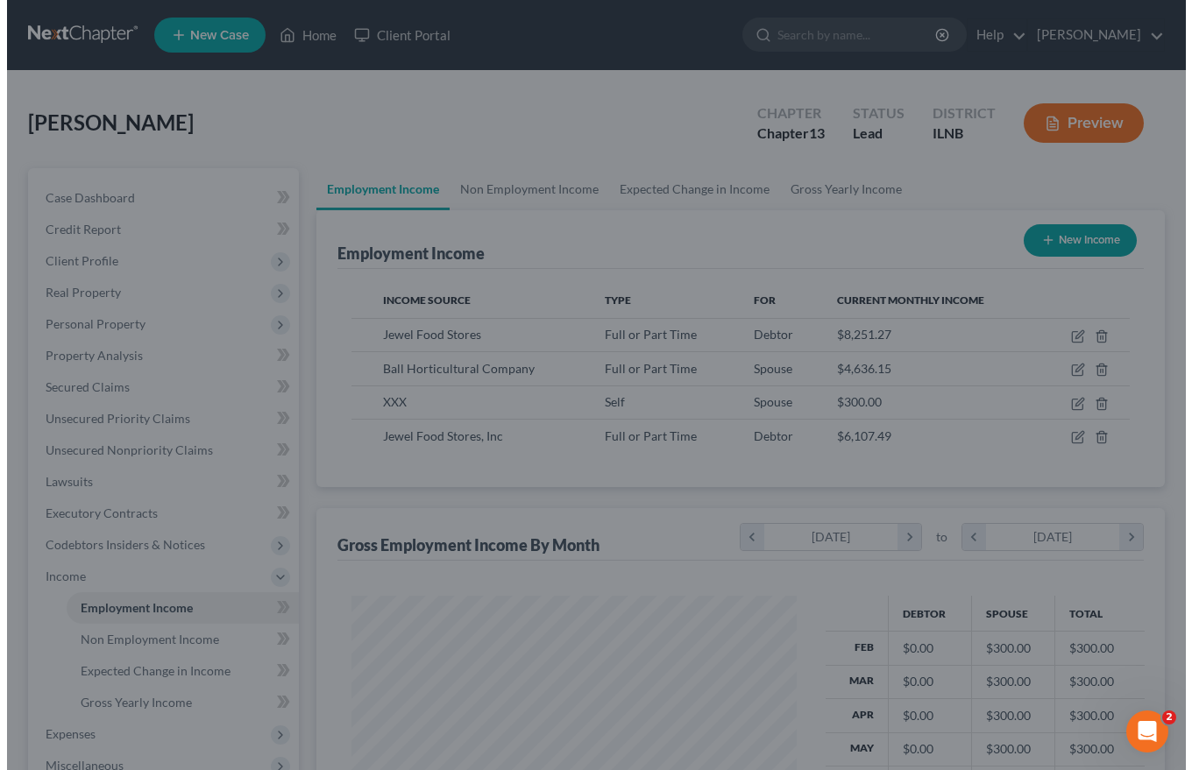
scroll to position [875963, 875803]
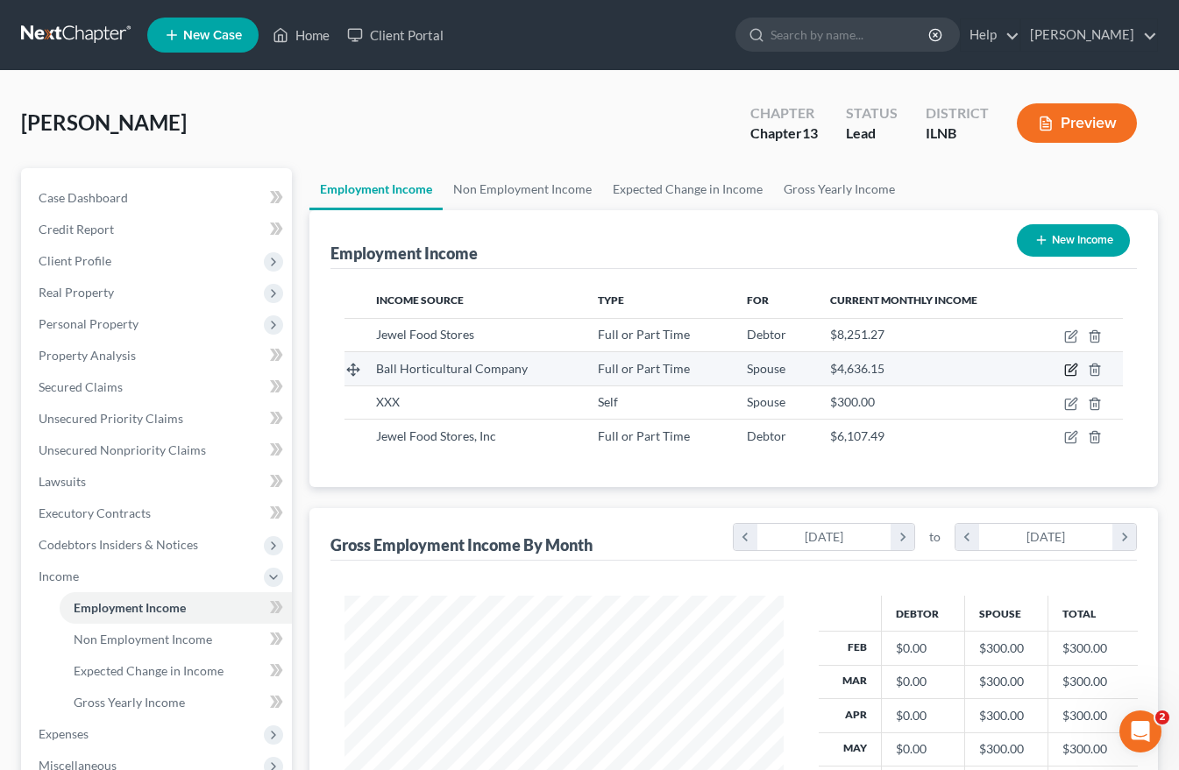
click at [1066, 370] on icon "button" at bounding box center [1070, 370] width 11 height 11
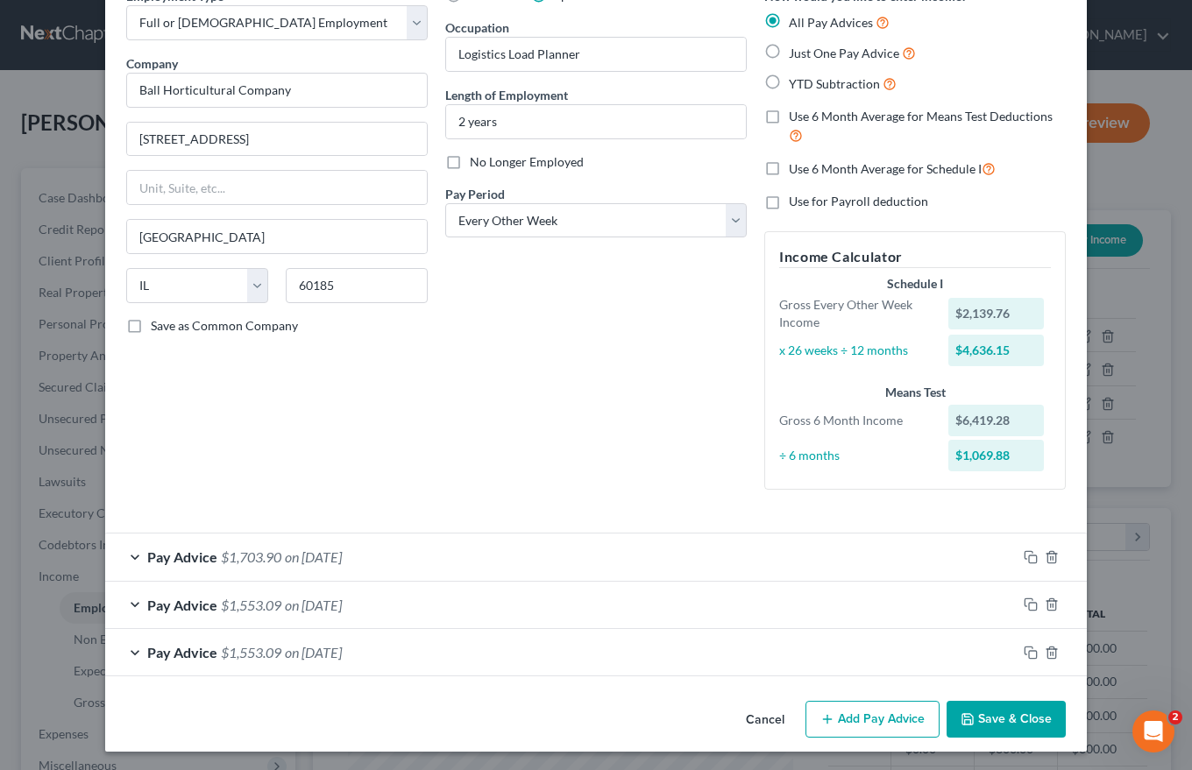
scroll to position [96, 0]
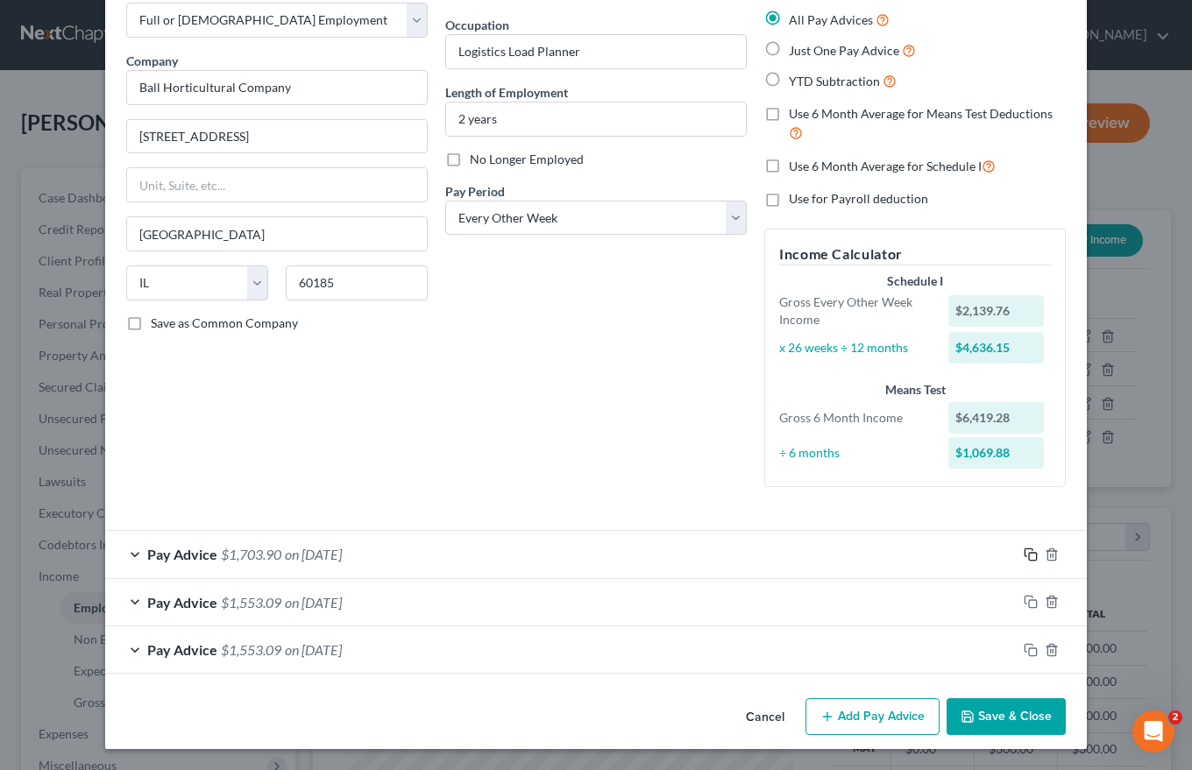
click at [1029, 557] on icon "button" at bounding box center [1030, 555] width 14 height 14
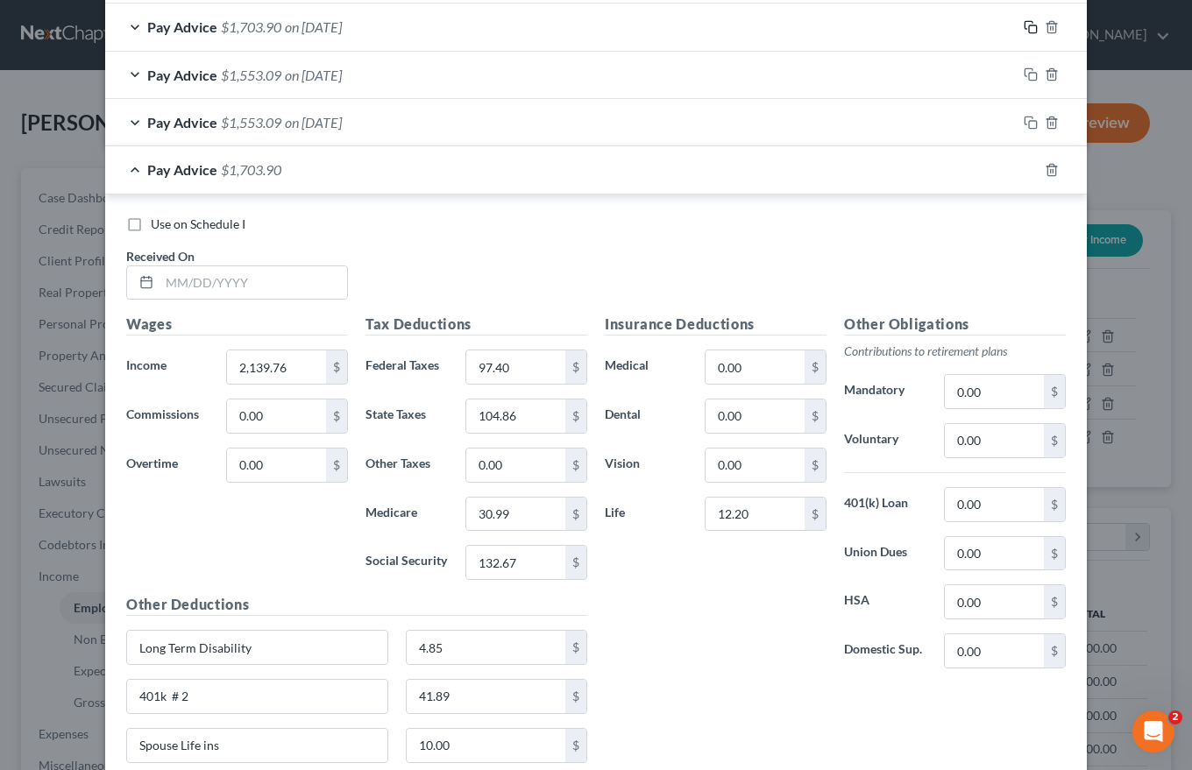
scroll to position [710, 0]
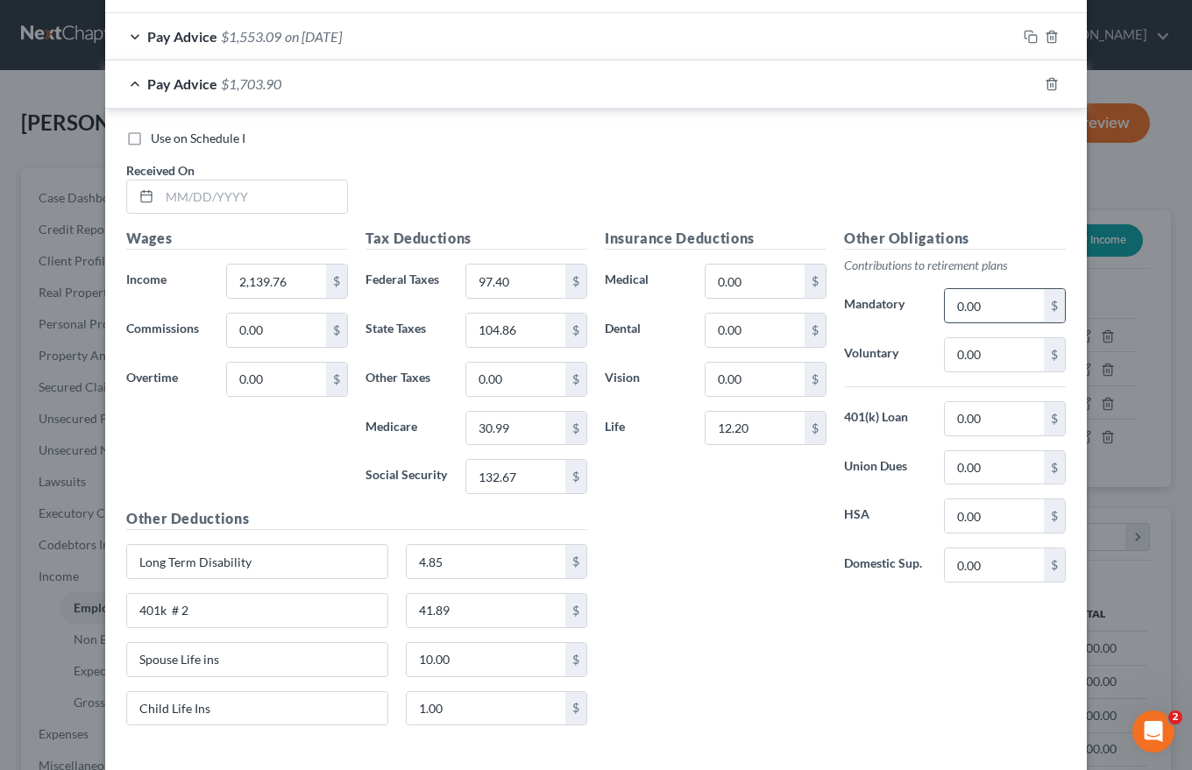
click at [946, 305] on input "0.00" at bounding box center [994, 305] width 99 height 33
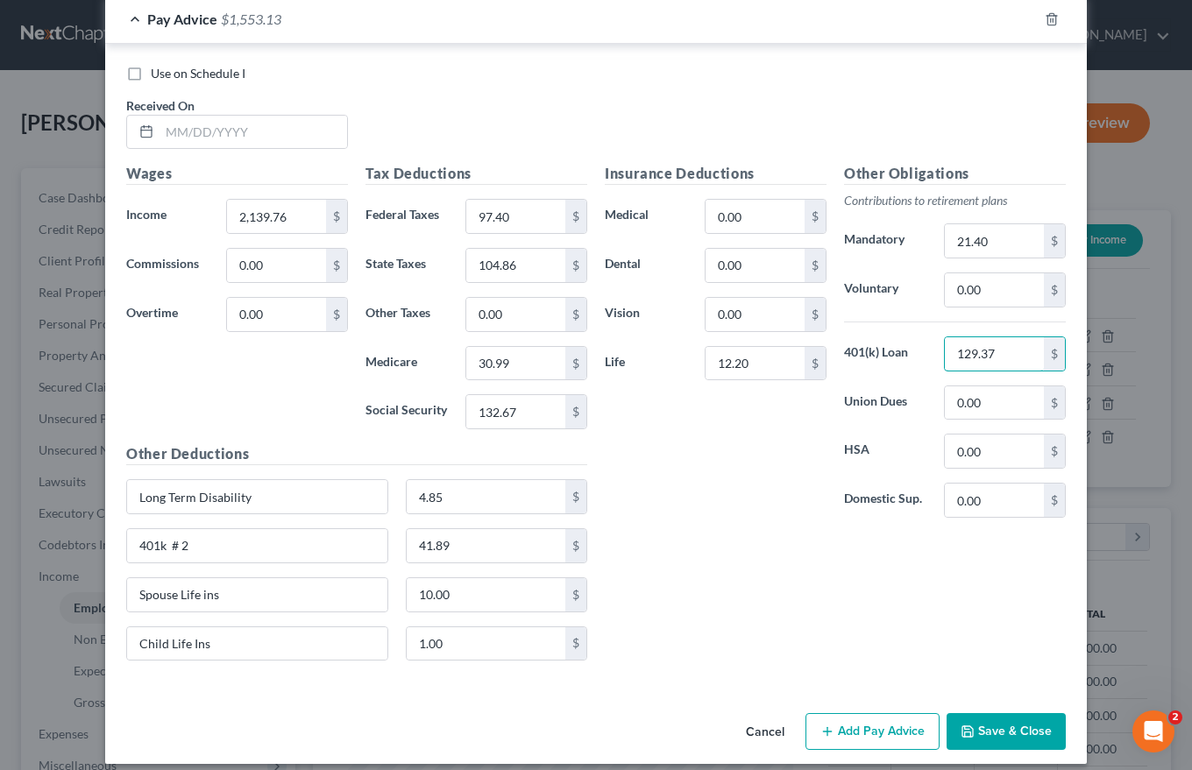
scroll to position [790, 0]
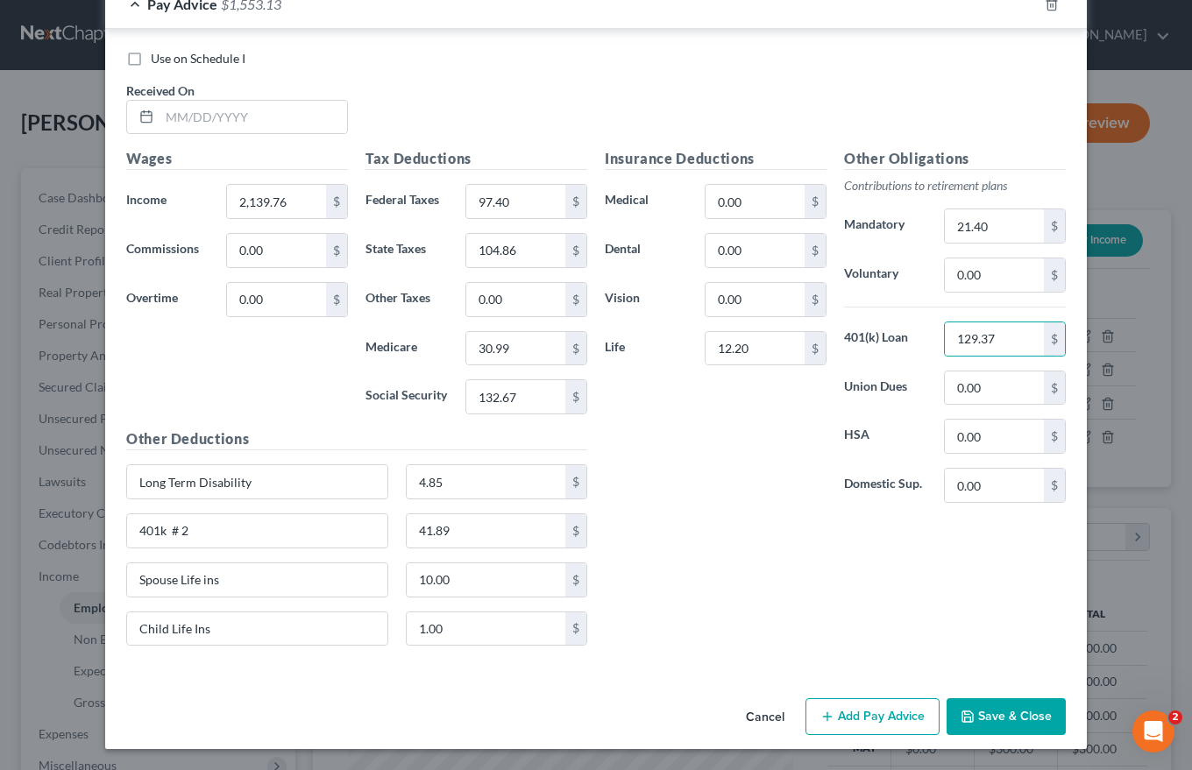
click at [861, 713] on button "Add Pay Advice" at bounding box center [872, 716] width 134 height 37
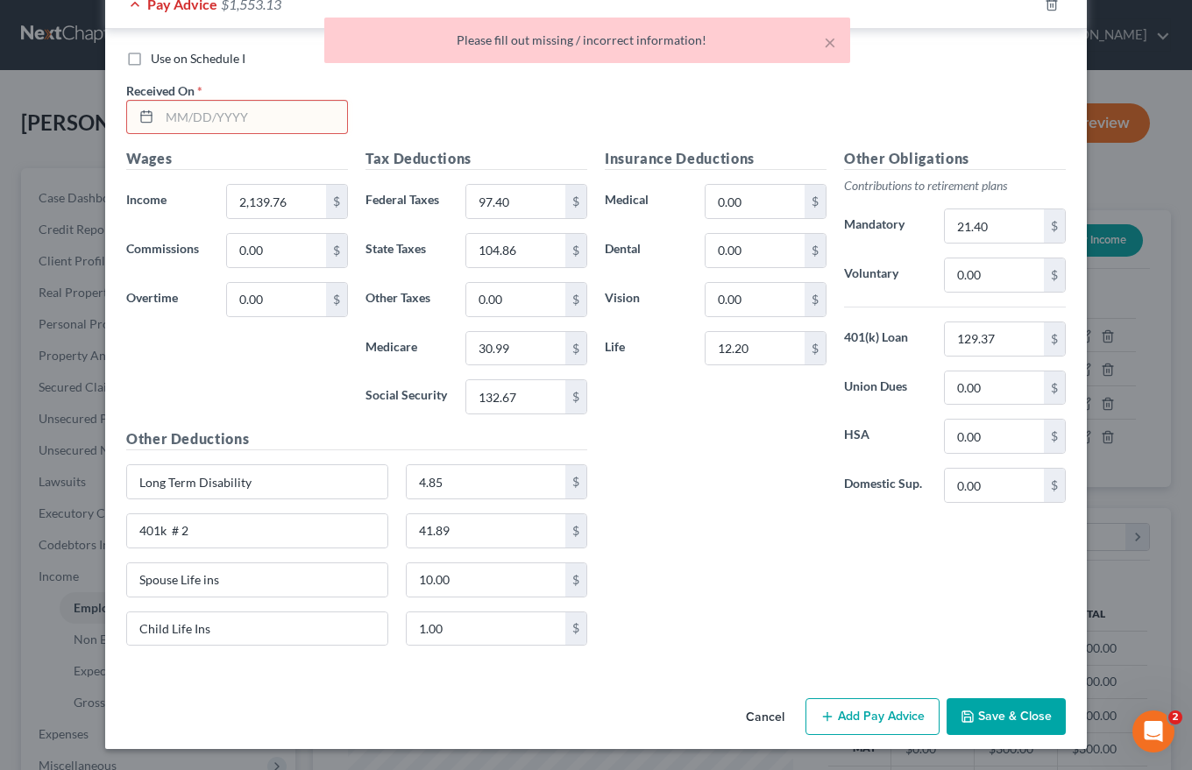
click at [163, 117] on input "text" at bounding box center [253, 117] width 188 height 33
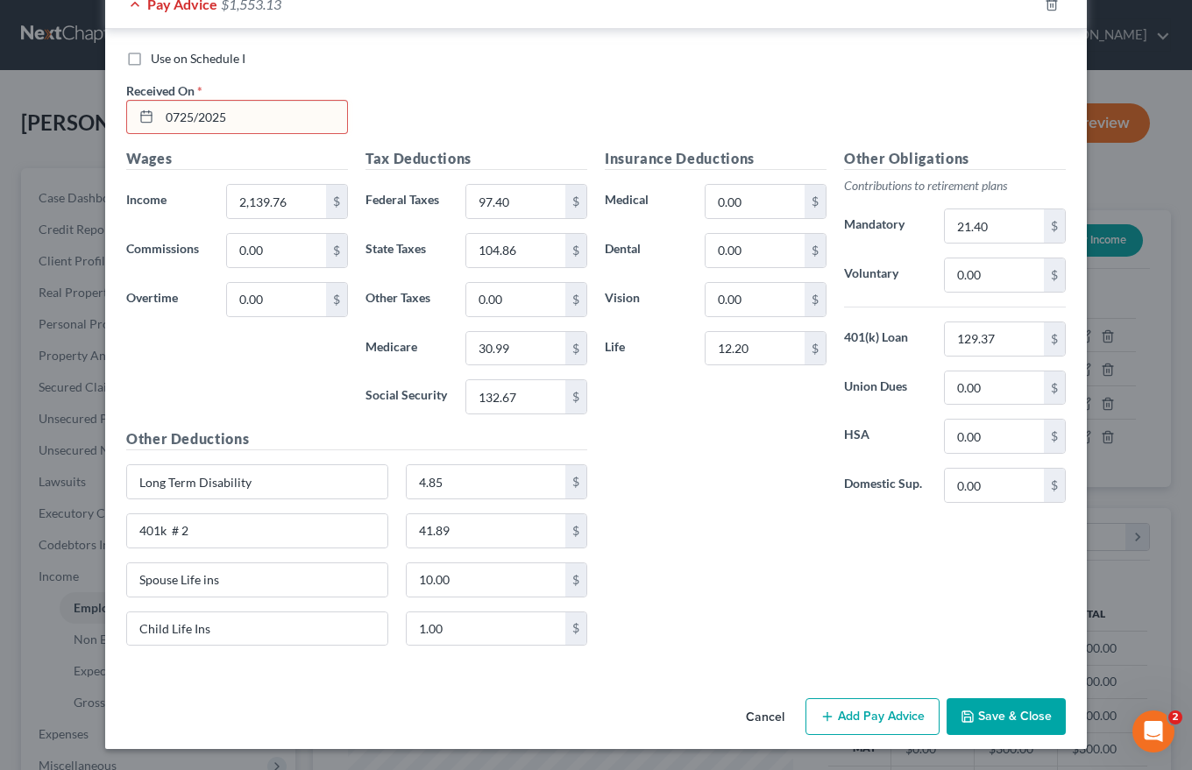
click at [781, 502] on div "Insurance Deductions Medical 0.00 $ Dental 0.00 $ Vision 0.00 $ Life 12.20 $" at bounding box center [715, 332] width 239 height 369
click at [871, 716] on button "Add Pay Advice" at bounding box center [872, 716] width 134 height 37
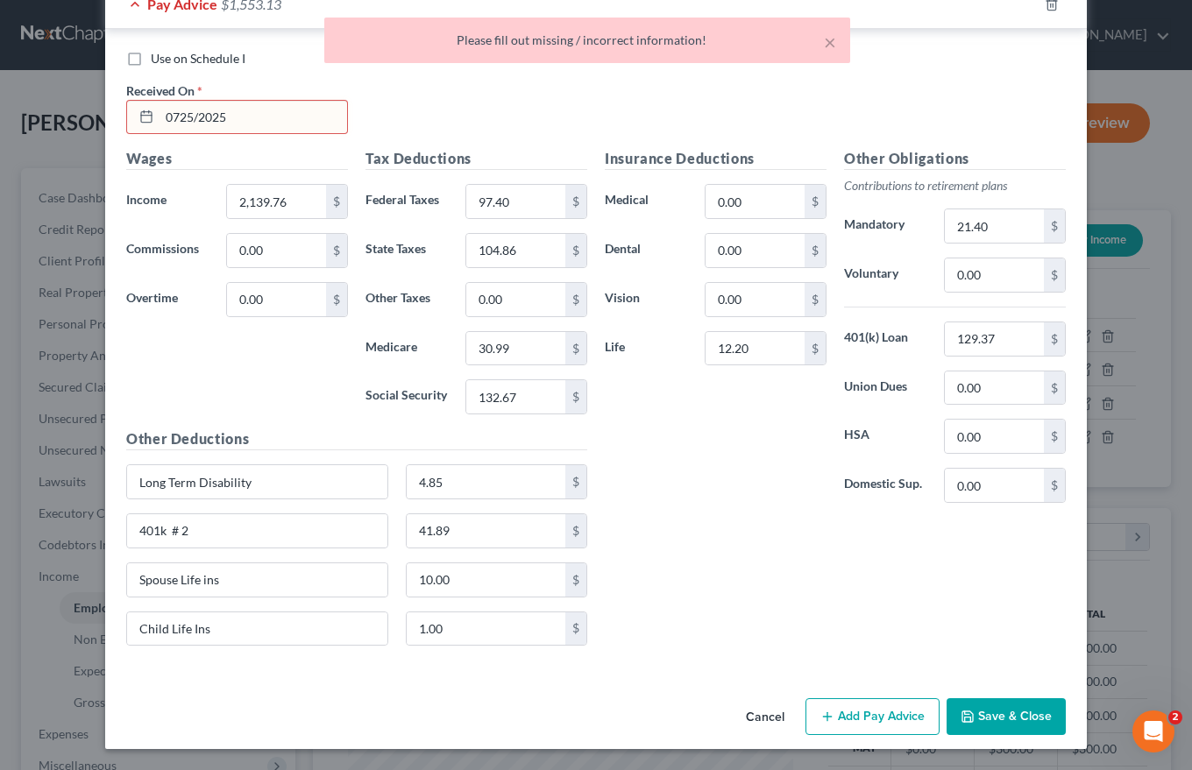
click at [171, 114] on input "0725/2025" at bounding box center [253, 117] width 188 height 33
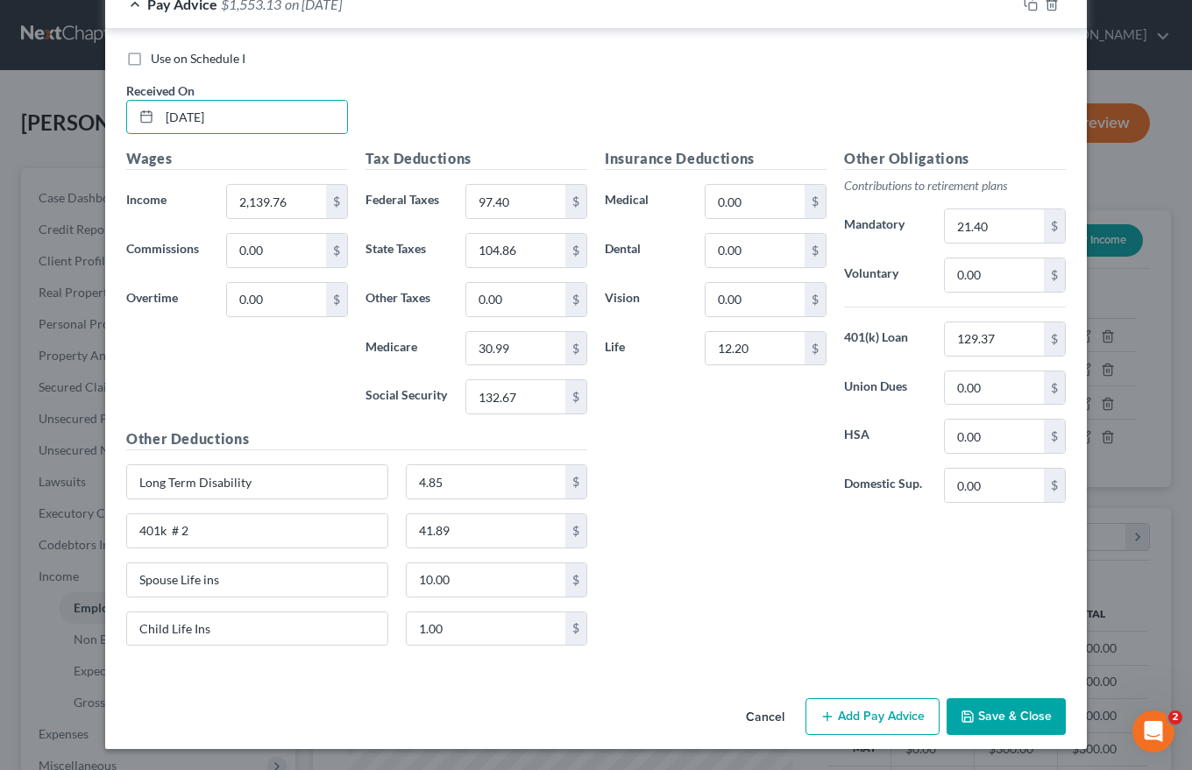
click at [852, 718] on button "Add Pay Advice" at bounding box center [872, 716] width 134 height 37
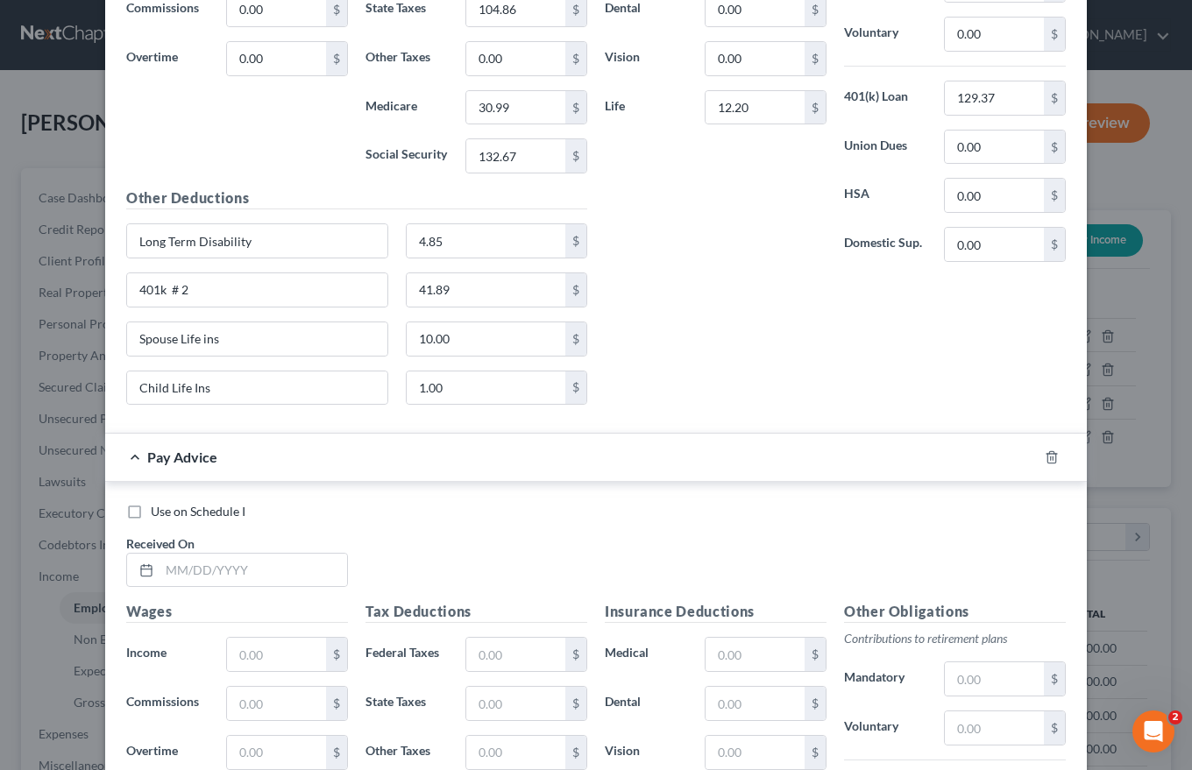
scroll to position [1052, 0]
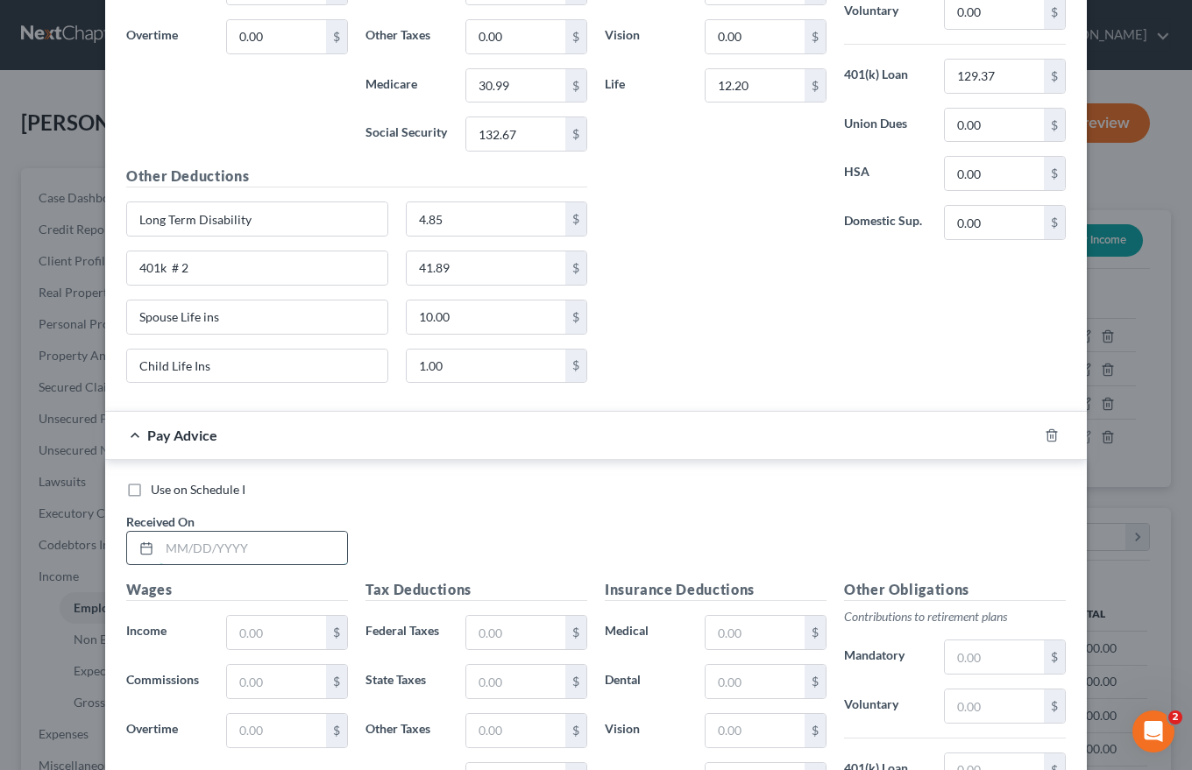
click at [159, 547] on input "text" at bounding box center [253, 548] width 188 height 33
click at [235, 630] on input "text" at bounding box center [276, 632] width 99 height 33
click at [477, 631] on input "text" at bounding box center [515, 632] width 99 height 33
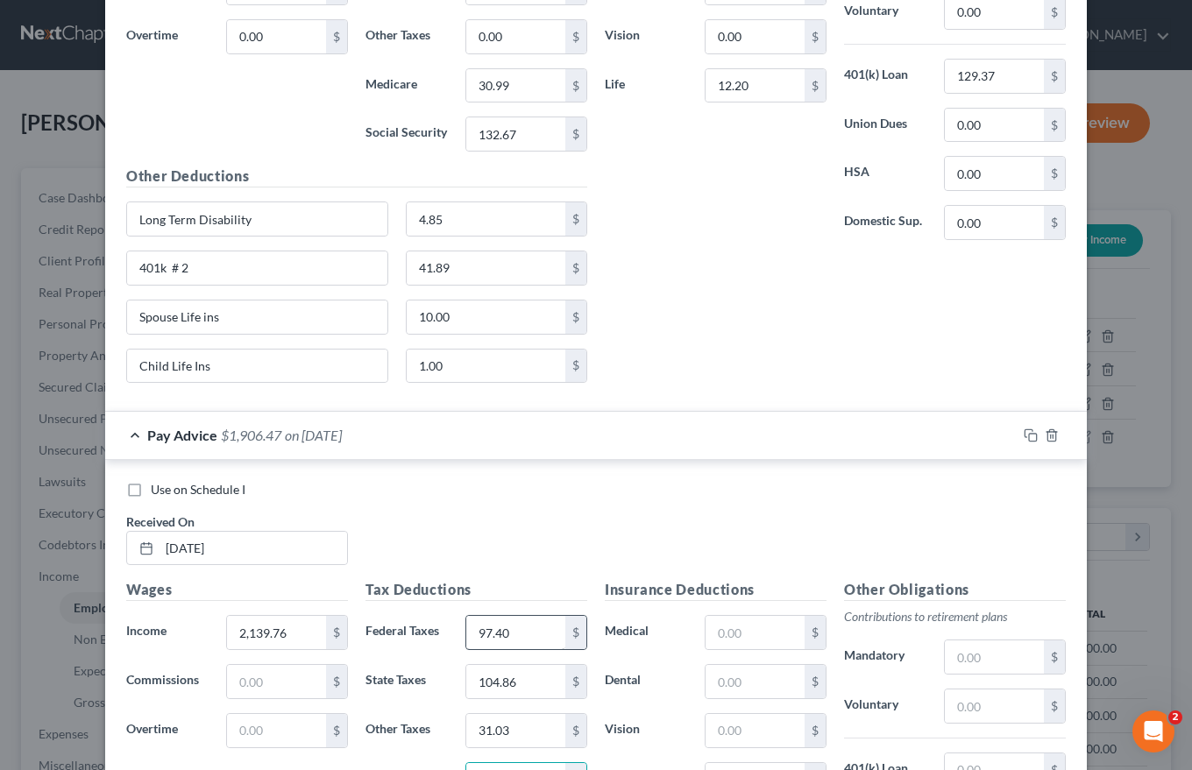
scroll to position [1079, 0]
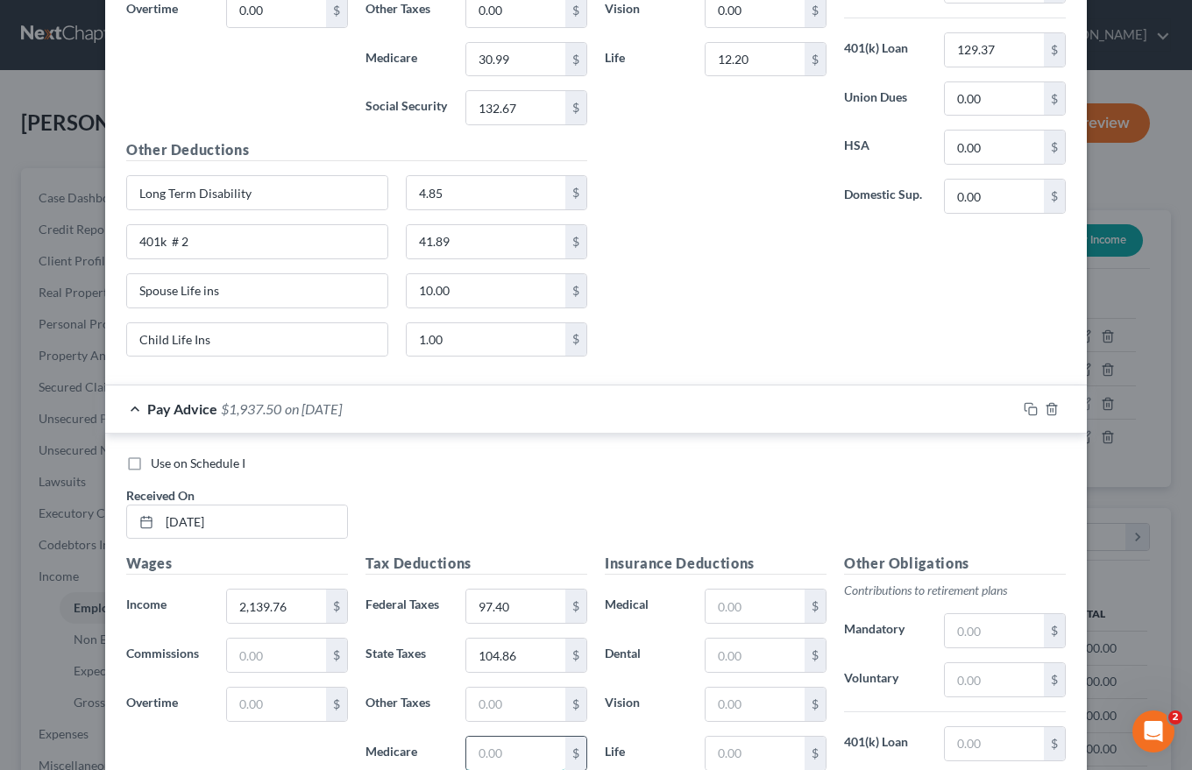
click at [473, 758] on input "text" at bounding box center [515, 753] width 99 height 33
paste input "31.03"
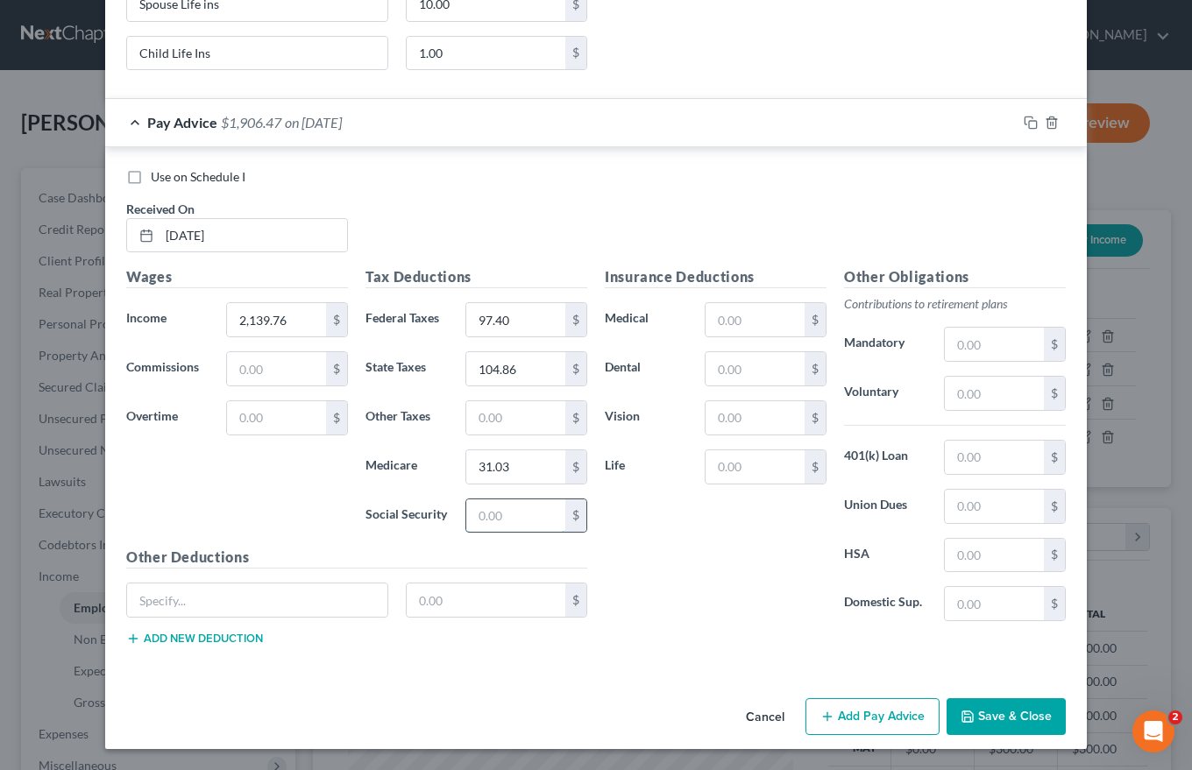
click at [476, 515] on input "text" at bounding box center [515, 515] width 99 height 33
click at [142, 602] on input "text" at bounding box center [257, 600] width 260 height 33
click at [417, 600] on input "text" at bounding box center [486, 600] width 159 height 33
click at [212, 635] on button "Add new deduction" at bounding box center [194, 639] width 137 height 14
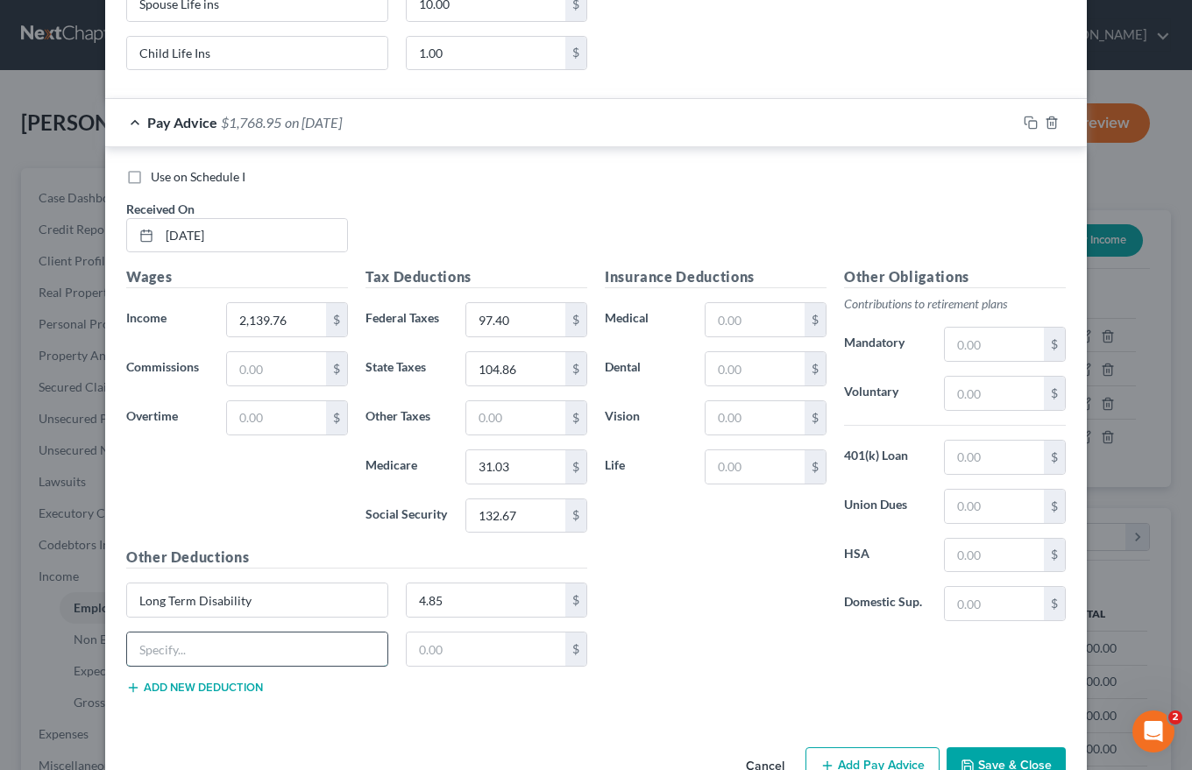
click at [163, 655] on input "text" at bounding box center [257, 649] width 260 height 33
click at [416, 648] on input "text" at bounding box center [486, 649] width 159 height 33
click at [216, 688] on button "Add new deduction" at bounding box center [194, 688] width 137 height 14
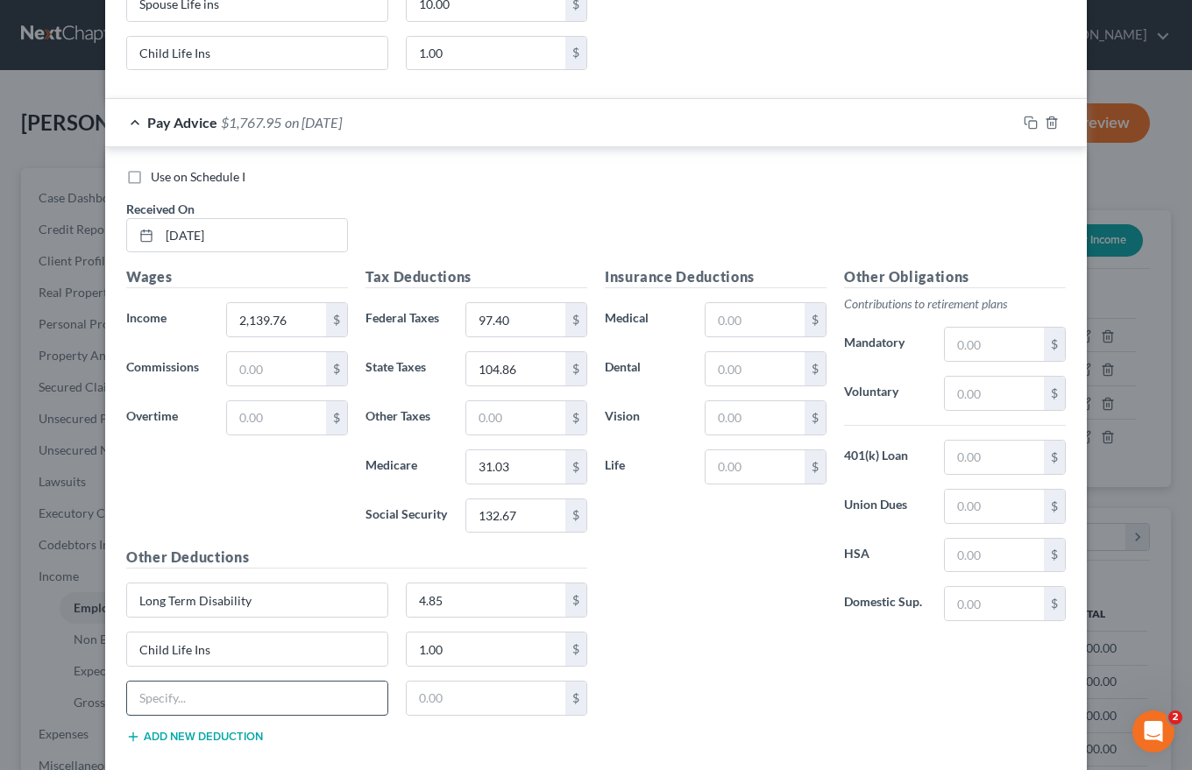
click at [152, 700] on input "text" at bounding box center [257, 698] width 260 height 33
click at [186, 739] on button "Add new deduction" at bounding box center [194, 737] width 137 height 14
click at [145, 744] on input "text" at bounding box center [257, 747] width 260 height 33
click at [716, 464] on input "text" at bounding box center [754, 466] width 99 height 33
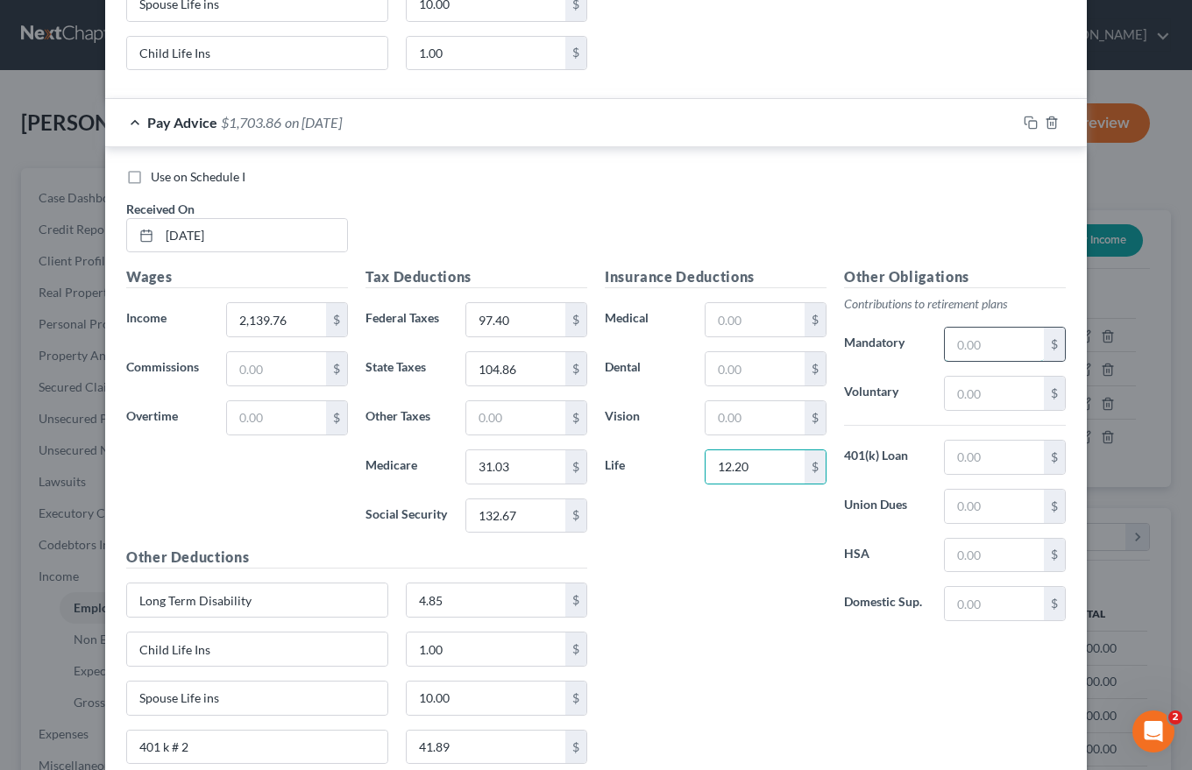
click at [953, 341] on input "text" at bounding box center [994, 344] width 99 height 33
click at [947, 455] on input "text" at bounding box center [994, 457] width 99 height 33
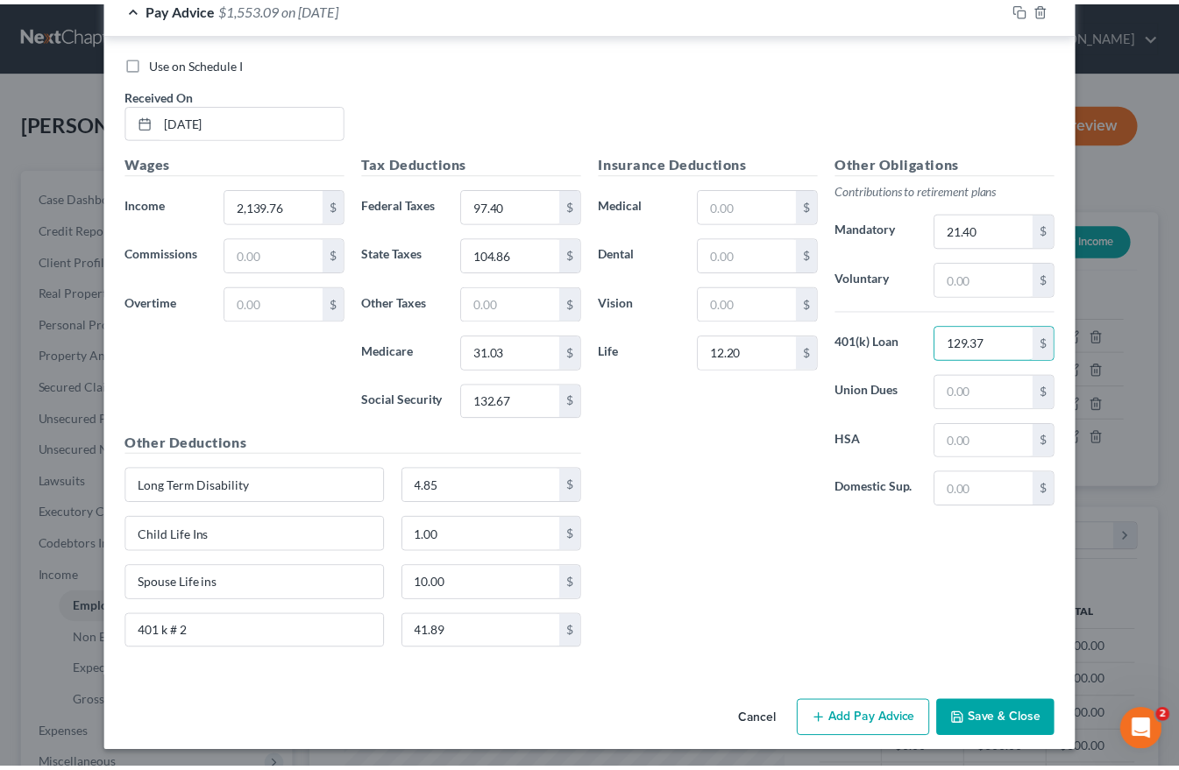
scroll to position [1484, 0]
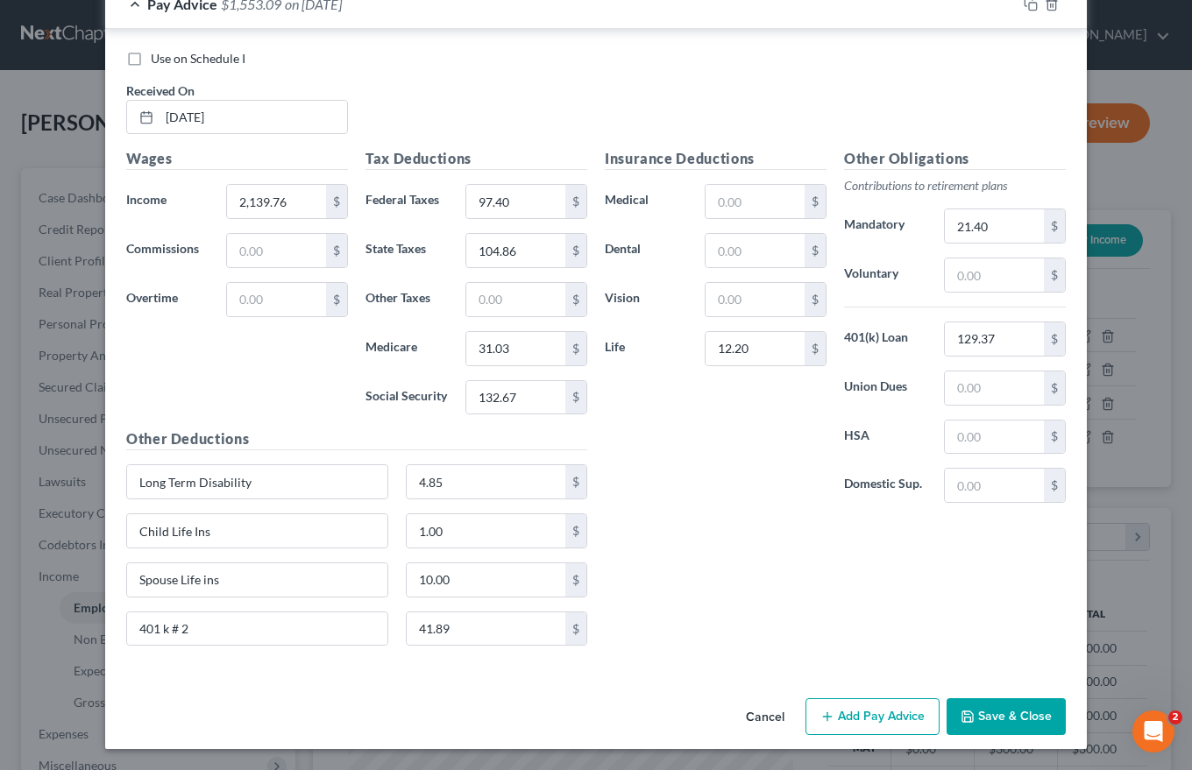
click at [1006, 719] on button "Save & Close" at bounding box center [1005, 716] width 119 height 37
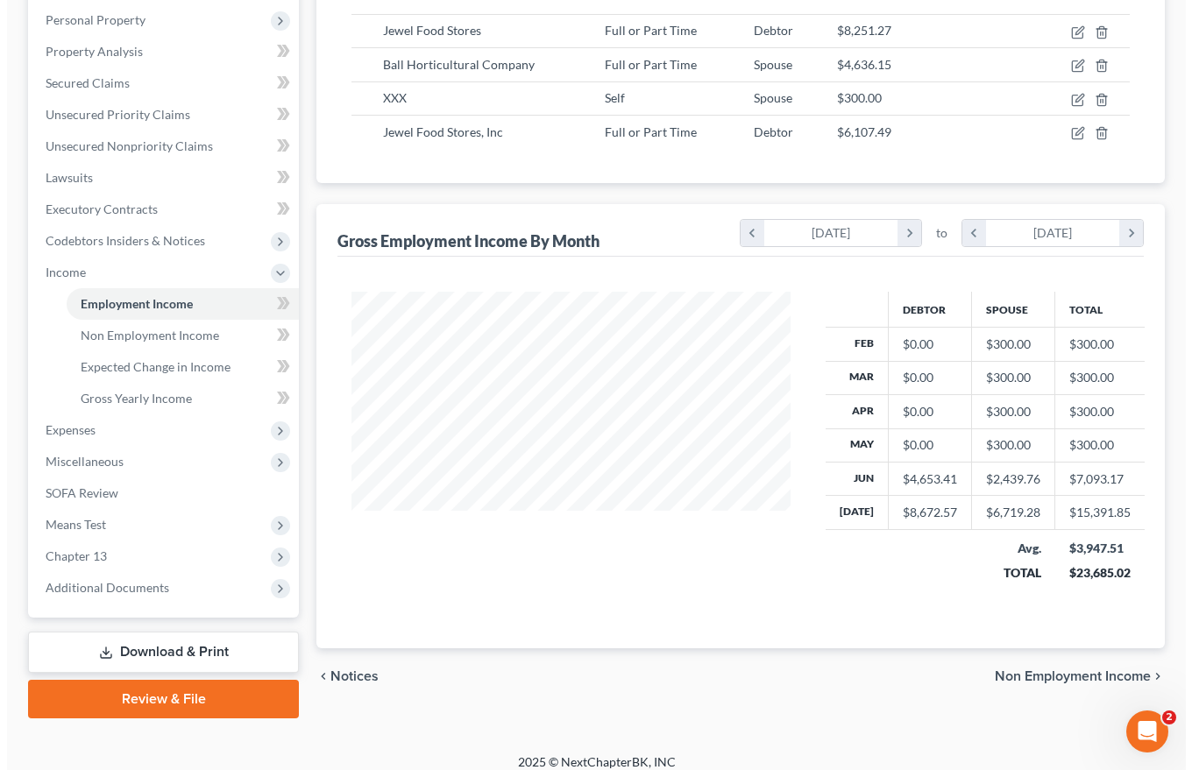
scroll to position [319, 0]
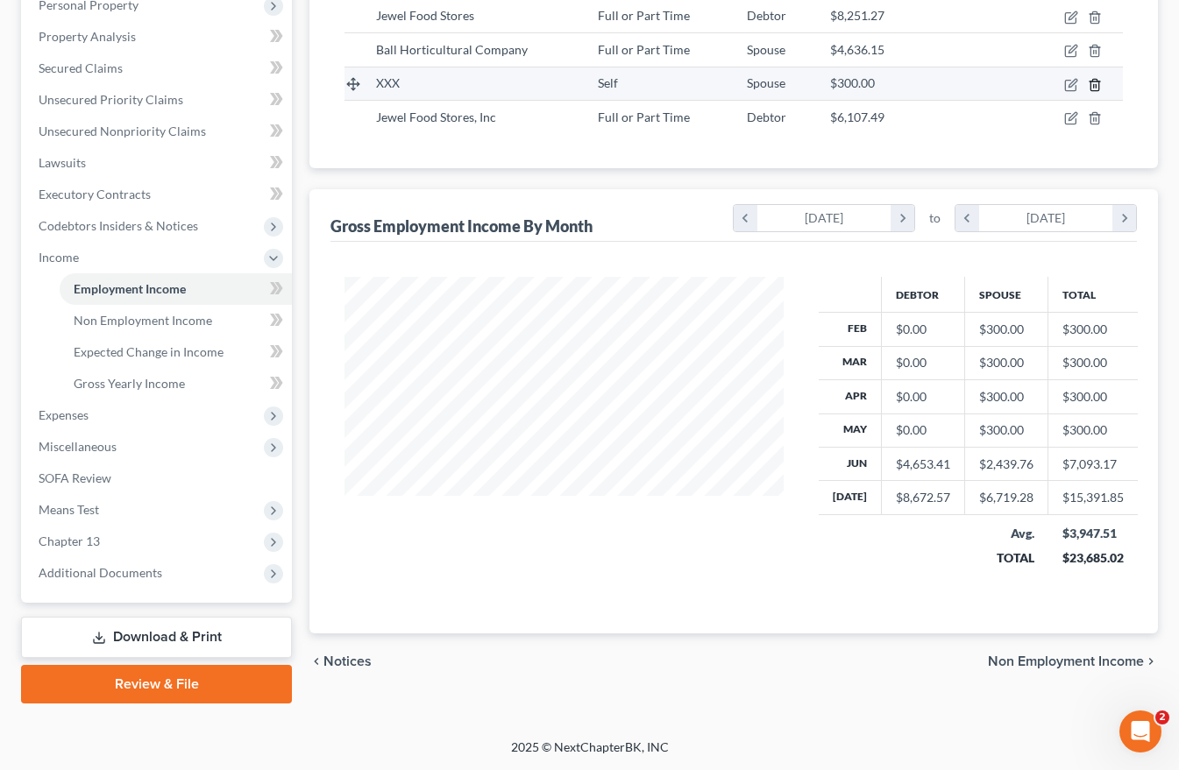
click at [1089, 85] on icon "button" at bounding box center [1094, 85] width 14 height 14
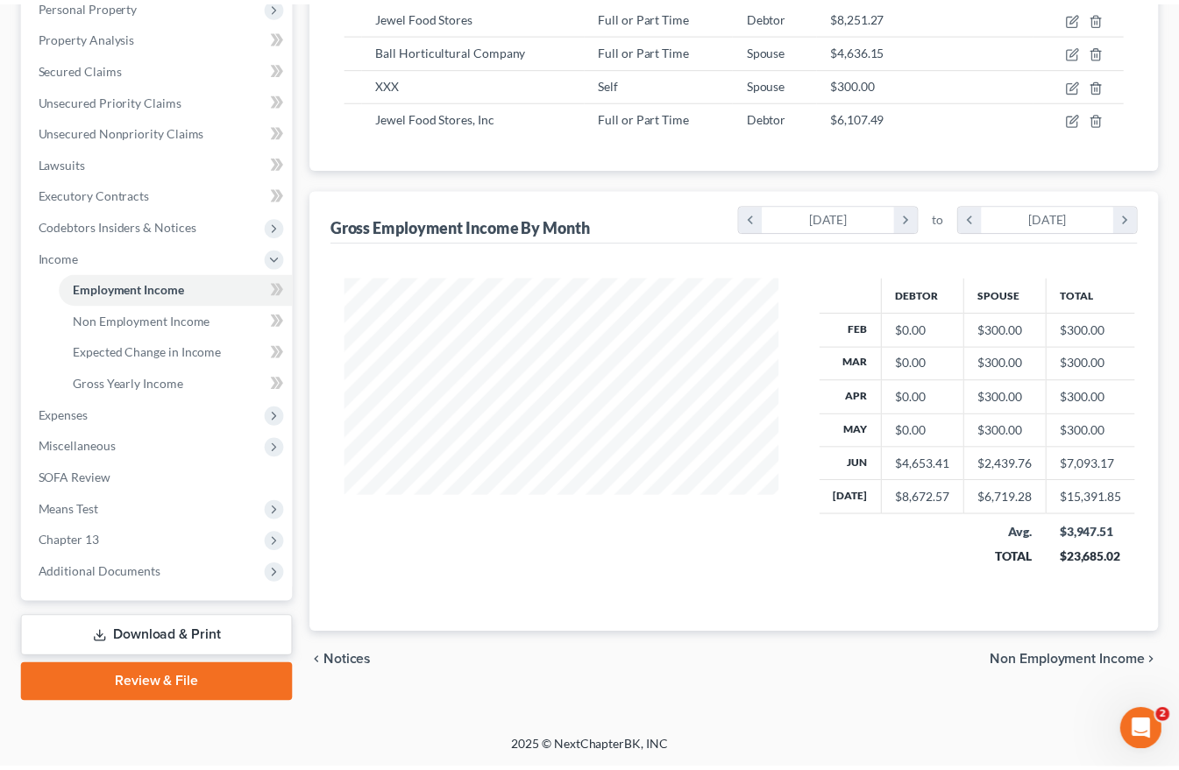
scroll to position [315, 480]
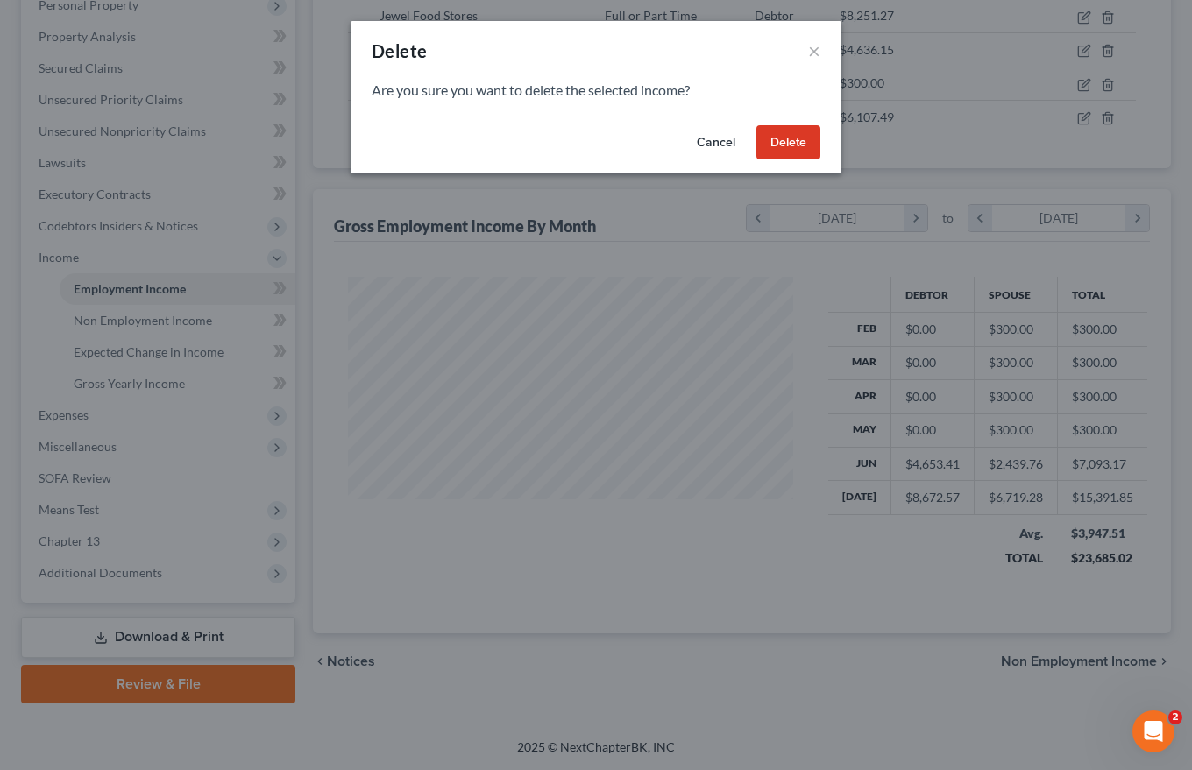
click at [786, 142] on button "Delete" at bounding box center [788, 142] width 64 height 35
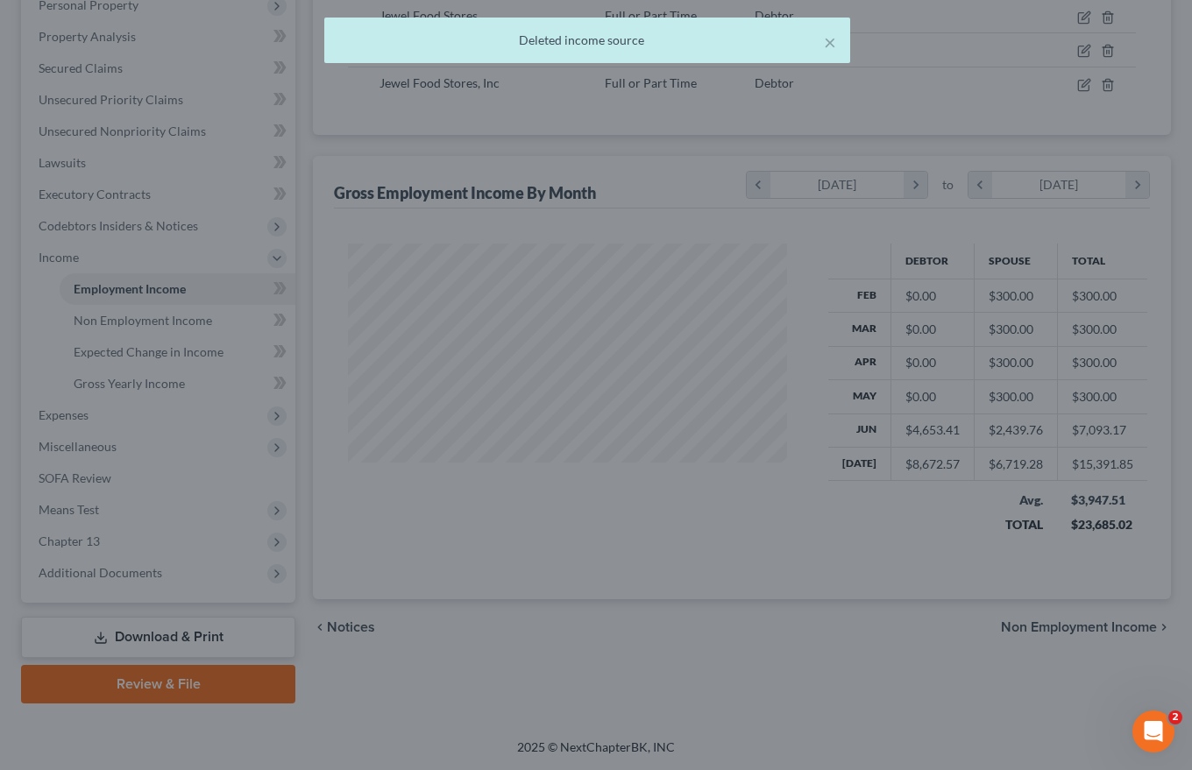
scroll to position [875963, 875803]
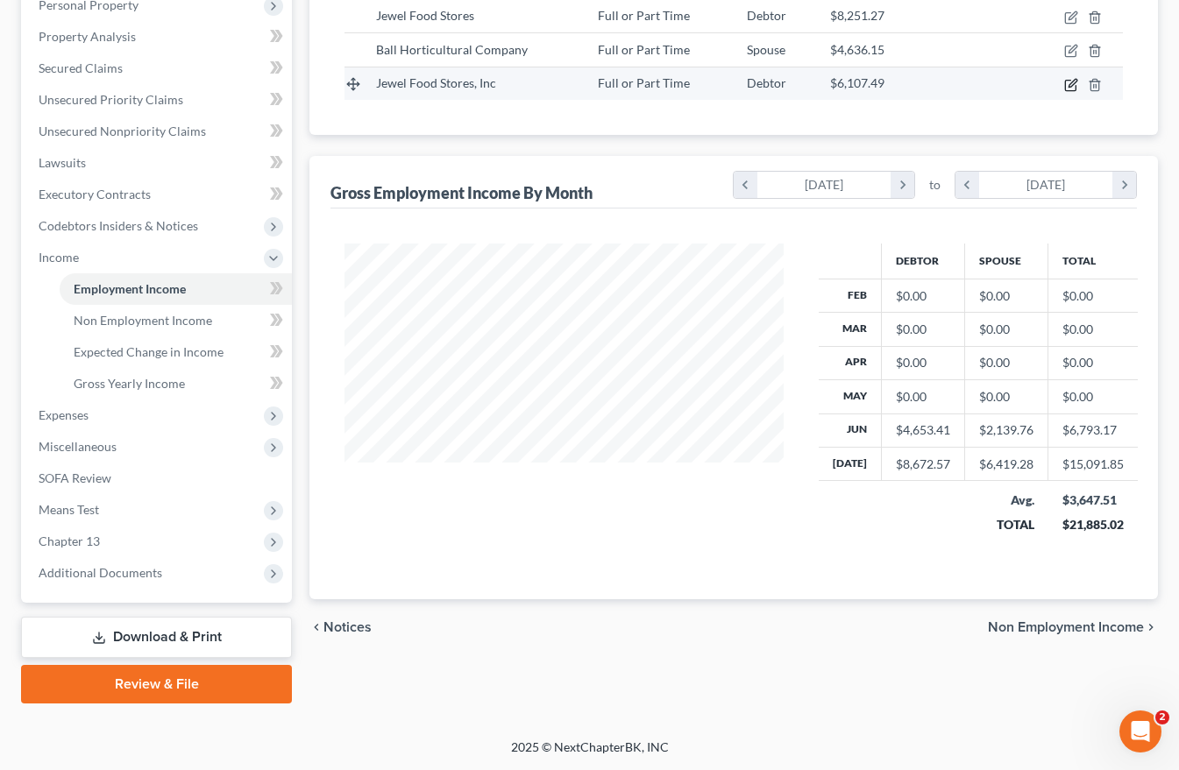
click at [1072, 86] on icon "button" at bounding box center [1072, 83] width 8 height 8
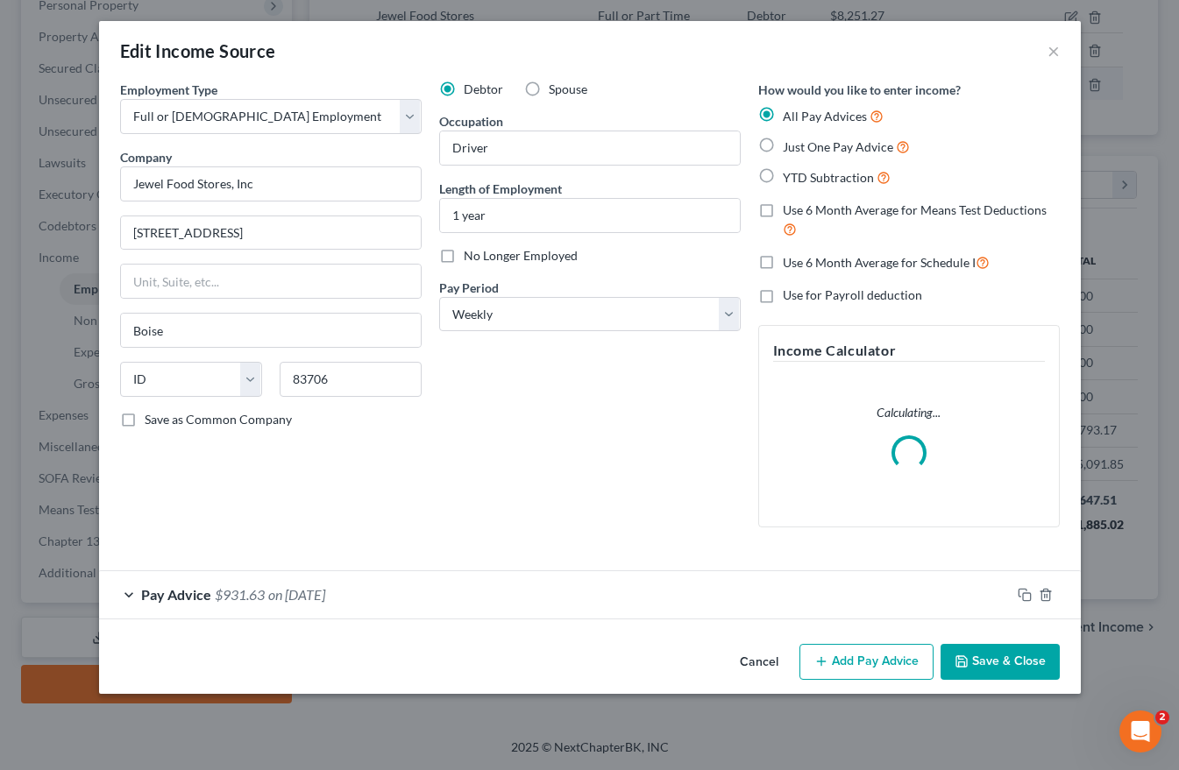
scroll to position [315, 480]
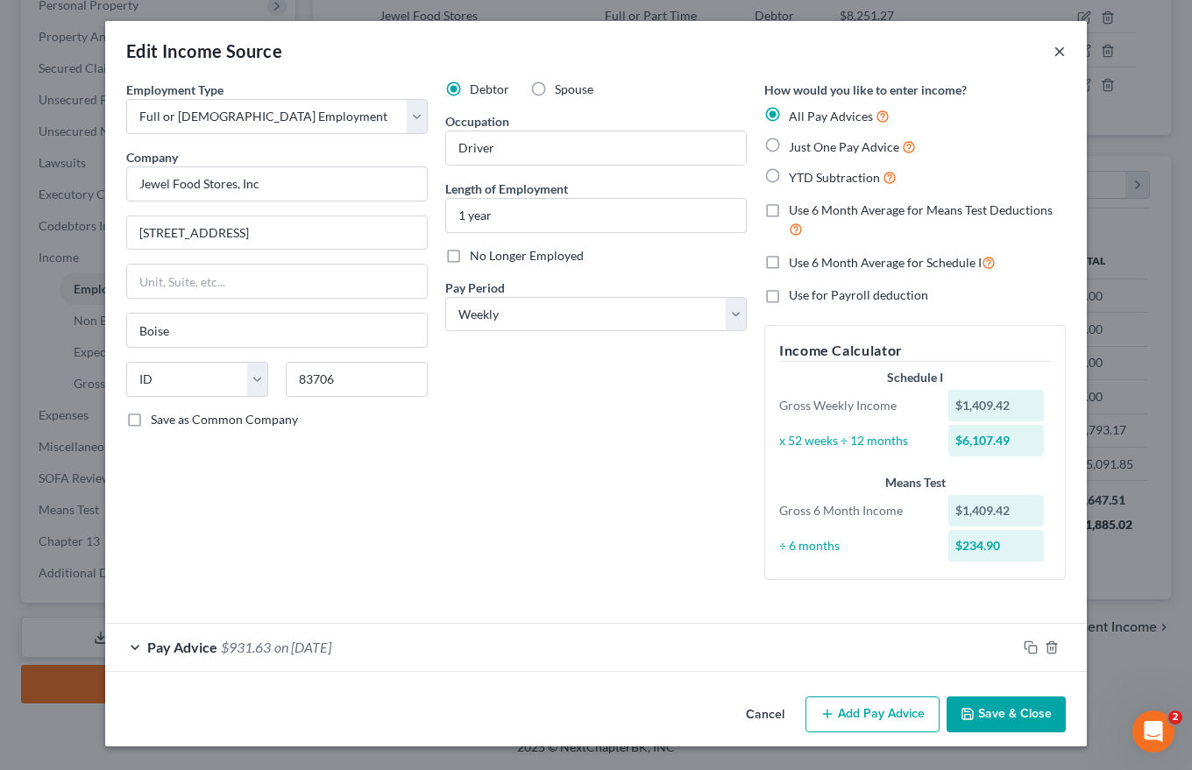
click at [1056, 52] on button "×" at bounding box center [1059, 50] width 12 height 21
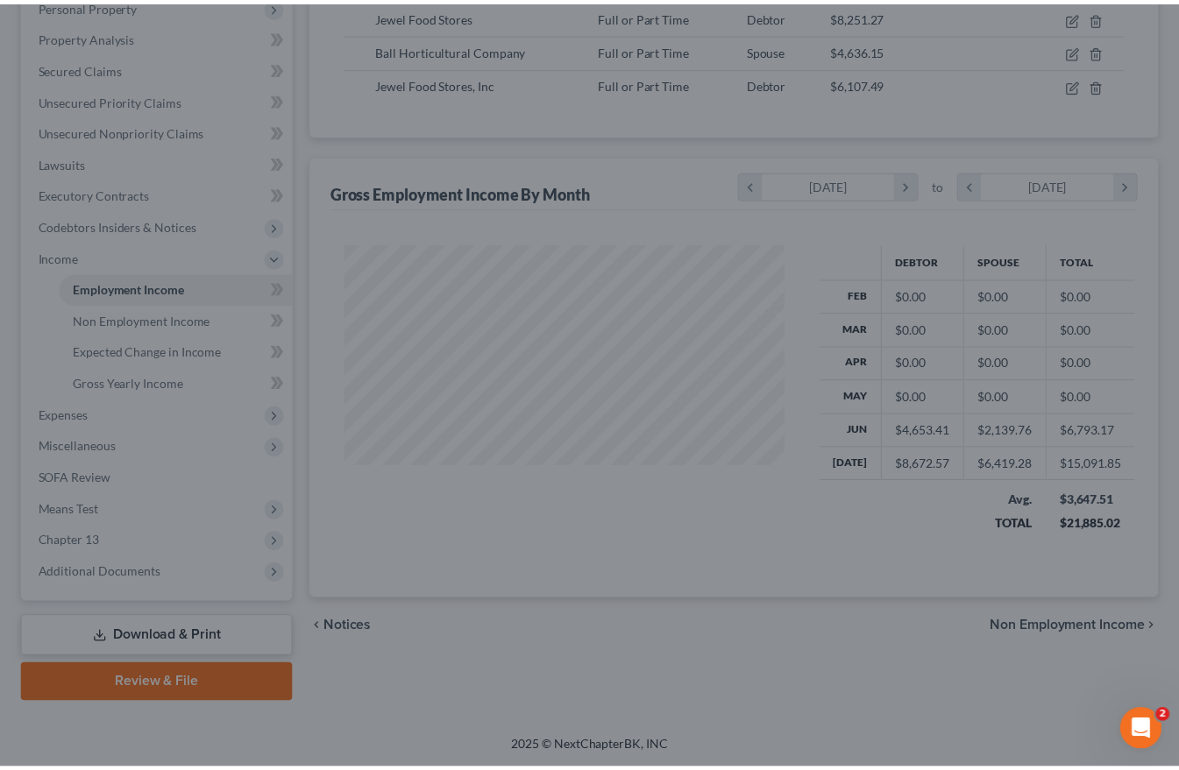
scroll to position [875963, 875803]
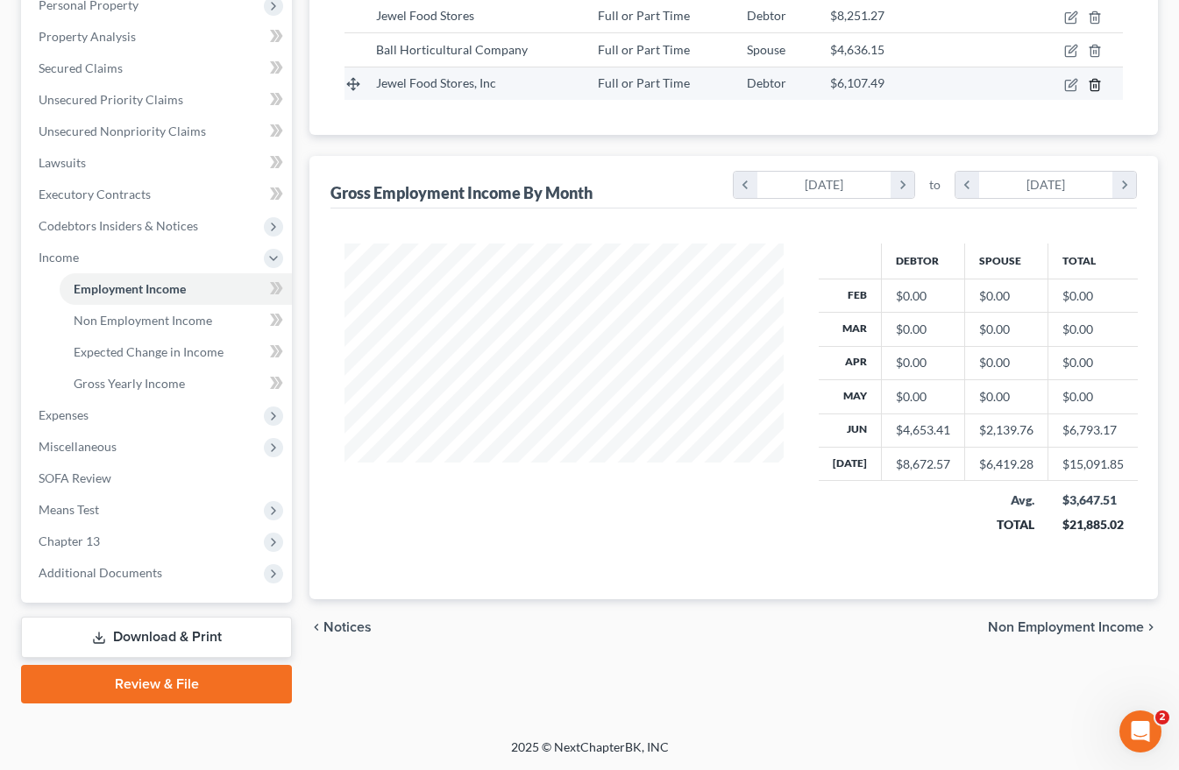
click at [1094, 83] on icon "button" at bounding box center [1094, 85] width 14 height 14
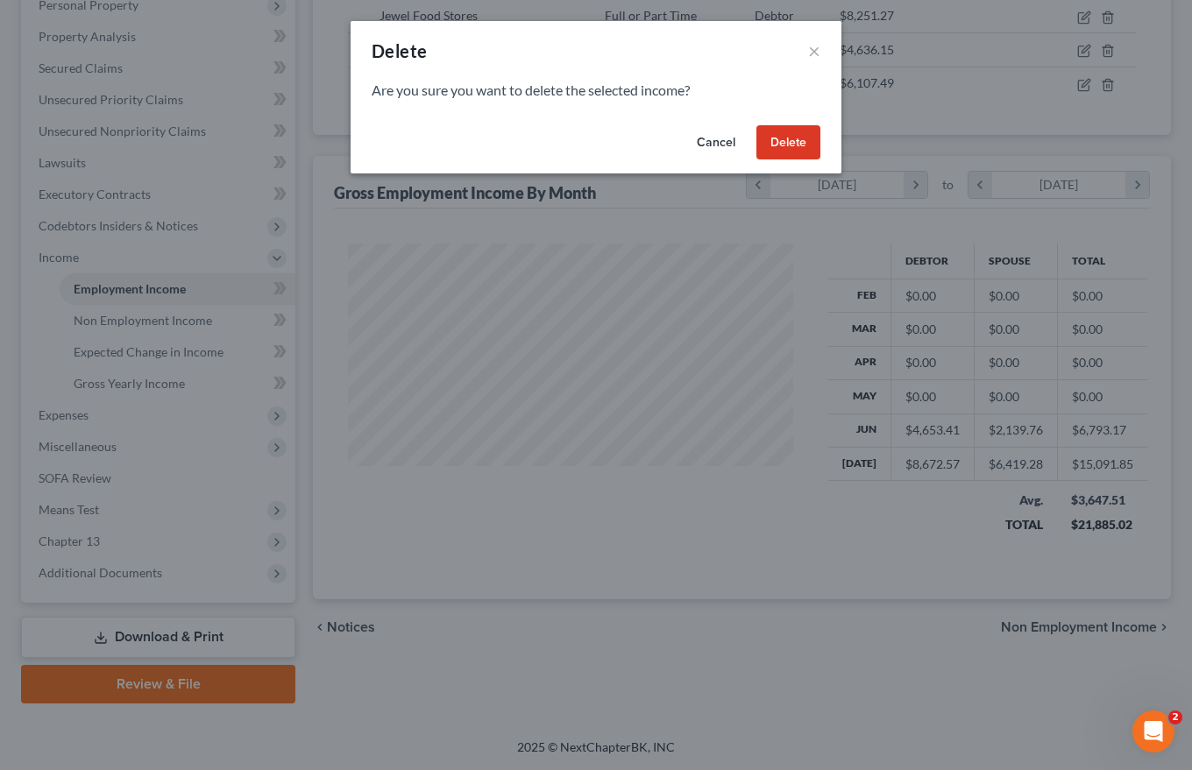
click at [781, 137] on button "Delete" at bounding box center [788, 142] width 64 height 35
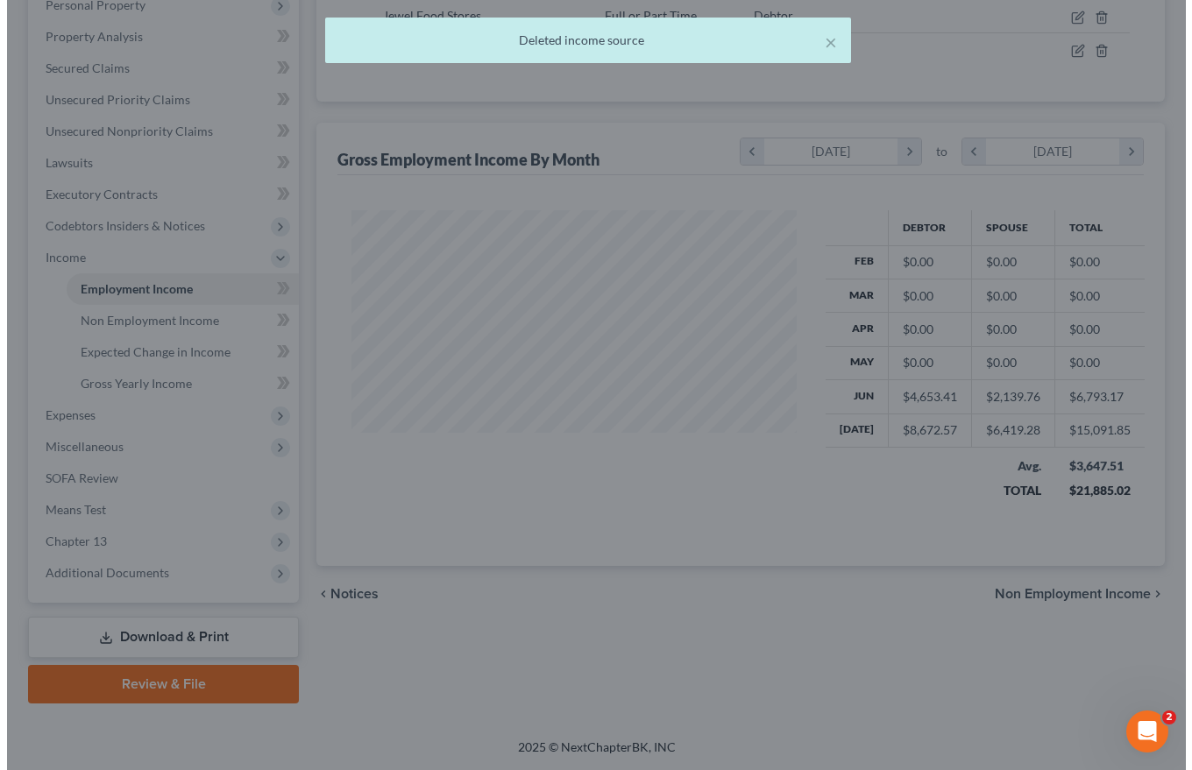
scroll to position [875963, 875803]
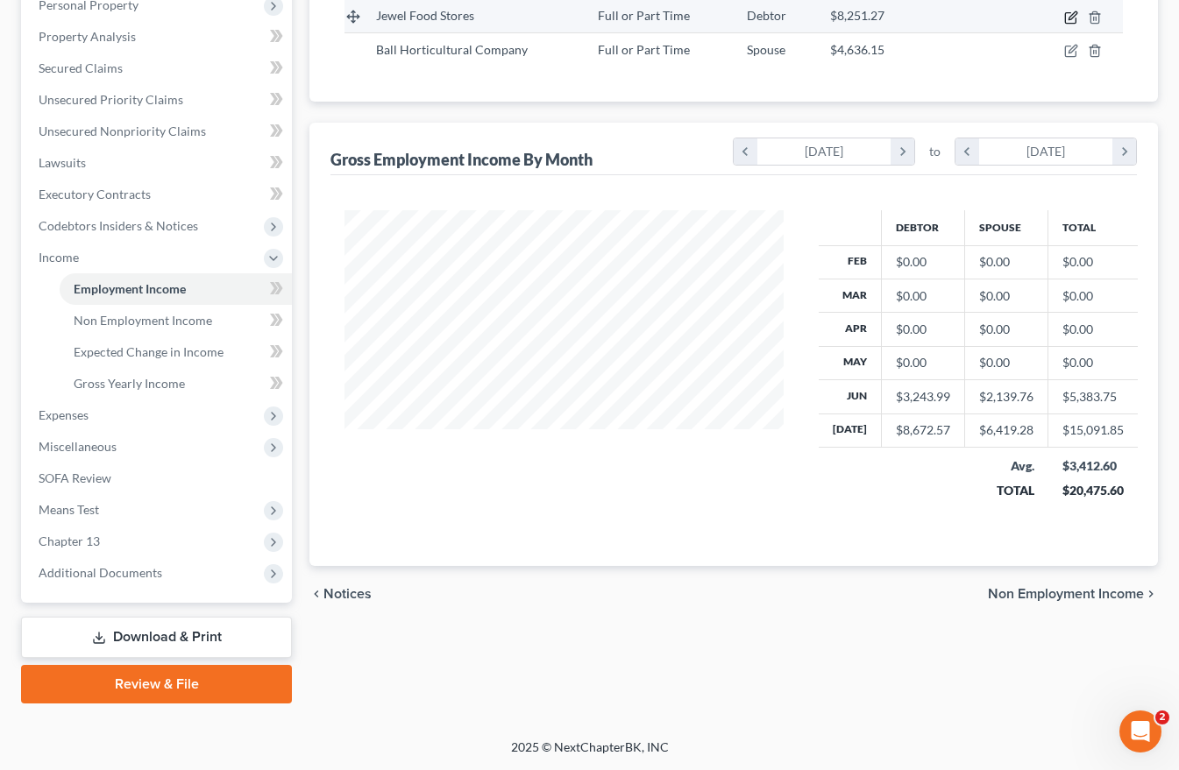
click at [1073, 18] on icon "button" at bounding box center [1072, 15] width 8 height 8
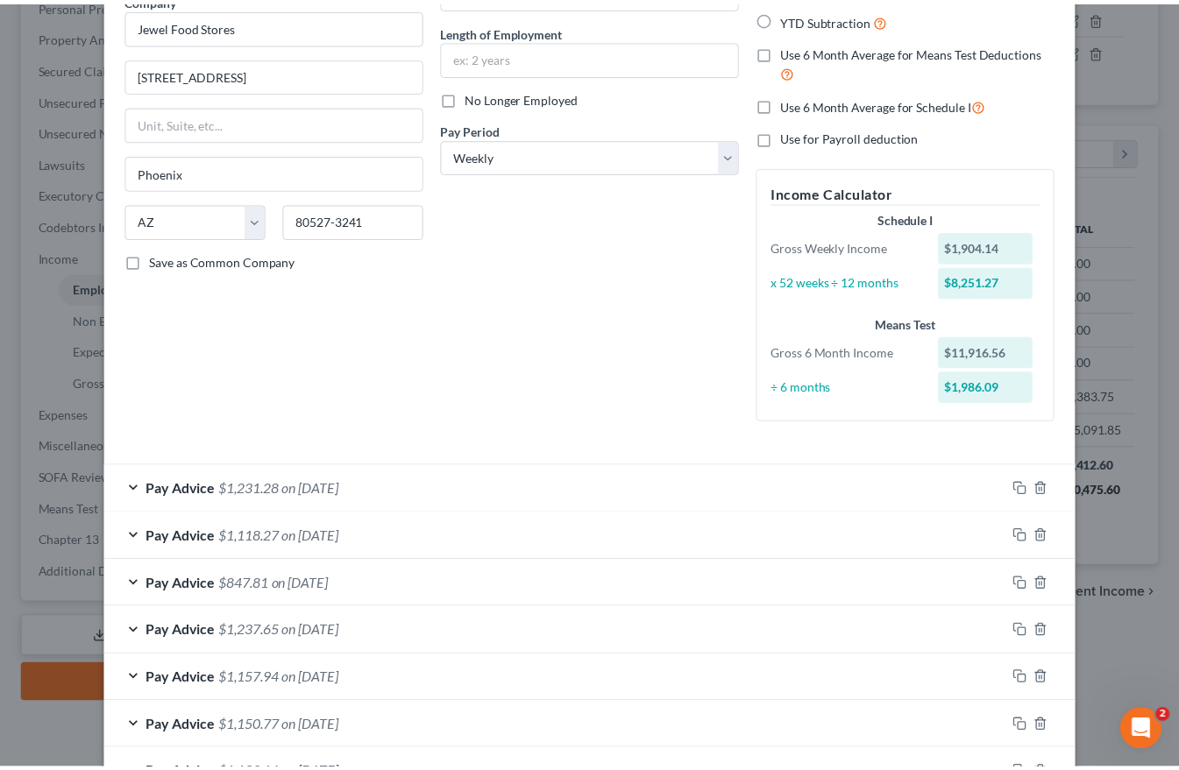
scroll to position [330, 0]
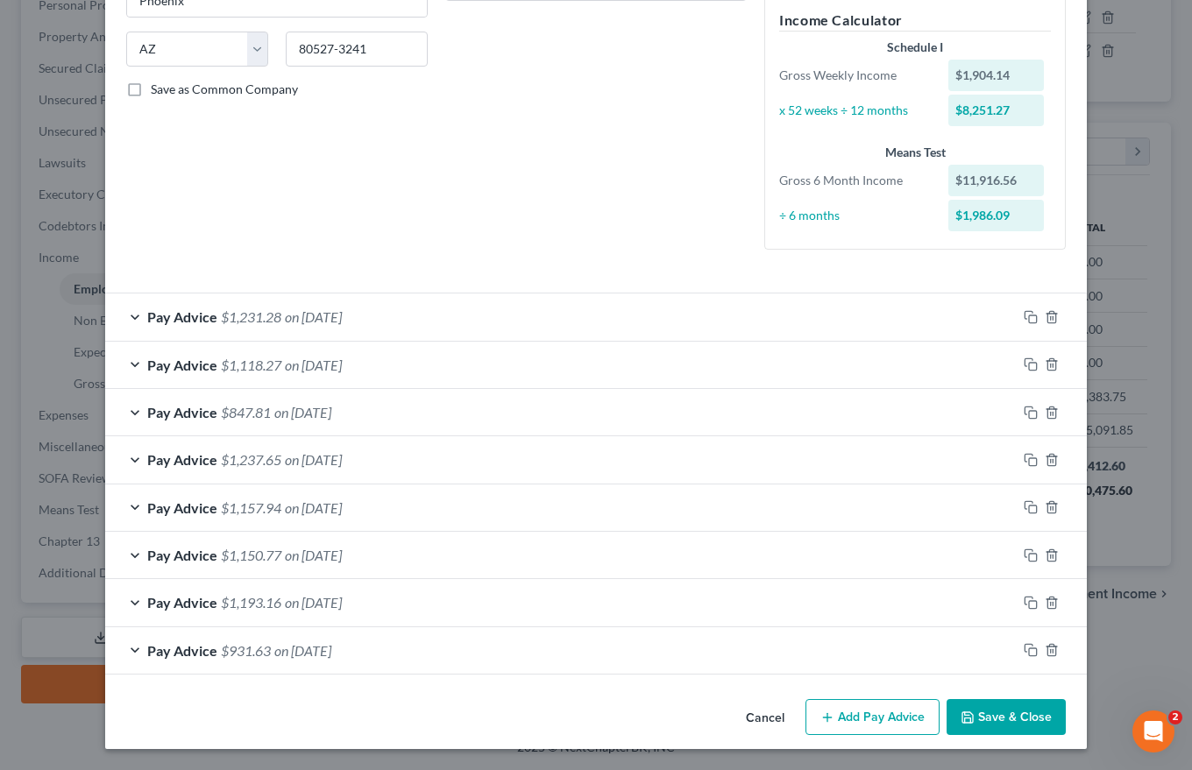
click at [1025, 712] on button "Save & Close" at bounding box center [1005, 717] width 119 height 37
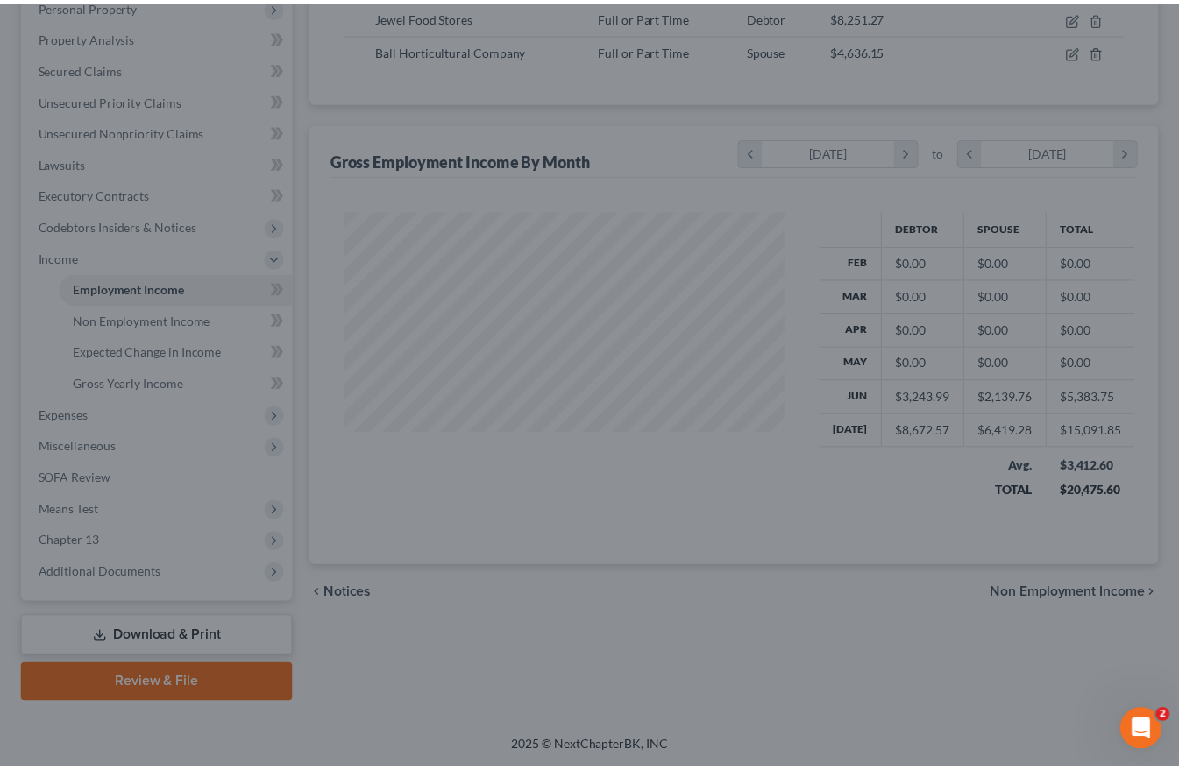
scroll to position [875963, 875803]
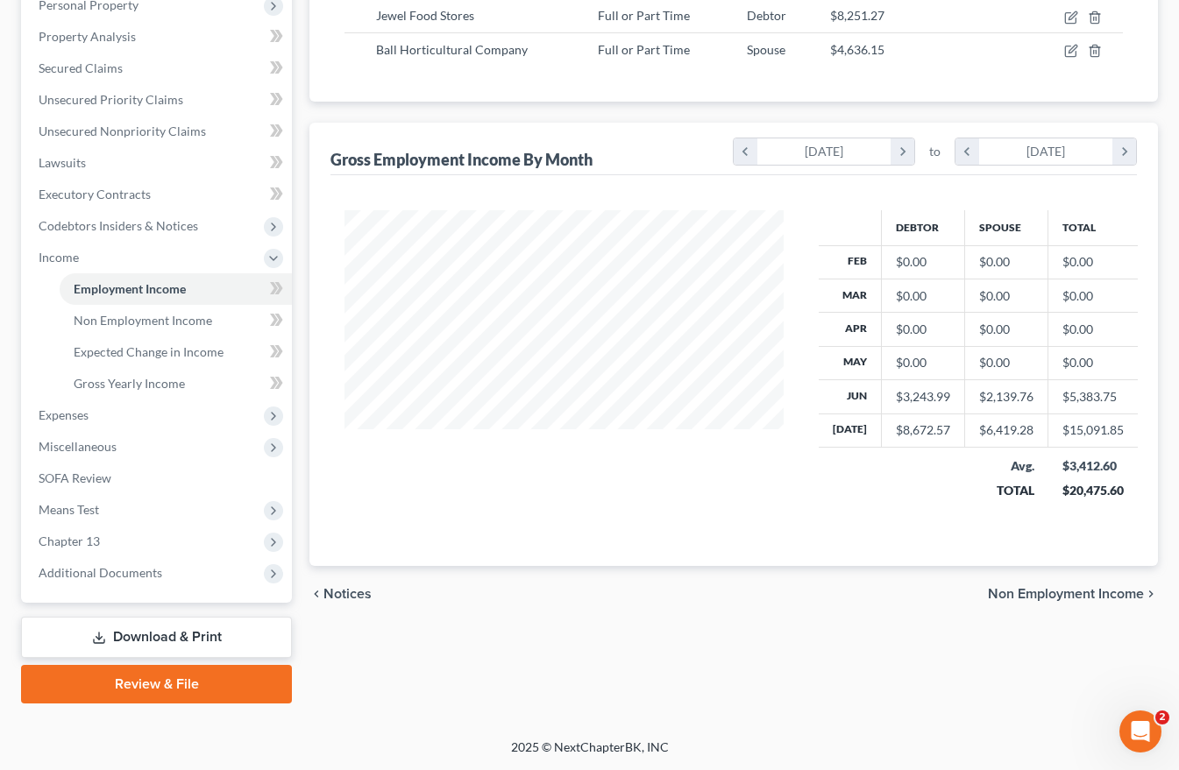
click at [1087, 590] on span "Non Employment Income" at bounding box center [1066, 594] width 156 height 14
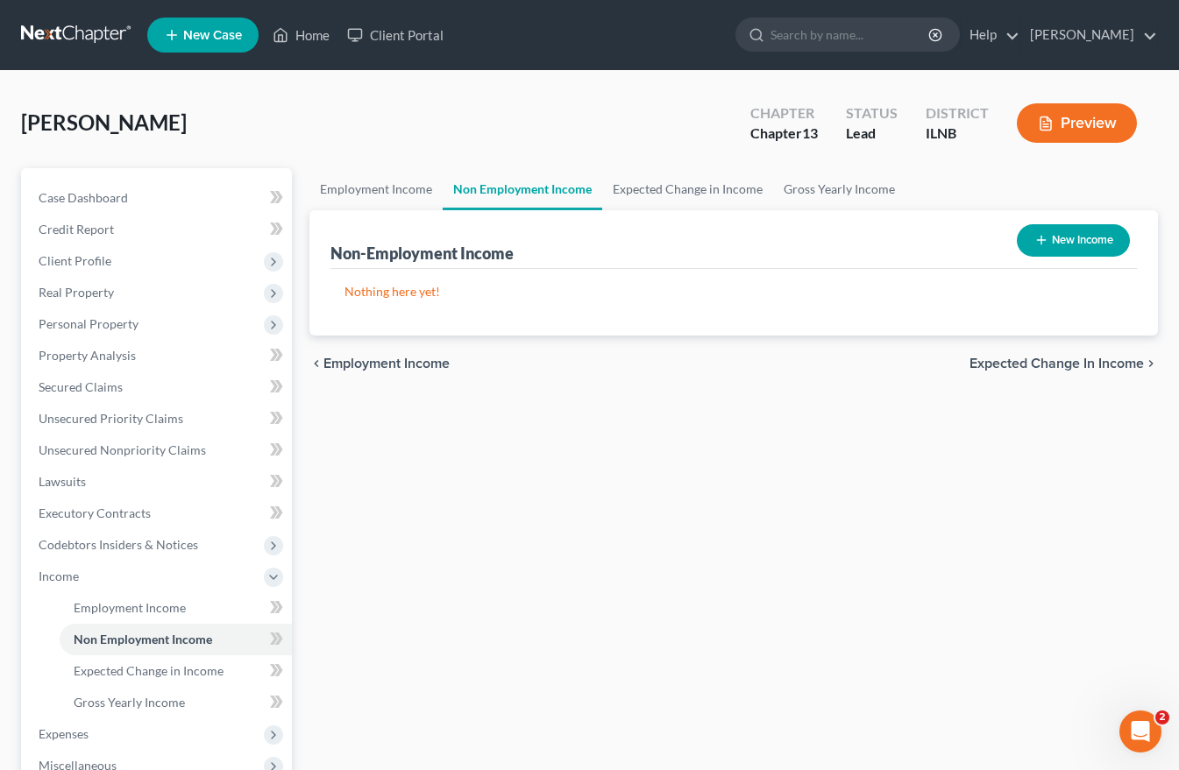
click at [1052, 234] on button "New Income" at bounding box center [1072, 240] width 113 height 32
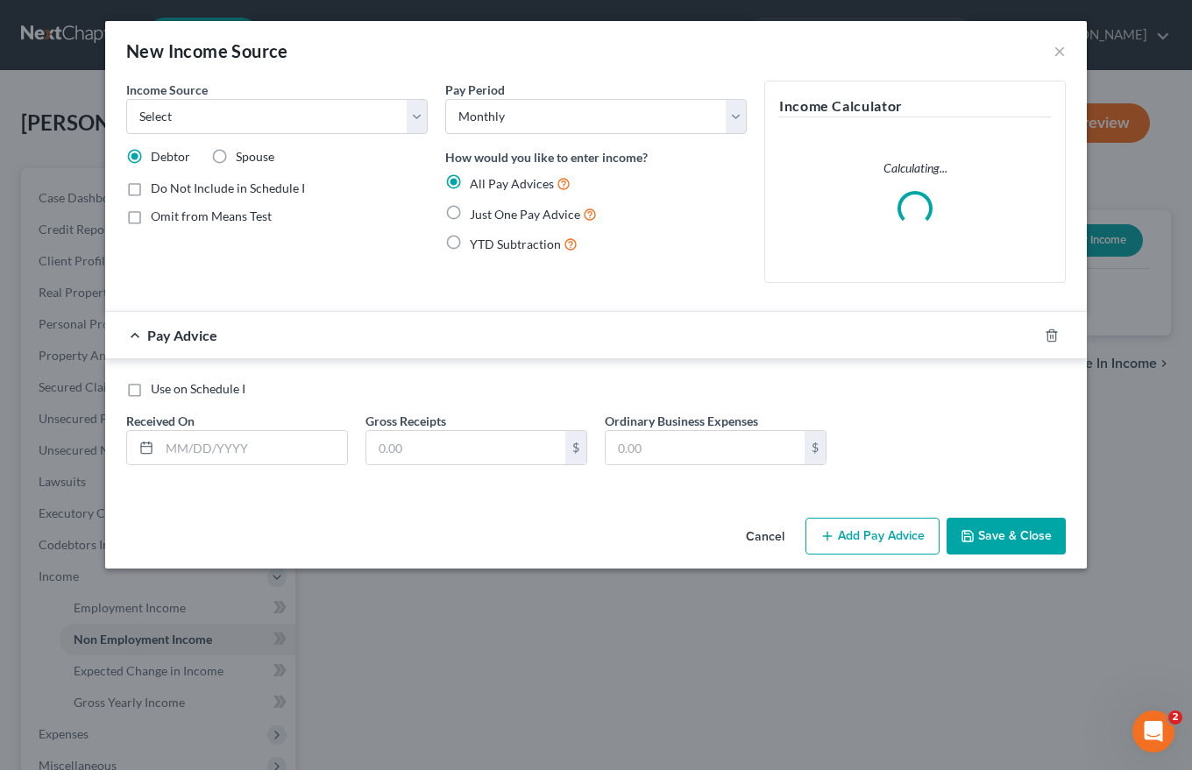
click at [236, 157] on label "Spouse" at bounding box center [255, 157] width 39 height 18
click at [243, 157] on input "Spouse" at bounding box center [248, 153] width 11 height 11
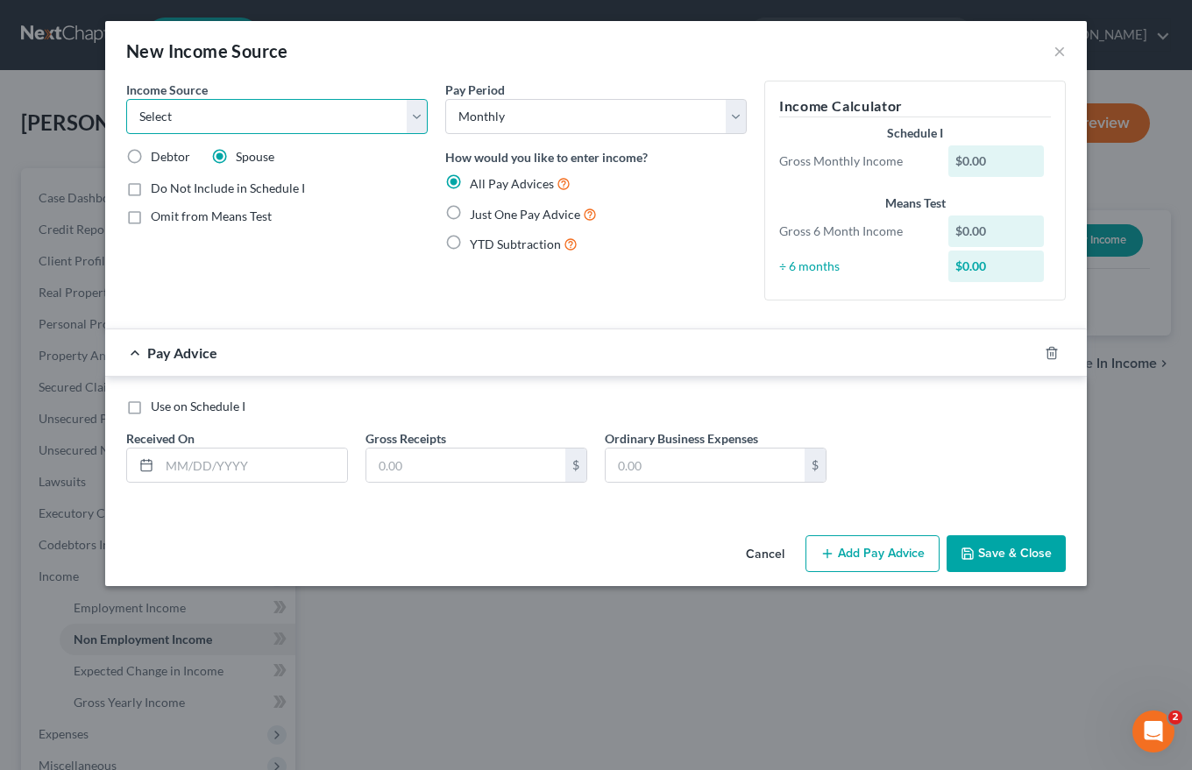
click at [186, 117] on select "Select Unemployment Disability (from employer) Pension Retirement Social Securi…" at bounding box center [276, 116] width 301 height 35
click at [126, 99] on select "Select Unemployment Disability (from employer) Pension Retirement Social Securi…" at bounding box center [276, 116] width 301 height 35
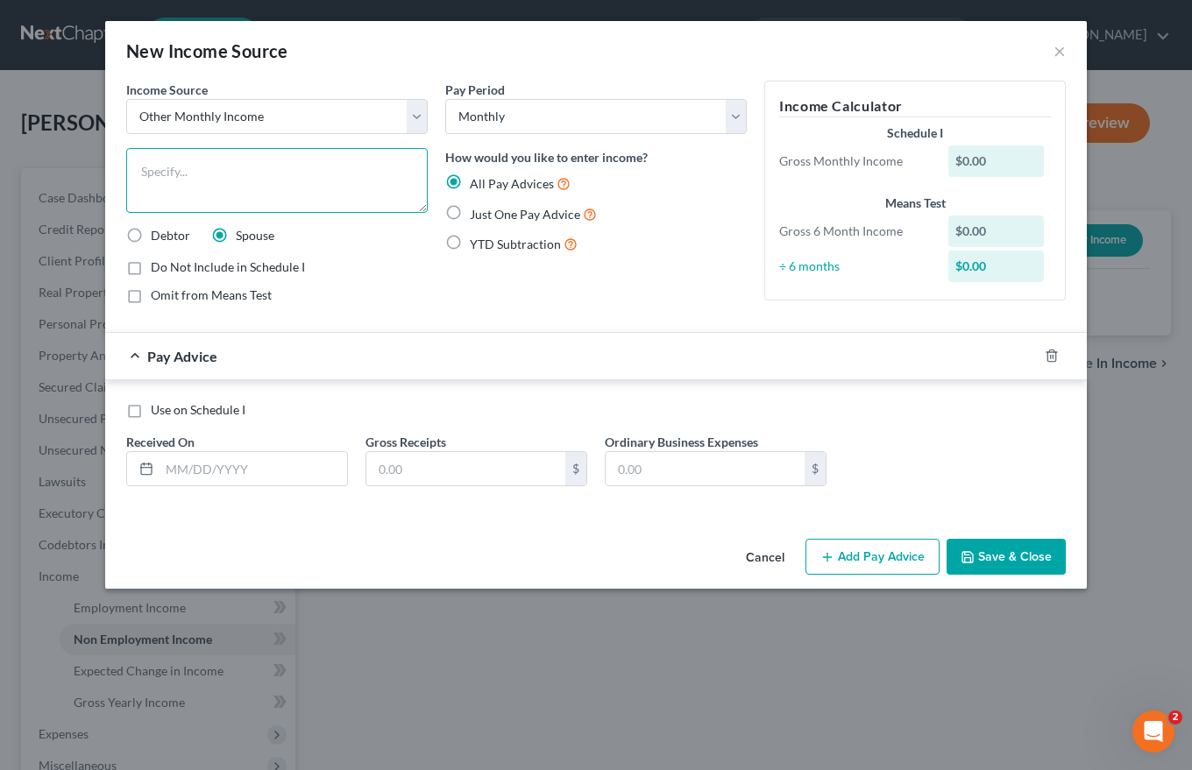
click at [153, 166] on textarea at bounding box center [276, 180] width 301 height 65
click at [470, 215] on label "Just One Pay Advice" at bounding box center [533, 214] width 127 height 20
click at [477, 215] on input "Just One Pay Advice" at bounding box center [482, 209] width 11 height 11
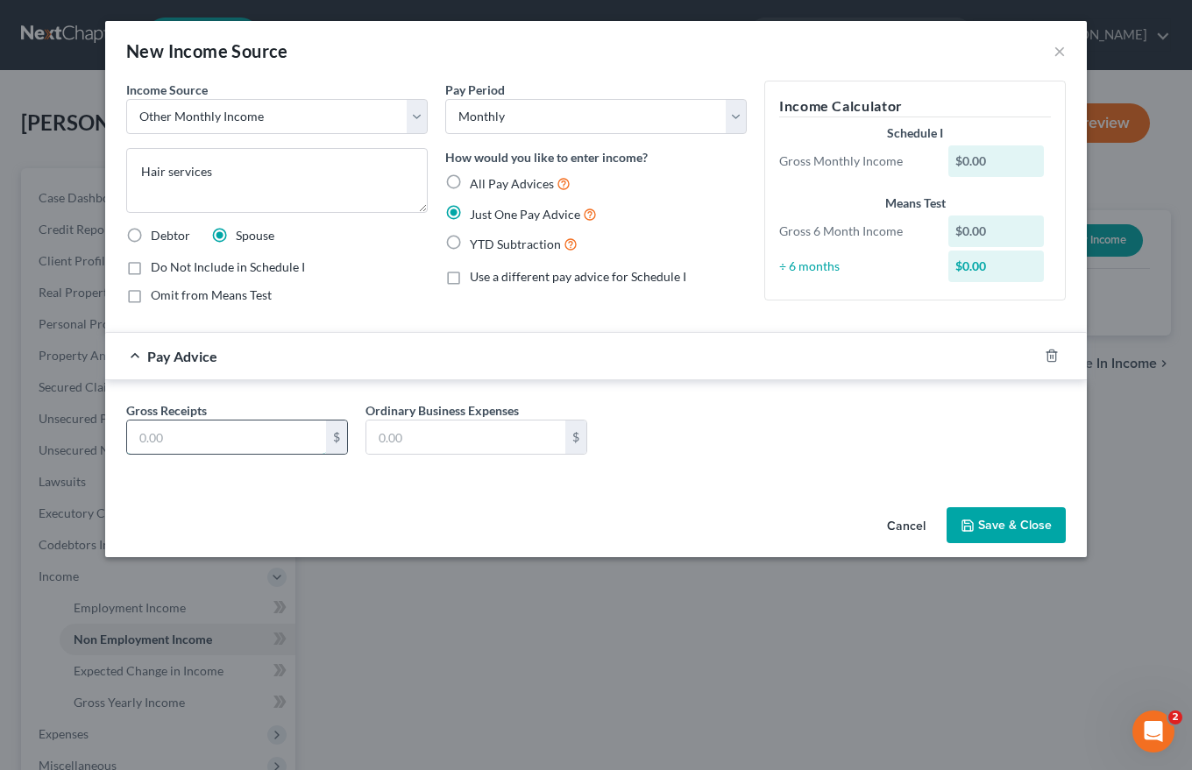
click at [139, 438] on input "text" at bounding box center [226, 437] width 199 height 33
click at [1013, 519] on button "Save & Close" at bounding box center [1005, 525] width 119 height 37
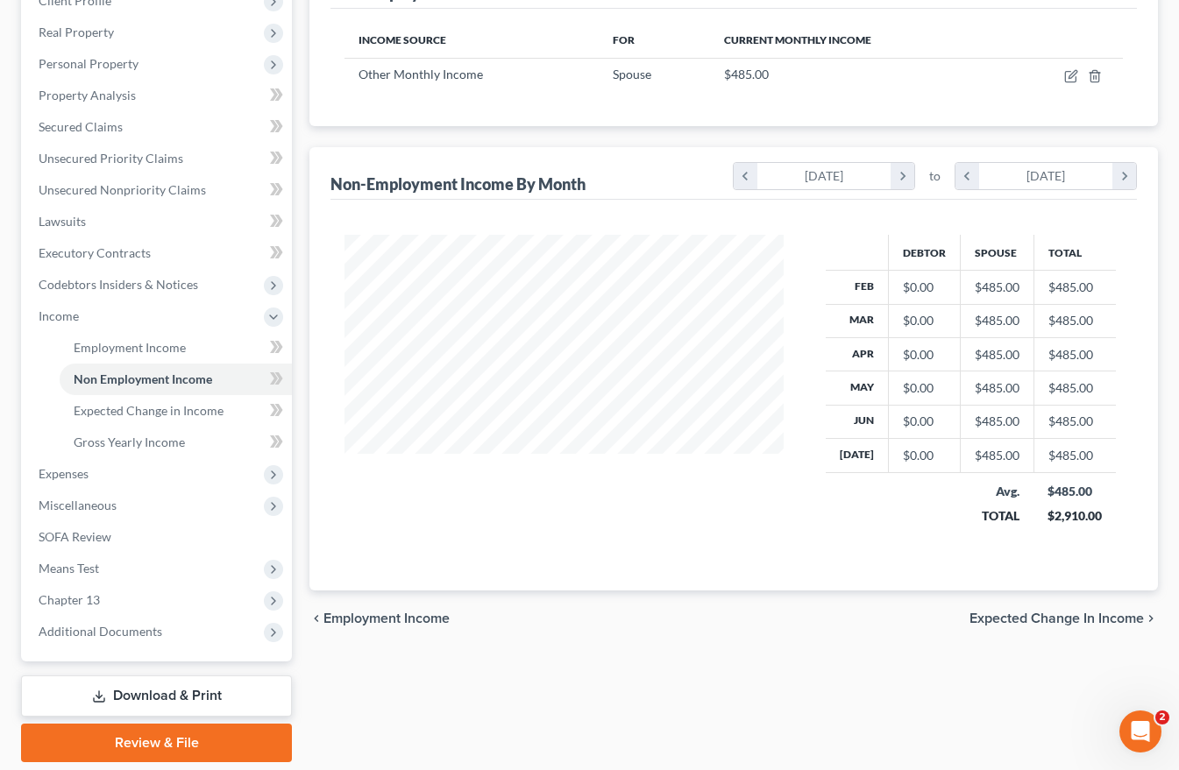
scroll to position [263, 0]
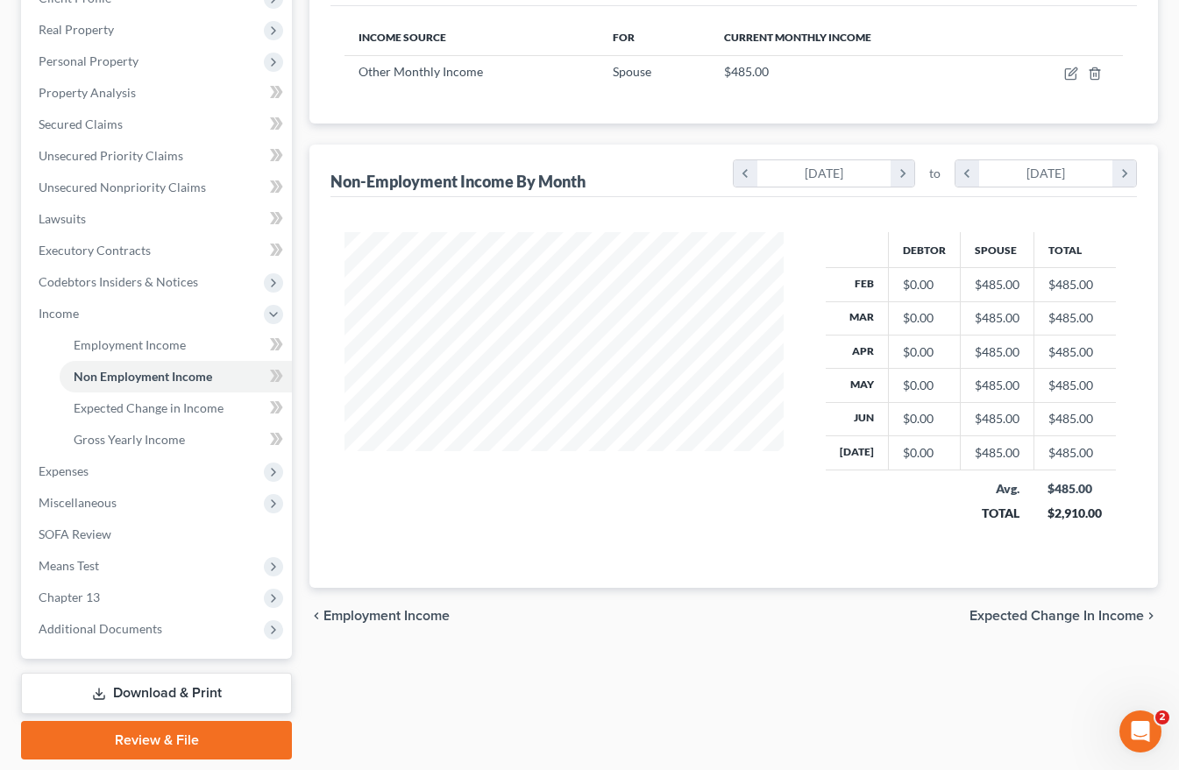
click at [1059, 614] on span "Expected Change in Income" at bounding box center [1056, 616] width 174 height 14
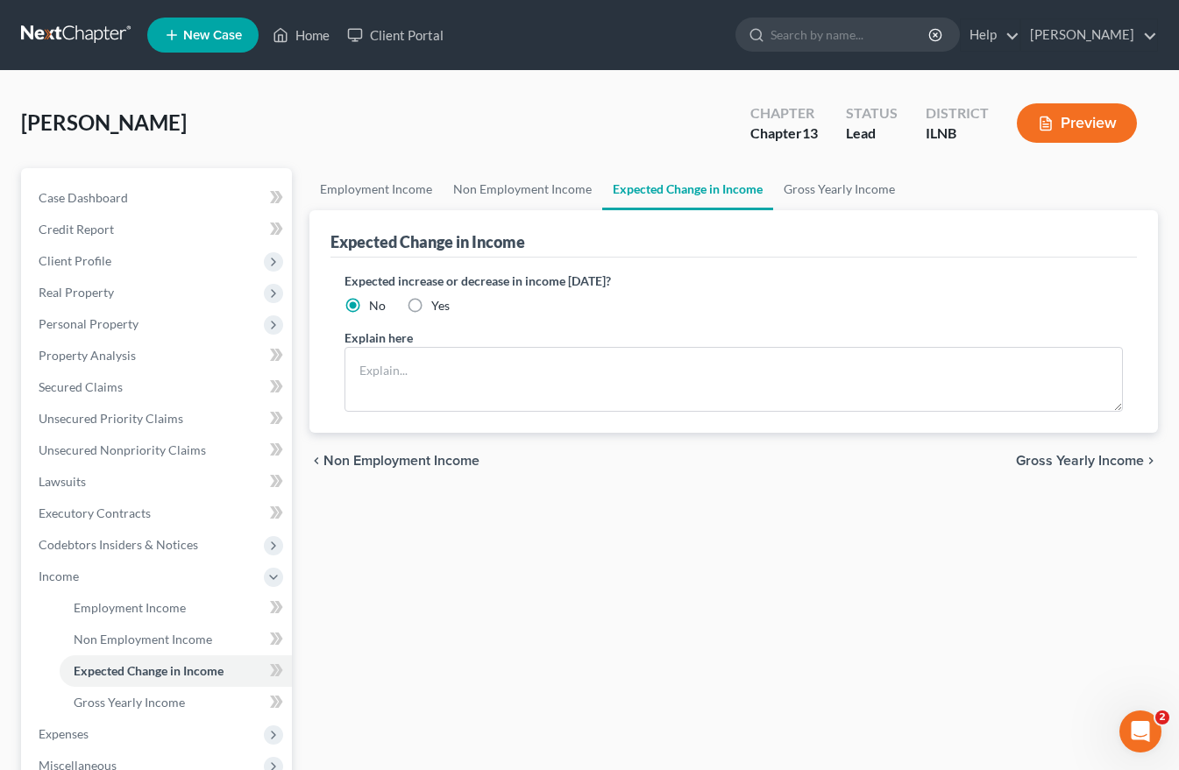
click at [1110, 460] on span "Gross Yearly Income" at bounding box center [1080, 461] width 128 height 14
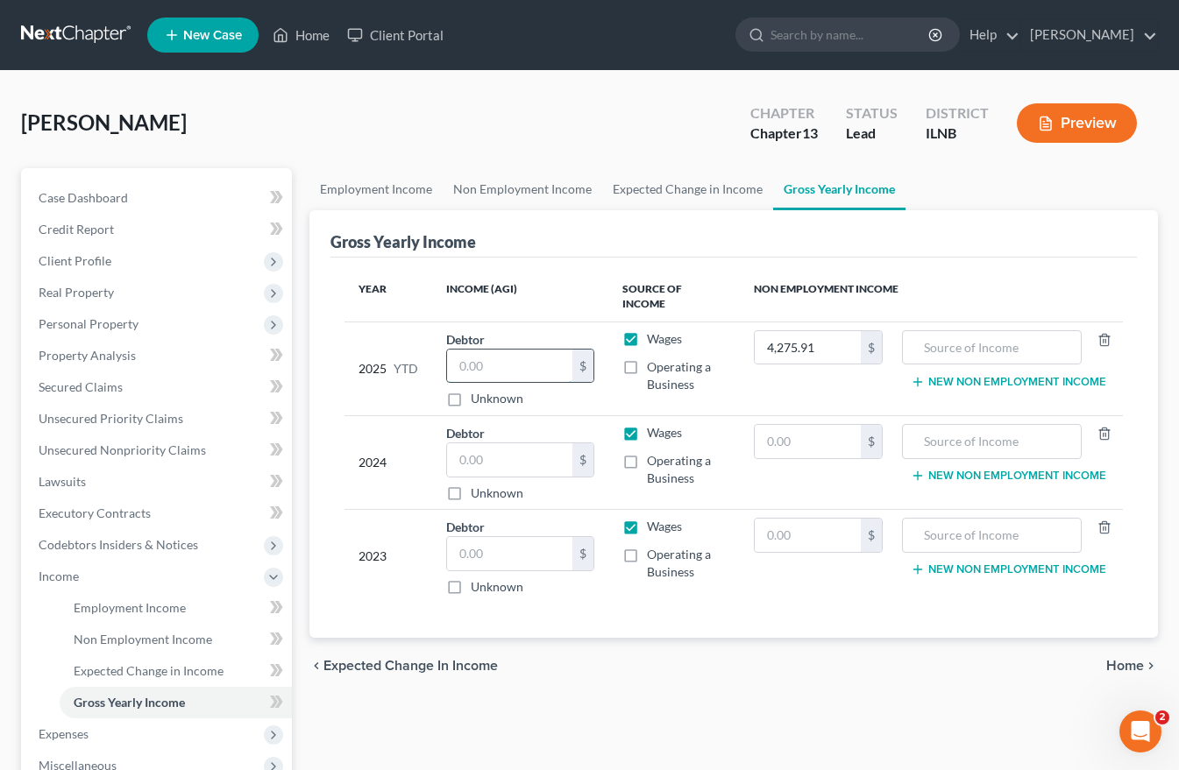
click at [456, 350] on input "text" at bounding box center [509, 366] width 124 height 33
click at [1129, 659] on span "Home" at bounding box center [1125, 666] width 38 height 14
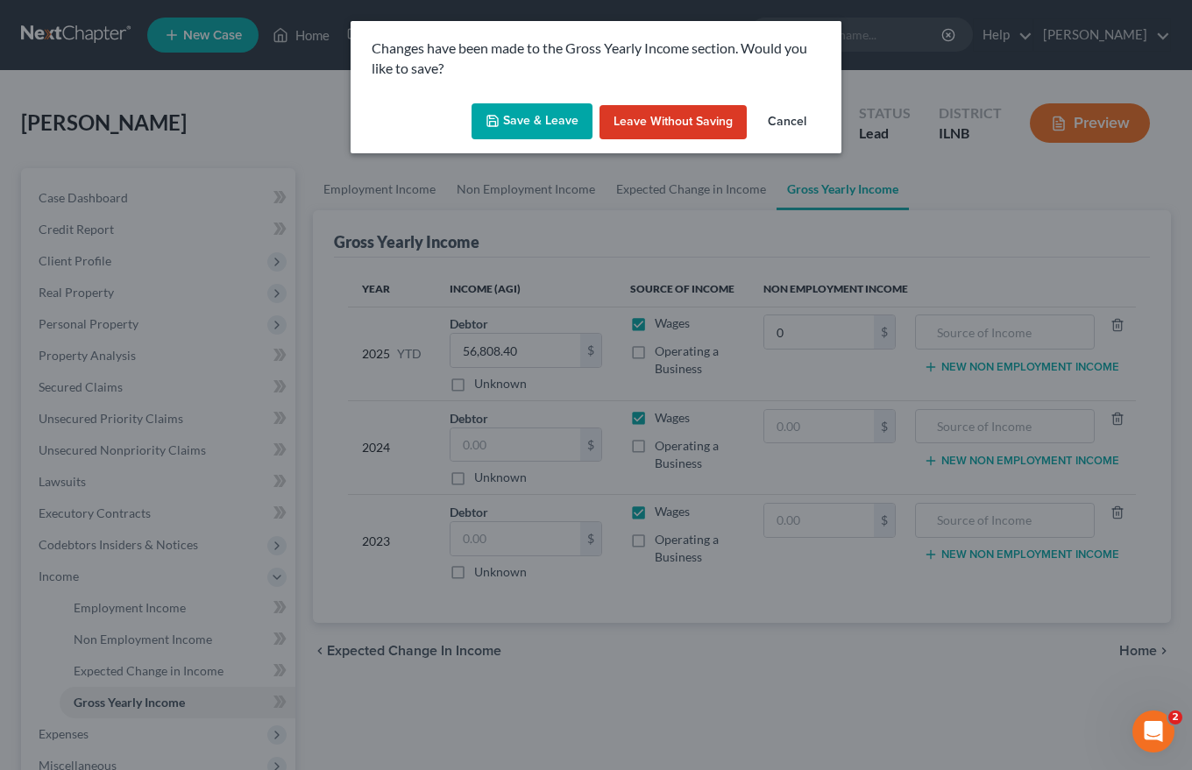
click at [532, 113] on button "Save & Leave" at bounding box center [531, 121] width 121 height 37
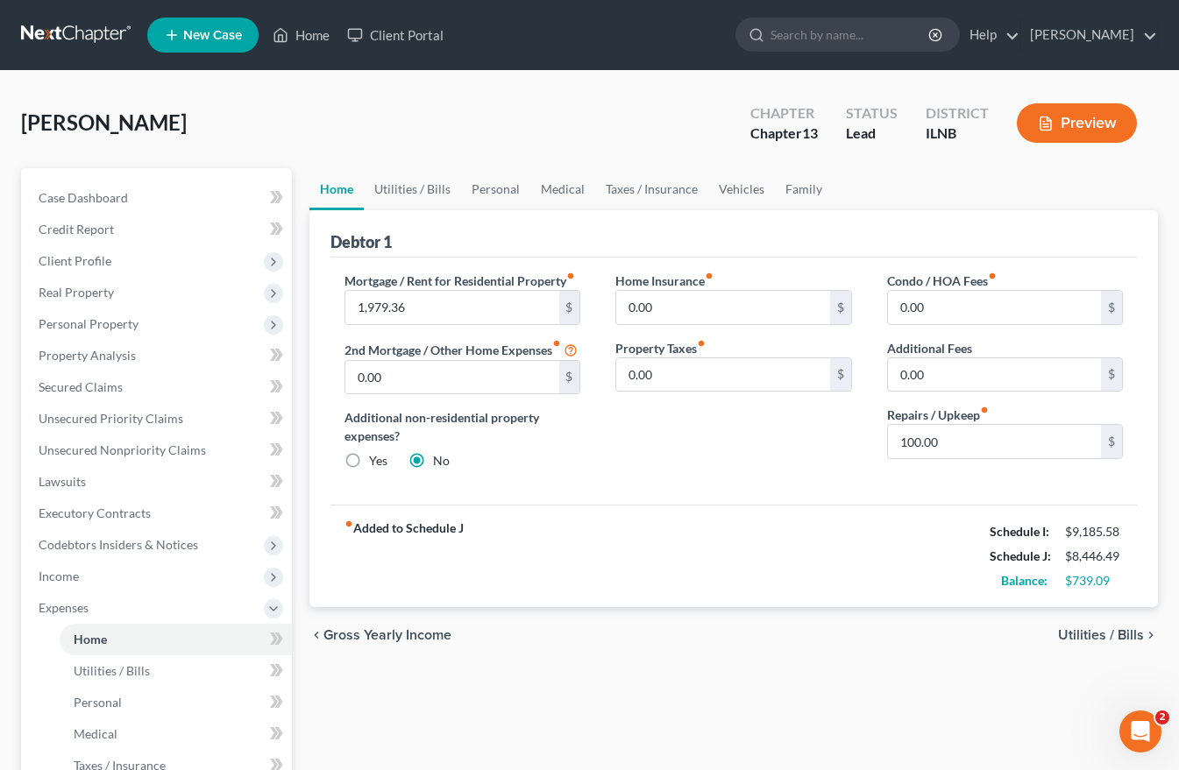
click at [1095, 642] on span "Utilities / Bills" at bounding box center [1101, 635] width 86 height 14
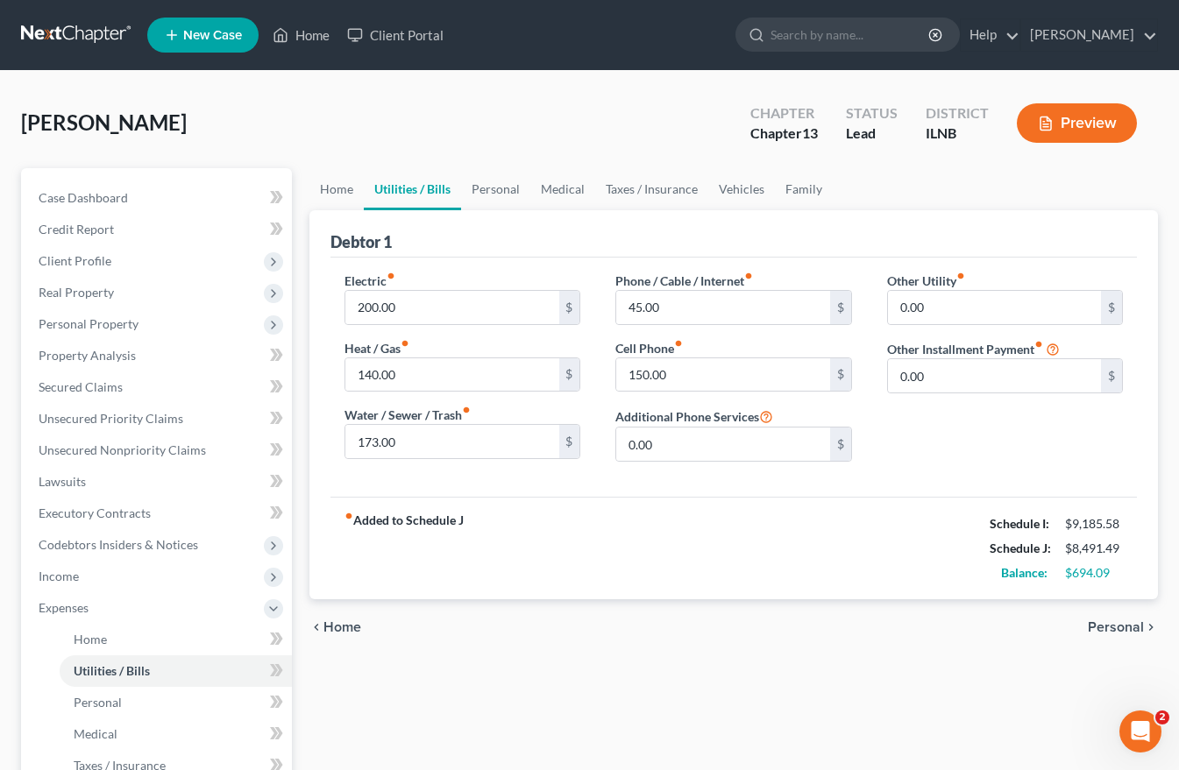
click at [1110, 626] on span "Personal" at bounding box center [1115, 627] width 56 height 14
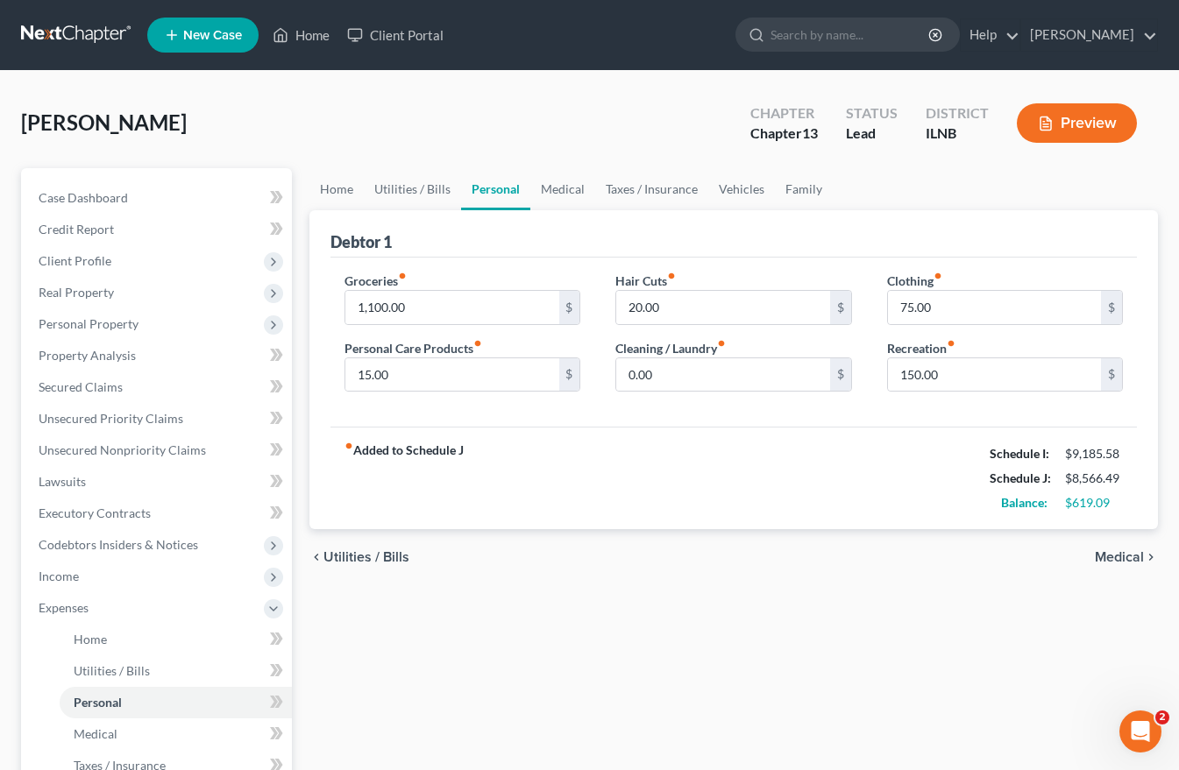
click at [365, 555] on span "Utilities / Bills" at bounding box center [366, 557] width 86 height 14
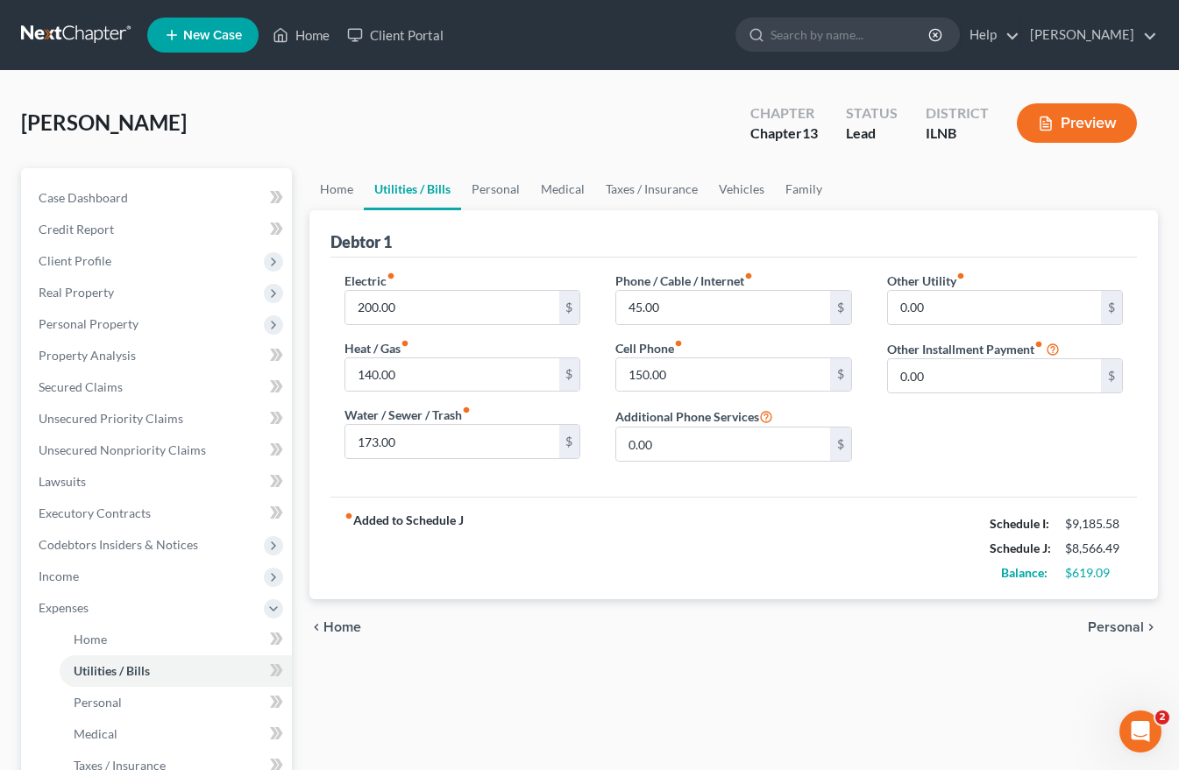
click at [1135, 634] on span "Personal" at bounding box center [1115, 627] width 56 height 14
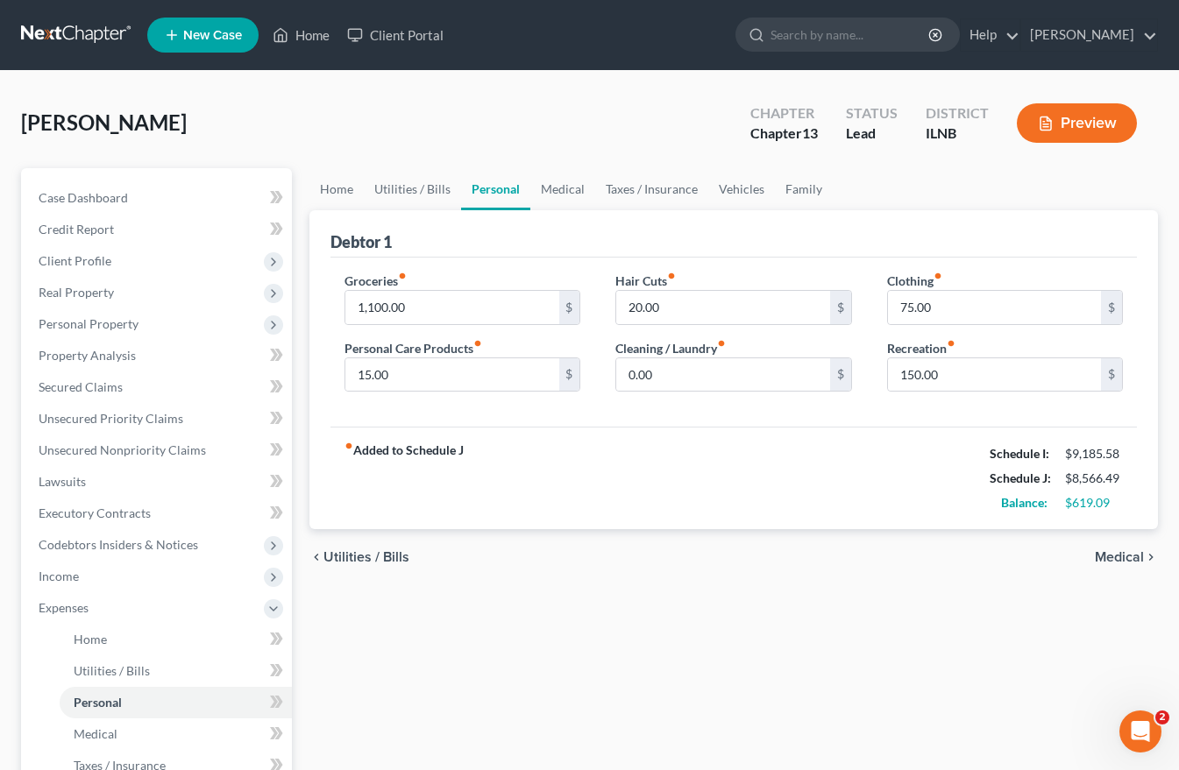
click at [1123, 556] on span "Medical" at bounding box center [1118, 557] width 49 height 14
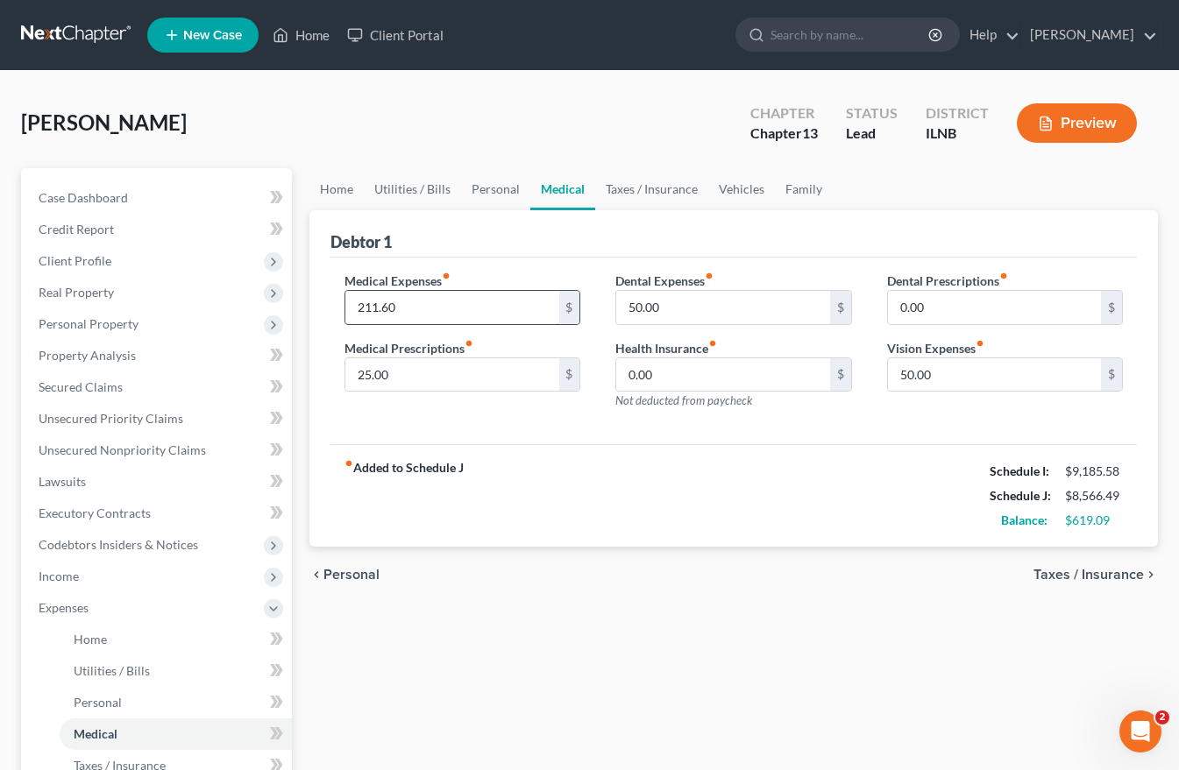
click at [405, 308] on input "211.60" at bounding box center [451, 307] width 213 height 33
click at [1098, 572] on span "Taxes / Insurance" at bounding box center [1088, 575] width 110 height 14
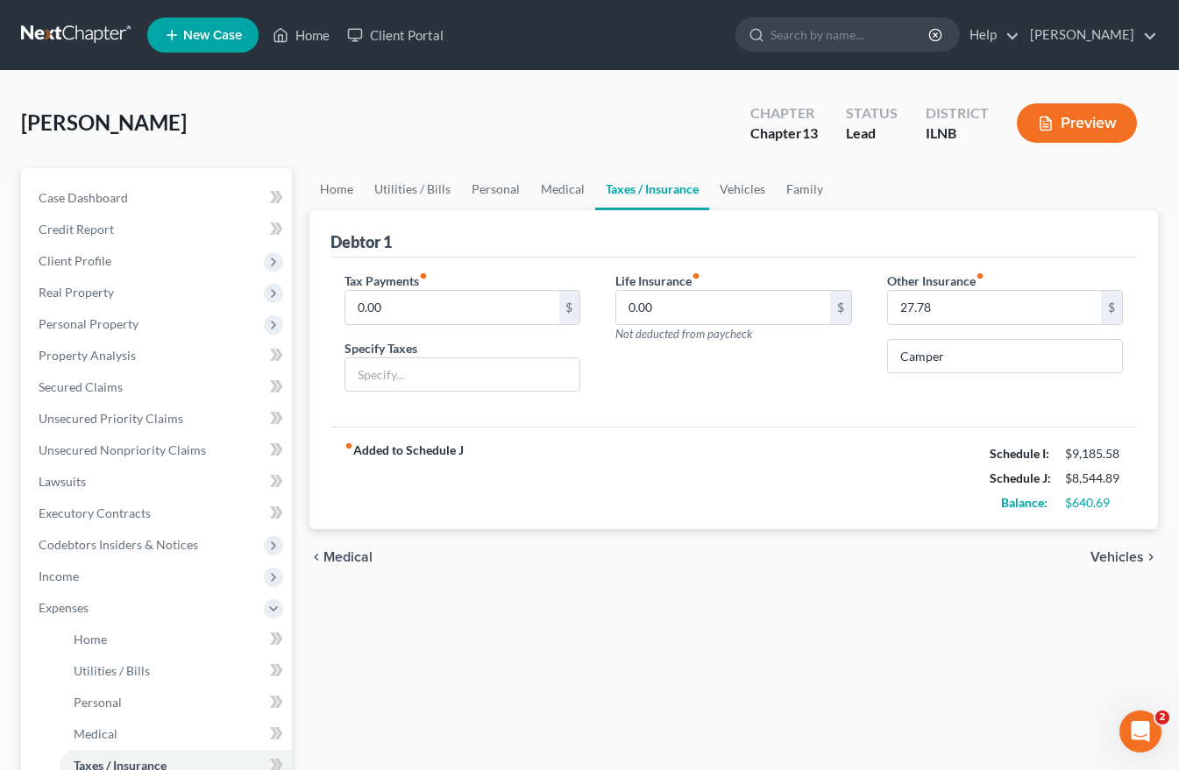
click at [1131, 555] on span "Vehicles" at bounding box center [1116, 557] width 53 height 14
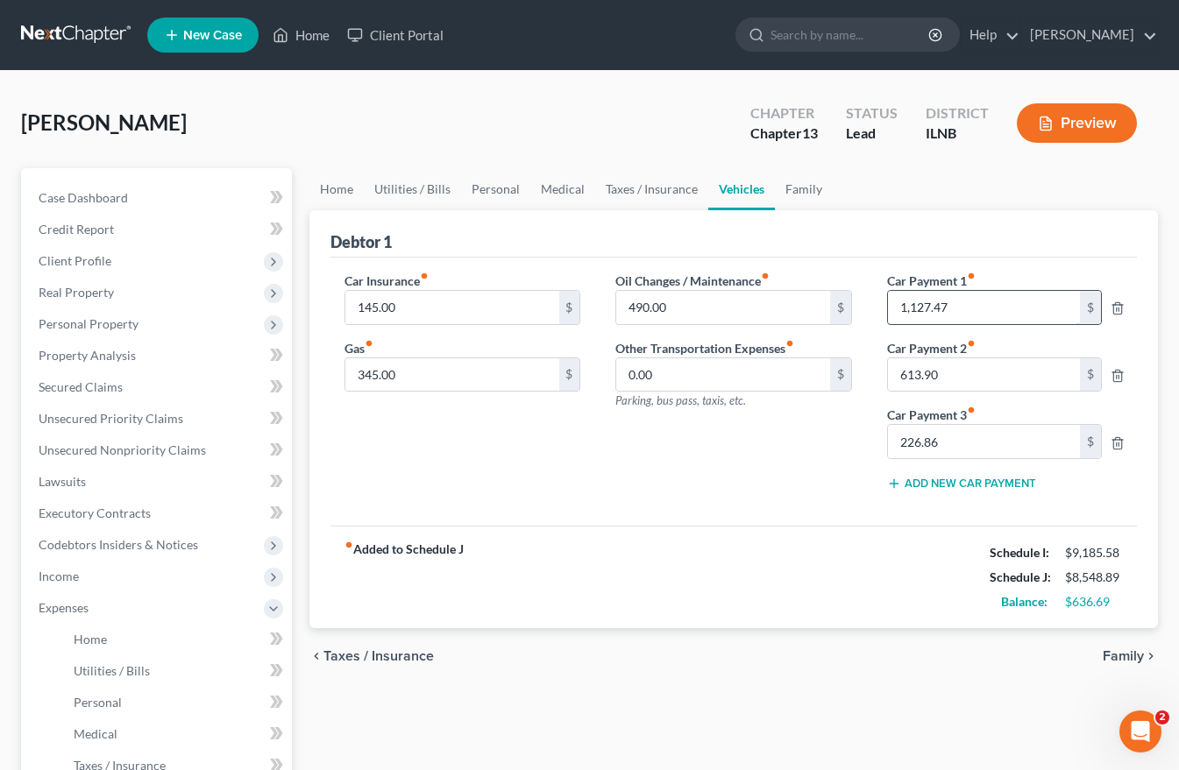
click at [930, 306] on input "1,127.47" at bounding box center [984, 307] width 192 height 33
click at [931, 305] on input "1,127.47" at bounding box center [984, 307] width 192 height 33
click at [1121, 439] on icon "button" at bounding box center [1117, 443] width 14 height 14
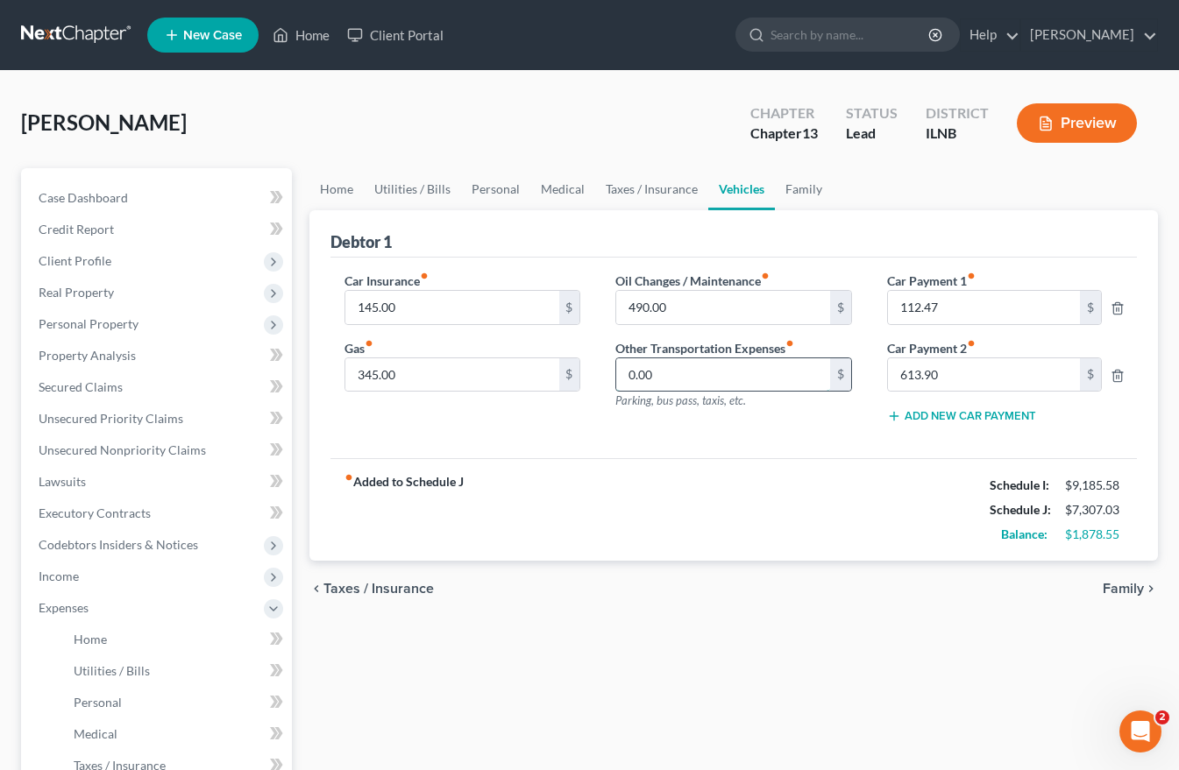
click at [633, 378] on input "0.00" at bounding box center [722, 374] width 213 height 33
click at [1114, 588] on span "Family" at bounding box center [1122, 589] width 41 height 14
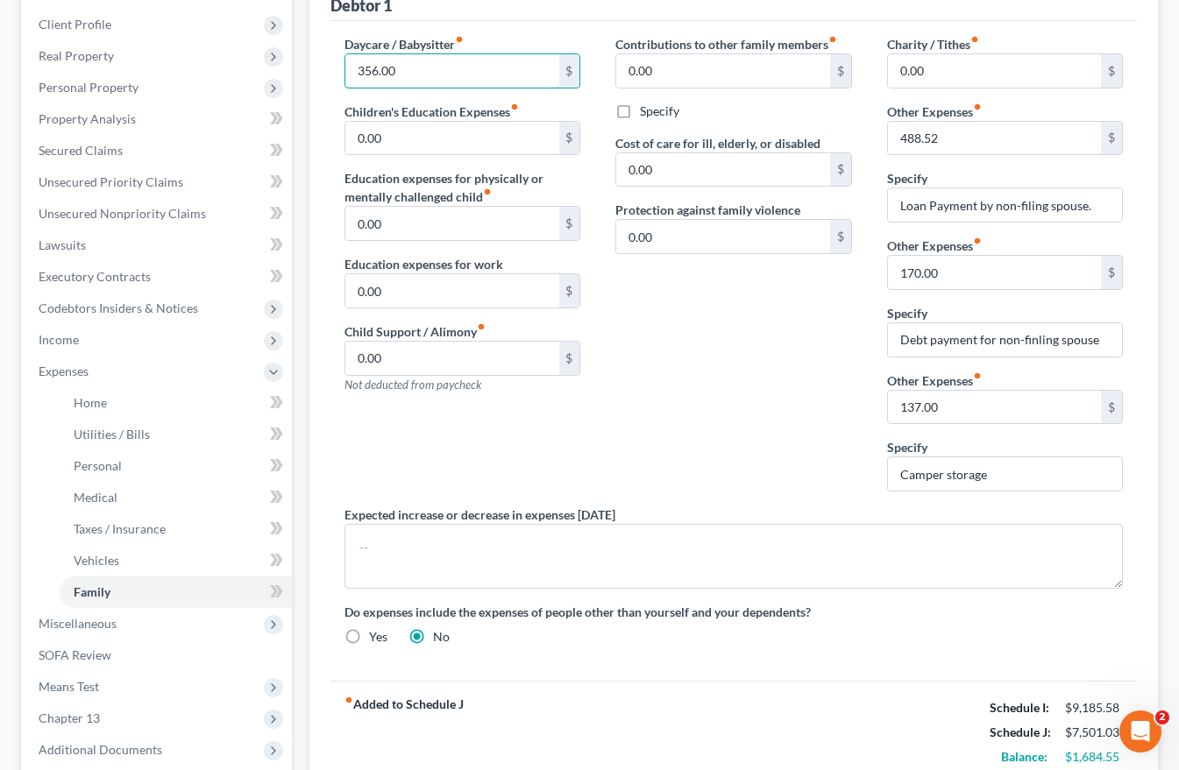
scroll to position [263, 0]
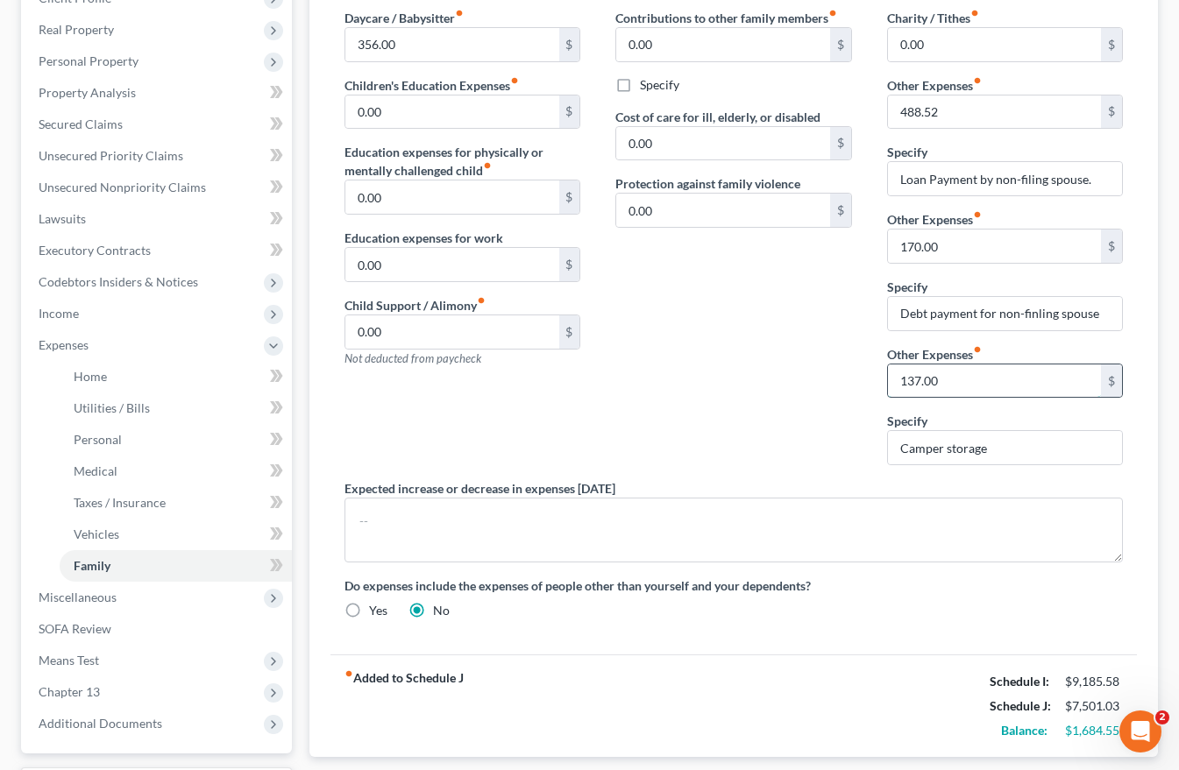
click at [958, 379] on input "137.00" at bounding box center [994, 381] width 213 height 33
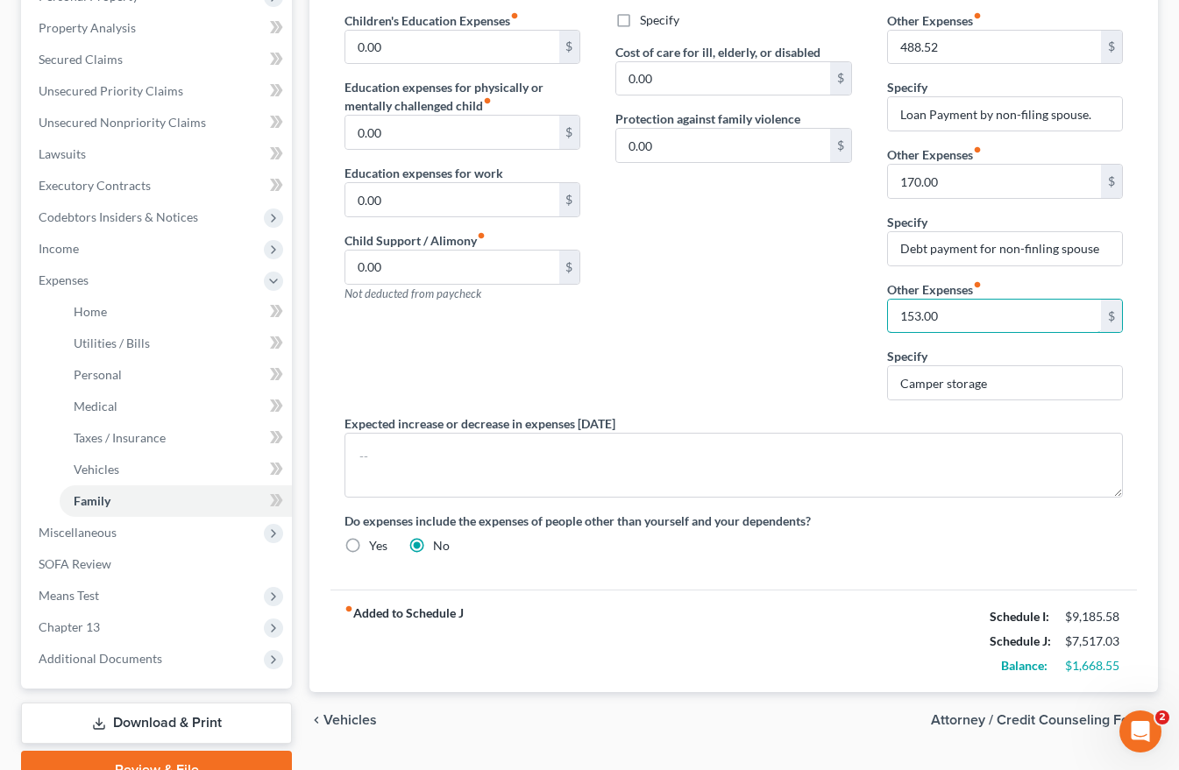
scroll to position [414, 0]
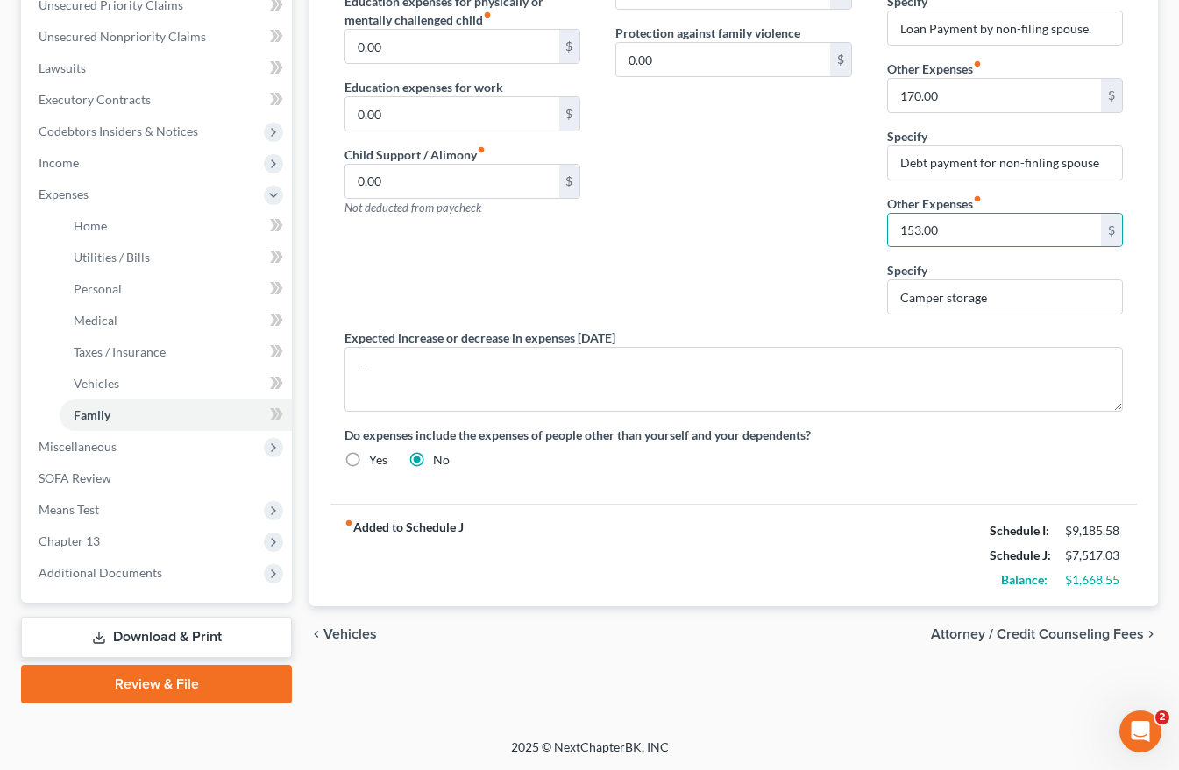
click at [342, 630] on span "Vehicles" at bounding box center [349, 634] width 53 height 14
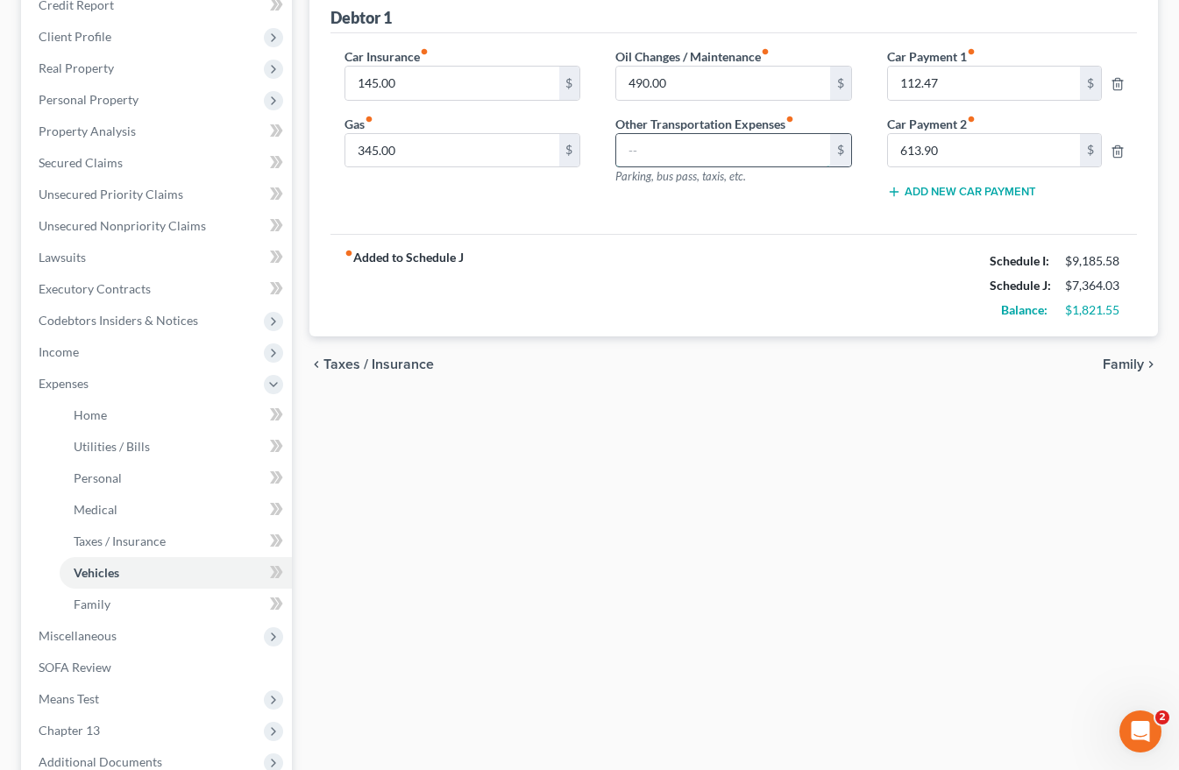
scroll to position [263, 0]
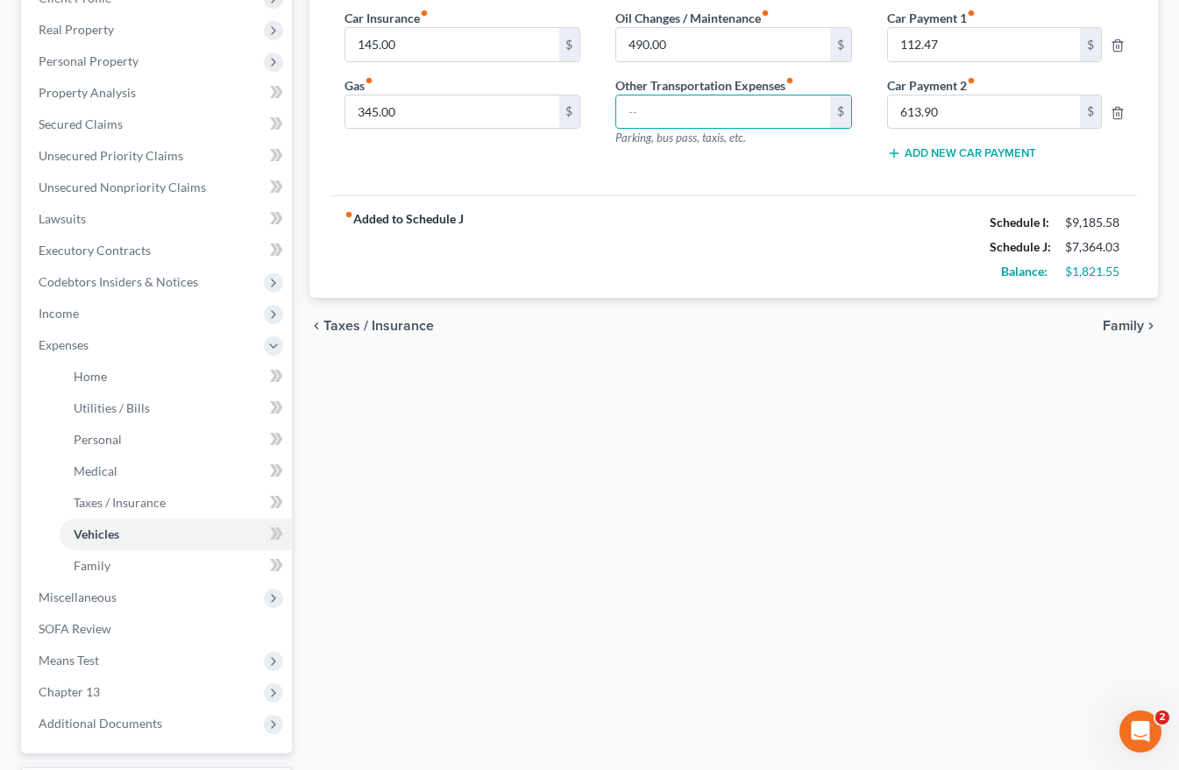
click at [1122, 326] on span "Family" at bounding box center [1122, 326] width 41 height 14
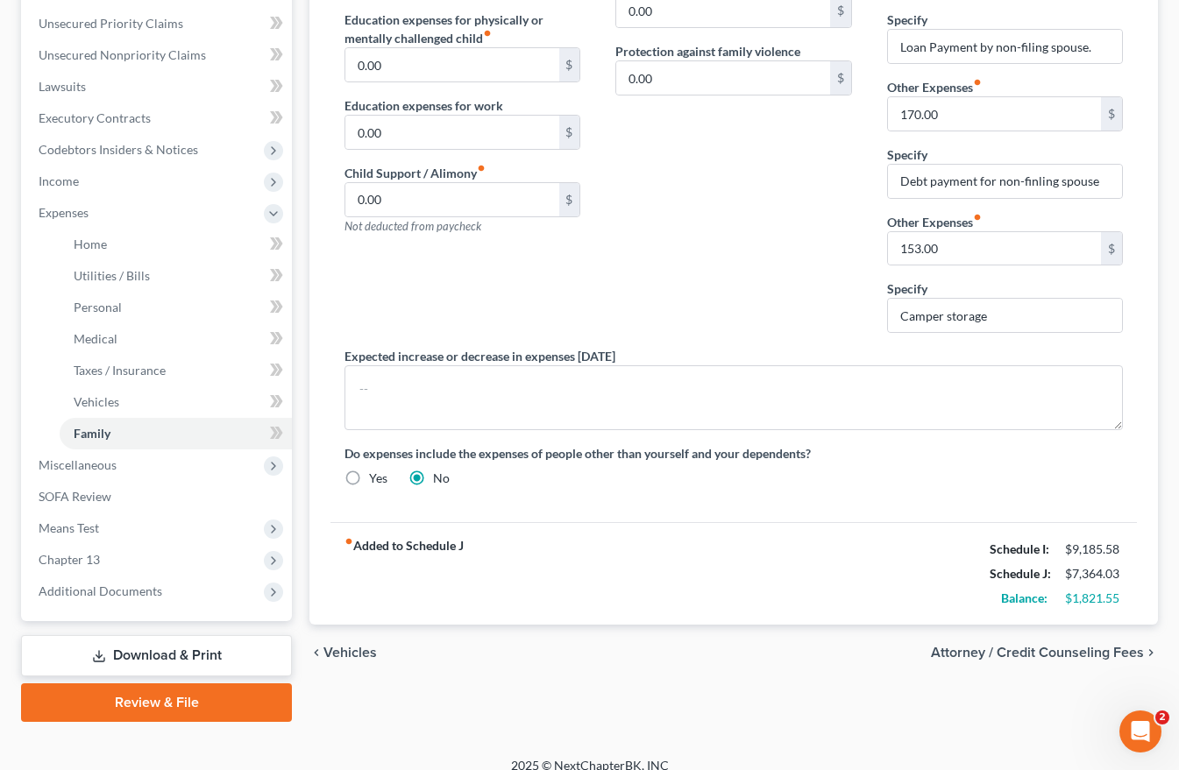
scroll to position [414, 0]
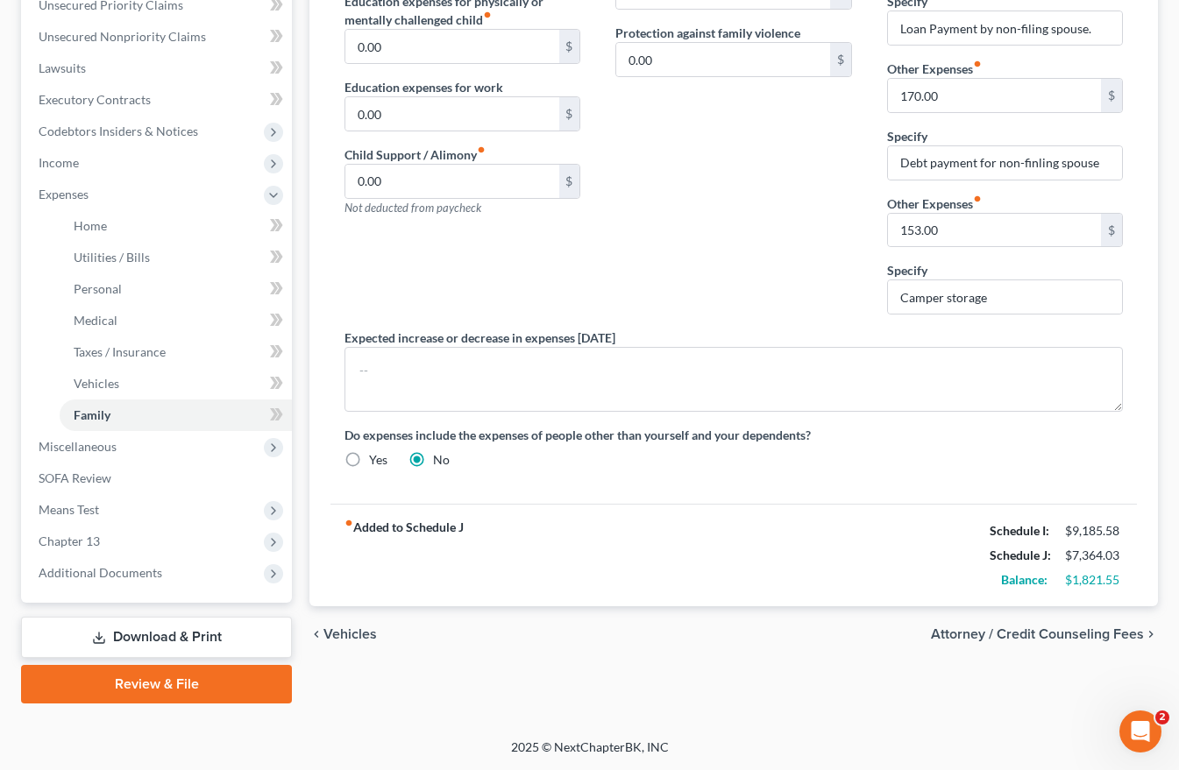
click at [348, 631] on span "Vehicles" at bounding box center [349, 634] width 53 height 14
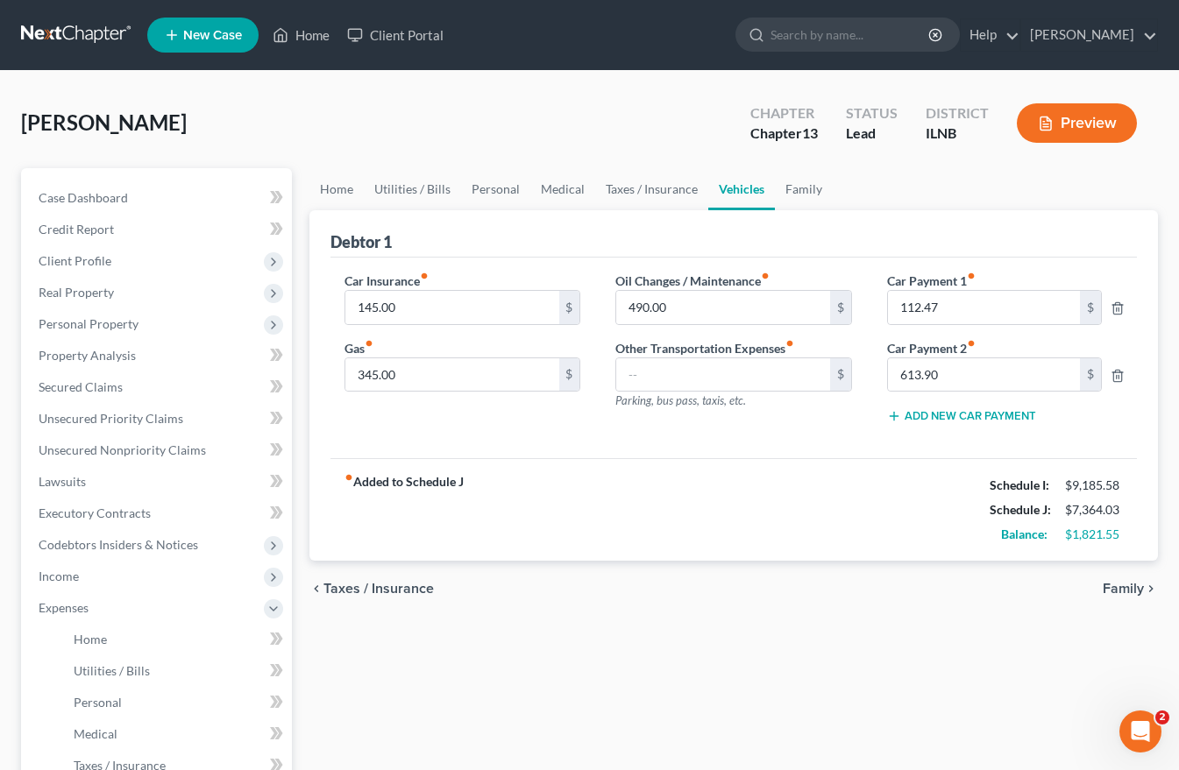
click at [977, 414] on button "Add New Car Payment" at bounding box center [961, 416] width 149 height 14
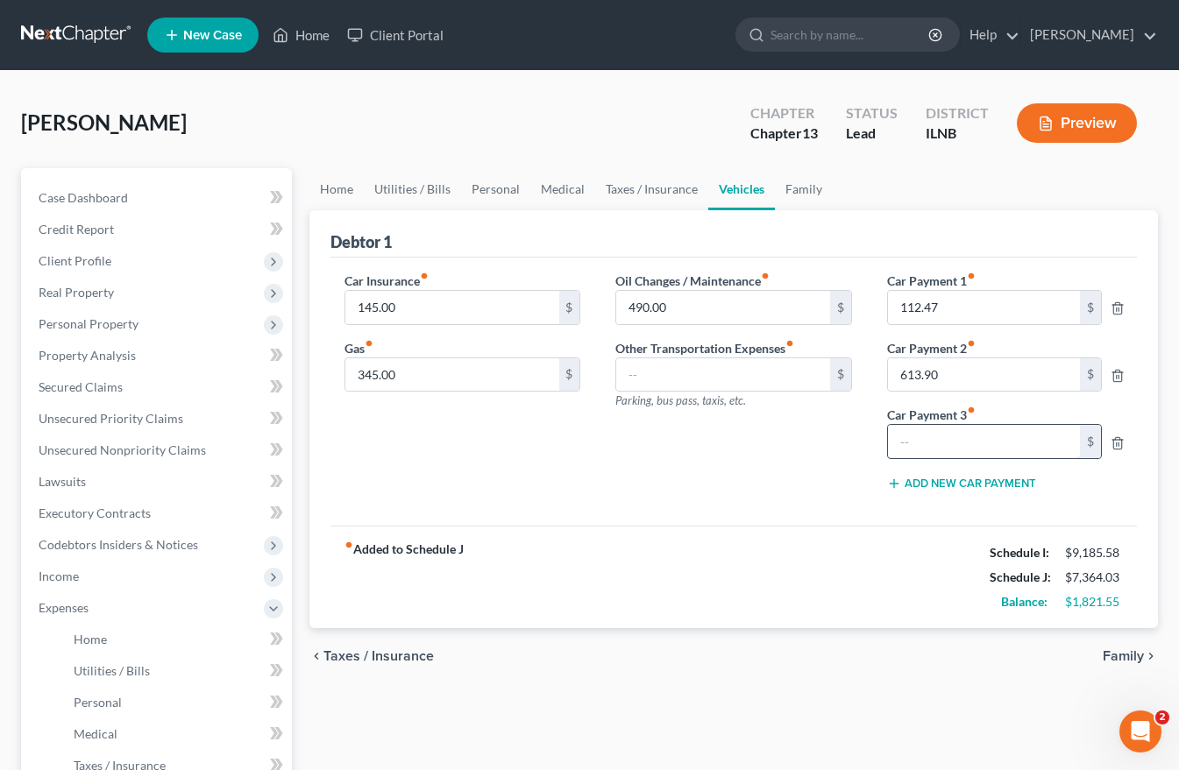
click at [909, 443] on input "text" at bounding box center [984, 441] width 192 height 33
click at [1122, 661] on span "Family" at bounding box center [1122, 656] width 41 height 14
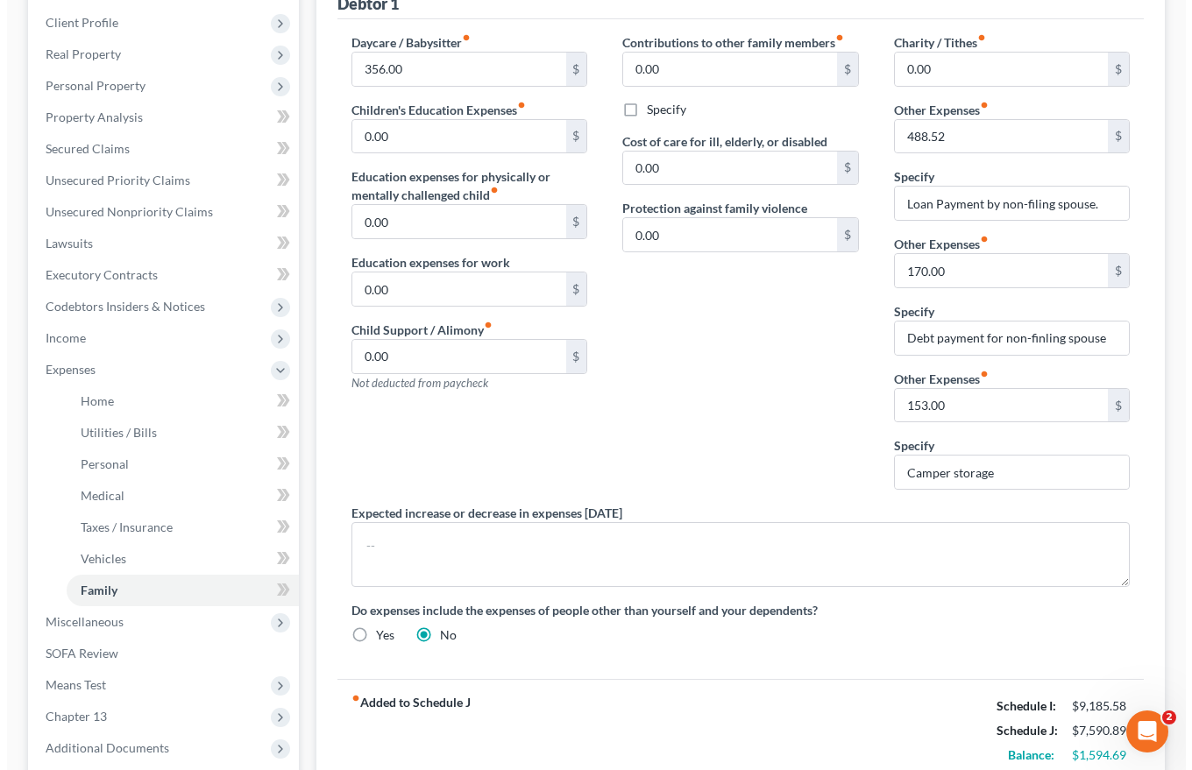
scroll to position [414, 0]
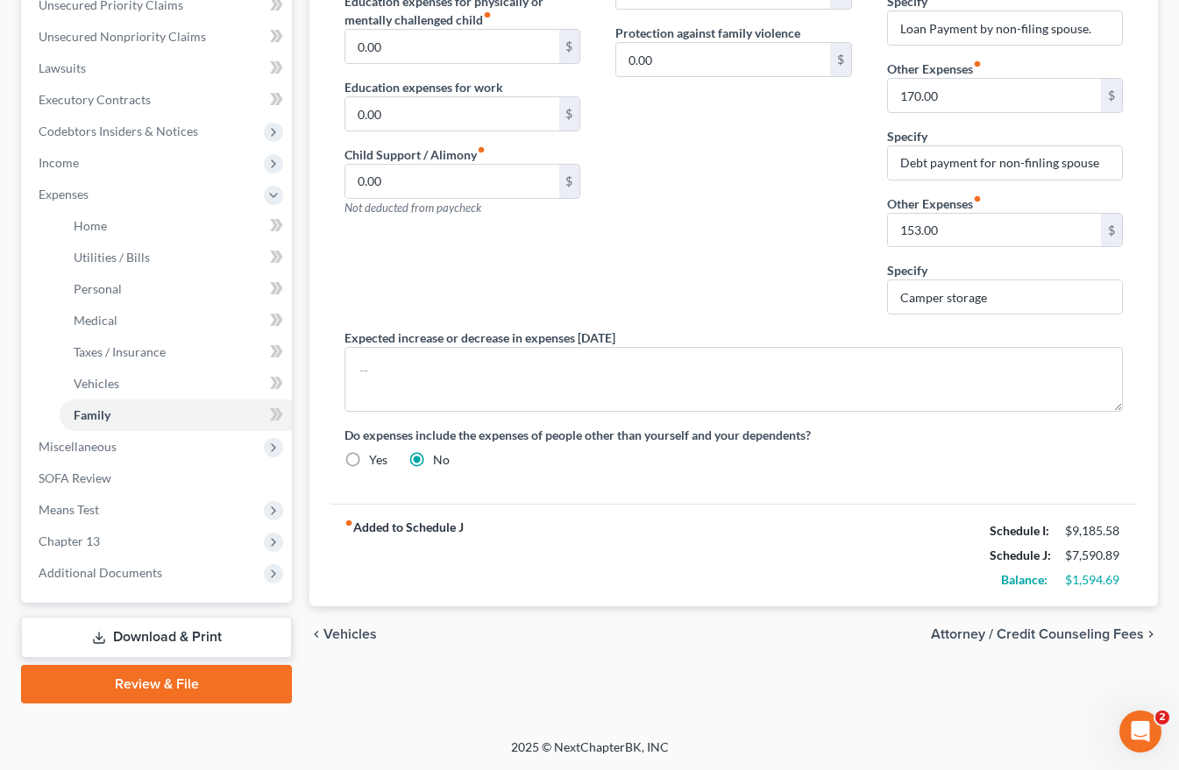
click at [1023, 632] on span "Attorney / Credit Counseling Fees" at bounding box center [1037, 634] width 213 height 14
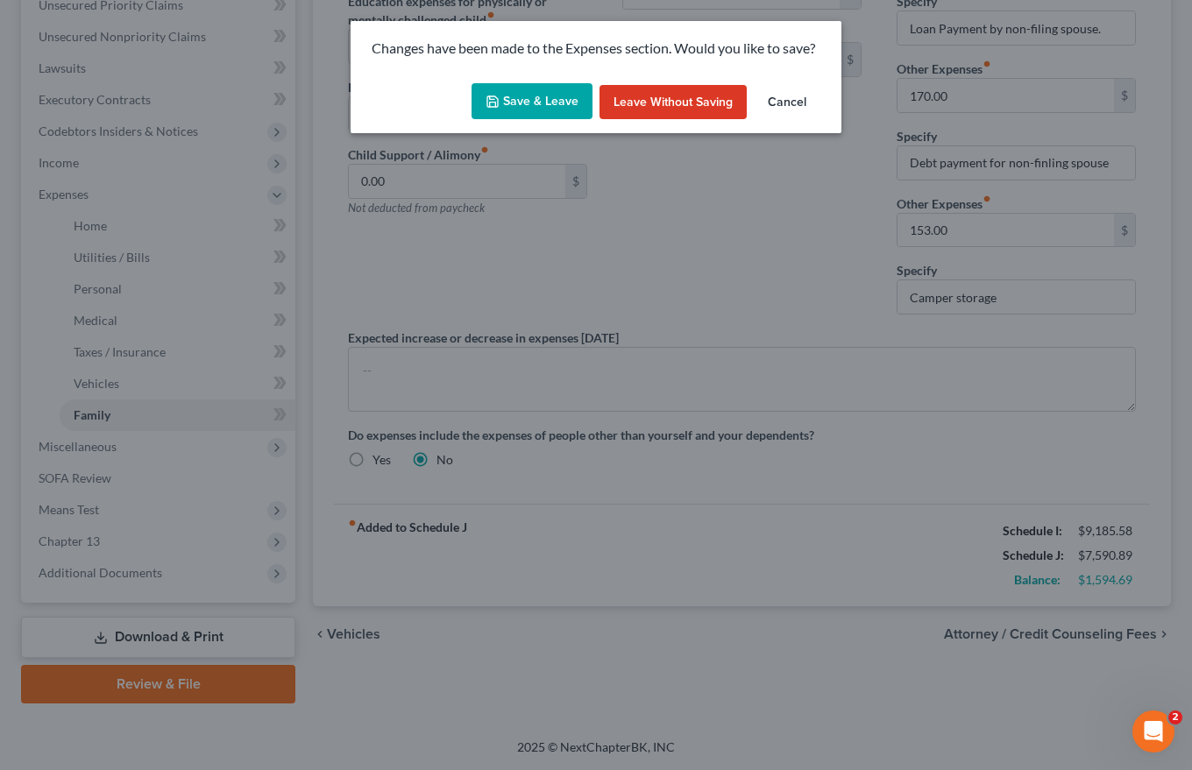
click at [528, 92] on button "Save & Leave" at bounding box center [531, 101] width 121 height 37
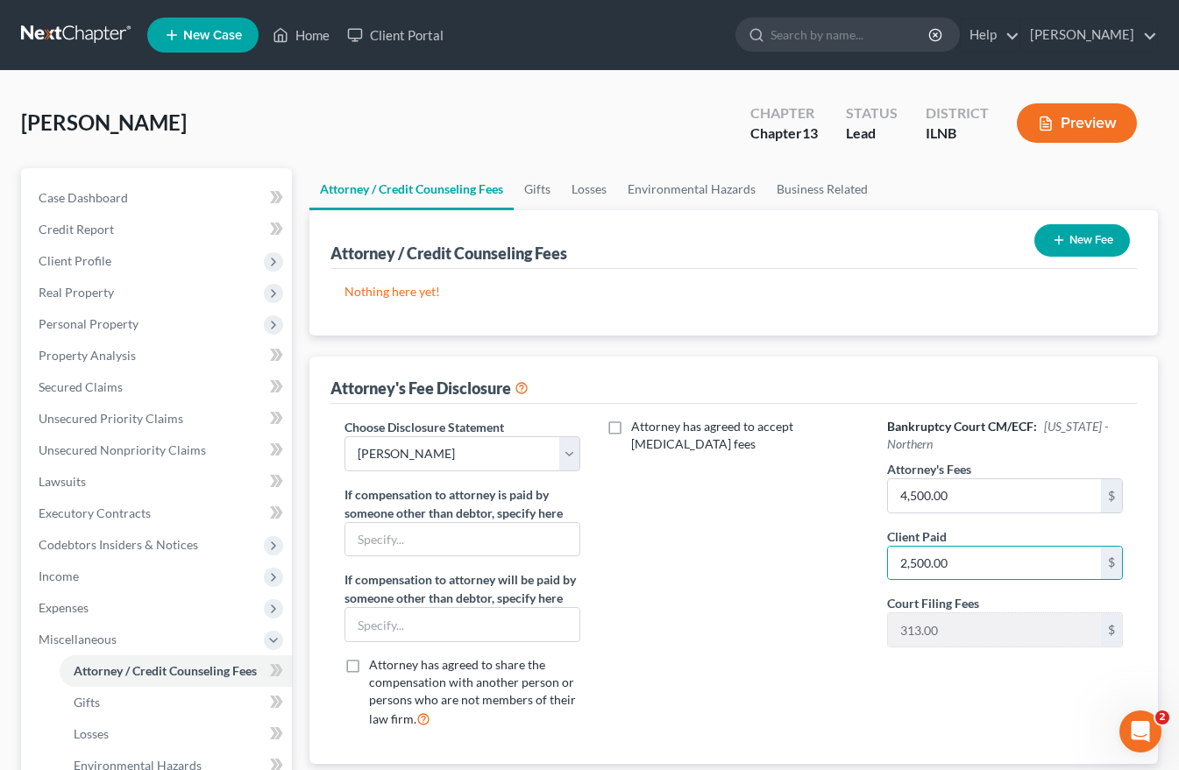
scroll to position [351, 0]
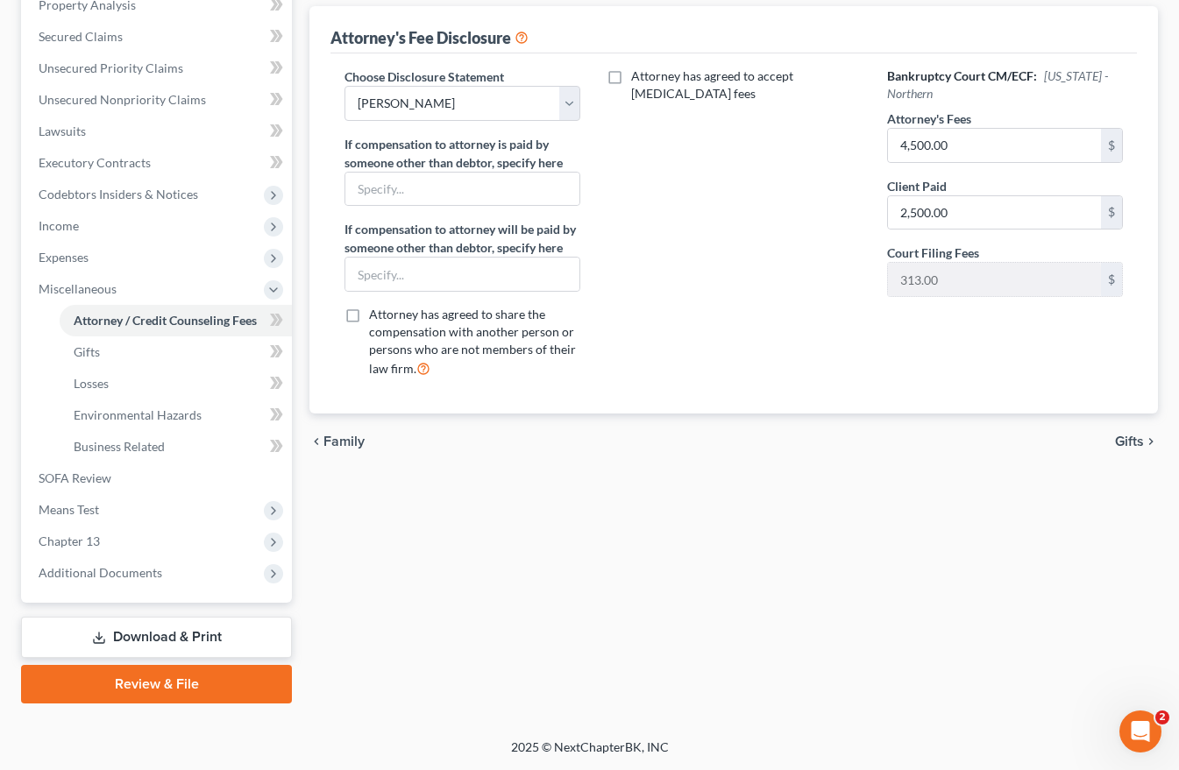
click at [1131, 441] on span "Gifts" at bounding box center [1129, 442] width 29 height 14
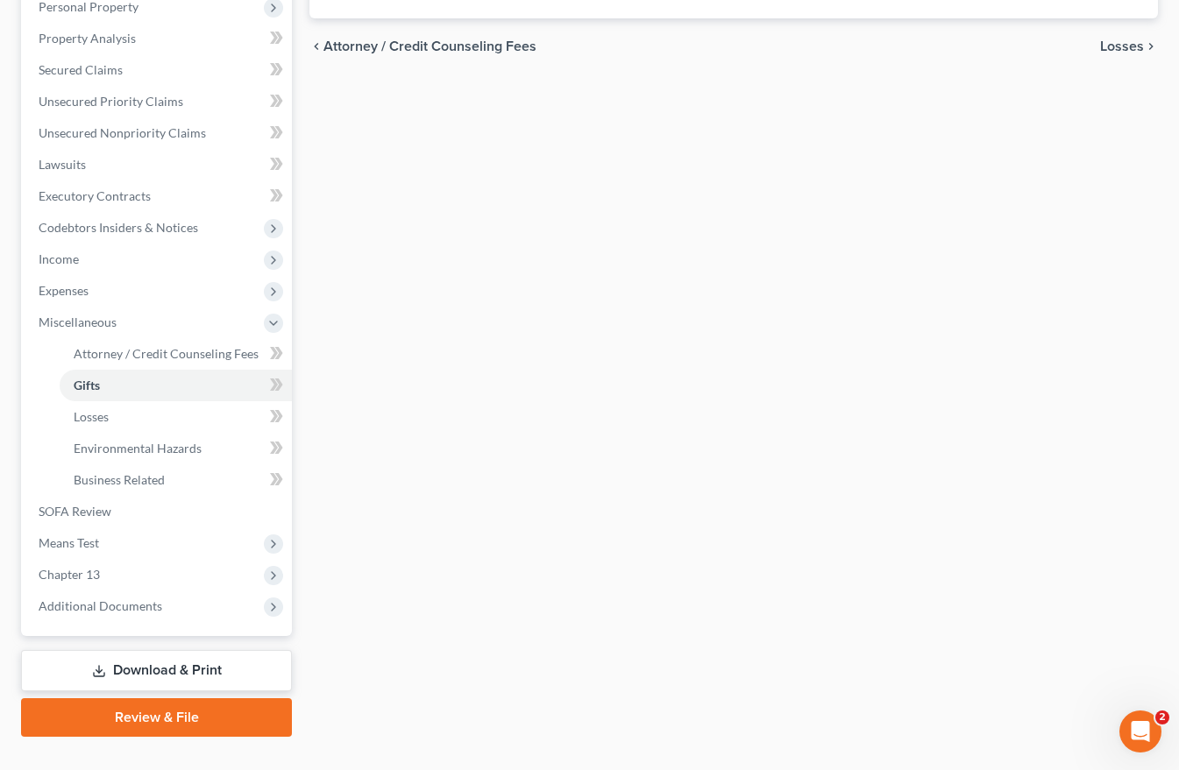
scroll to position [351, 0]
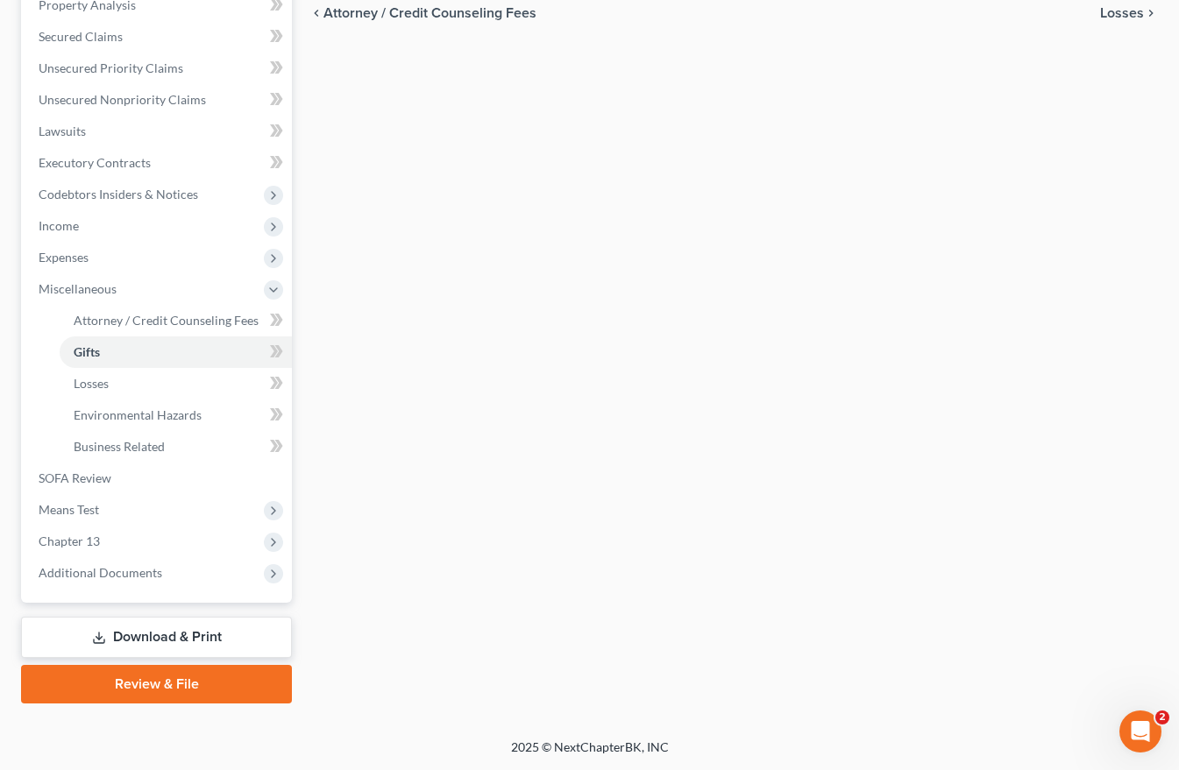
click at [142, 638] on link "Download & Print" at bounding box center [156, 637] width 271 height 41
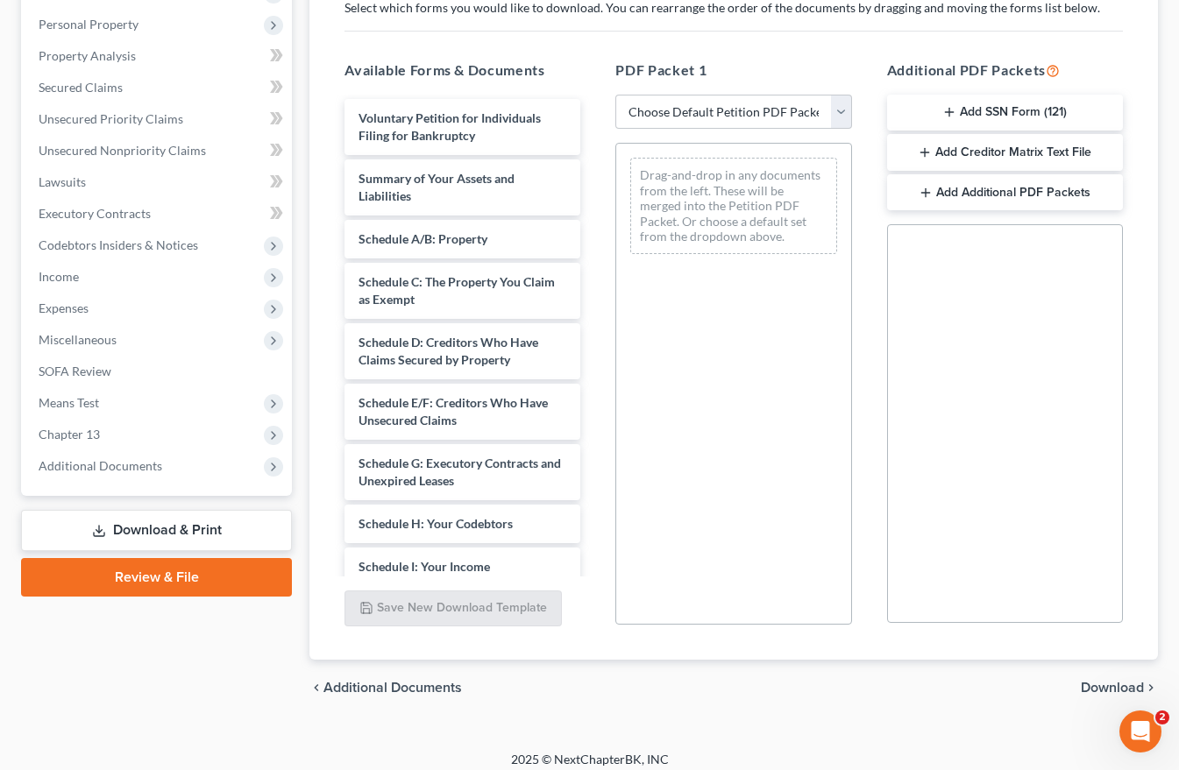
scroll to position [312, 0]
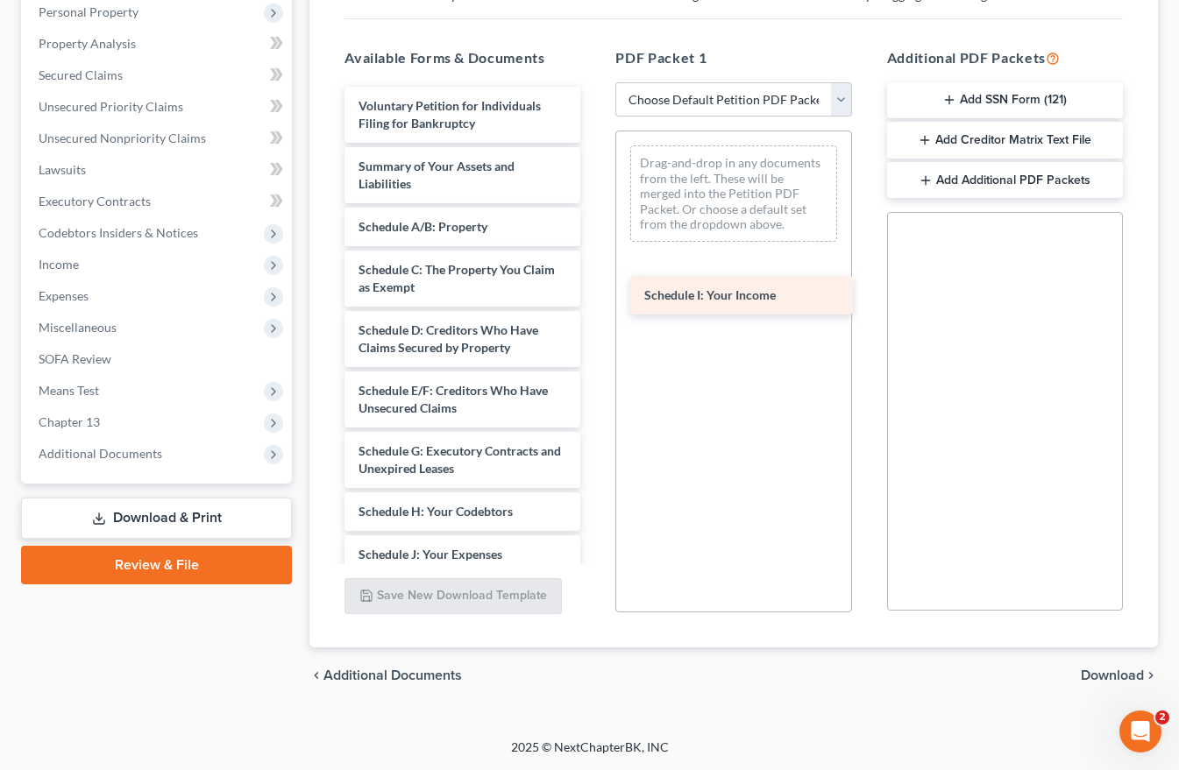
drag, startPoint x: 398, startPoint y: 546, endPoint x: 683, endPoint y: 287, distance: 385.9
click at [594, 287] on div "Schedule I: Your Income Voluntary Petition for Individuals Filing for Bankruptc…" at bounding box center [462, 524] width 264 height 875
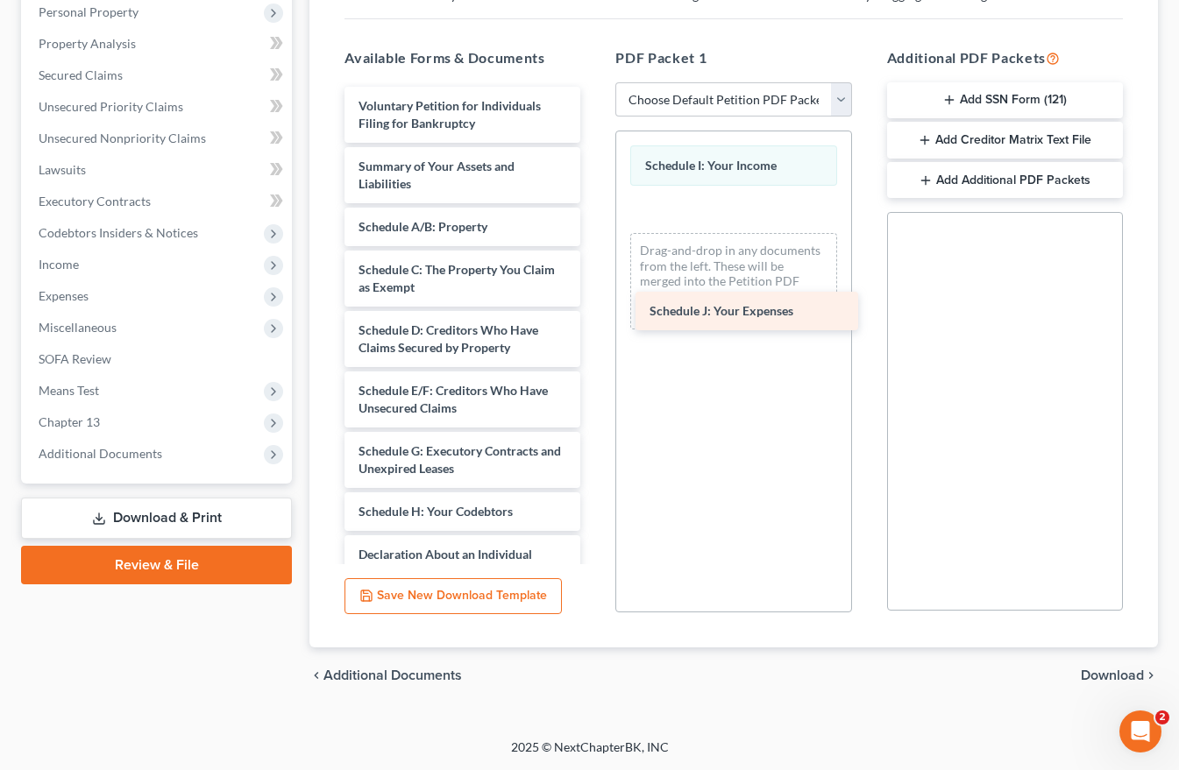
drag, startPoint x: 404, startPoint y: 559, endPoint x: 695, endPoint y: 315, distance: 379.4
click at [594, 315] on div "Schedule J: Your Expenses Voluntary Petition for Individuals Filing for Bankrup…" at bounding box center [462, 503] width 264 height 832
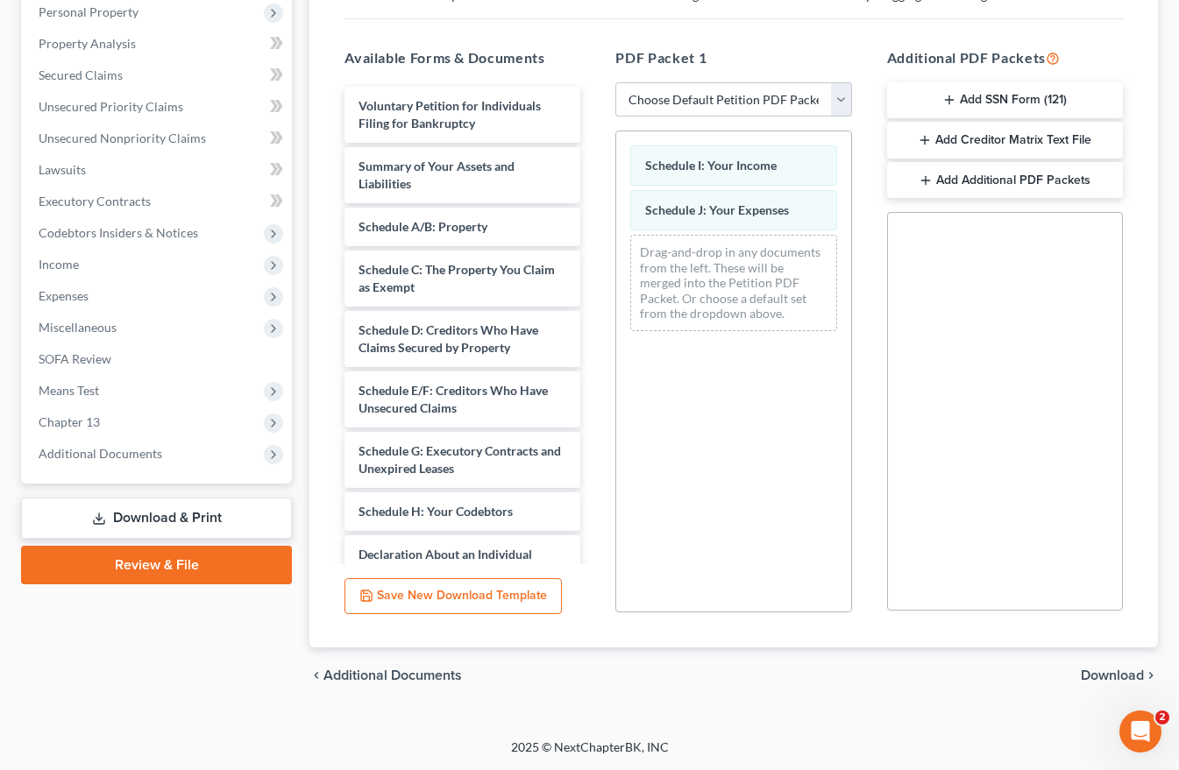
click at [1111, 677] on span "Download" at bounding box center [1111, 676] width 63 height 14
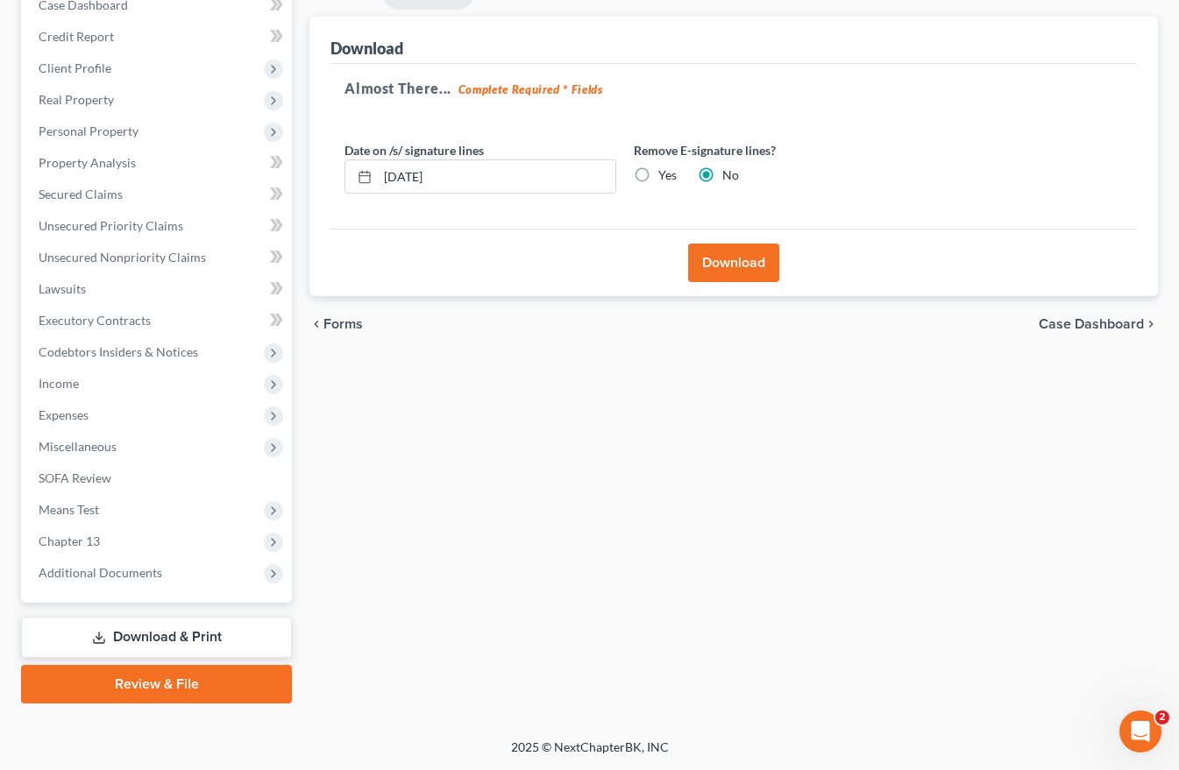
scroll to position [193, 0]
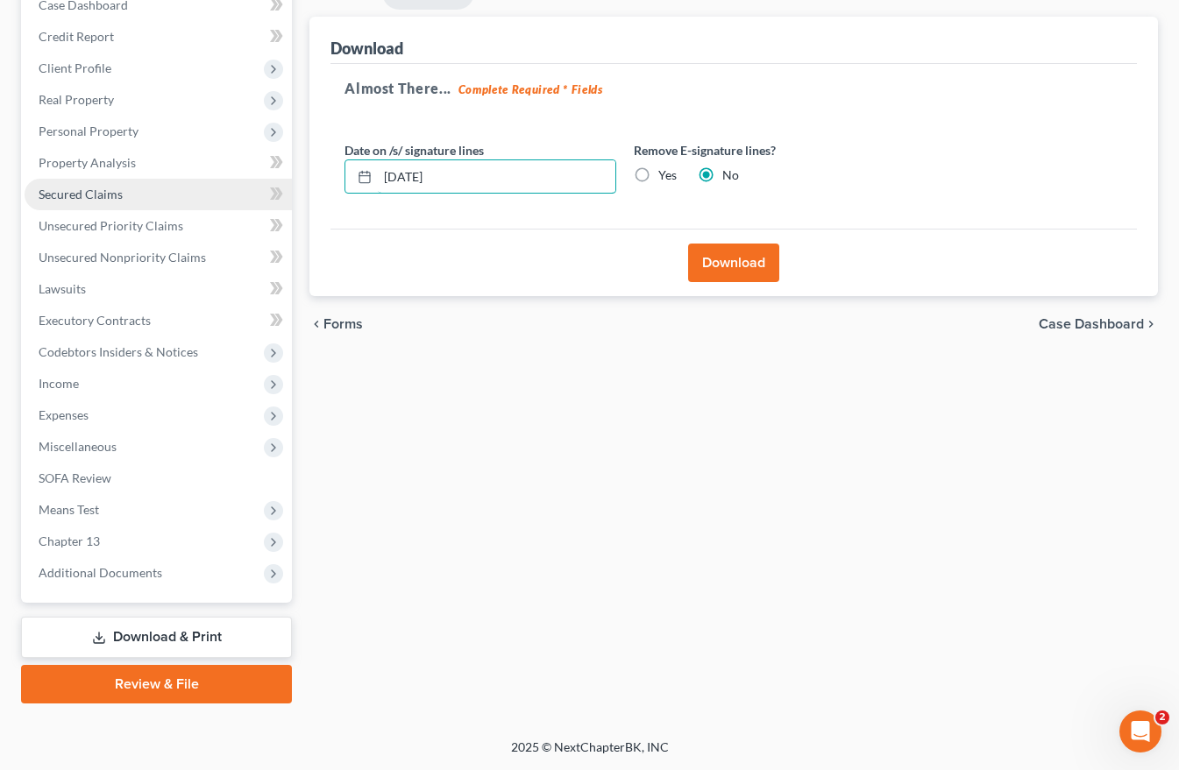
drag, startPoint x: 485, startPoint y: 168, endPoint x: 200, endPoint y: 196, distance: 287.0
click at [265, 189] on div "Petition Navigation Case Dashboard Payments Invoices Payments Payments Credit R…" at bounding box center [589, 339] width 1154 height 728
drag, startPoint x: 639, startPoint y: 170, endPoint x: 681, endPoint y: 237, distance: 79.5
click at [658, 170] on label "Yes" at bounding box center [667, 175] width 18 height 18
click at [665, 170] on input "Yes" at bounding box center [670, 171] width 11 height 11
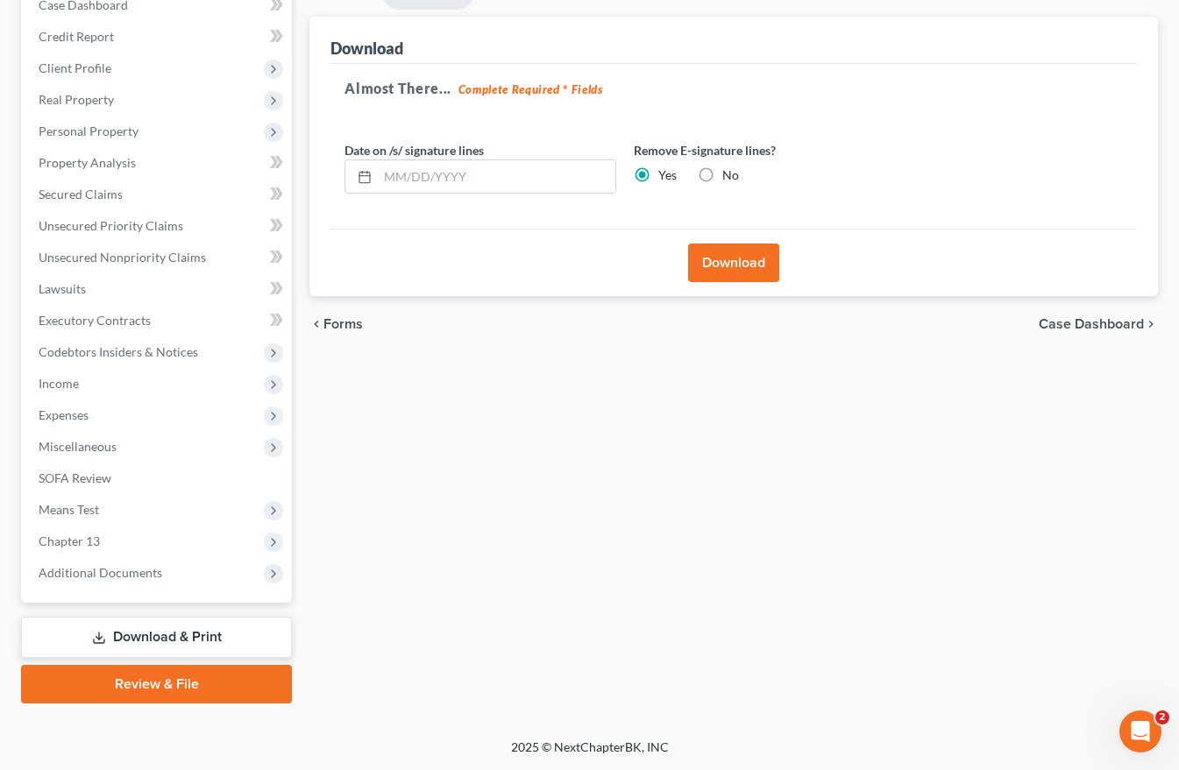
click at [740, 270] on button "Download" at bounding box center [733, 263] width 91 height 39
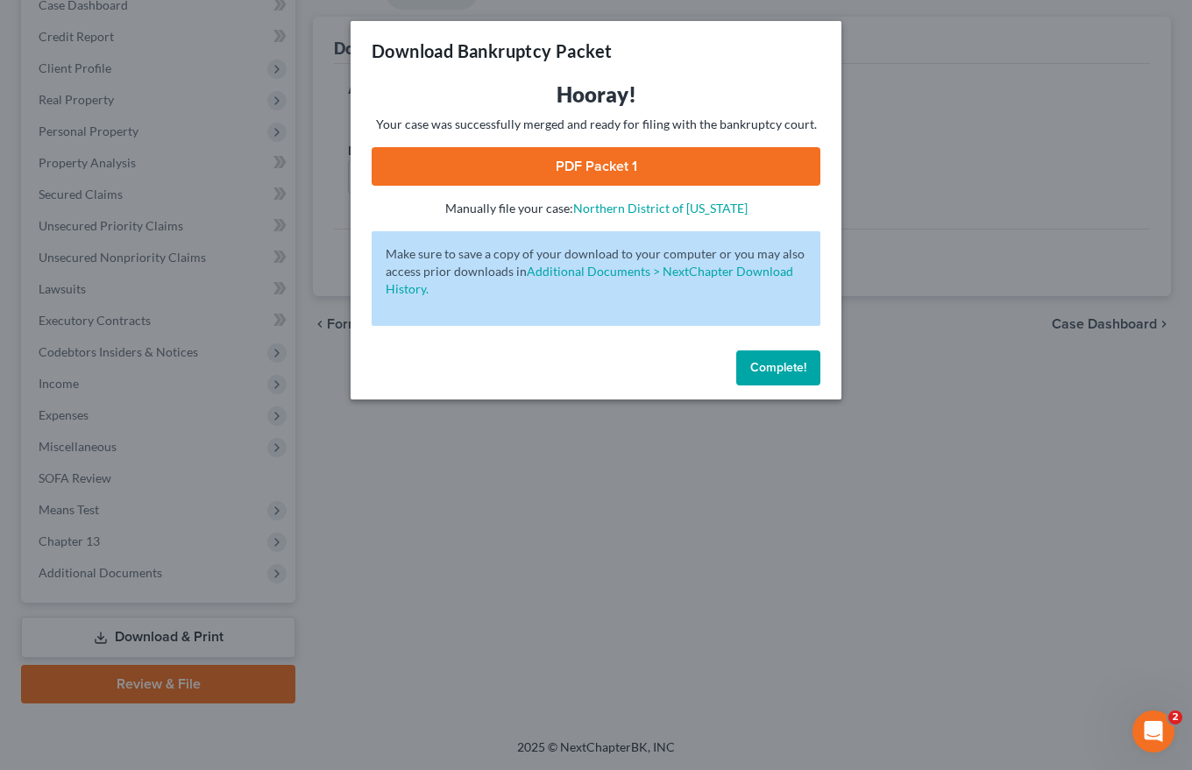
click at [779, 368] on span "Complete!" at bounding box center [778, 367] width 56 height 15
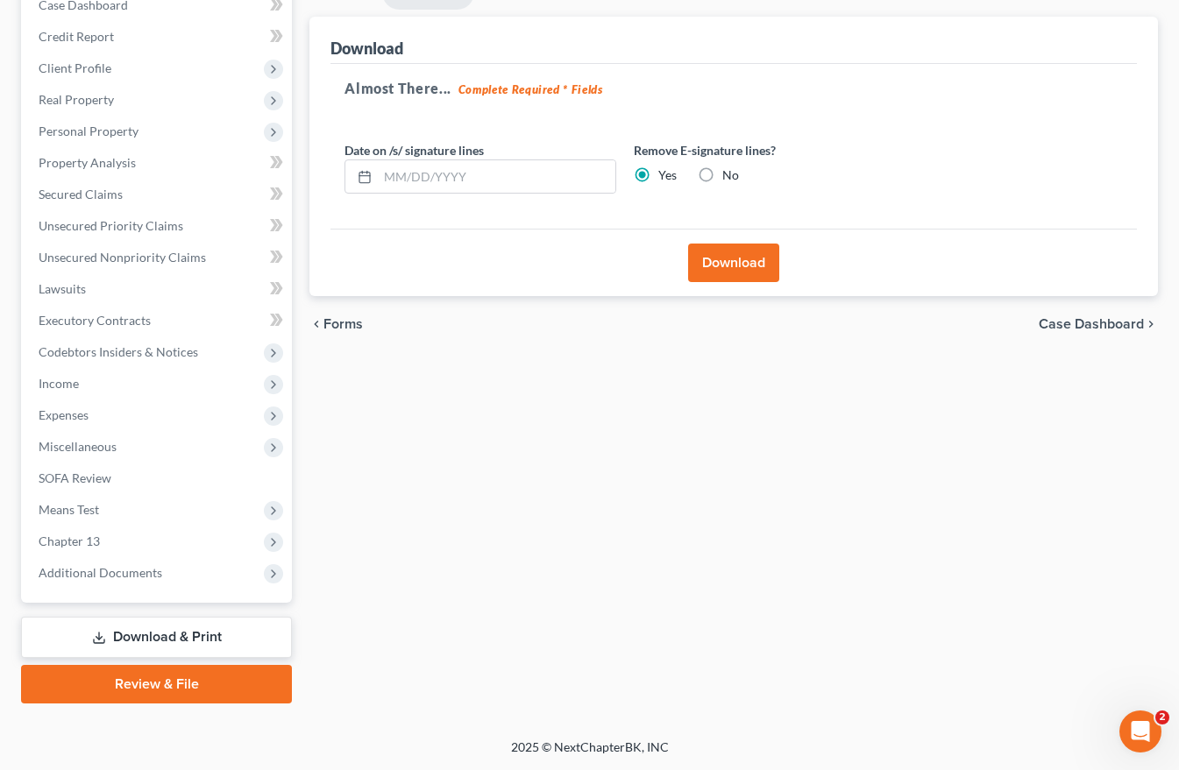
click at [735, 259] on button "Download" at bounding box center [733, 263] width 91 height 39
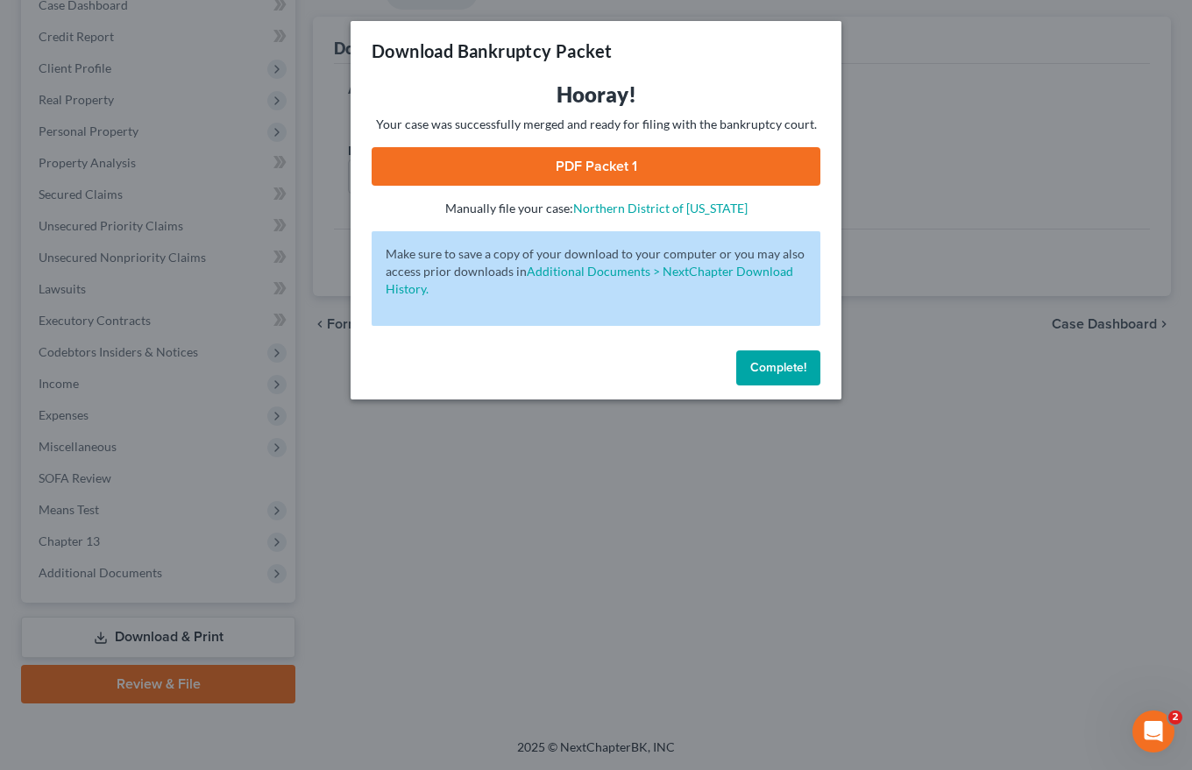
click at [603, 161] on link "PDF Packet 1" at bounding box center [596, 166] width 449 height 39
click at [778, 370] on span "Complete!" at bounding box center [778, 367] width 56 height 15
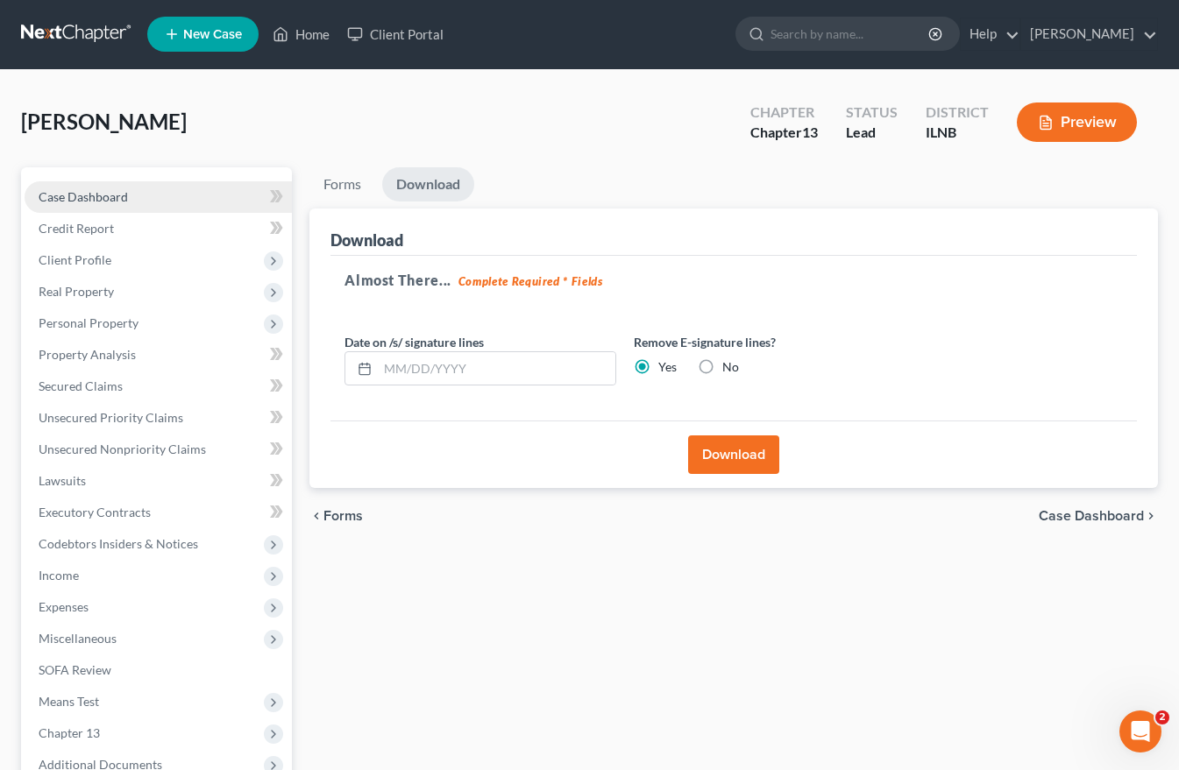
scroll to position [0, 0]
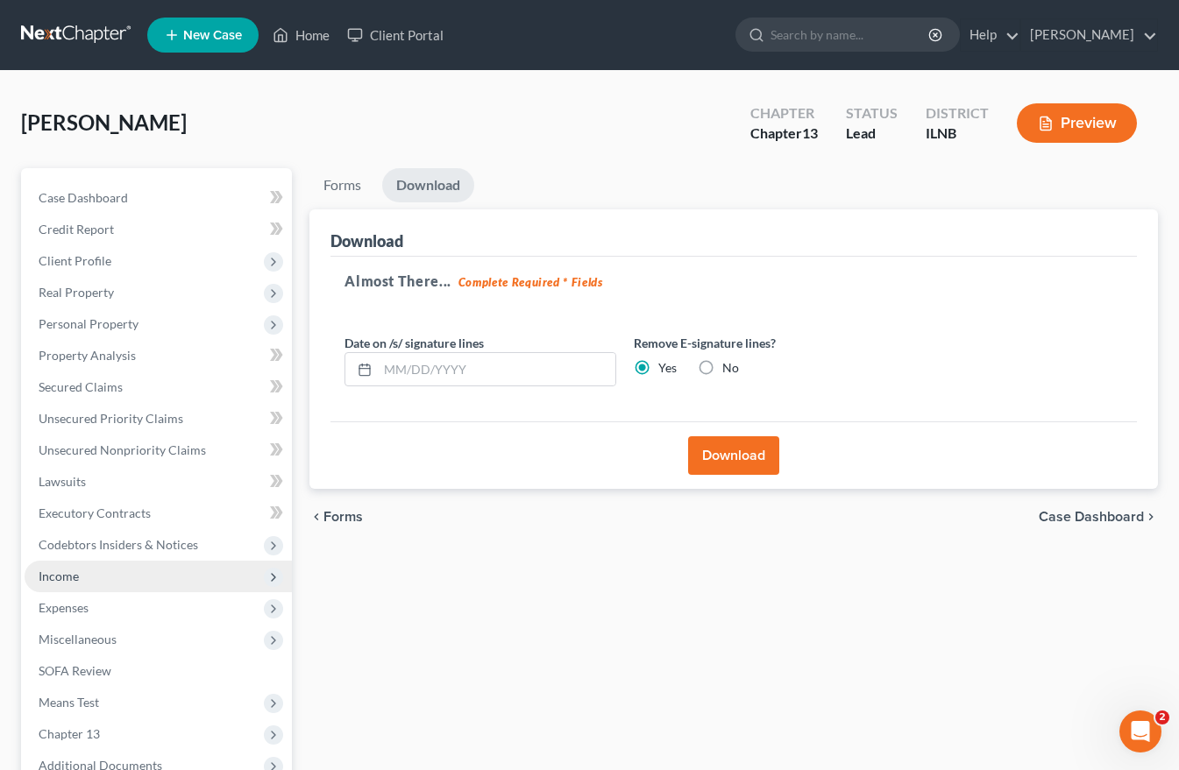
click at [64, 577] on span "Income" at bounding box center [59, 576] width 40 height 15
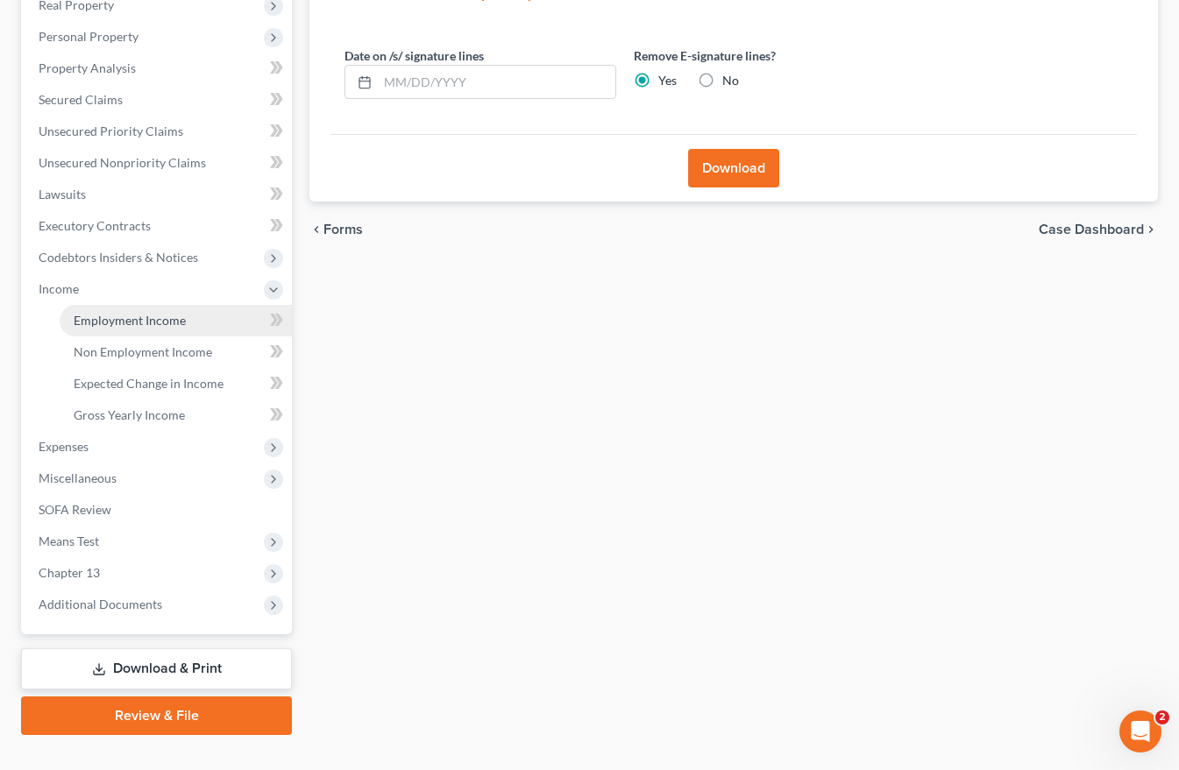
scroll to position [319, 0]
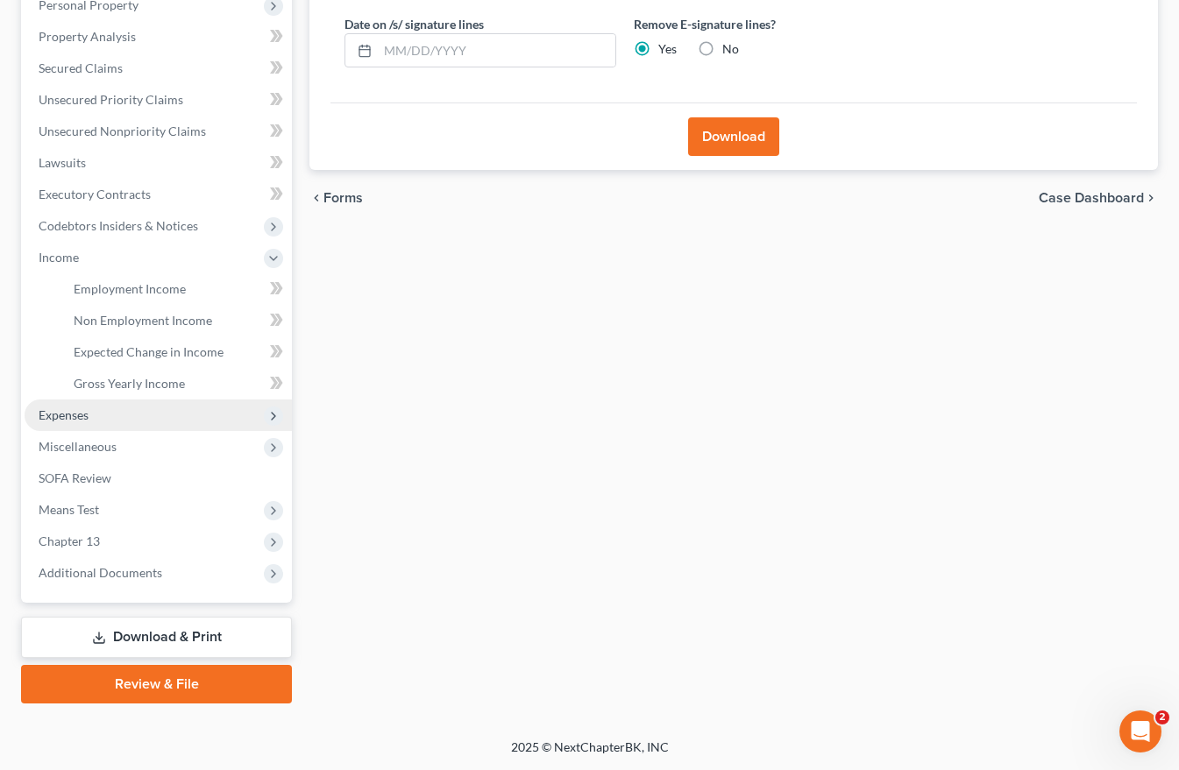
click at [51, 413] on span "Expenses" at bounding box center [64, 414] width 50 height 15
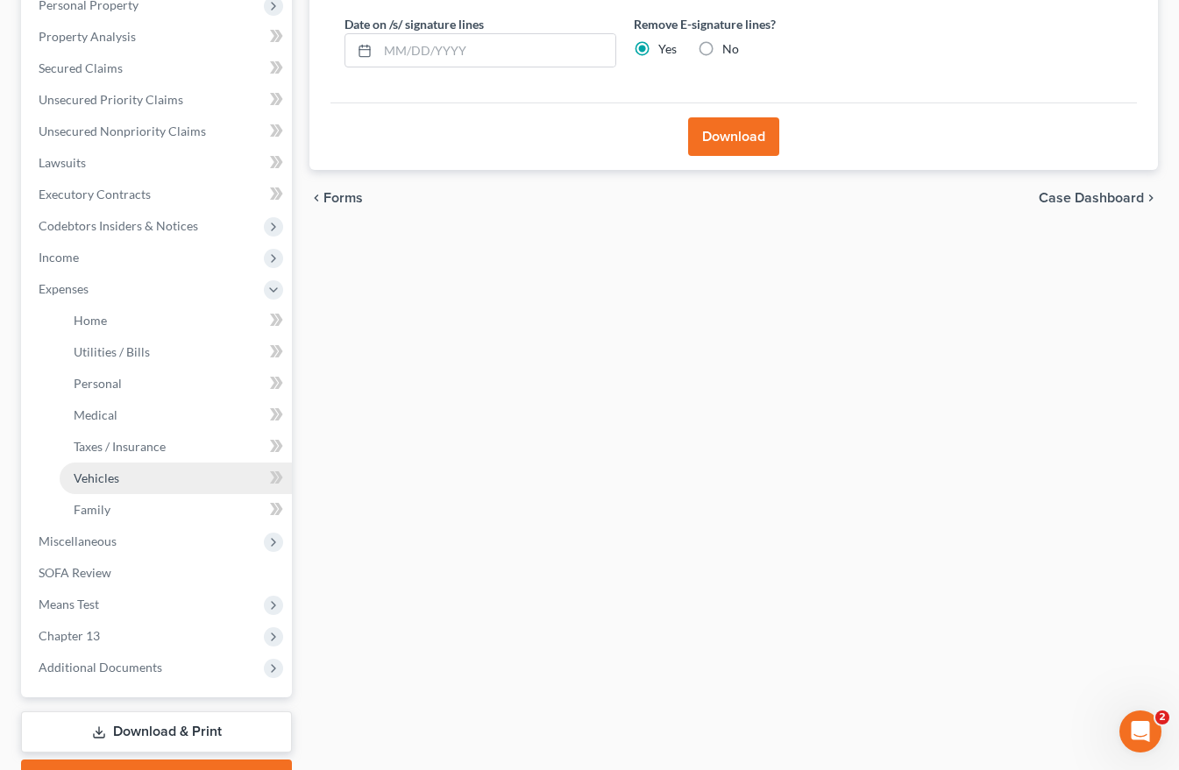
click at [95, 478] on span "Vehicles" at bounding box center [97, 478] width 46 height 15
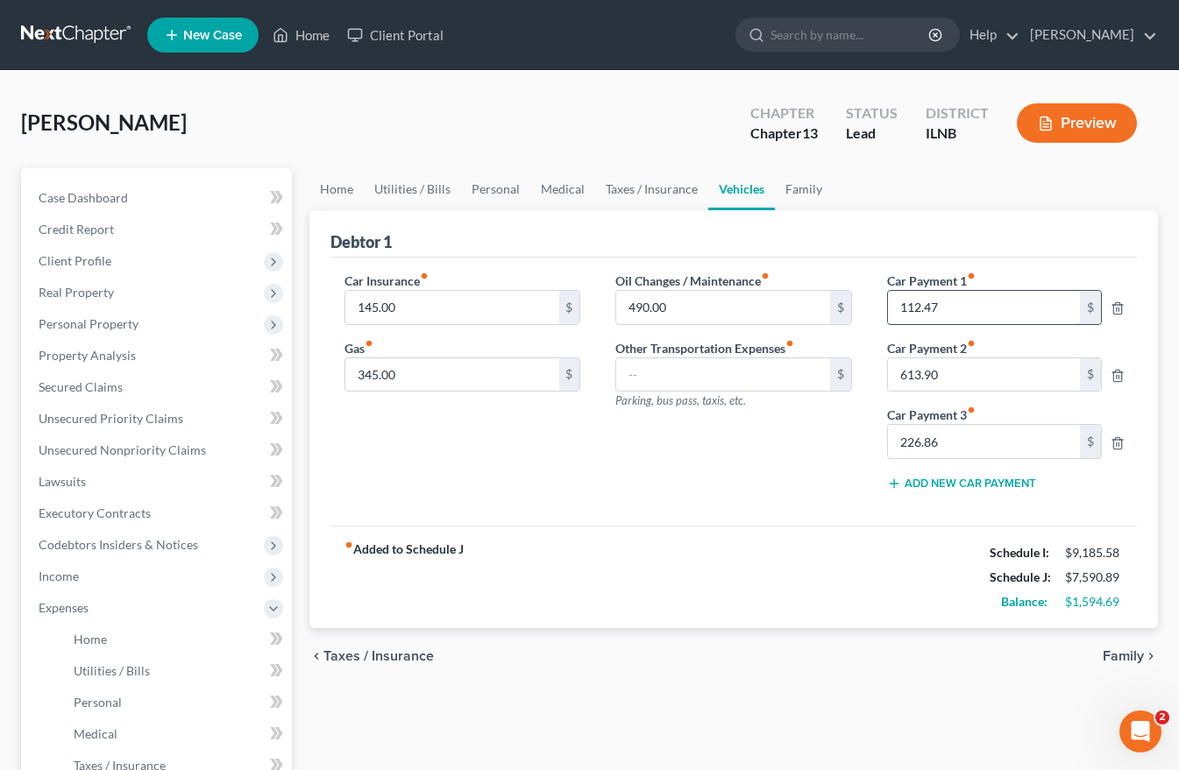
click at [957, 308] on input "112.47" at bounding box center [984, 307] width 192 height 33
click at [921, 310] on input "112.47" at bounding box center [984, 307] width 192 height 33
click at [806, 485] on div "Oil Changes / Maintenance fiber_manual_record 490.00 $ Other Transportation Exp…" at bounding box center [733, 388] width 271 height 233
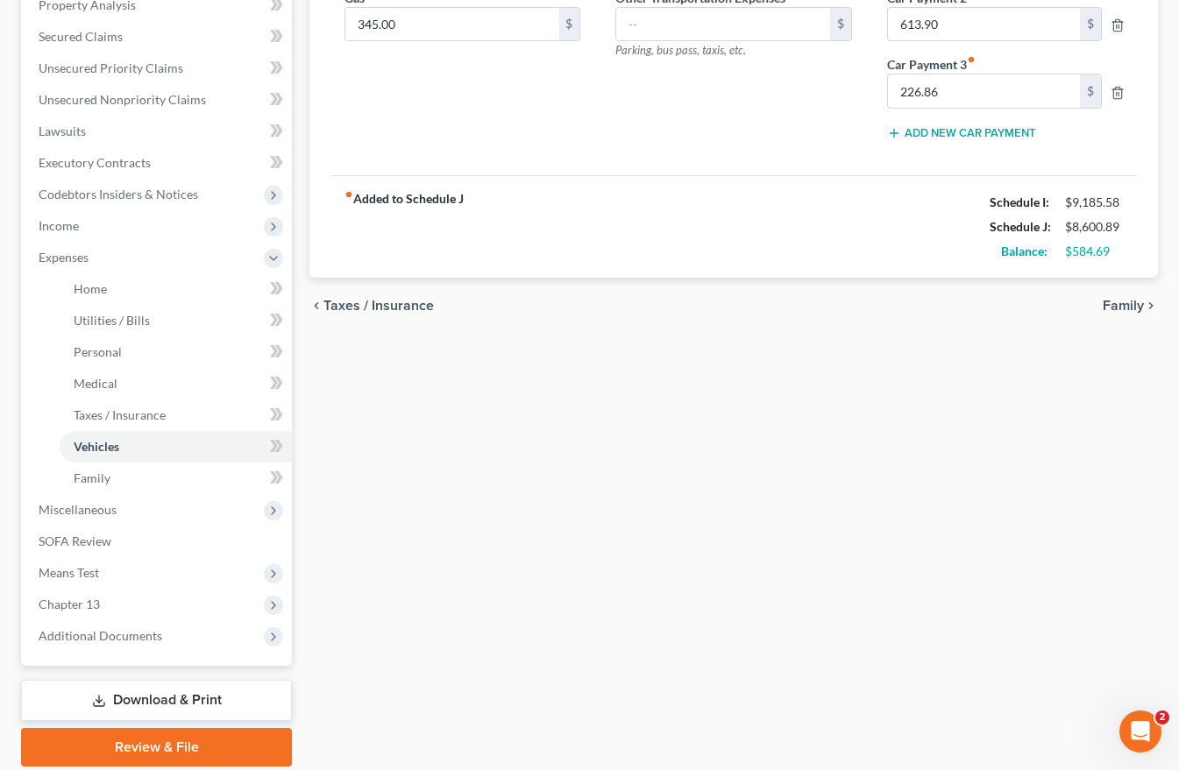
scroll to position [414, 0]
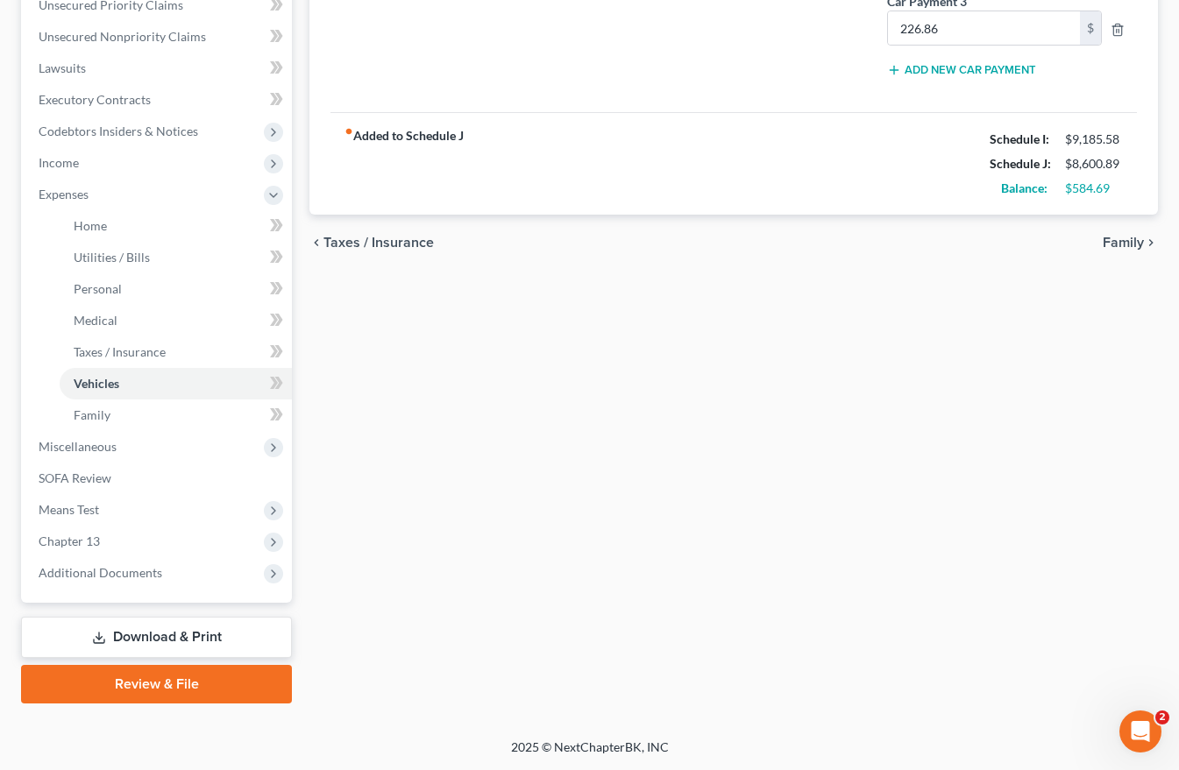
click at [1120, 245] on span "Family" at bounding box center [1122, 243] width 41 height 14
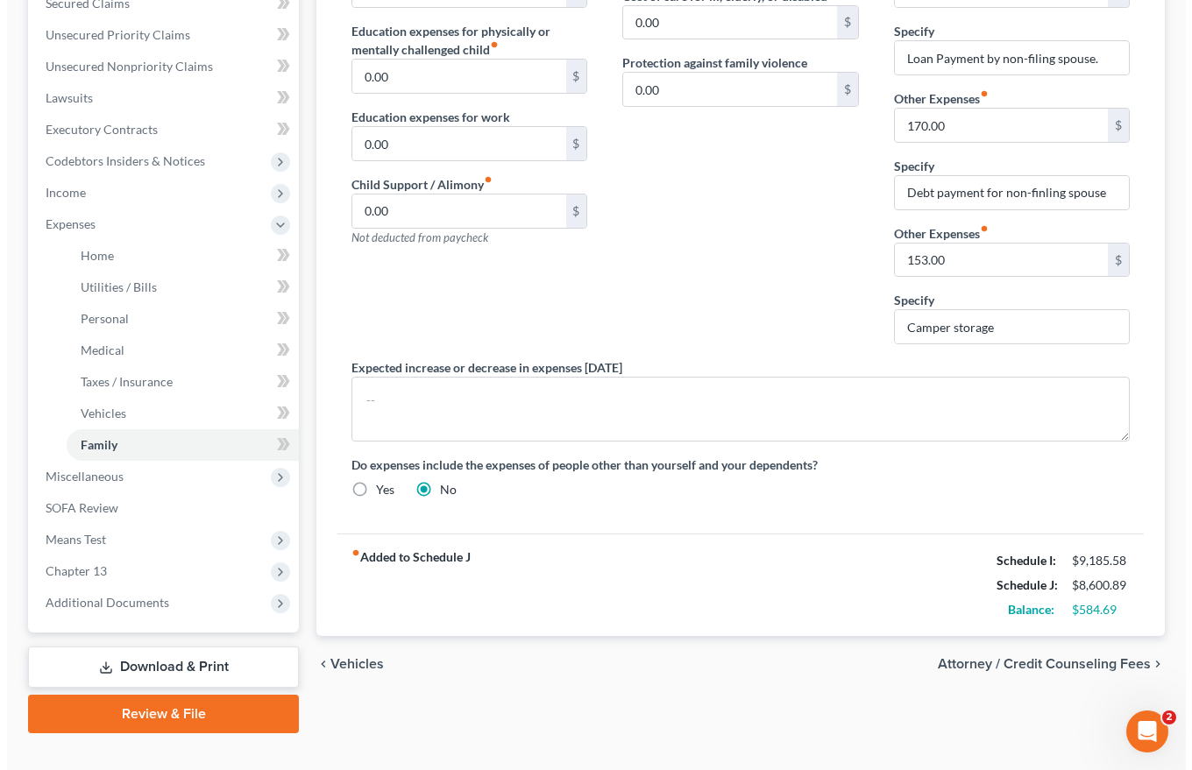
scroll to position [414, 0]
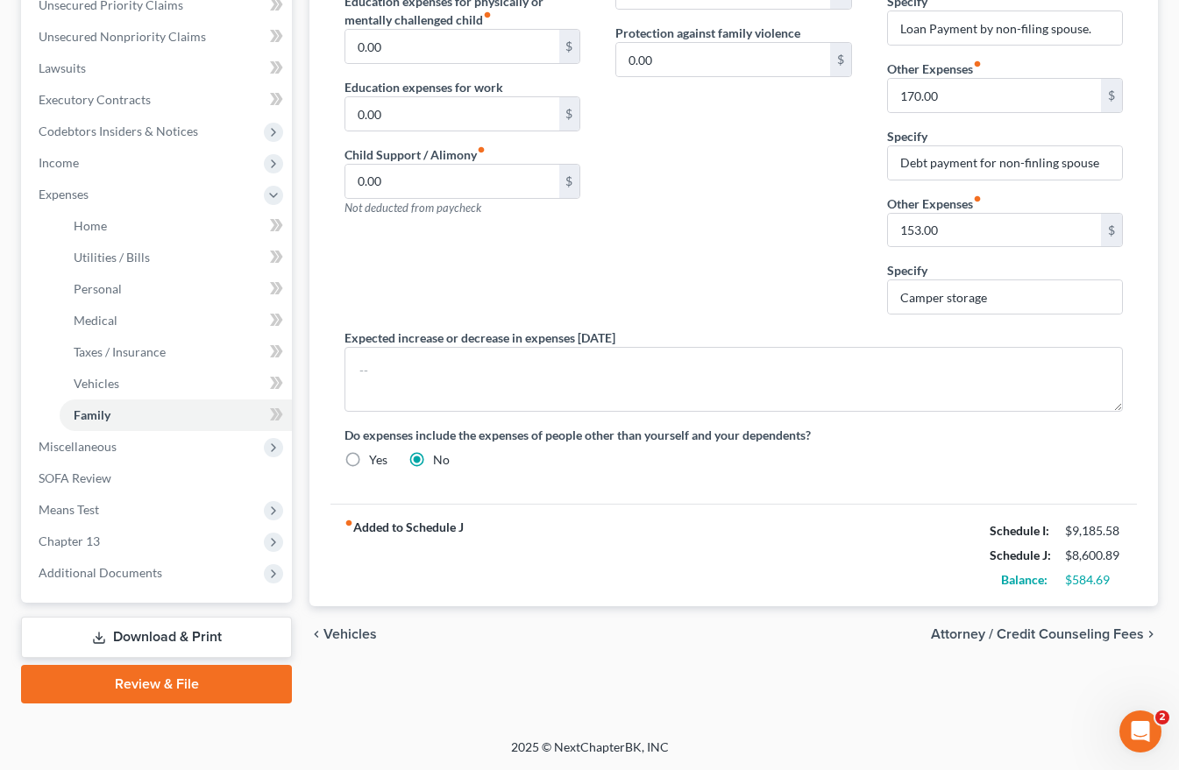
click at [1073, 639] on span "Attorney / Credit Counseling Fees" at bounding box center [1037, 634] width 213 height 14
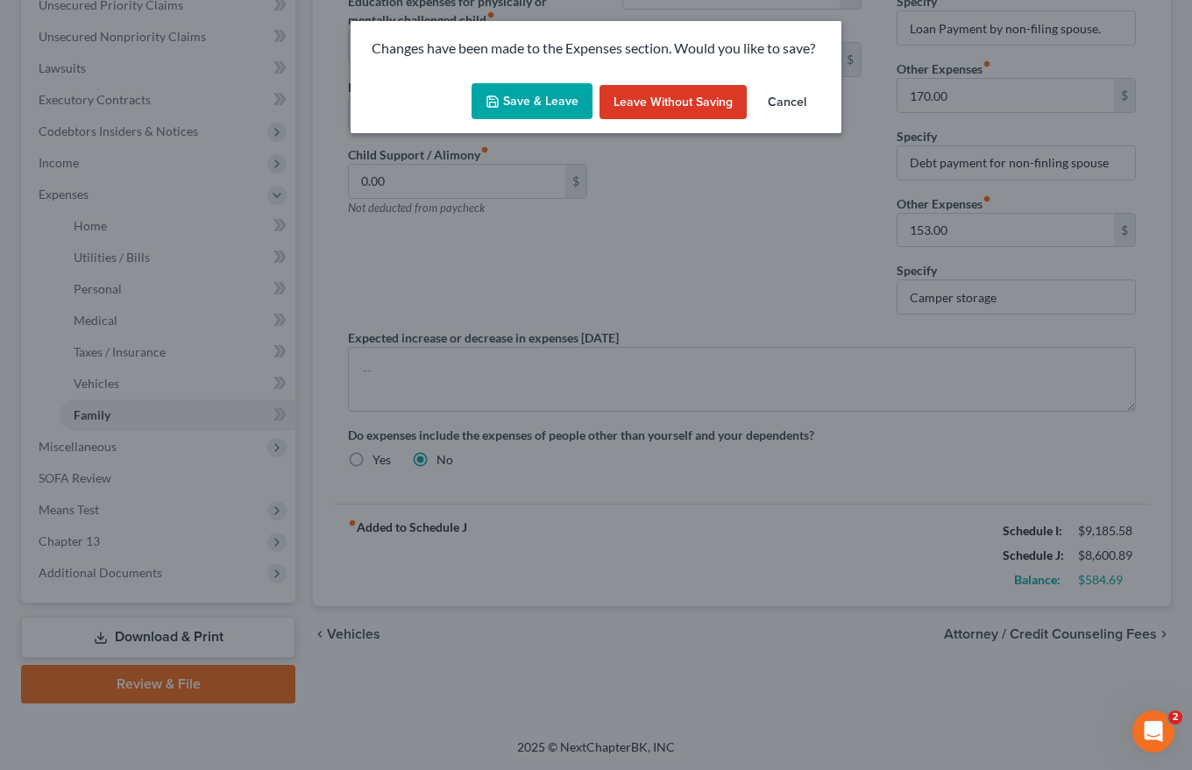
click at [509, 94] on button "Save & Leave" at bounding box center [531, 101] width 121 height 37
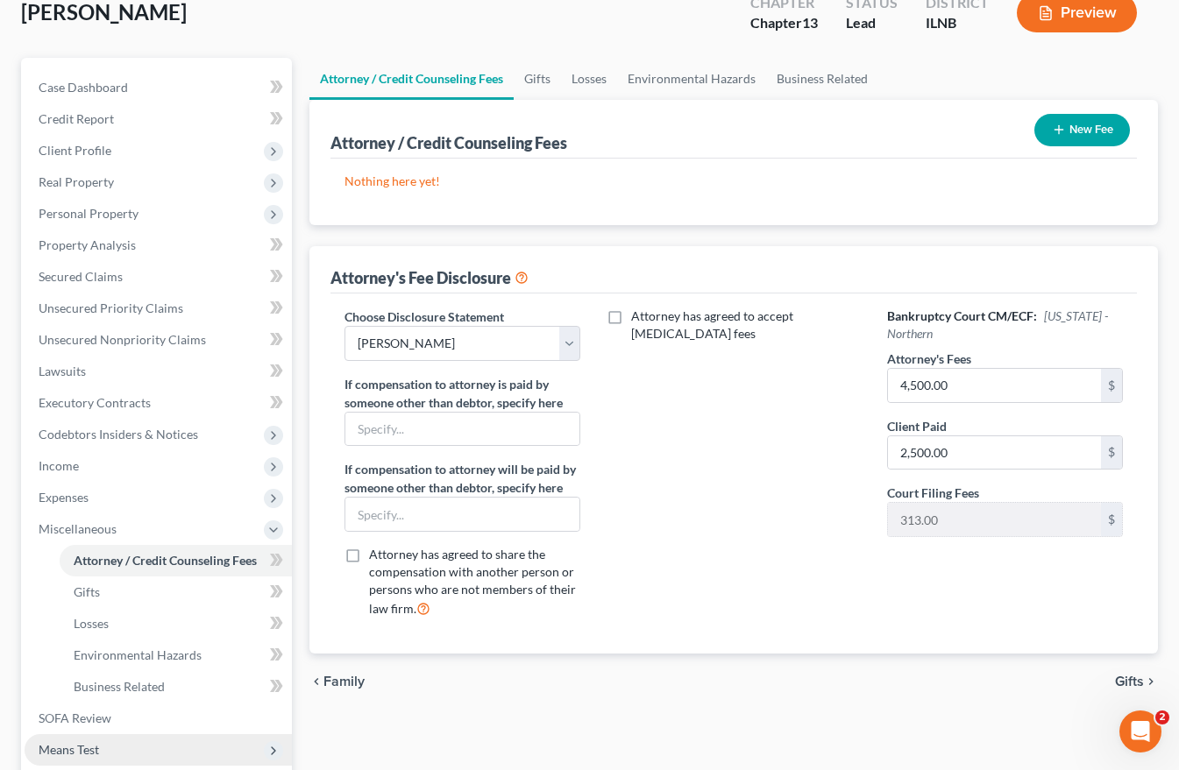
scroll to position [351, 0]
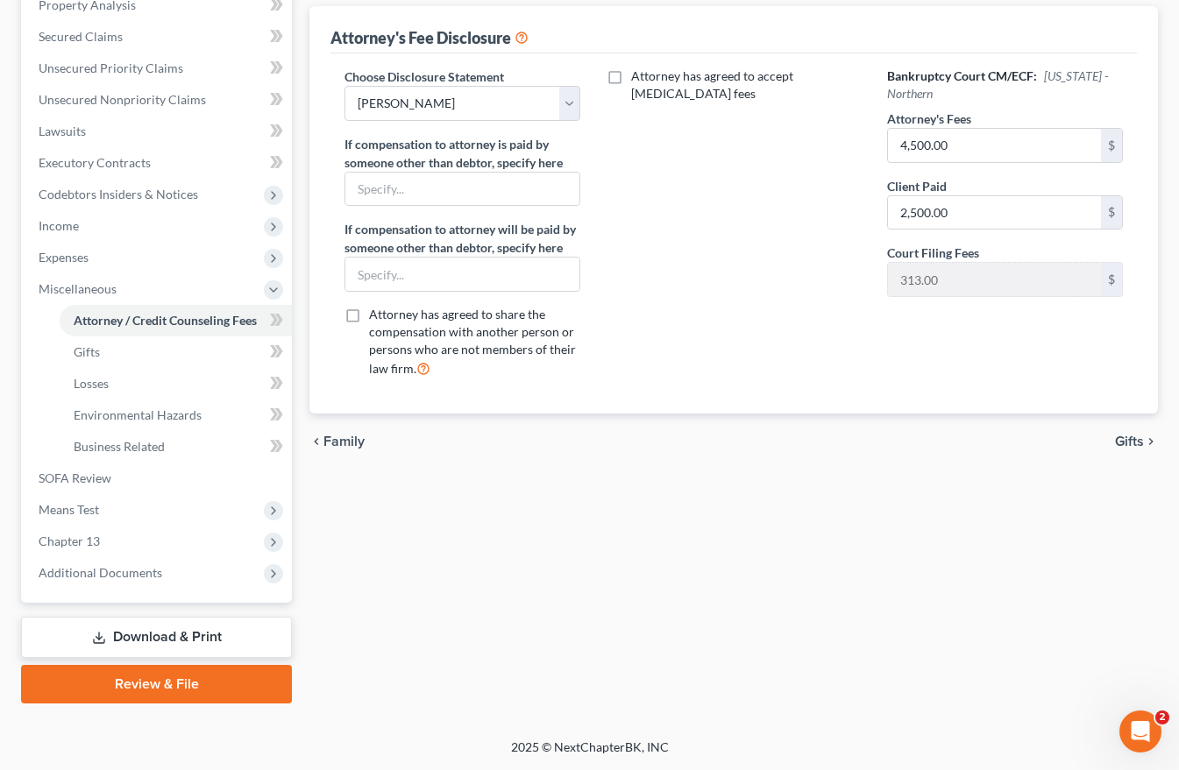
click at [135, 639] on link "Download & Print" at bounding box center [156, 637] width 271 height 41
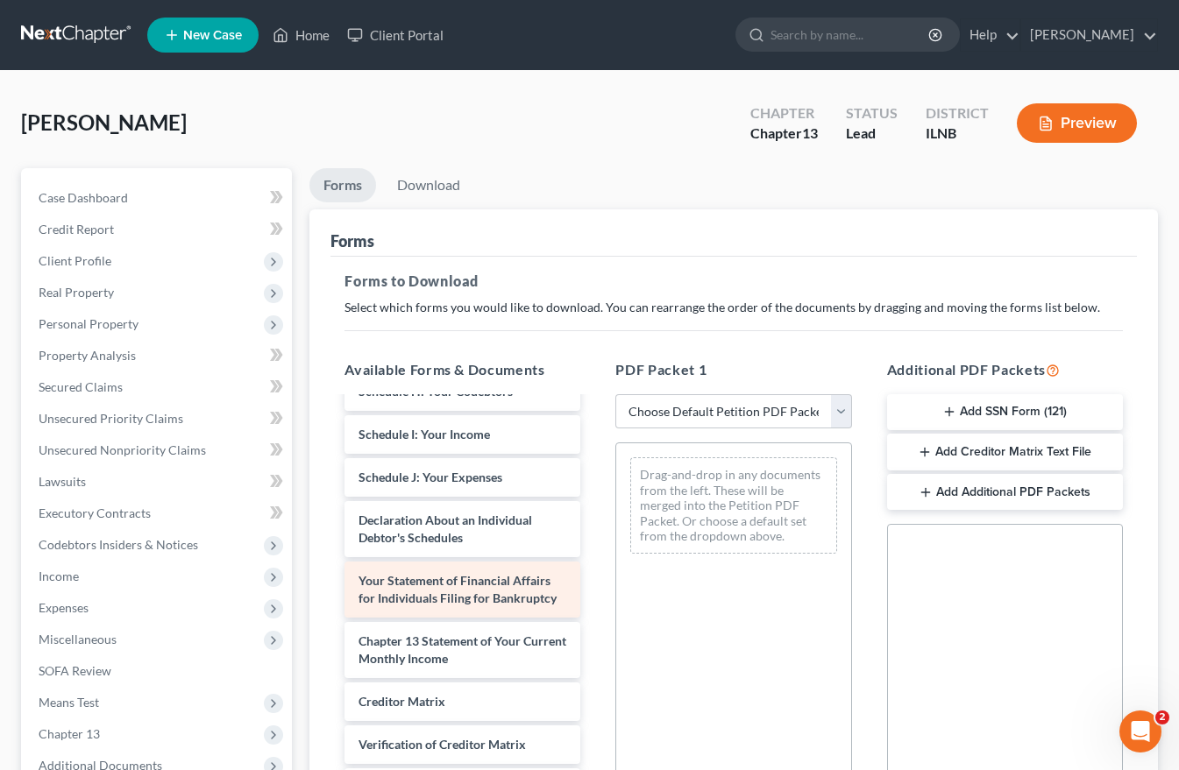
scroll to position [393, 0]
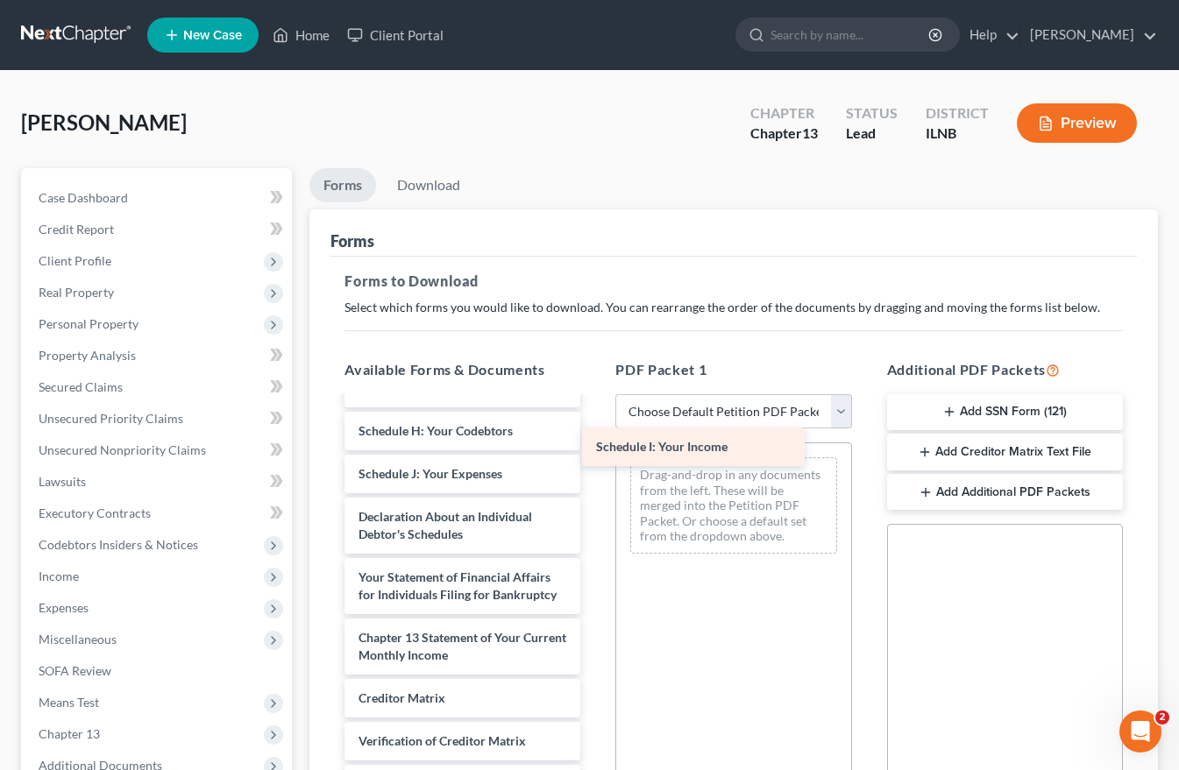
drag, startPoint x: 369, startPoint y: 481, endPoint x: 599, endPoint y: 461, distance: 231.3
click at [594, 455] on div "Schedule I: Your Income Voluntary Petition for Individuals Filing for Bankruptc…" at bounding box center [462, 443] width 264 height 875
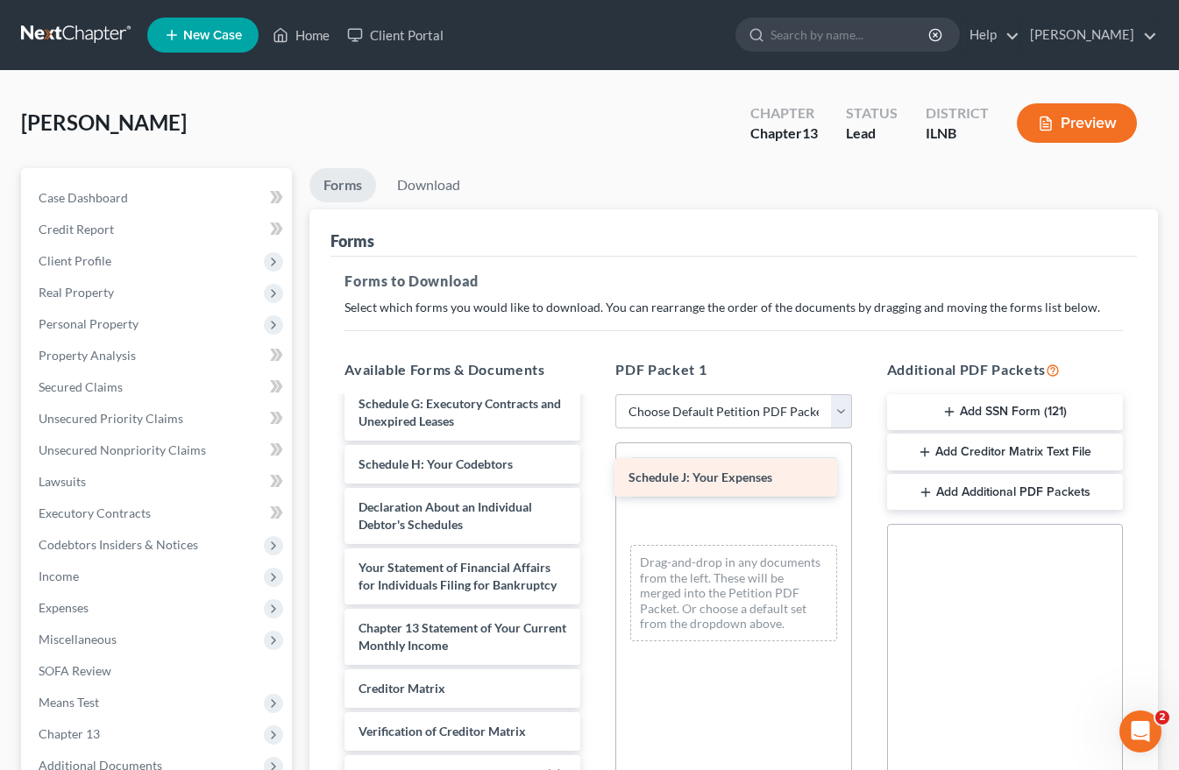
drag, startPoint x: 382, startPoint y: 475, endPoint x: 657, endPoint y: 477, distance: 275.2
click at [594, 477] on div "Schedule J: Your Expenses Voluntary Petition for Individuals Filing for Bankrup…" at bounding box center [462, 455] width 264 height 832
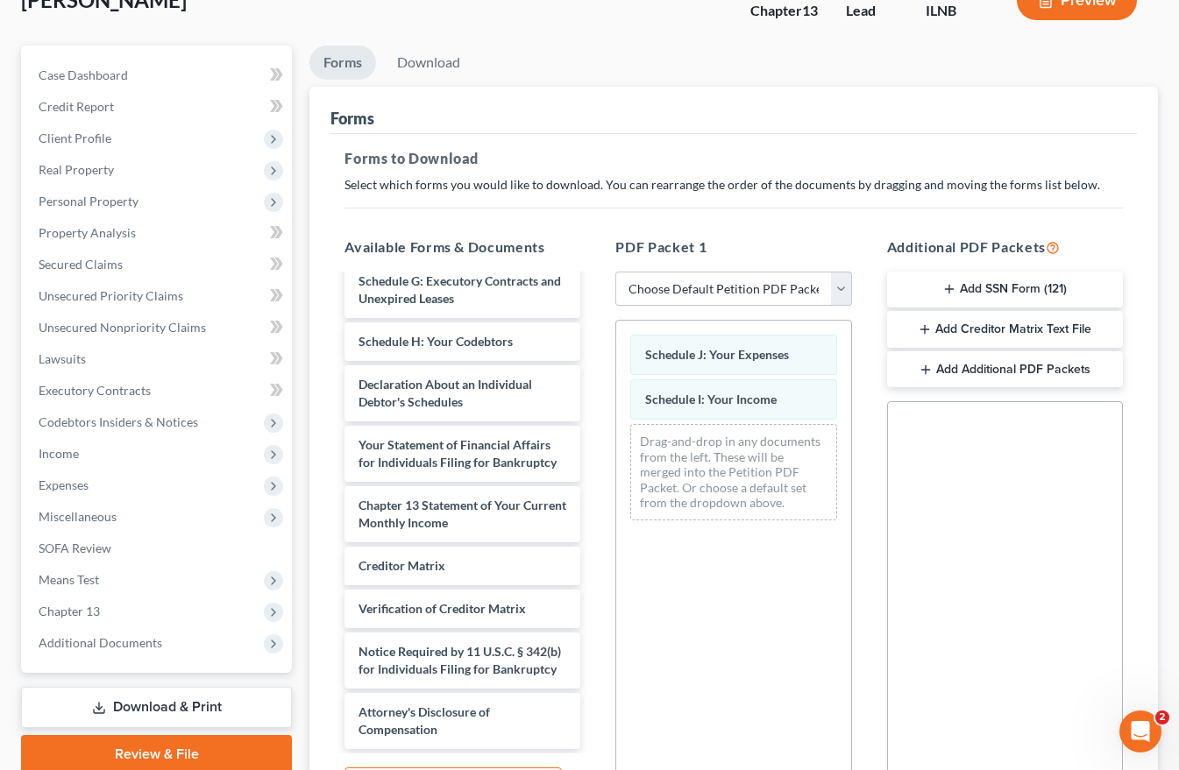
scroll to position [312, 0]
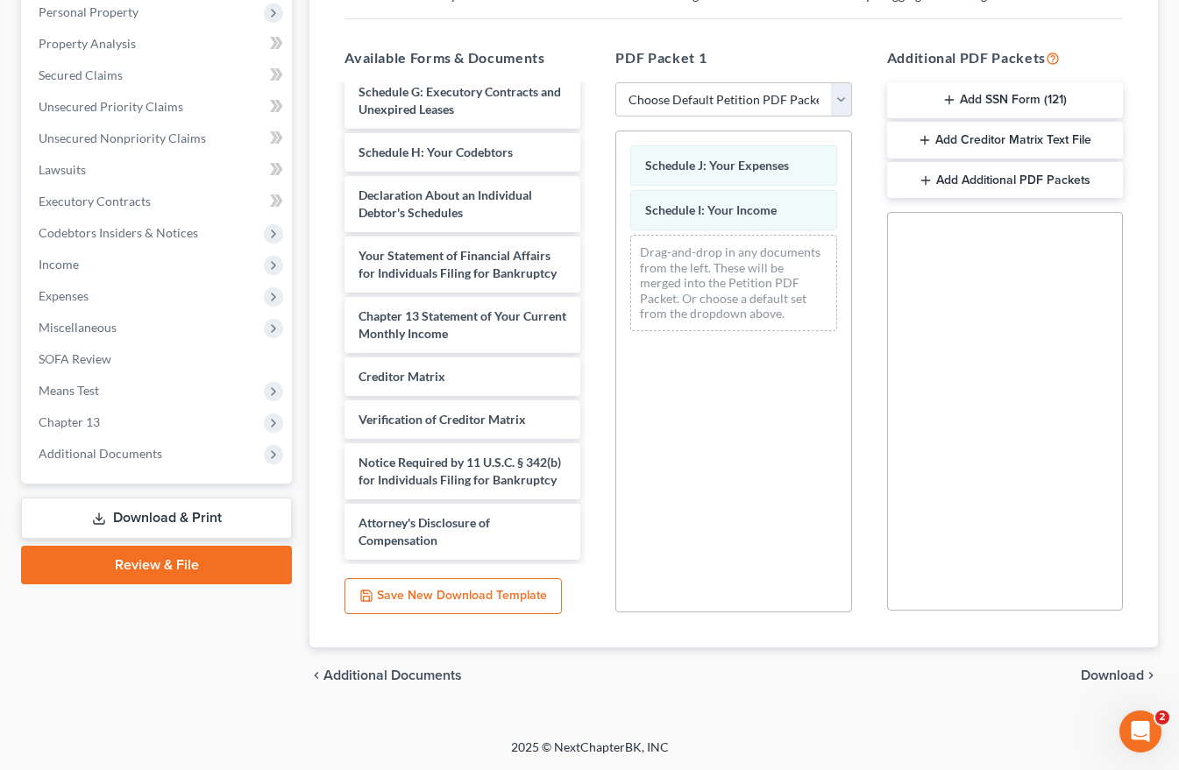
click at [1098, 675] on span "Download" at bounding box center [1111, 676] width 63 height 14
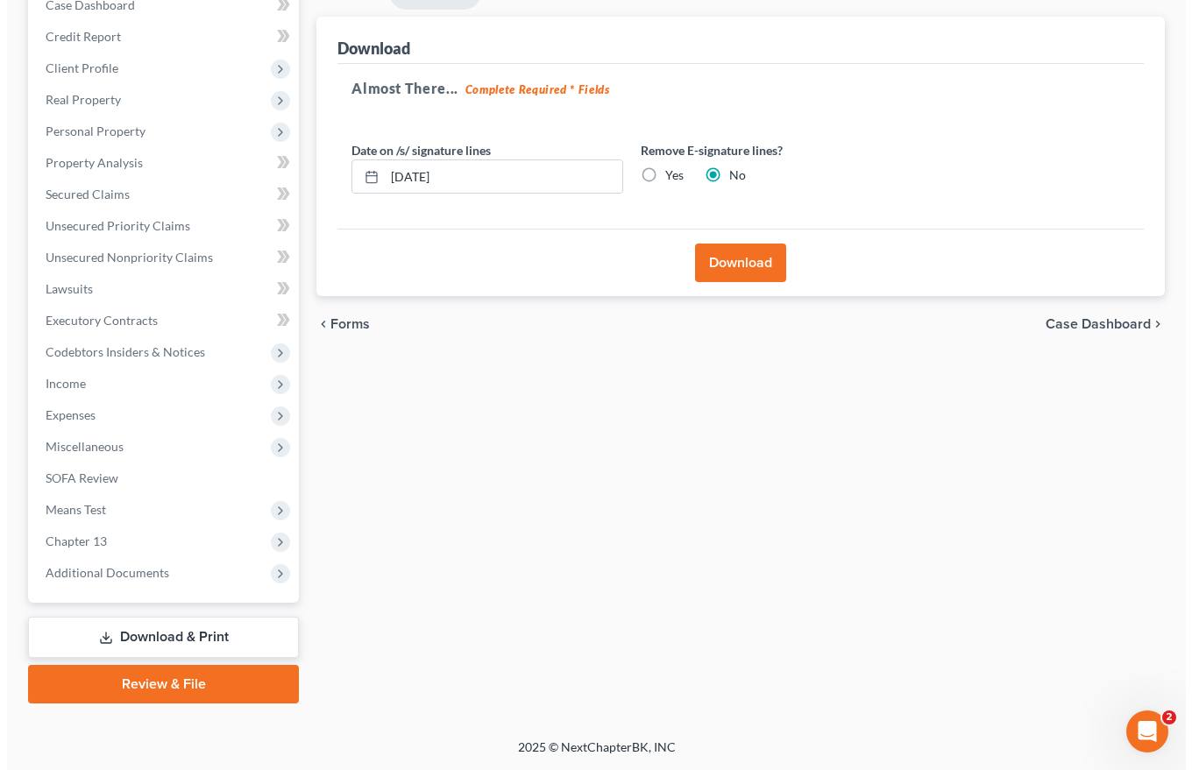
scroll to position [193, 0]
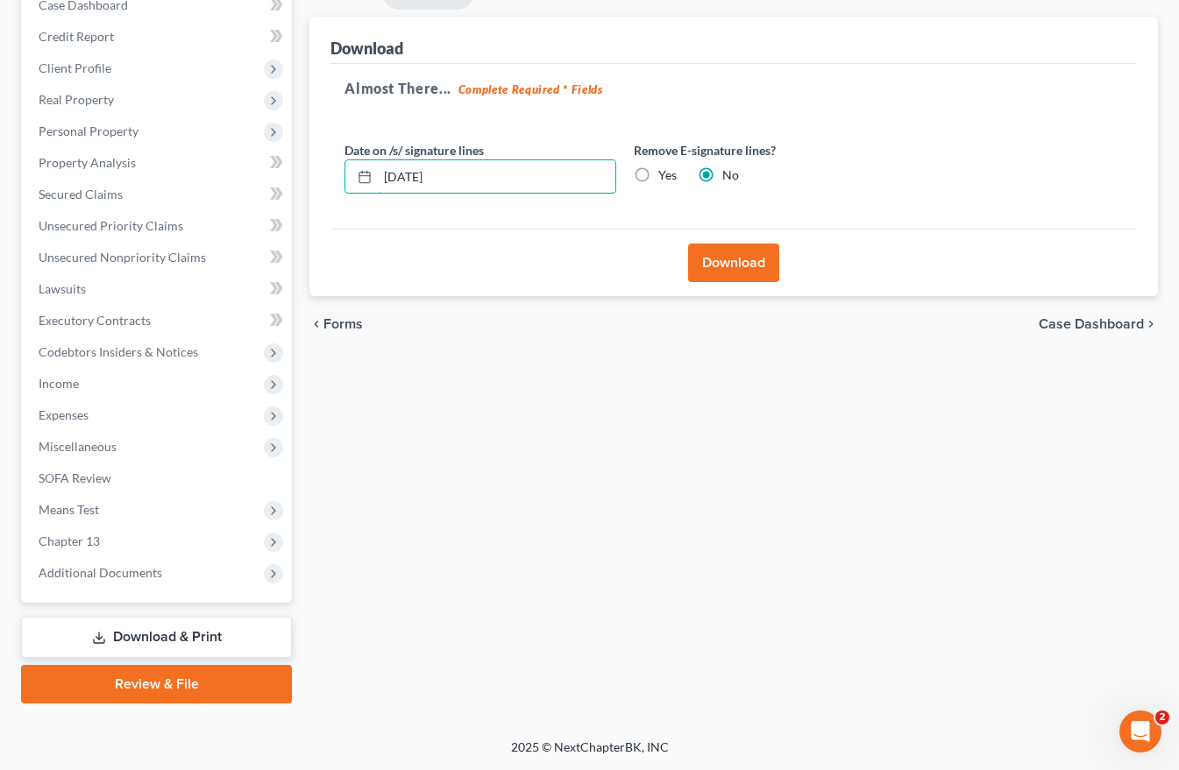
drag, startPoint x: 471, startPoint y: 182, endPoint x: 312, endPoint y: 178, distance: 159.5
click at [326, 178] on div "Download Almost There... Complete Required * Fields Date on /s/ signature lines…" at bounding box center [733, 157] width 848 height 280
drag, startPoint x: 641, startPoint y: 171, endPoint x: 663, endPoint y: 188, distance: 28.2
click at [658, 171] on label "Yes" at bounding box center [667, 175] width 18 height 18
click at [665, 171] on input "Yes" at bounding box center [670, 171] width 11 height 11
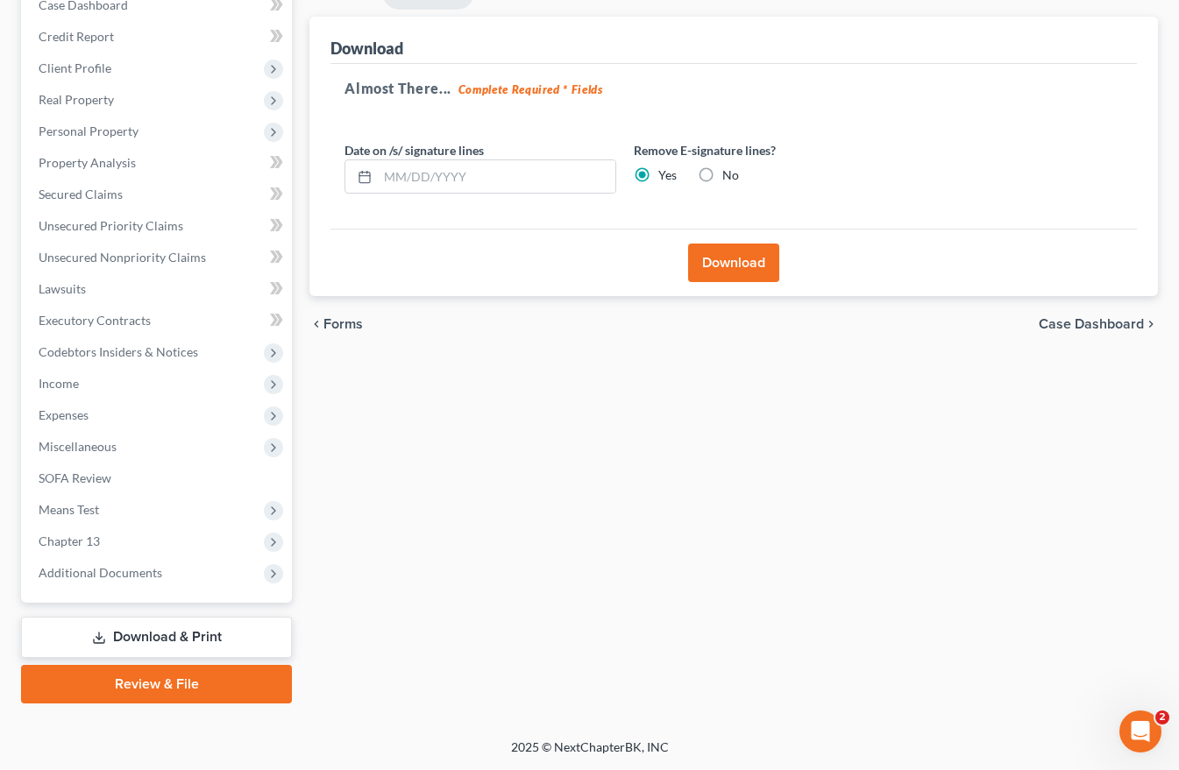
click at [724, 266] on button "Download" at bounding box center [733, 263] width 91 height 39
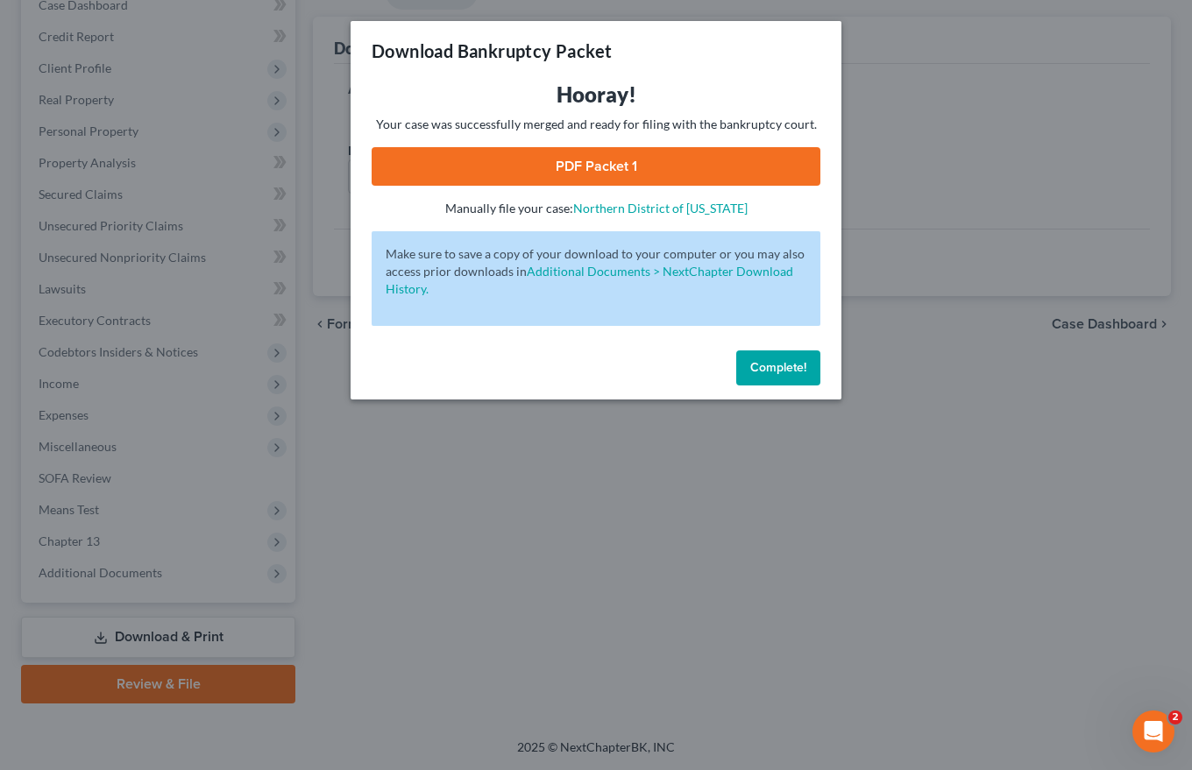
click at [622, 157] on link "PDF Packet 1" at bounding box center [596, 166] width 449 height 39
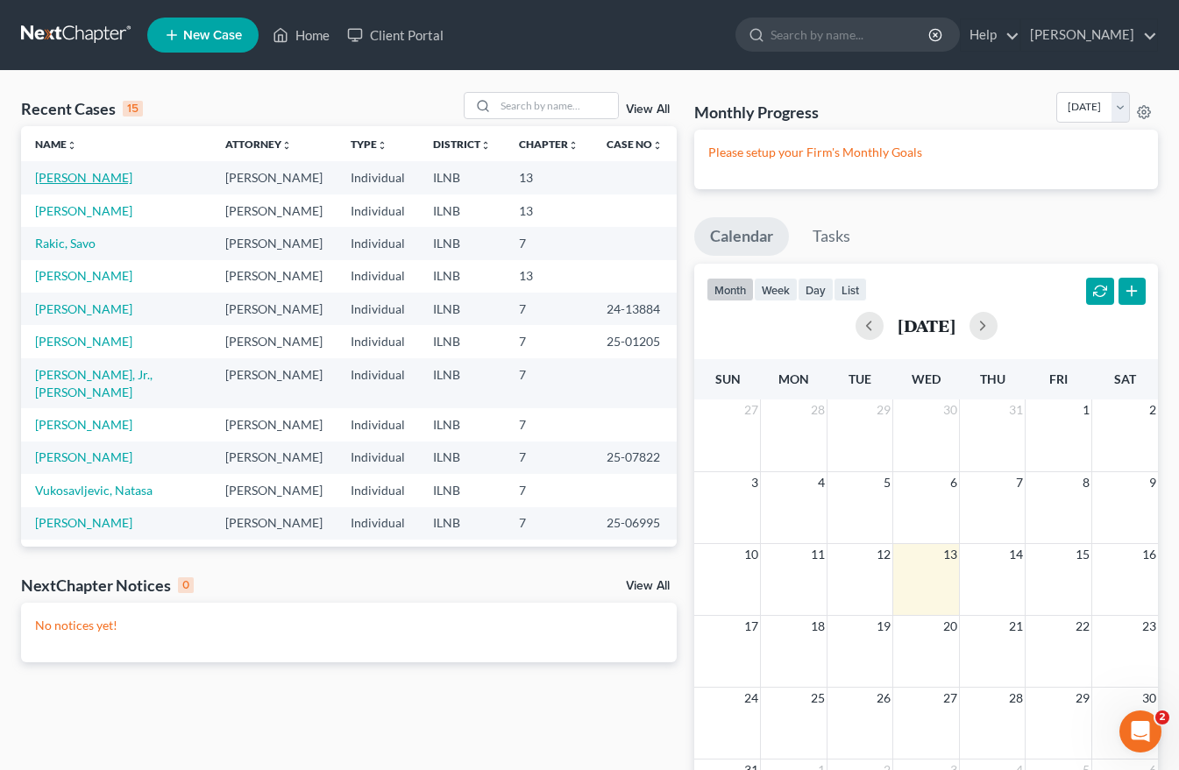
click at [93, 174] on link "[PERSON_NAME]" at bounding box center [83, 177] width 97 height 15
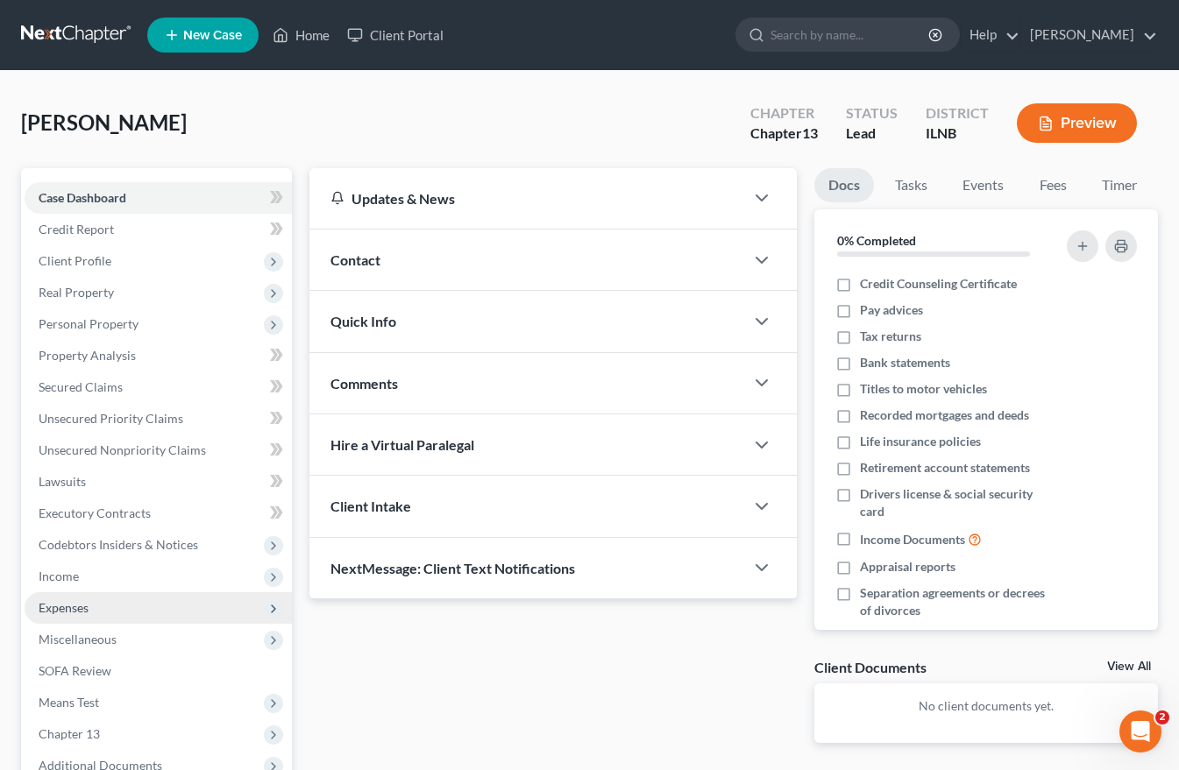
click at [83, 604] on span "Expenses" at bounding box center [64, 607] width 50 height 15
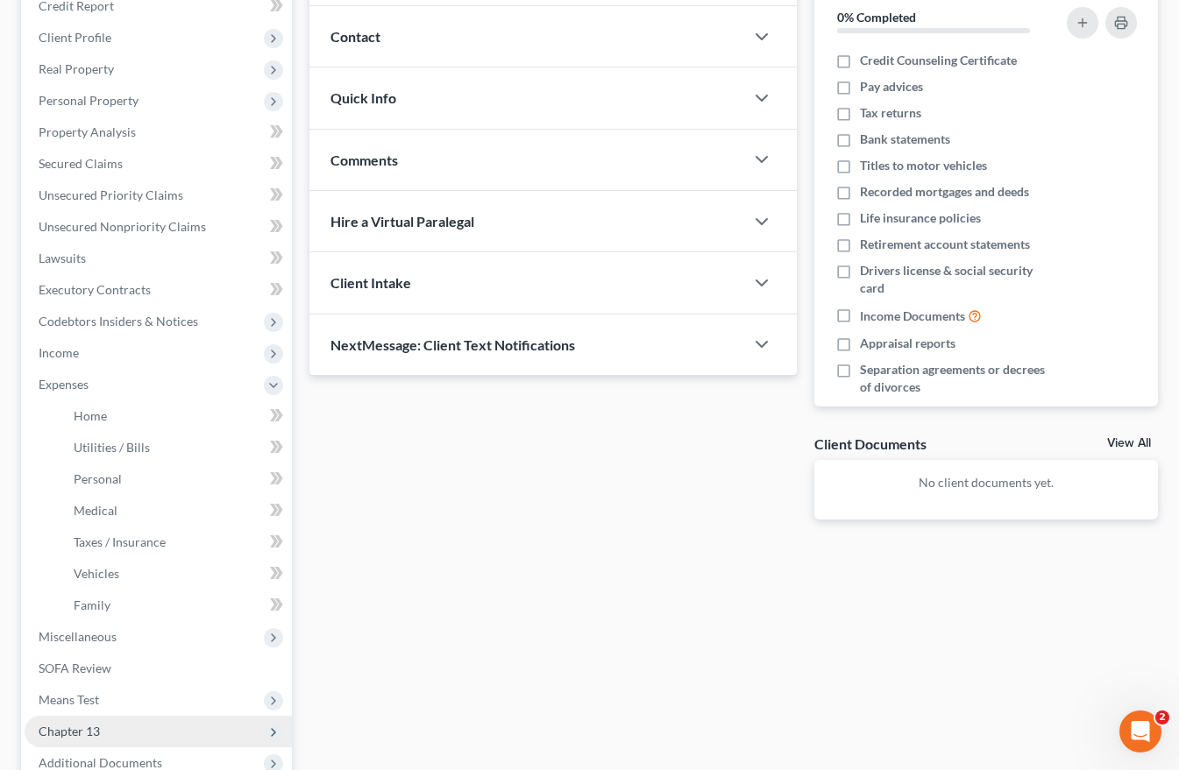
scroll to position [263, 0]
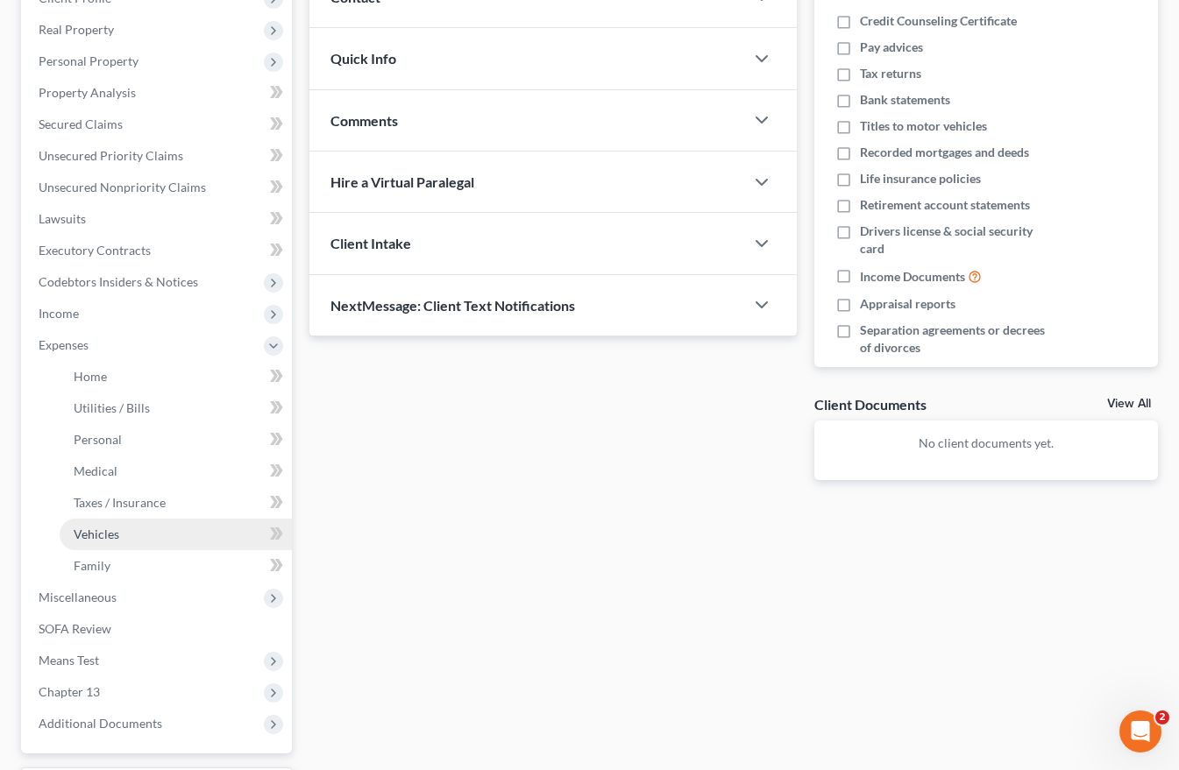
click at [99, 534] on span "Vehicles" at bounding box center [97, 534] width 46 height 15
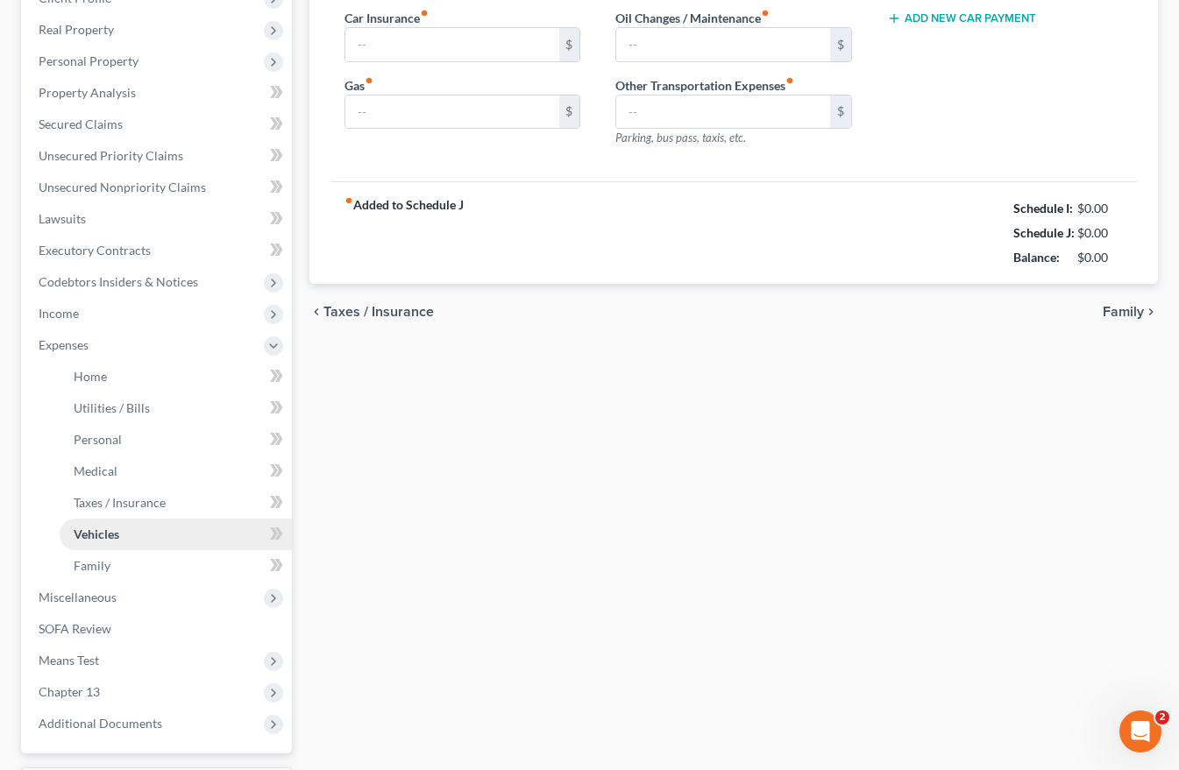
type input "145.00"
type input "345.00"
type input "490.00"
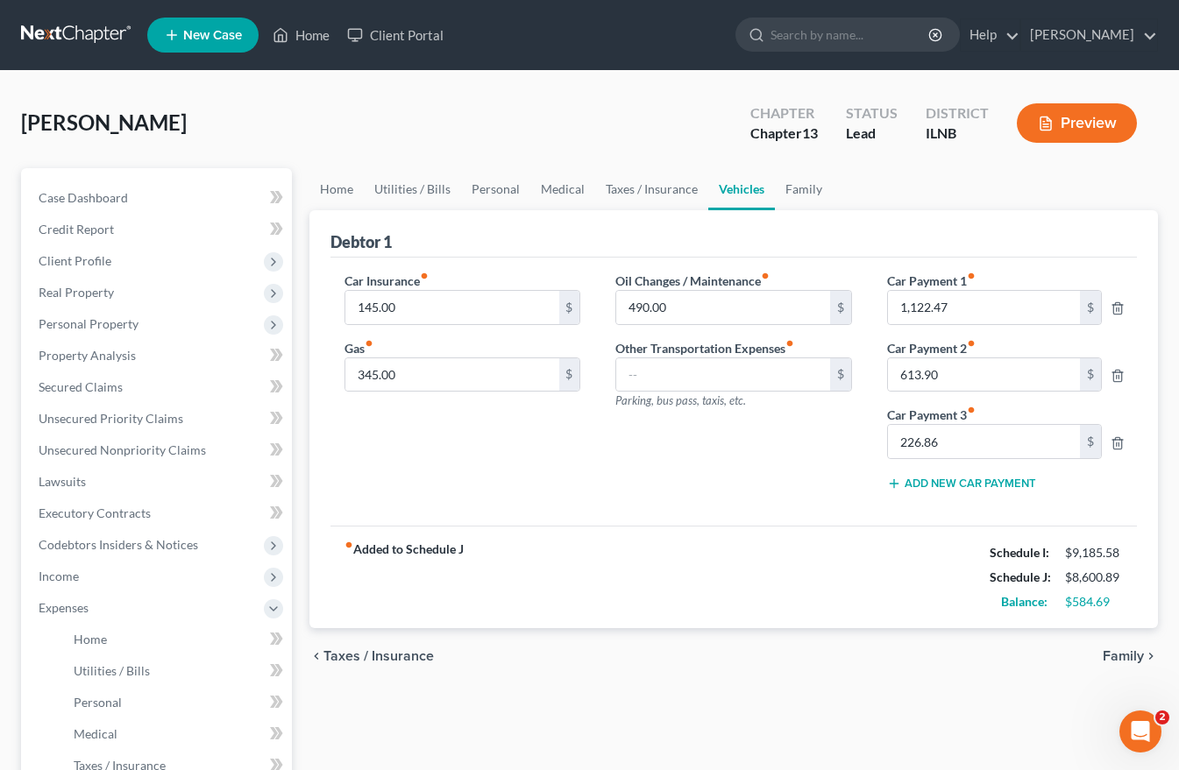
click at [1122, 655] on span "Family" at bounding box center [1122, 656] width 41 height 14
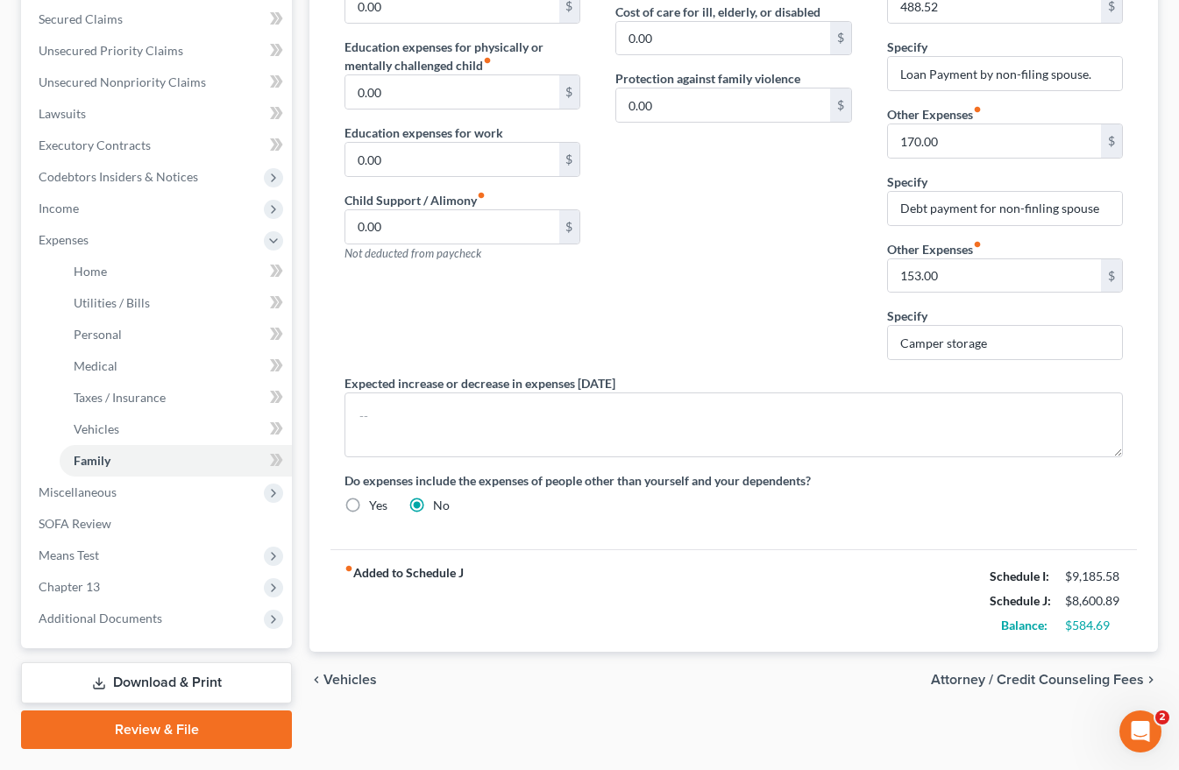
scroll to position [414, 0]
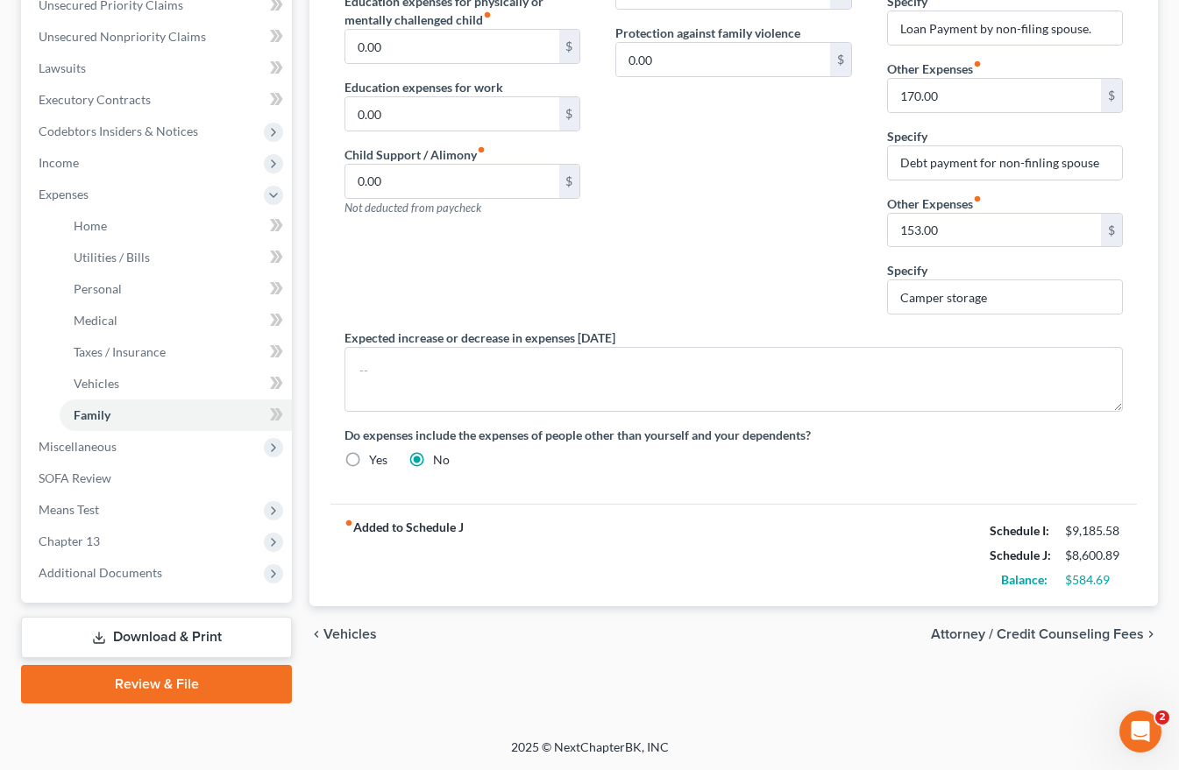
click at [138, 638] on link "Download & Print" at bounding box center [156, 637] width 271 height 41
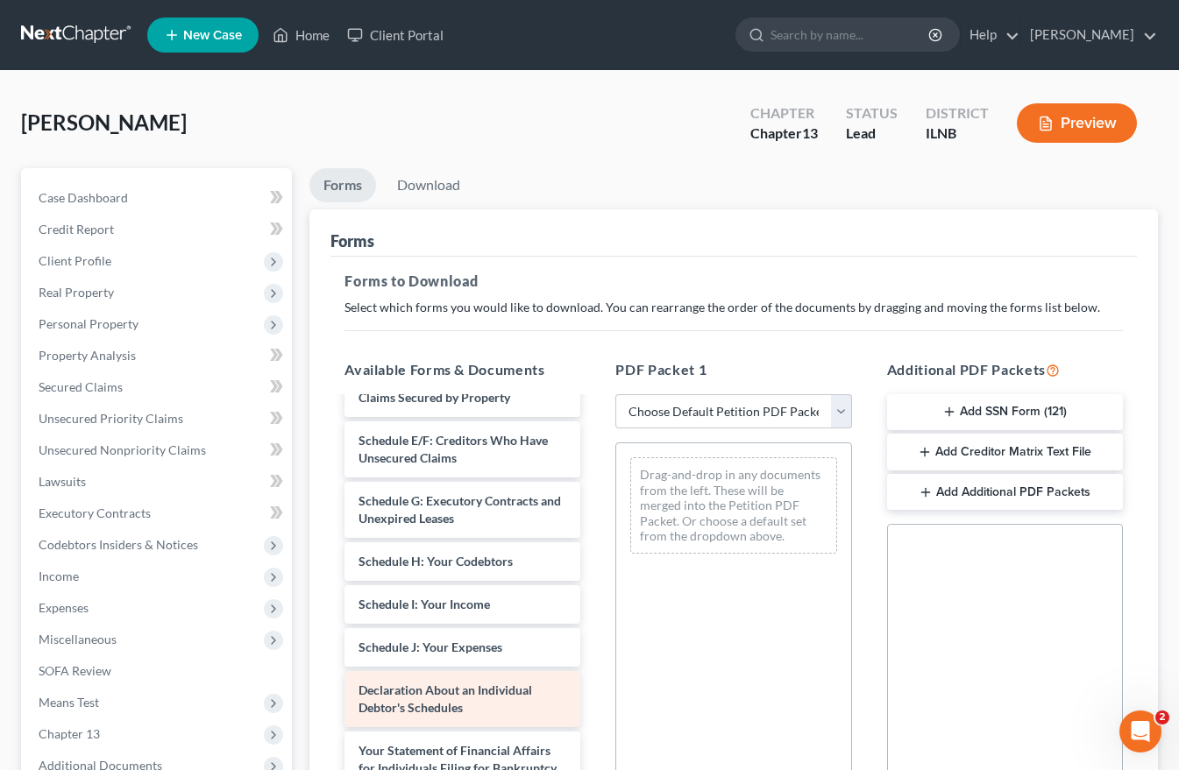
scroll to position [263, 0]
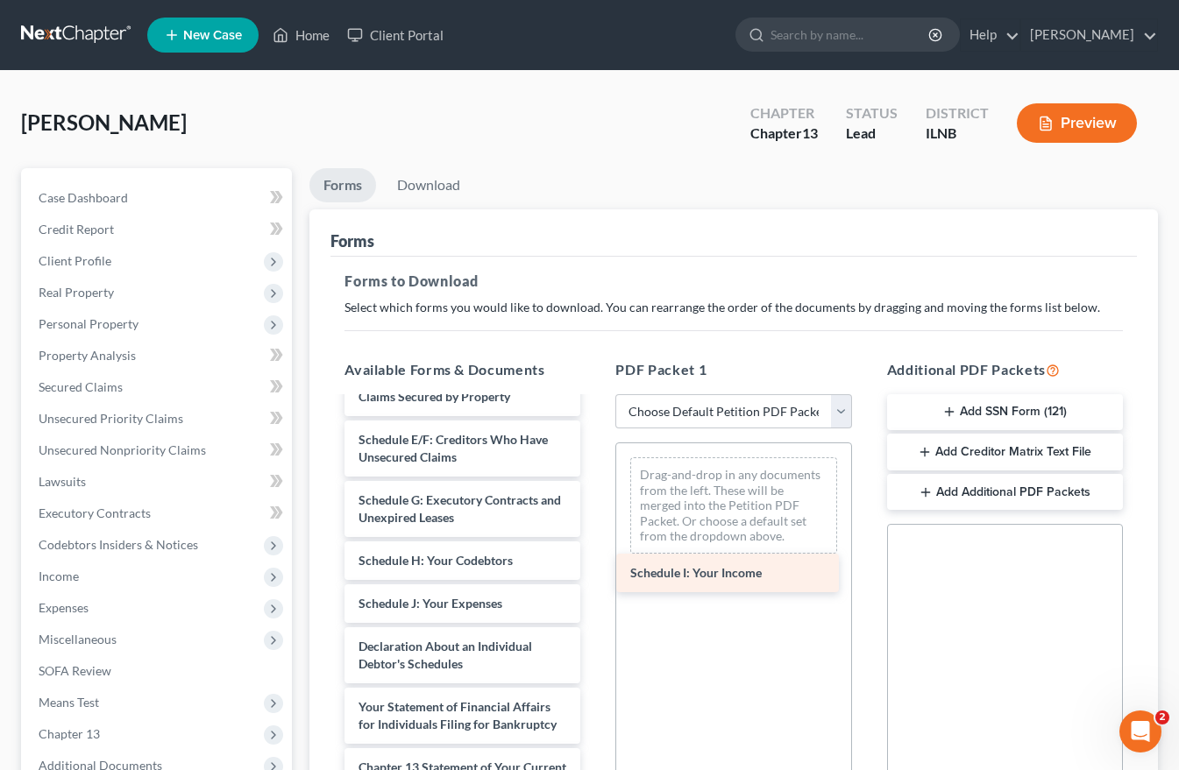
drag, startPoint x: 385, startPoint y: 594, endPoint x: 655, endPoint y: 563, distance: 271.6
click at [594, 563] on div "Schedule I: Your Income Voluntary Petition for Individuals Filing for Bankruptc…" at bounding box center [462, 573] width 264 height 875
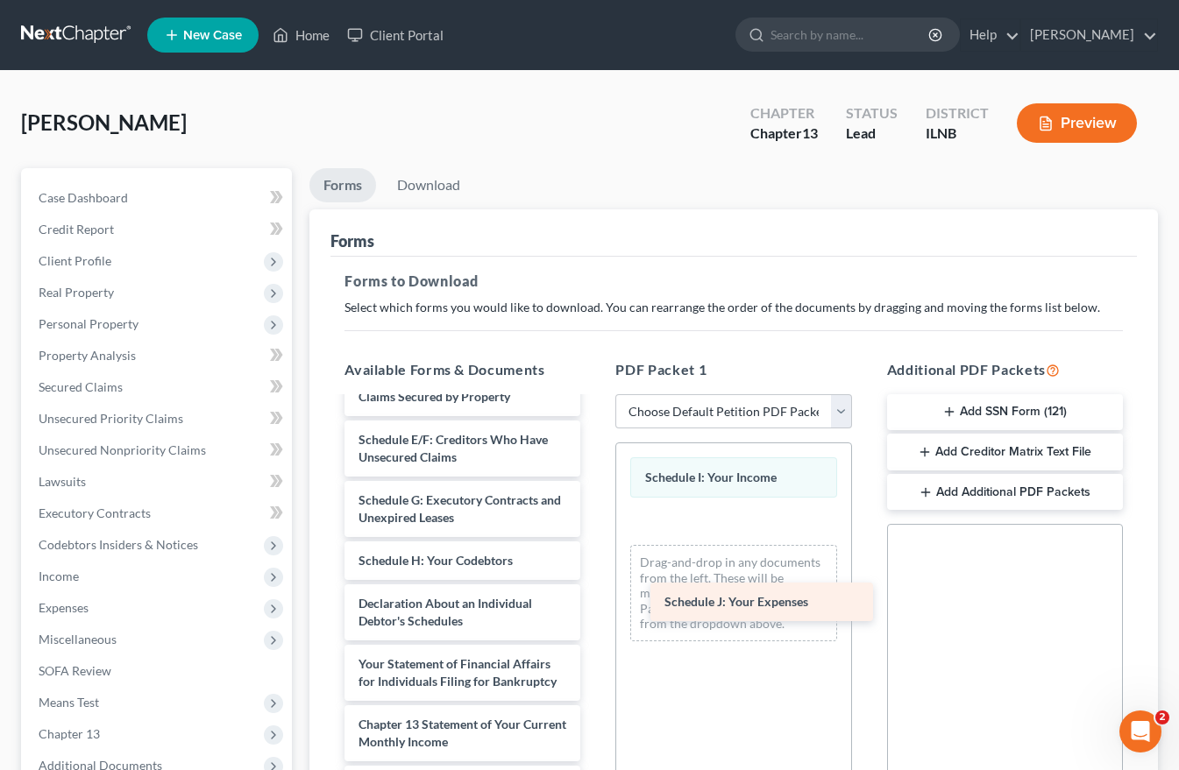
drag, startPoint x: 382, startPoint y: 597, endPoint x: 687, endPoint y: 595, distance: 304.9
click at [594, 595] on div "Schedule J: Your Expenses Voluntary Petition for Individuals Filing for Bankrup…" at bounding box center [462, 552] width 264 height 832
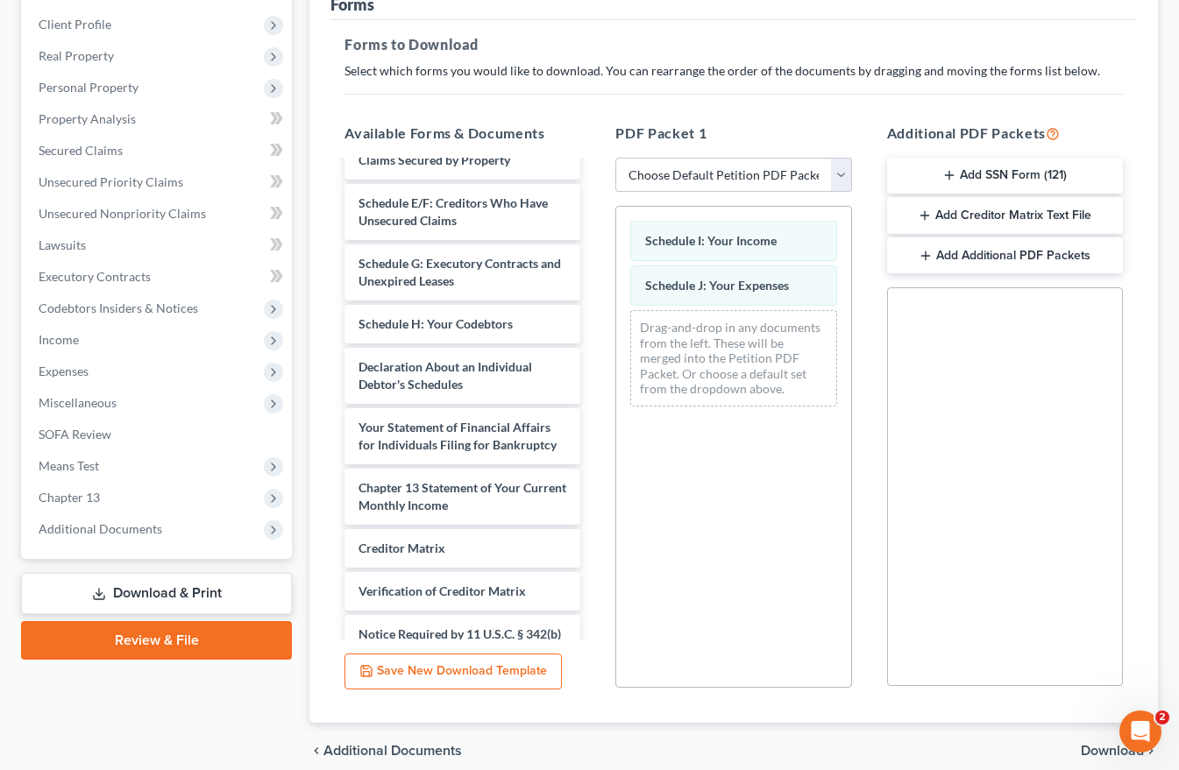
scroll to position [312, 0]
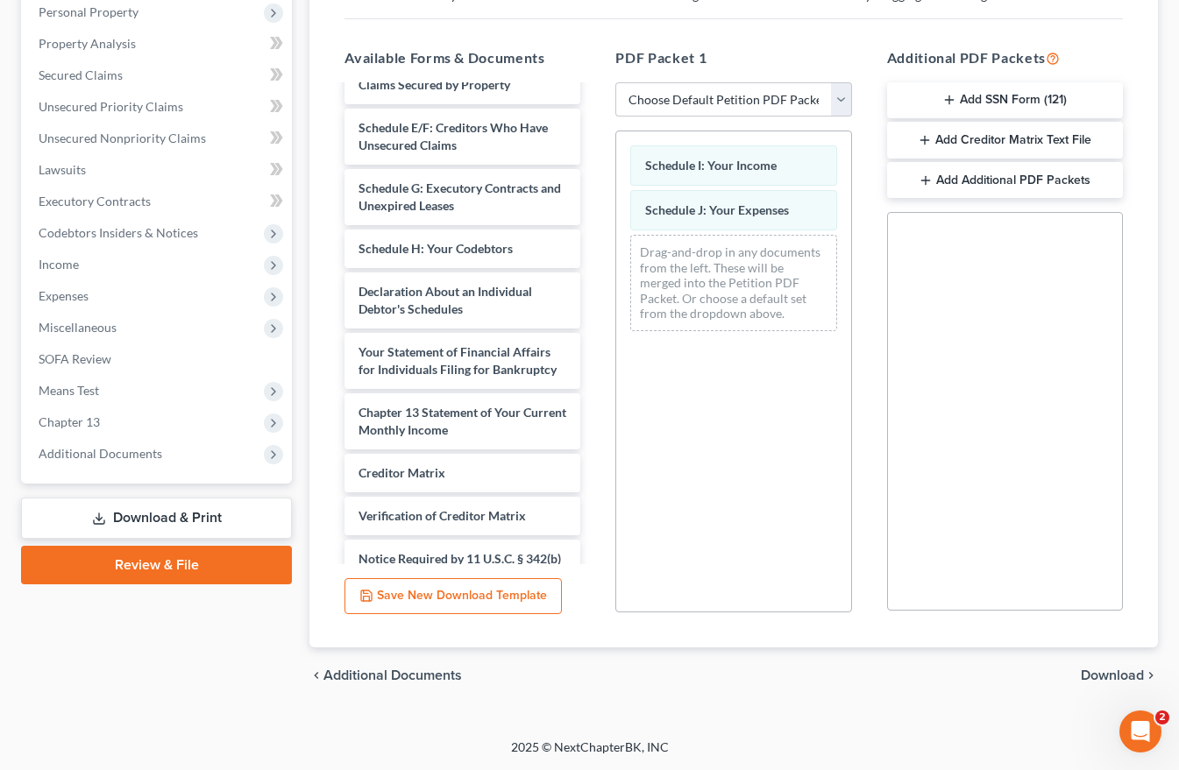
click at [1119, 672] on span "Download" at bounding box center [1111, 676] width 63 height 14
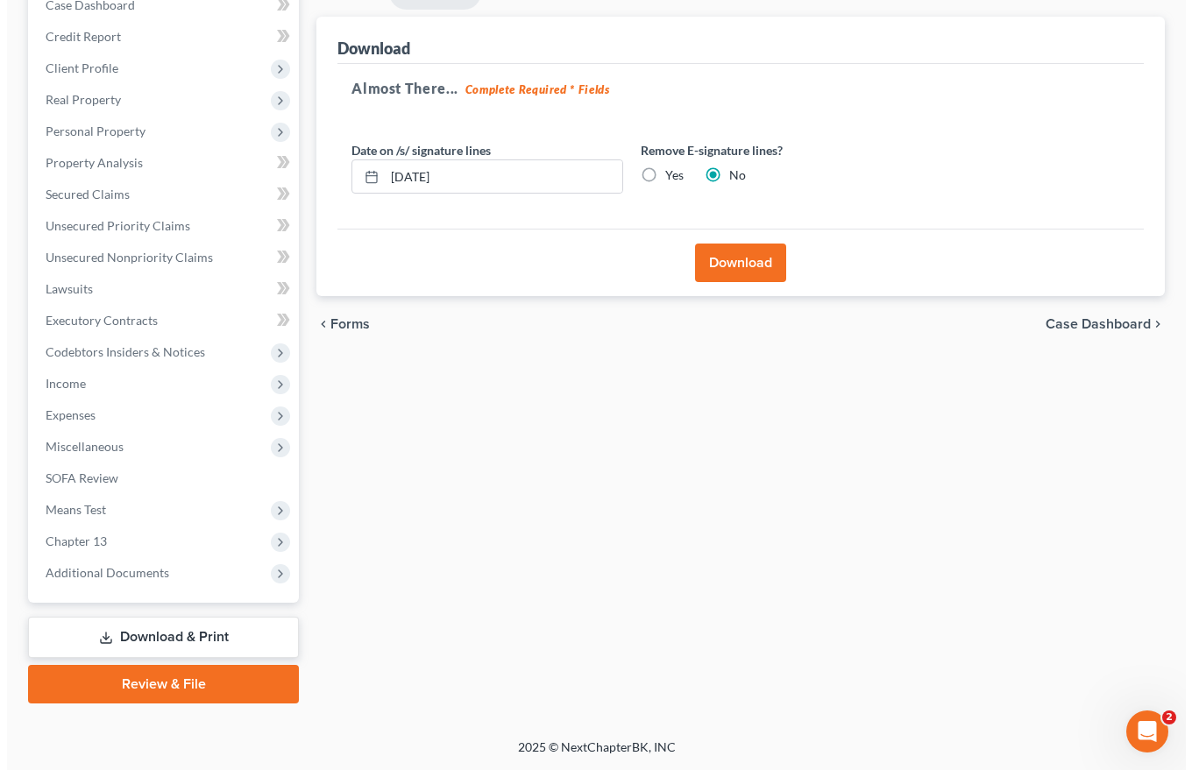
scroll to position [193, 0]
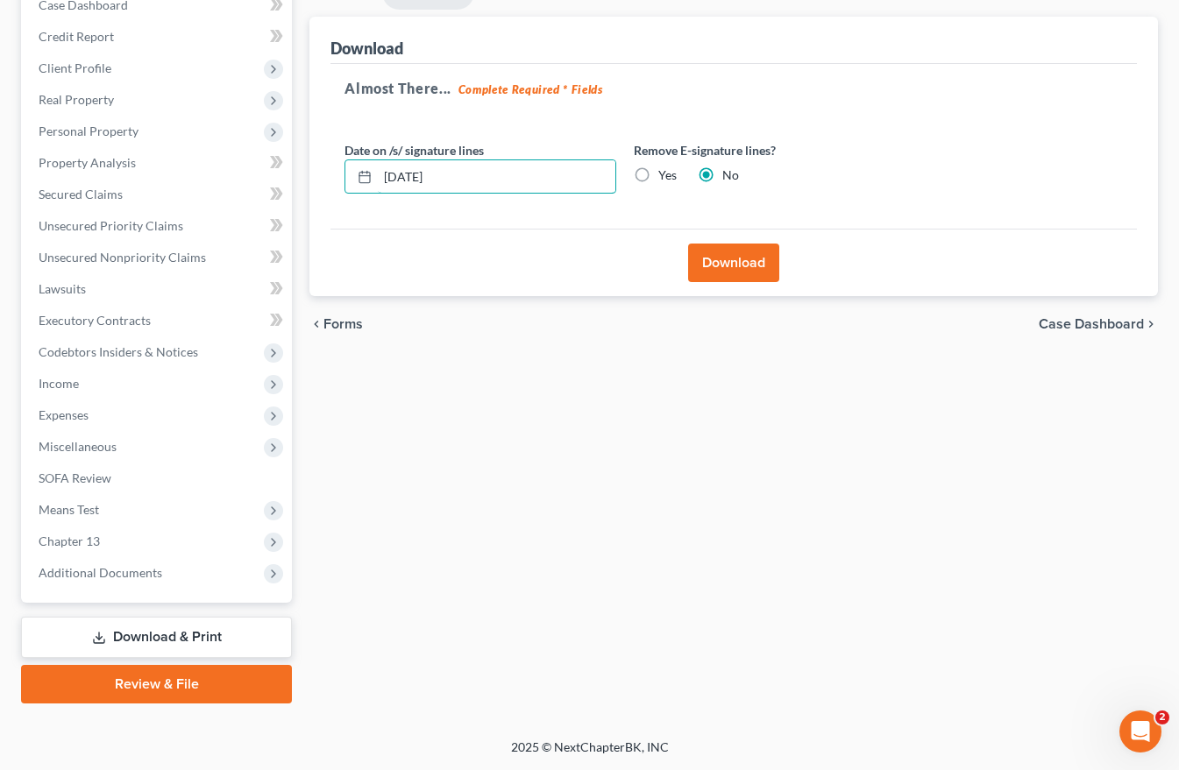
drag, startPoint x: 452, startPoint y: 179, endPoint x: 297, endPoint y: 181, distance: 155.1
click at [297, 181] on div "Petition Navigation Case Dashboard Payments Invoices Payments Payments Credit R…" at bounding box center [589, 339] width 1154 height 728
click at [658, 174] on label "Yes" at bounding box center [667, 175] width 18 height 18
click at [665, 174] on input "Yes" at bounding box center [670, 171] width 11 height 11
radio input "true"
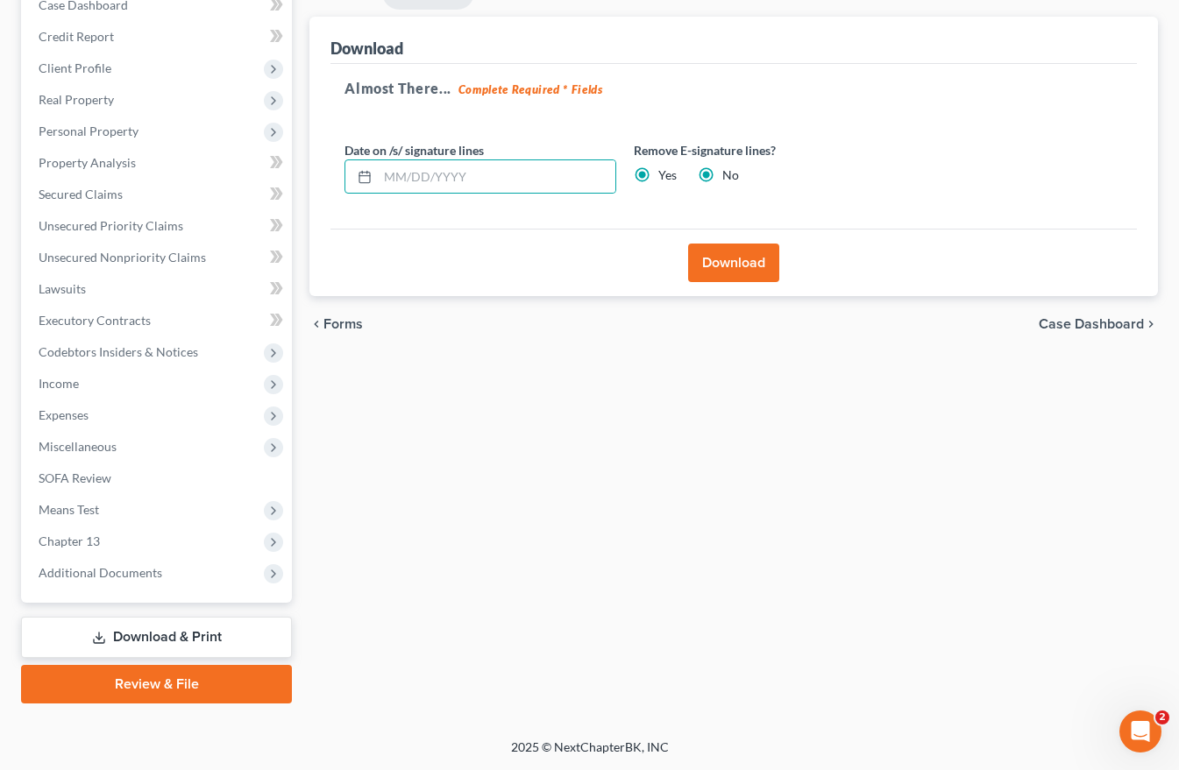
radio input "false"
click at [743, 254] on button "Download" at bounding box center [733, 263] width 91 height 39
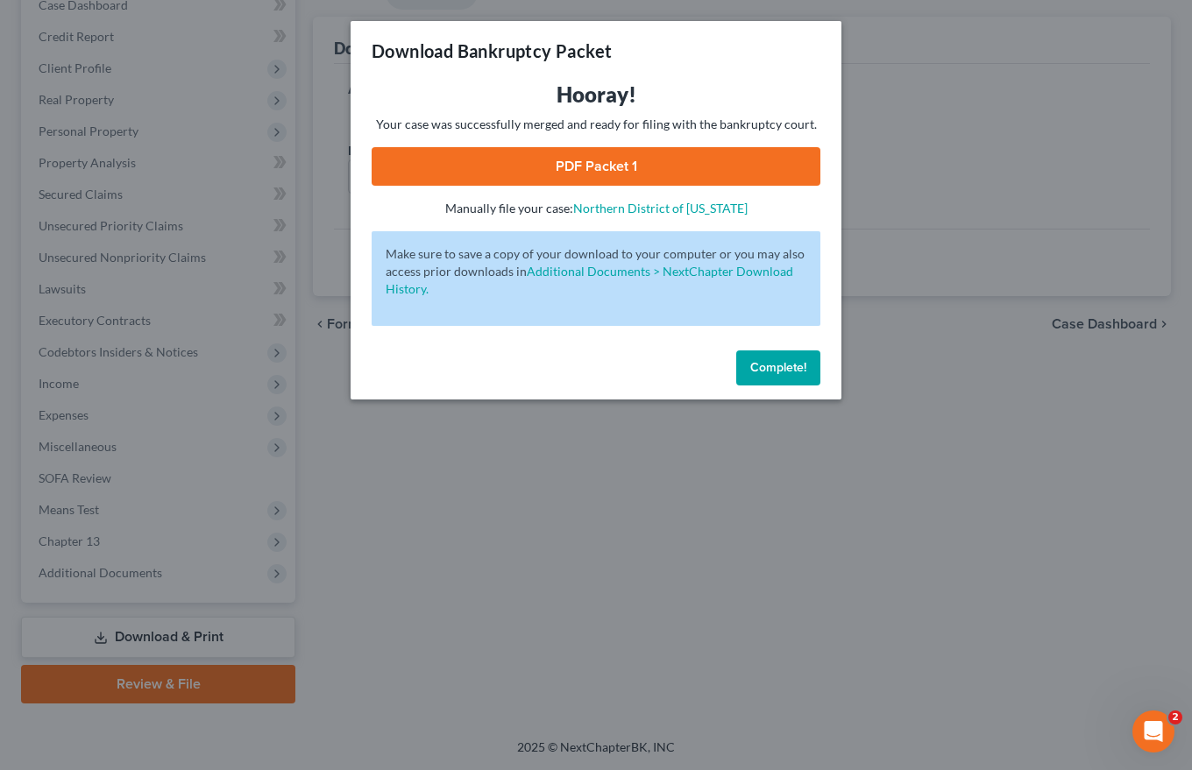
click at [599, 161] on link "PDF Packet 1" at bounding box center [596, 166] width 449 height 39
